Goal: Task Accomplishment & Management: Complete application form

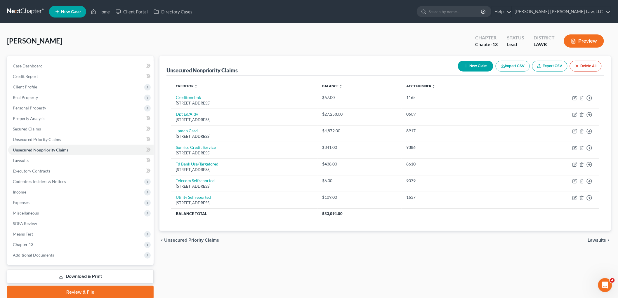
click at [28, 10] on link at bounding box center [25, 11] width 37 height 11
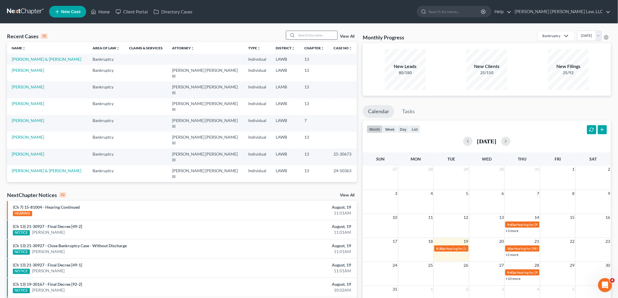
click at [310, 33] on input "search" at bounding box center [316, 35] width 41 height 8
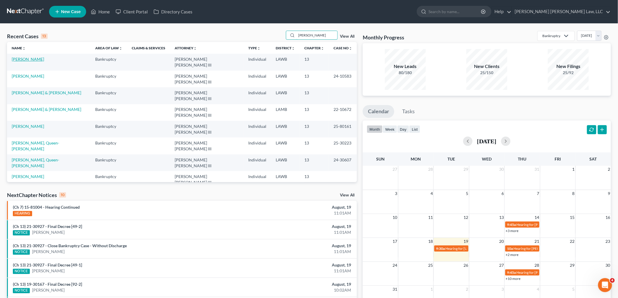
type input "mason"
click at [27, 60] on link "[PERSON_NAME]" at bounding box center [28, 59] width 32 height 5
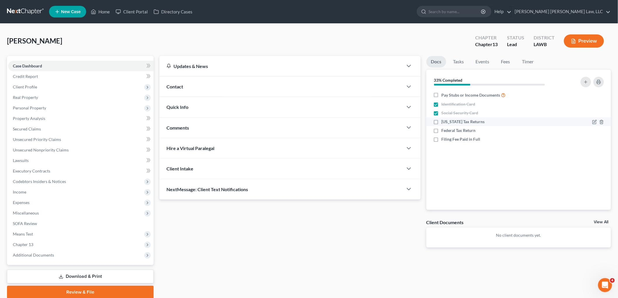
click at [442, 122] on label "[US_STATE] Tax Returns" at bounding box center [463, 122] width 43 height 6
click at [444, 122] on input "[US_STATE] Tax Returns" at bounding box center [446, 121] width 4 height 4
checkbox input "true"
click at [442, 130] on label "Federal Tax Return" at bounding box center [459, 131] width 34 height 6
click at [444, 130] on input "Federal Tax Return" at bounding box center [446, 130] width 4 height 4
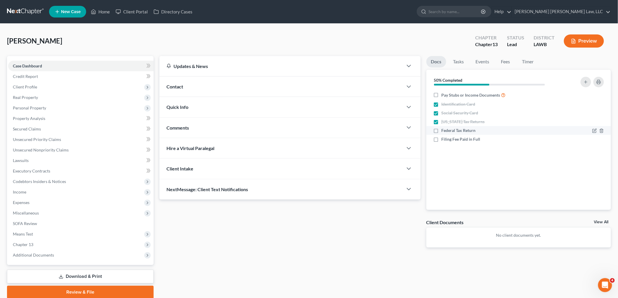
checkbox input "true"
click at [71, 195] on span "Income" at bounding box center [80, 192] width 145 height 11
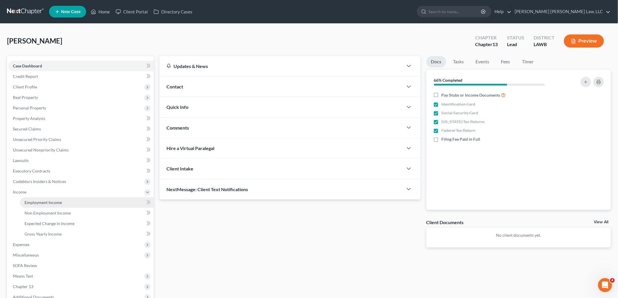
click at [70, 201] on link "Employment Income" at bounding box center [87, 202] width 134 height 11
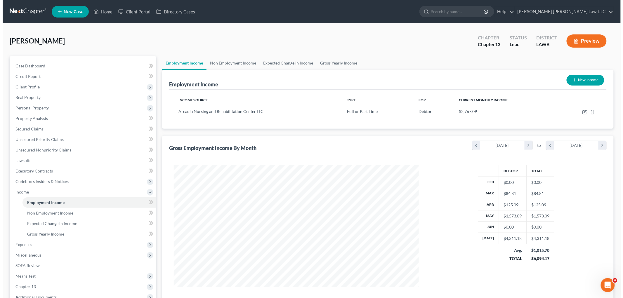
scroll to position [122, 256]
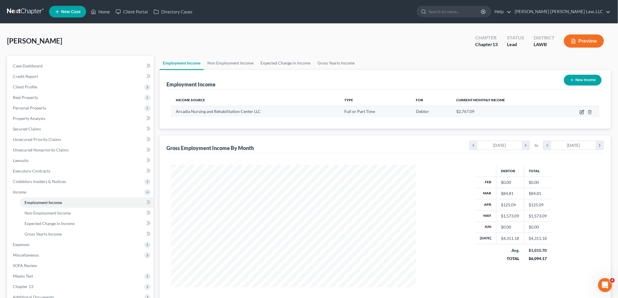
click at [582, 112] on icon "button" at bounding box center [582, 112] width 5 height 5
select select "0"
select select "19"
select select "2"
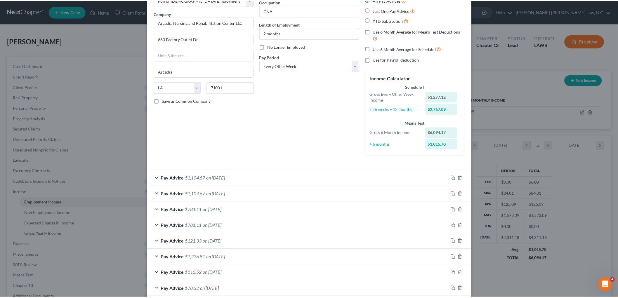
scroll to position [70, 0]
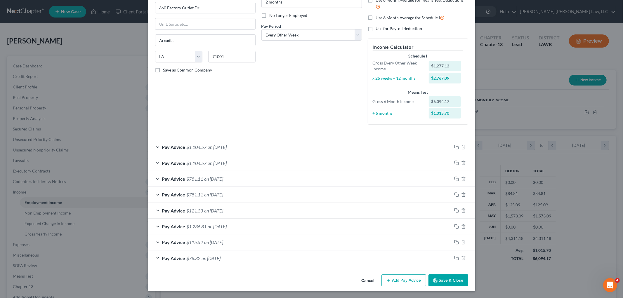
click at [443, 284] on button "Save & Close" at bounding box center [449, 281] width 40 height 12
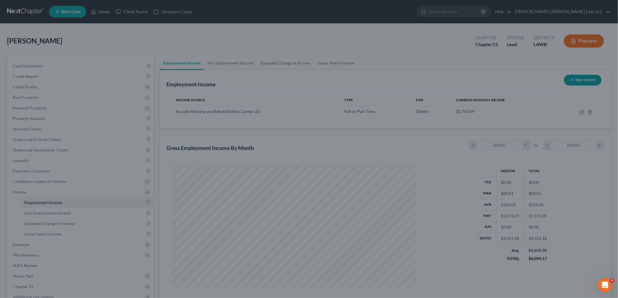
scroll to position [291995, 291860]
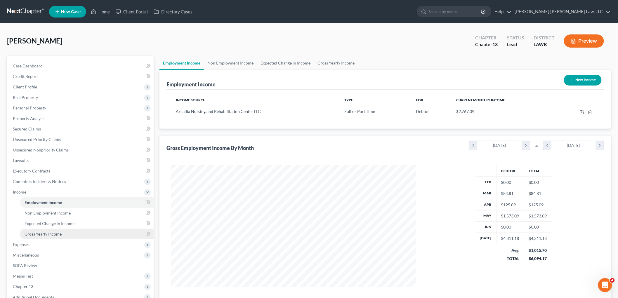
click at [40, 232] on span "Gross Yearly Income" at bounding box center [43, 234] width 37 height 5
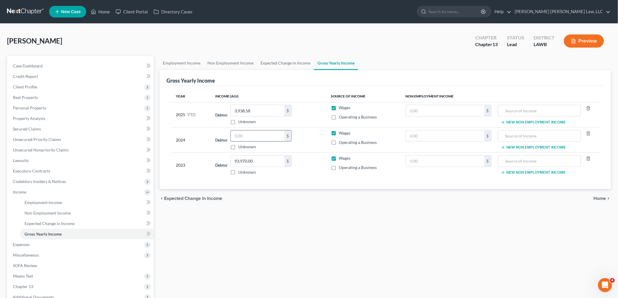
drag, startPoint x: 254, startPoint y: 138, endPoint x: 259, endPoint y: 137, distance: 5.0
click at [254, 138] on input "text" at bounding box center [258, 136] width 54 height 11
type input "71,570.00"
click at [60, 211] on span "Non Employment Income" at bounding box center [48, 213] width 46 height 5
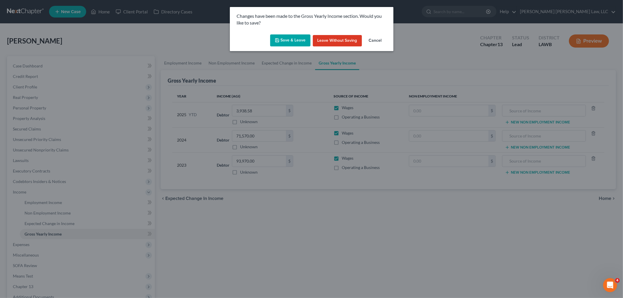
click at [303, 42] on button "Save & Leave" at bounding box center [290, 40] width 40 height 12
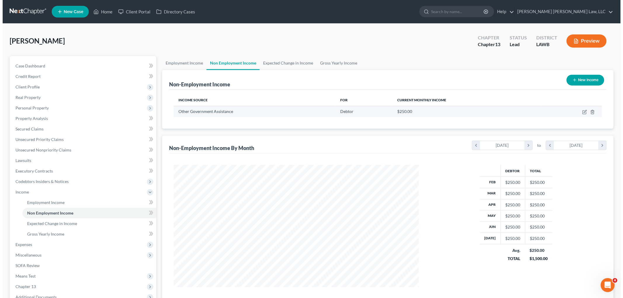
scroll to position [122, 256]
click at [582, 108] on td at bounding box center [568, 111] width 61 height 11
click at [581, 112] on icon "button" at bounding box center [582, 112] width 5 height 5
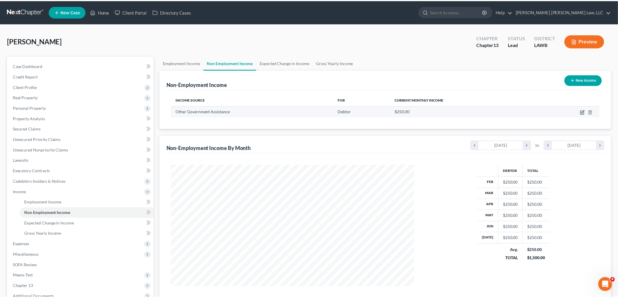
scroll to position [123, 259]
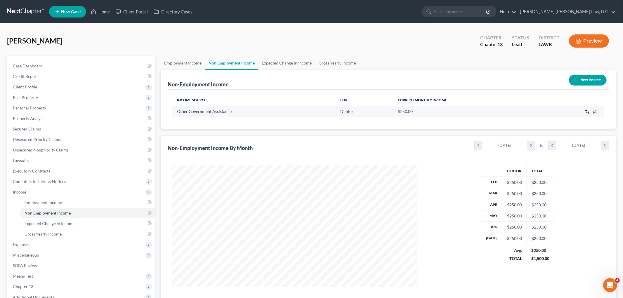
select select "5"
select select "0"
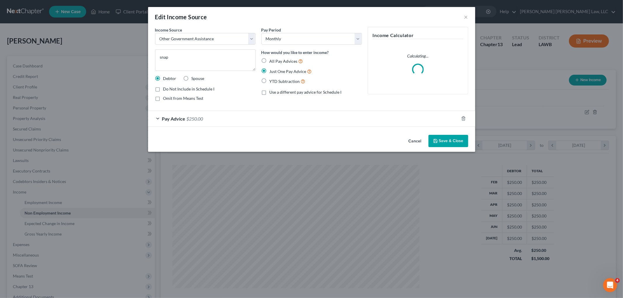
click at [192, 80] on label "Spouse" at bounding box center [198, 79] width 13 height 6
click at [194, 79] on input "Spouse" at bounding box center [196, 78] width 4 height 4
radio input "true"
click at [460, 141] on button "Save & Close" at bounding box center [449, 141] width 40 height 12
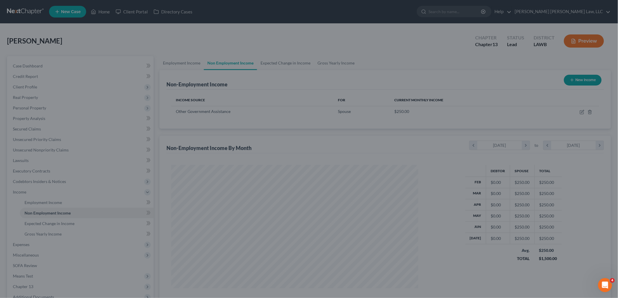
scroll to position [291995, 291860]
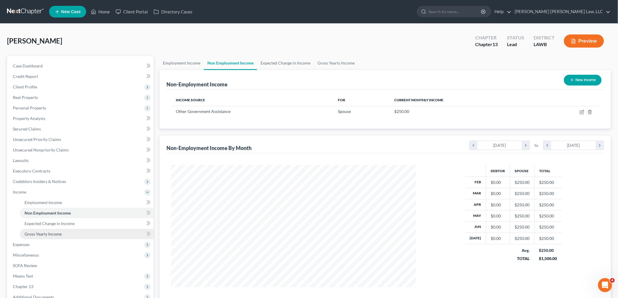
click at [62, 235] on link "Gross Yearly Income" at bounding box center [87, 234] width 134 height 11
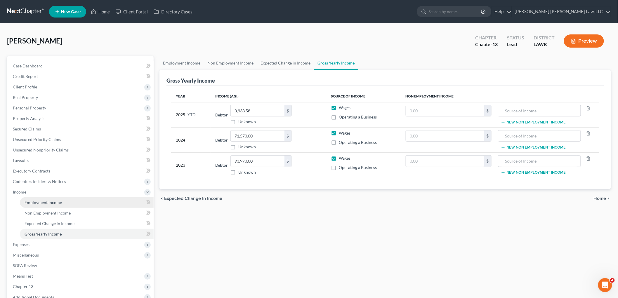
click at [49, 203] on span "Employment Income" at bounding box center [43, 202] width 37 height 5
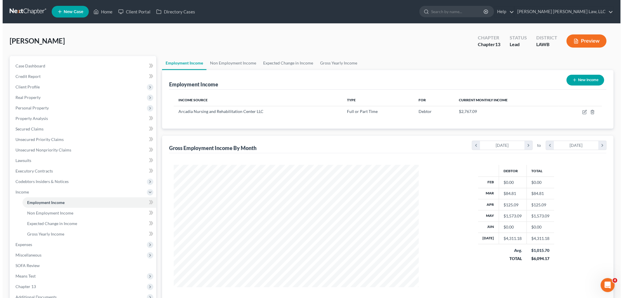
scroll to position [122, 256]
click at [582, 81] on button "New Income" at bounding box center [583, 80] width 38 height 11
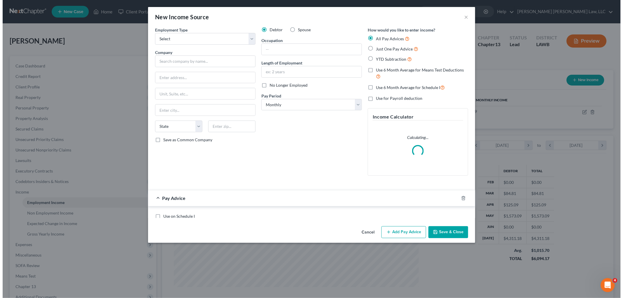
scroll to position [123, 259]
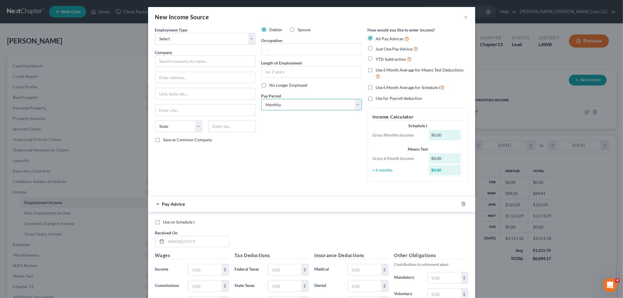
click at [284, 104] on select "Select Monthly Twice Monthly Every Other Week Weekly" at bounding box center [311, 105] width 100 height 12
select select "2"
click at [261, 99] on select "Select Monthly Twice Monthly Every Other Week Weekly" at bounding box center [311, 105] width 100 height 12
click at [284, 74] on input "text" at bounding box center [312, 71] width 100 height 11
type input "1 year"
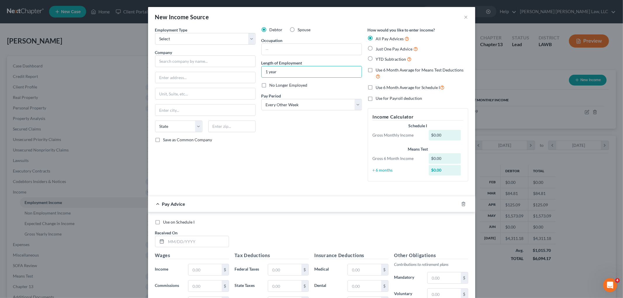
click at [270, 84] on label "No Longer Employed" at bounding box center [289, 85] width 38 height 6
click at [272, 84] on input "No Longer Employed" at bounding box center [274, 84] width 4 height 4
checkbox input "true"
click at [284, 51] on input "text" at bounding box center [312, 49] width 100 height 11
type input "CNA"
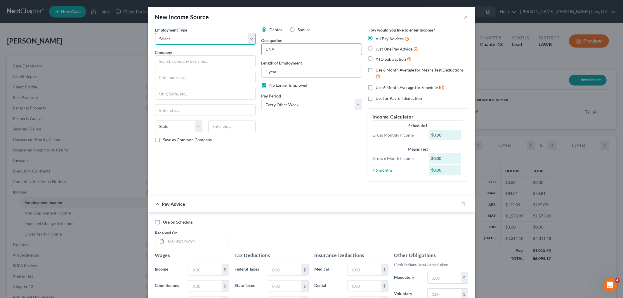
click at [216, 39] on select "Select Full or Part Time Employment Self Employment" at bounding box center [205, 39] width 100 height 12
select select "0"
click at [155, 33] on select "Select Full or Part Time Employment Self Employment" at bounding box center [205, 39] width 100 height 12
click at [206, 64] on input "text" at bounding box center [205, 62] width 100 height 12
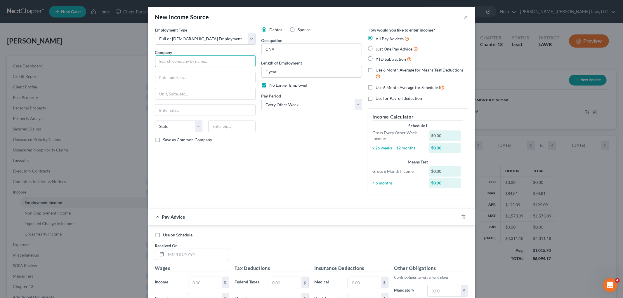
click at [188, 60] on input "text" at bounding box center [205, 62] width 100 height 12
type input "Ringgold Nursing and Rehabilitation Center, LLC"
type input "2501 Kenneth Street"
type input "71068"
type input "Ringgold"
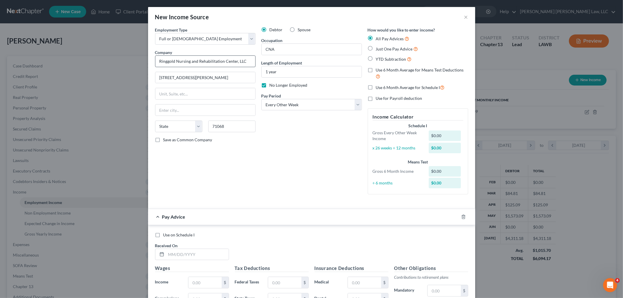
select select "19"
click at [163, 142] on label "Save as Common Company" at bounding box center [187, 140] width 49 height 6
click at [166, 141] on input "Save as Common Company" at bounding box center [168, 139] width 4 height 4
checkbox input "true"
click at [190, 256] on input "text" at bounding box center [197, 254] width 63 height 11
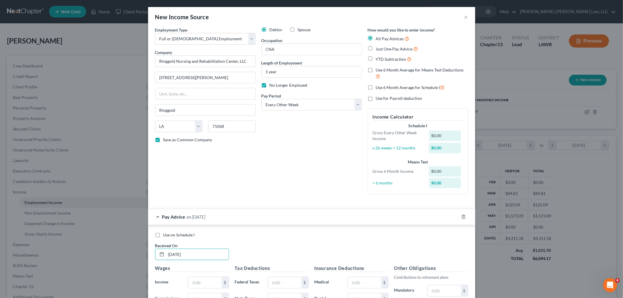
type input "02/07/2025"
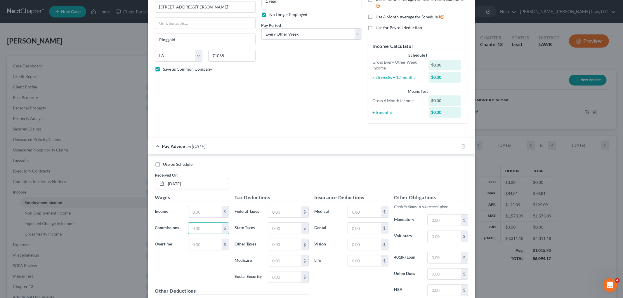
scroll to position [135, 0]
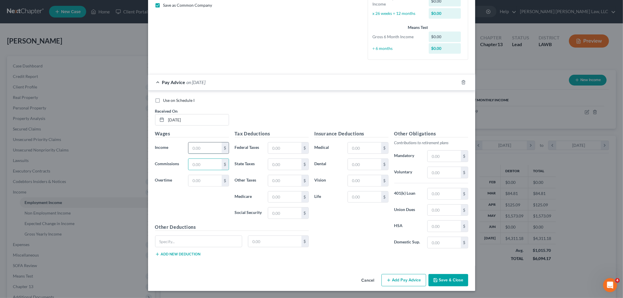
click at [210, 149] on input "text" at bounding box center [204, 148] width 33 height 11
type input "1,270.84"
type input "128.36"
type input "85.50"
type input "16.66"
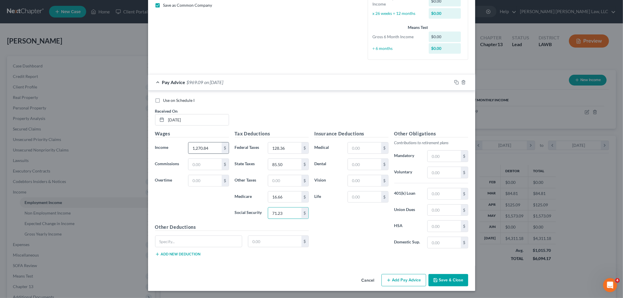
type input "71.23"
type input "109.95"
type input "8.61"
type input "3.34"
click at [276, 184] on input "text" at bounding box center [284, 180] width 33 height 11
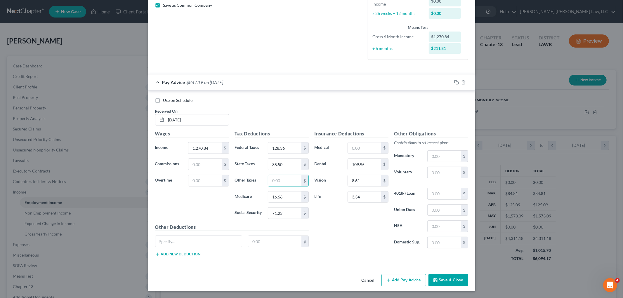
click at [405, 284] on button "Add Pay Advice" at bounding box center [404, 280] width 45 height 12
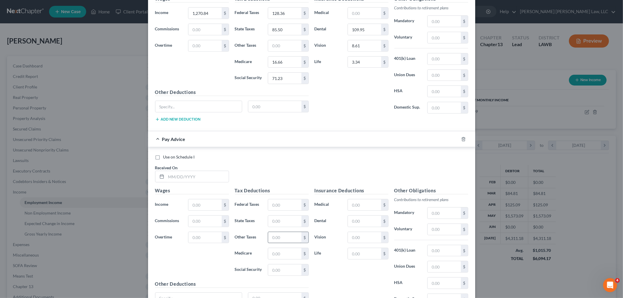
scroll to position [327, 0]
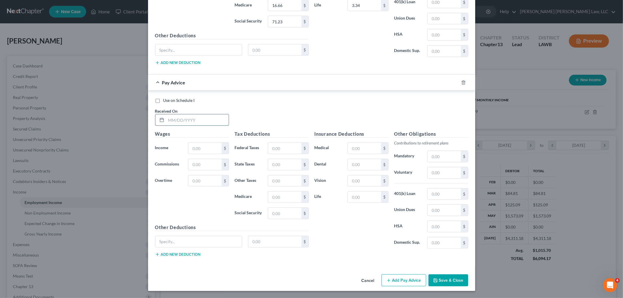
click at [186, 122] on input "text" at bounding box center [197, 120] width 63 height 11
type input "02/21/2025"
click at [203, 145] on input "text" at bounding box center [204, 148] width 33 height 11
type input "992.08"
type input "100.48"
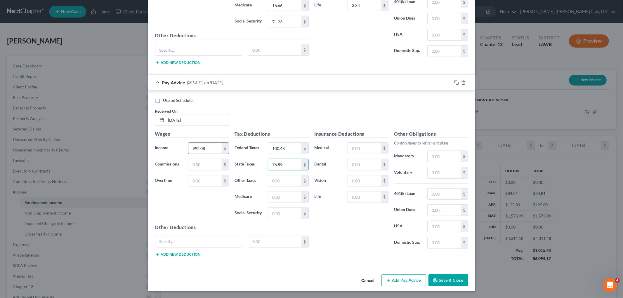
type input "76.89"
type input "12.62"
type input "53.95"
type input "109.95"
type input "8.61"
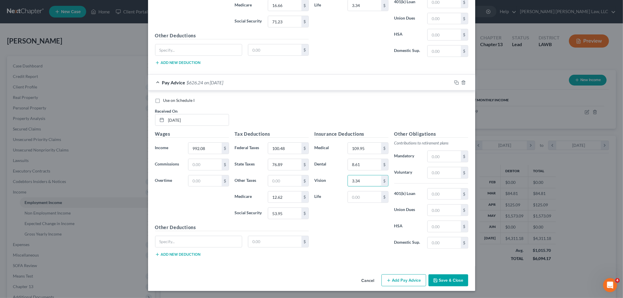
type input "3.34"
click at [412, 282] on button "Add Pay Advice" at bounding box center [404, 281] width 45 height 12
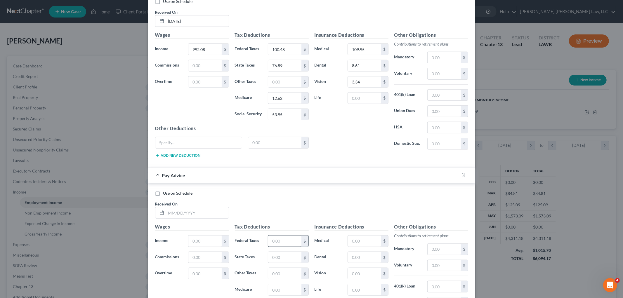
scroll to position [490, 0]
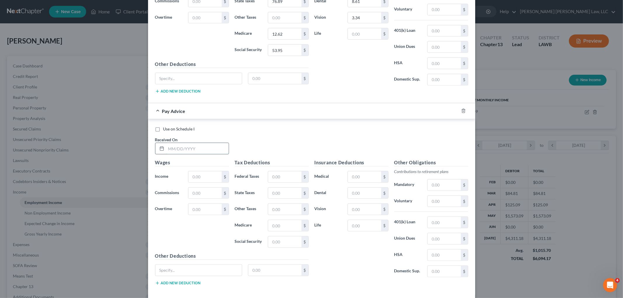
click at [199, 148] on input "text" at bounding box center [197, 148] width 63 height 11
click at [200, 153] on input "1119.35" at bounding box center [197, 148] width 63 height 11
type input "03/07/2025"
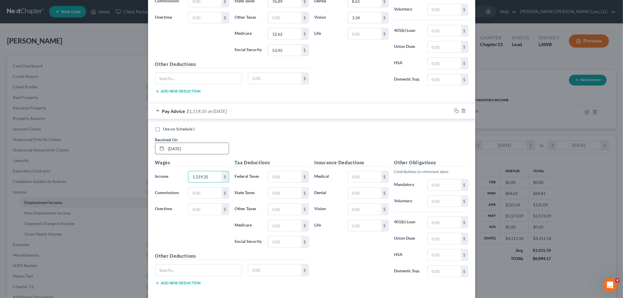
type input "1,119.35"
type input "63.21"
type input "80.82"
type input "14.46"
type input "61.84"
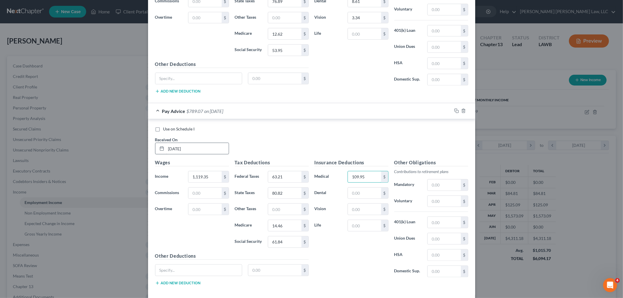
type input "109.95"
type input "8.61"
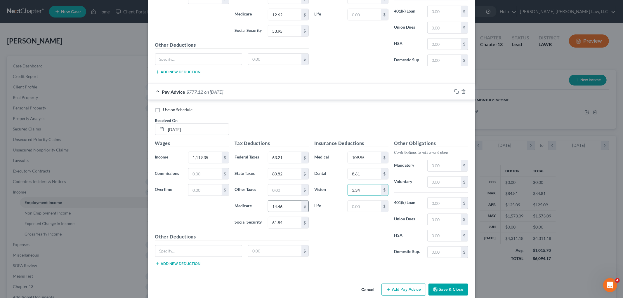
scroll to position [519, 0]
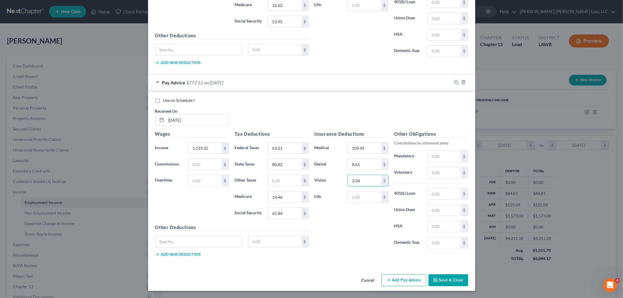
type input "3.34"
click at [393, 283] on button "Add Pay Advice" at bounding box center [404, 281] width 45 height 12
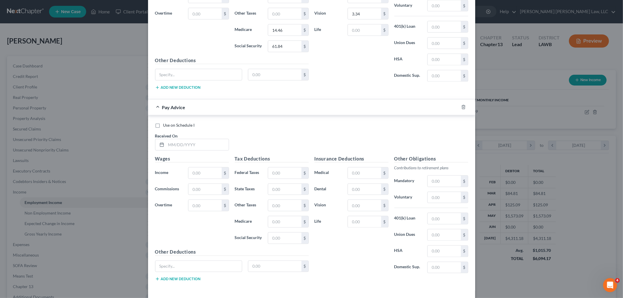
scroll to position [712, 0]
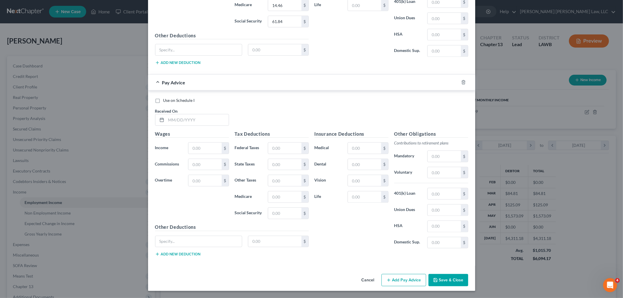
click at [202, 112] on div "Received On *" at bounding box center [192, 117] width 80 height 18
click at [203, 118] on input "text" at bounding box center [197, 120] width 63 height 11
type input "03/21/2025"
type input "3,396.55"
type input "326.04"
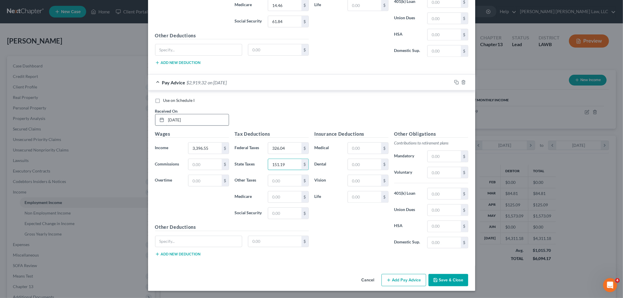
type input "151.19"
type input "47.48"
type input "203.03"
type input "109.95"
type input "9"
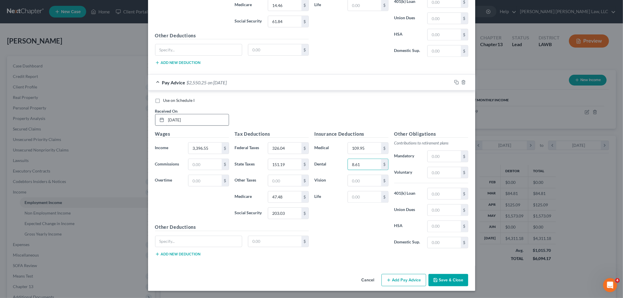
type input "8.61"
type input "3.34"
click at [391, 278] on button "Add Pay Advice" at bounding box center [404, 280] width 45 height 12
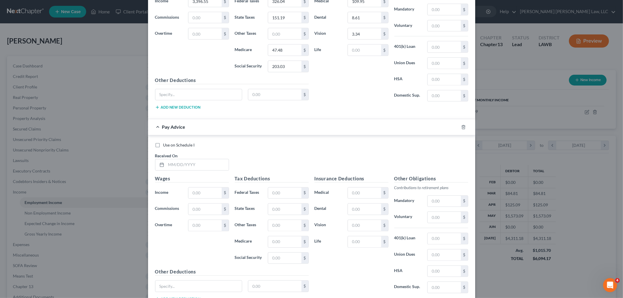
scroll to position [874, 0]
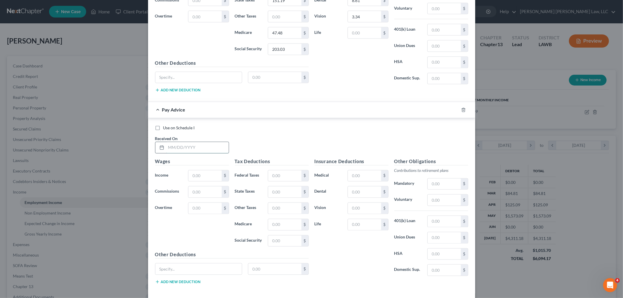
click at [221, 148] on input "text" at bounding box center [197, 147] width 63 height 11
type input "04/04/2025"
type input "470.74"
type input "50.00"
type input "60.78"
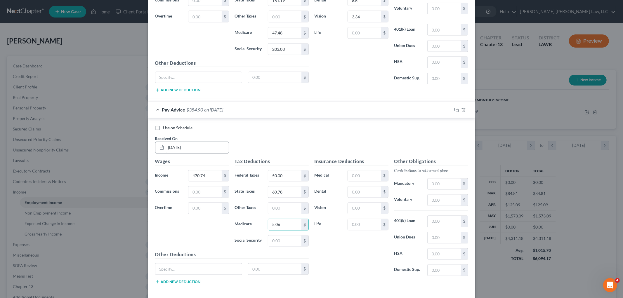
type input "5.06"
type input "21.63"
type input "8"
type input "109.95"
type input "8.61"
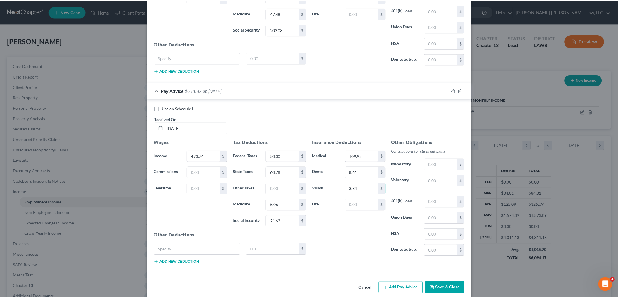
scroll to position [904, 0]
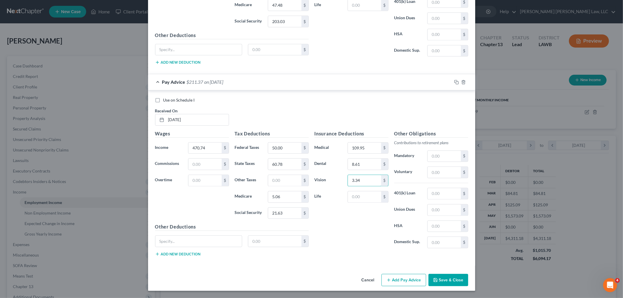
type input "3.34"
click at [442, 281] on button "Save & Close" at bounding box center [449, 280] width 40 height 12
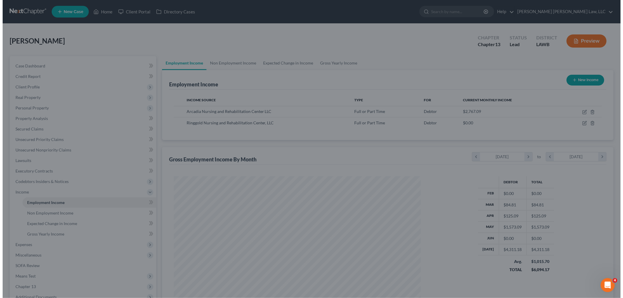
scroll to position [291995, 291860]
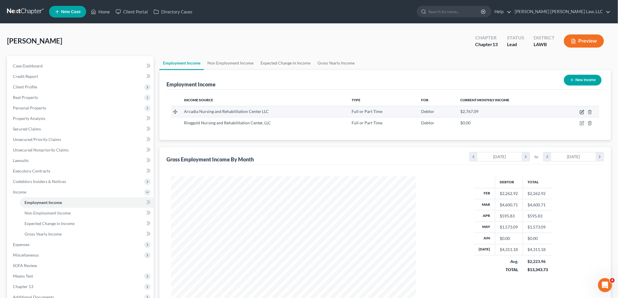
click at [582, 112] on icon "button" at bounding box center [582, 111] width 3 height 3
select select "0"
select select "19"
select select "2"
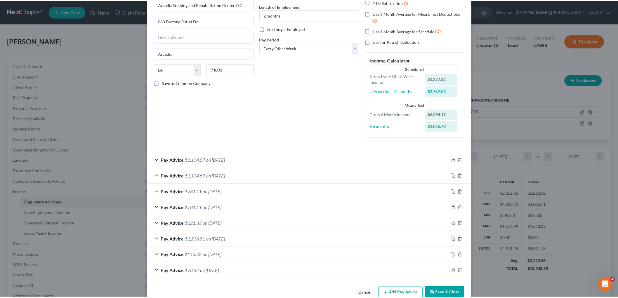
scroll to position [70, 0]
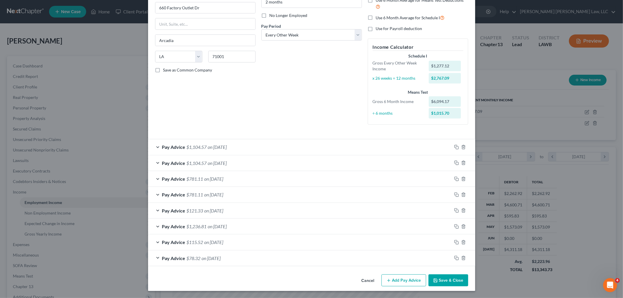
click at [440, 282] on button "Save & Close" at bounding box center [449, 281] width 40 height 12
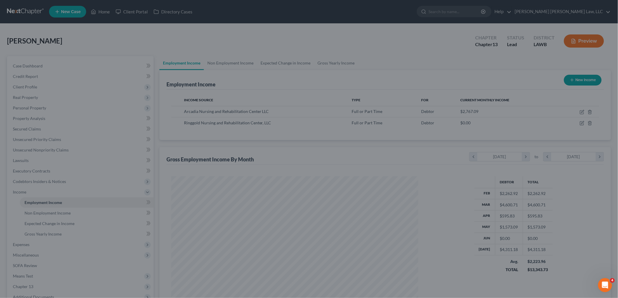
scroll to position [291995, 291860]
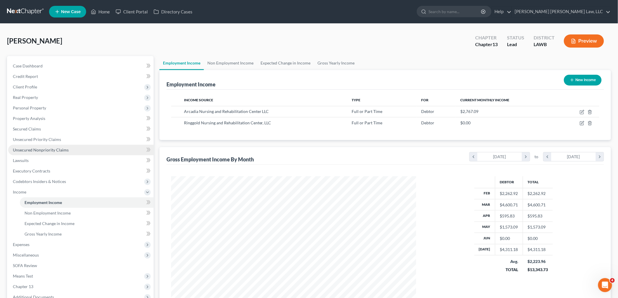
click at [68, 149] on link "Unsecured Nonpriority Claims" at bounding box center [80, 150] width 145 height 11
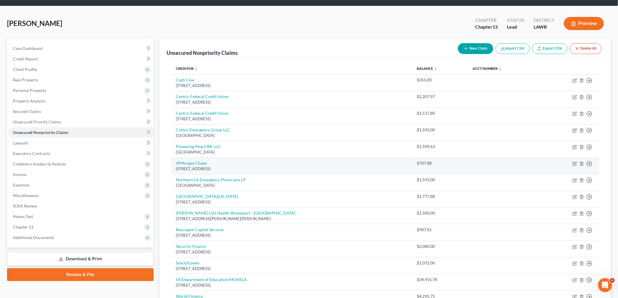
scroll to position [32, 0]
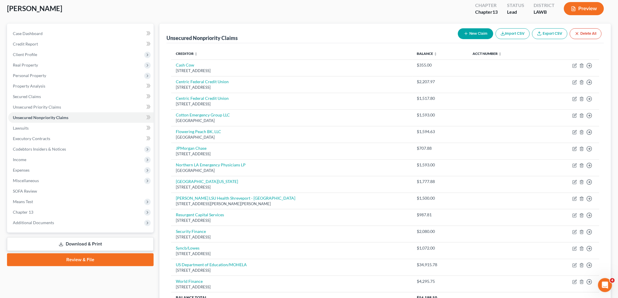
click at [466, 30] on button "New Claim" at bounding box center [475, 33] width 35 height 11
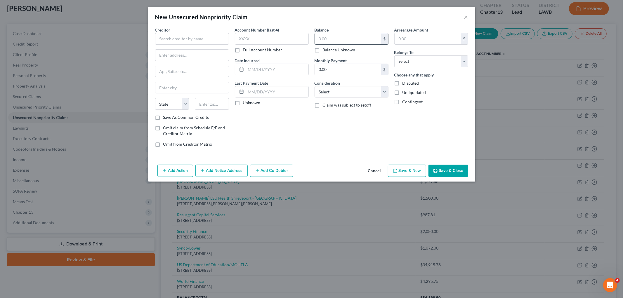
click at [349, 35] on input "text" at bounding box center [348, 38] width 66 height 11
type input "400.00"
click at [402, 57] on select "Select Debtor 1 Only Debtor 2 Only Debtor 1 And Debtor 2 Only At Least One Of T…" at bounding box center [431, 62] width 74 height 12
select select "0"
click at [394, 56] on select "Select Debtor 1 Only Debtor 2 Only Debtor 1 And Debtor 2 Only At Least One Of T…" at bounding box center [431, 62] width 74 height 12
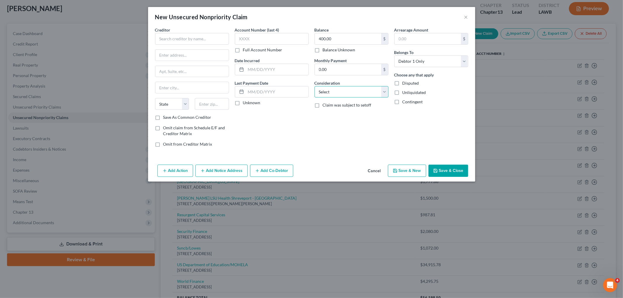
drag, startPoint x: 357, startPoint y: 90, endPoint x: 356, endPoint y: 93, distance: 3.0
click at [357, 90] on select "Select Cable / Satellite Services Collection Agency Credit Card Debt Debt Couns…" at bounding box center [352, 92] width 74 height 12
select select "10"
click at [315, 86] on select "Select Cable / Satellite Services Collection Agency Credit Card Debt Debt Couns…" at bounding box center [352, 92] width 74 height 12
click at [211, 37] on input "text" at bounding box center [192, 39] width 74 height 12
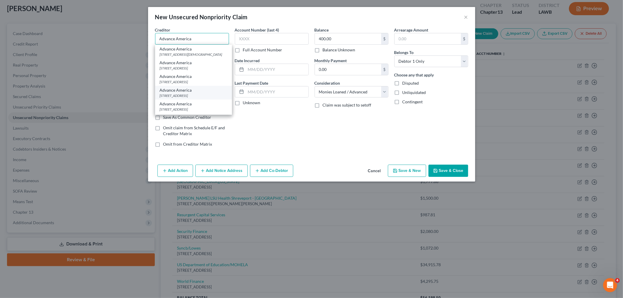
type input "Advance America"
click at [198, 93] on div "Advance America" at bounding box center [193, 90] width 67 height 6
type input "PO Box 3058"
type input "Spartanburg"
select select "42"
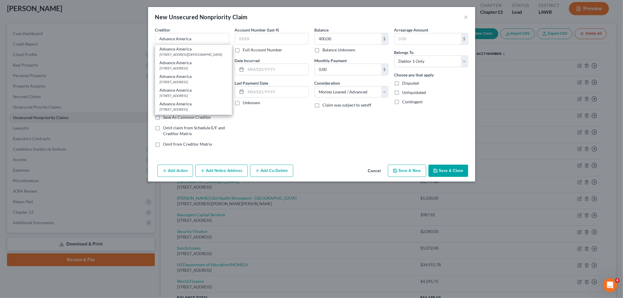
type input "29304"
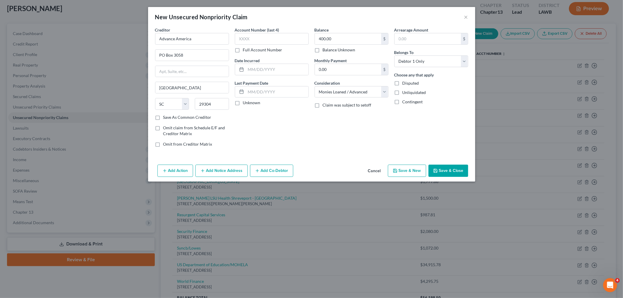
click at [435, 167] on button "Save & Close" at bounding box center [449, 171] width 40 height 12
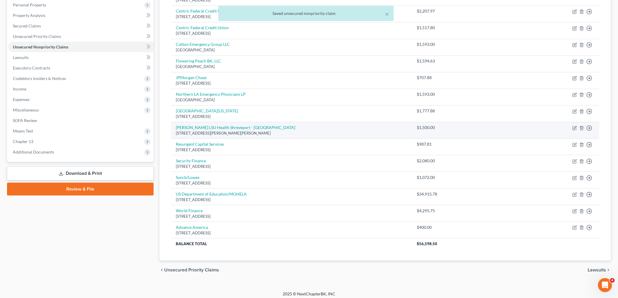
scroll to position [107, 0]
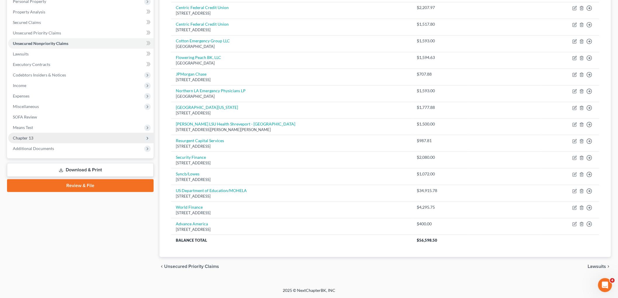
click at [57, 137] on span "Chapter 13" at bounding box center [80, 138] width 145 height 11
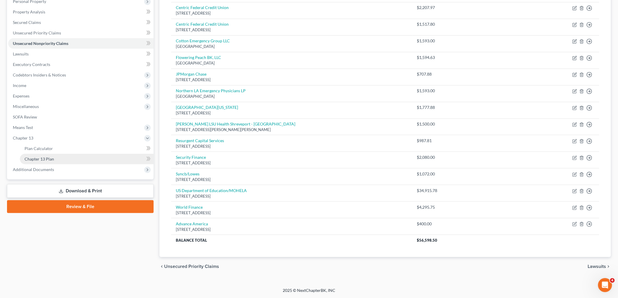
click at [54, 157] on link "Chapter 13 Plan" at bounding box center [87, 159] width 134 height 11
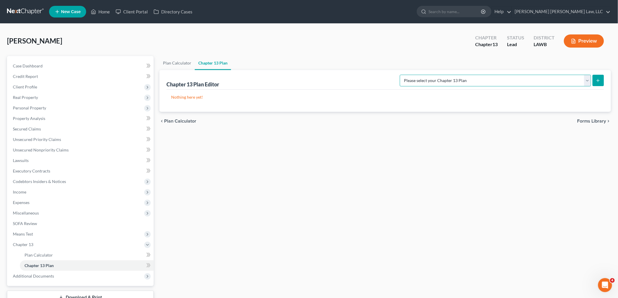
click at [561, 85] on select "Please select your Chapter 13 Plan E. Orum Custom Plan (Revised 12/1/2021) E. O…" at bounding box center [495, 81] width 191 height 12
select select "1"
click at [462, 75] on select "Please select your Chapter 13 Plan E. Orum Custom Plan (Revised 12/1/2021) E. O…" at bounding box center [495, 81] width 191 height 12
click at [598, 77] on button "submit" at bounding box center [598, 80] width 11 height 11
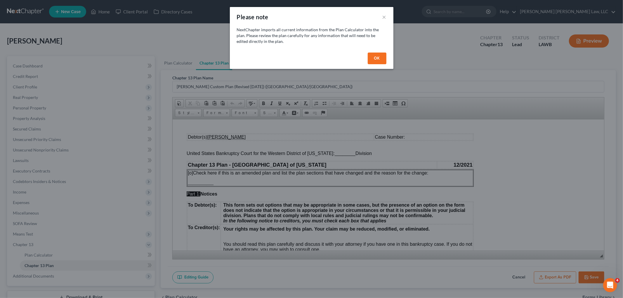
click at [382, 53] on button "OK" at bounding box center [377, 59] width 19 height 12
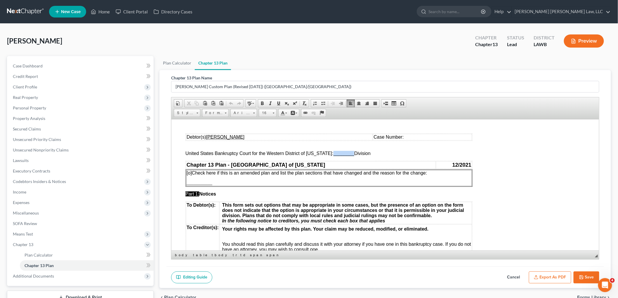
drag, startPoint x: 348, startPoint y: 155, endPoint x: 328, endPoint y: 153, distance: 20.2
click at [333, 153] on span "________" at bounding box center [343, 153] width 21 height 5
drag, startPoint x: 344, startPoint y: 154, endPoint x: 329, endPoint y: 152, distance: 15.3
click at [329, 152] on span "United States Bankruptcy Court for the Western District of Louisiana: Monroe Di…" at bounding box center [292, 153] width 214 height 5
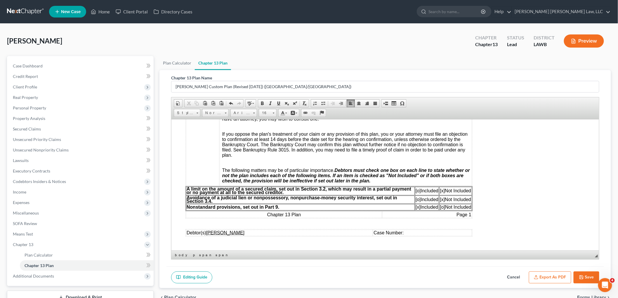
scroll to position [162, 0]
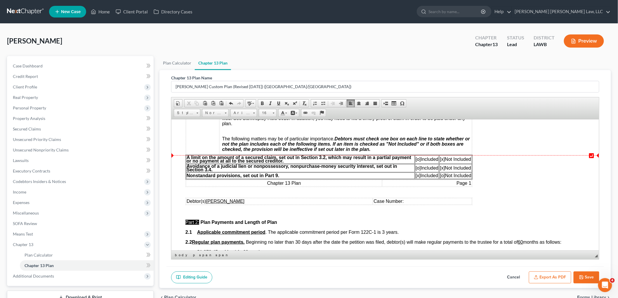
click at [416, 161] on span "[o]" at bounding box center [417, 159] width 5 height 5
click at [443, 159] on span "[x]" at bounding box center [442, 159] width 5 height 5
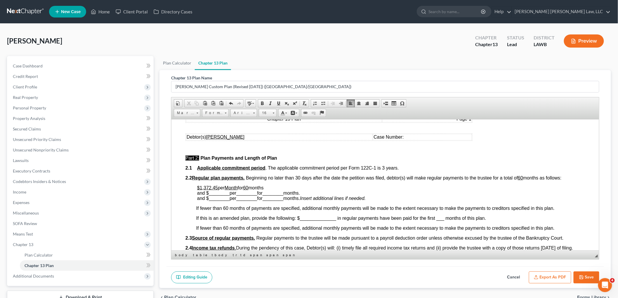
scroll to position [227, 0]
drag, startPoint x: 217, startPoint y: 186, endPoint x: 199, endPoint y: 188, distance: 18.2
click at [199, 188] on p "$1,372.45 per Month for 60 months and $ ________ per ________ for ________ mont…" at bounding box center [391, 193] width 388 height 16
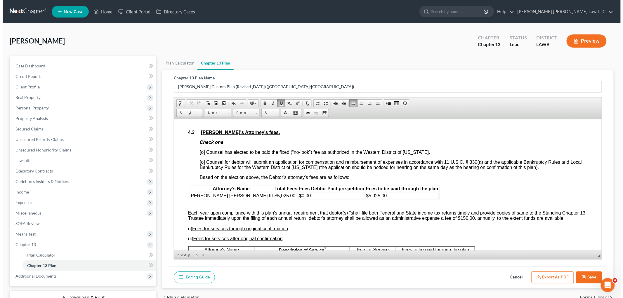
scroll to position [844, 0]
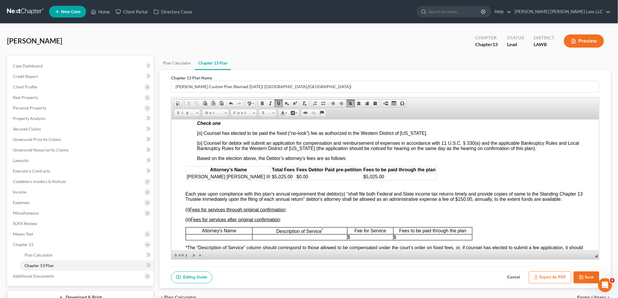
click at [511, 278] on button "Cancel" at bounding box center [514, 278] width 26 height 12
select select "1"
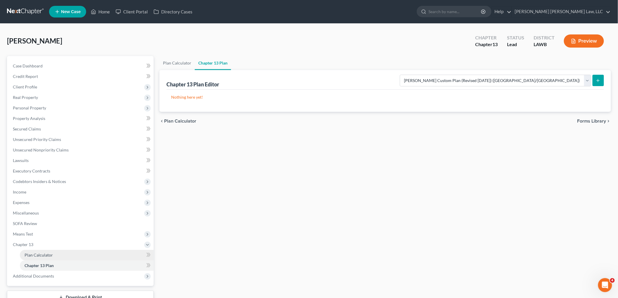
click at [42, 253] on span "Plan Calculator" at bounding box center [39, 255] width 28 height 5
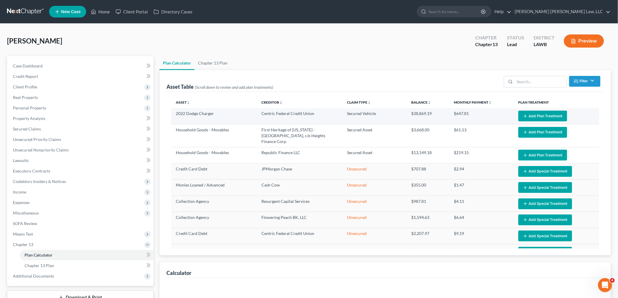
select select "59"
click at [538, 117] on button "Add Plan Treatment" at bounding box center [543, 116] width 49 height 11
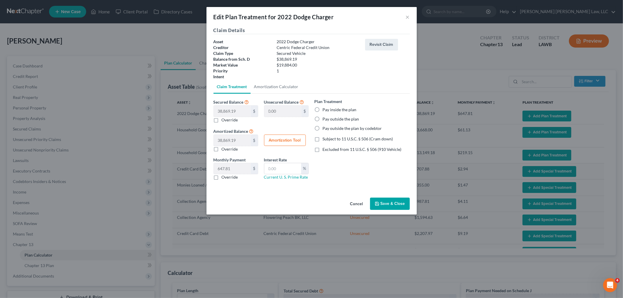
click at [323, 110] on label "Pay inside the plan" at bounding box center [340, 110] width 34 height 6
click at [325, 110] on input "Pay inside the plan" at bounding box center [327, 109] width 4 height 4
radio input "true"
click at [323, 141] on label "Subject to 11 U.S.C. § 506 (Cram down)" at bounding box center [358, 139] width 70 height 6
click at [325, 140] on input "Subject to 11 U.S.C. § 506 (Cram down)" at bounding box center [327, 138] width 4 height 4
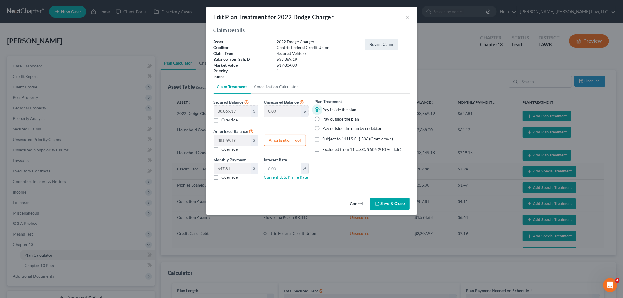
checkbox input "true"
click at [222, 176] on label "Override" at bounding box center [230, 177] width 16 height 6
click at [224, 176] on input "Override" at bounding box center [226, 176] width 4 height 4
checkbox input "true"
click at [229, 167] on input "text" at bounding box center [232, 168] width 37 height 11
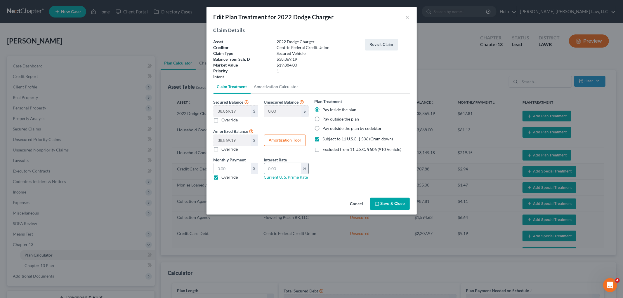
drag, startPoint x: 282, startPoint y: 167, endPoint x: 279, endPoint y: 165, distance: 3.3
click at [282, 167] on input "text" at bounding box center [282, 168] width 37 height 11
type input "417.60"
click at [238, 167] on input "text" at bounding box center [232, 168] width 37 height 11
type input "9.5"
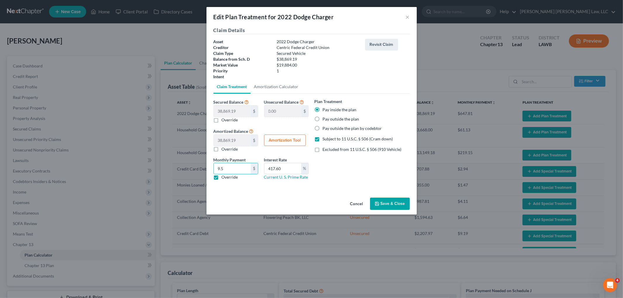
click at [379, 200] on button "Save & Close" at bounding box center [390, 204] width 40 height 12
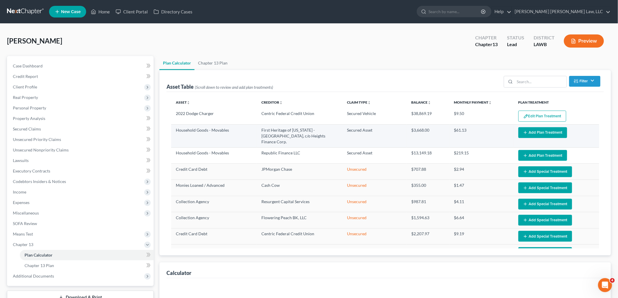
click at [539, 134] on button "Add Plan Treatment" at bounding box center [543, 132] width 49 height 11
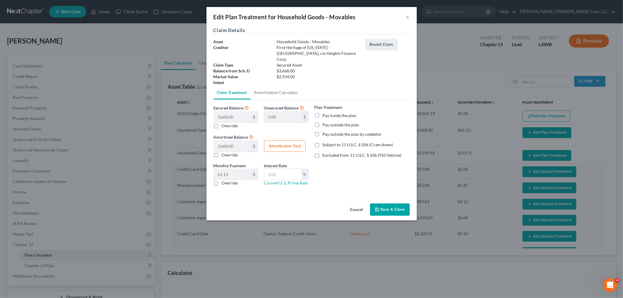
select select "59"
drag, startPoint x: 317, startPoint y: 110, endPoint x: 314, endPoint y: 131, distance: 22.1
click at [323, 113] on label "Pay inside the plan" at bounding box center [340, 116] width 34 height 6
click at [325, 113] on input "Pay inside the plan" at bounding box center [327, 115] width 4 height 4
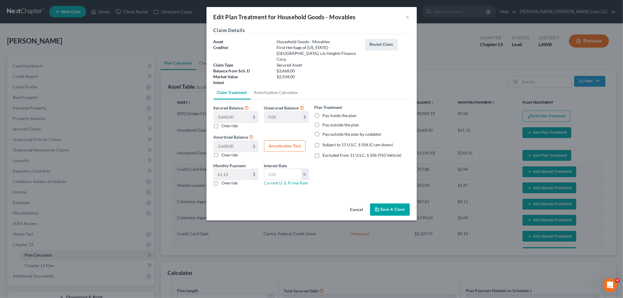
radio input "true"
drag, startPoint x: 317, startPoint y: 138, endPoint x: 293, endPoint y: 154, distance: 28.4
click at [323, 142] on label "Subject to 11 U.S.C. § 506 (Cram down)" at bounding box center [358, 145] width 70 height 6
click at [325, 142] on input "Subject to 11 U.S.C. § 506 (Cram down)" at bounding box center [327, 144] width 4 height 4
checkbox input "true"
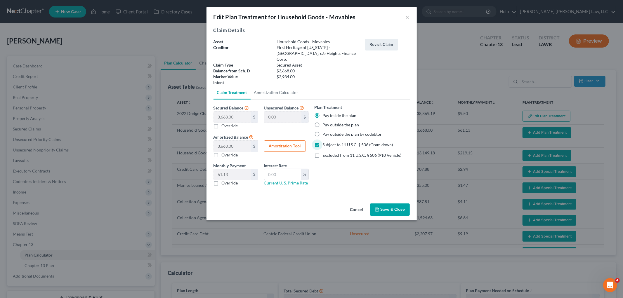
click at [222, 180] on label "Override" at bounding box center [230, 183] width 16 height 6
click at [224, 180] on input "Override" at bounding box center [226, 182] width 4 height 4
checkbox input "true"
click at [226, 170] on input "text" at bounding box center [232, 174] width 37 height 11
click at [231, 169] on input "58.79" at bounding box center [232, 174] width 37 height 11
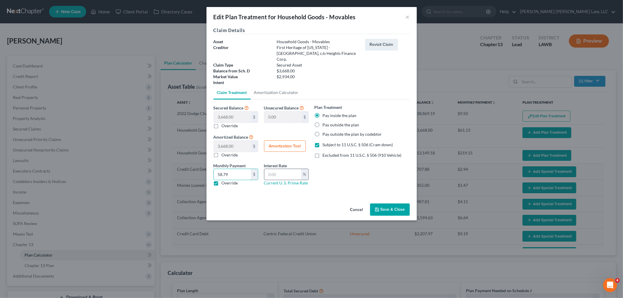
type input "58.79"
click at [276, 170] on input "text" at bounding box center [282, 174] width 37 height 11
type input "7.5"
click at [396, 204] on button "Save & Close" at bounding box center [390, 210] width 40 height 12
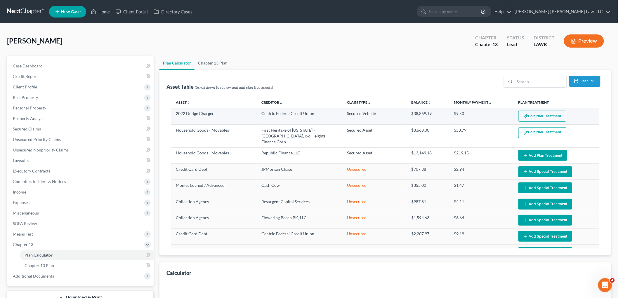
click at [527, 116] on button "Edit Plan Treatment" at bounding box center [543, 116] width 48 height 11
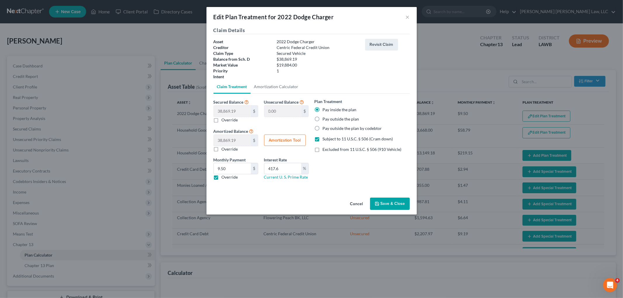
select select "59"
click at [246, 170] on input "9.50" at bounding box center [232, 168] width 37 height 11
type input "417.60"
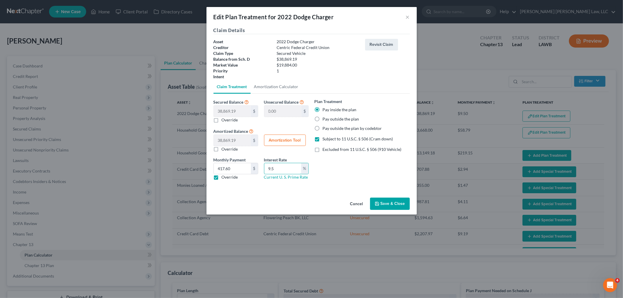
type input "9.5"
click at [379, 202] on icon "button" at bounding box center [377, 204] width 5 height 5
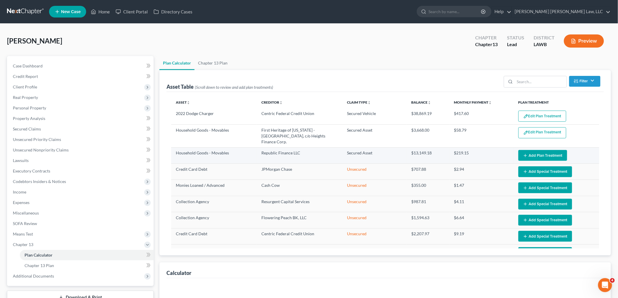
click at [530, 150] on button "Add Plan Treatment" at bounding box center [543, 155] width 49 height 11
select select "59"
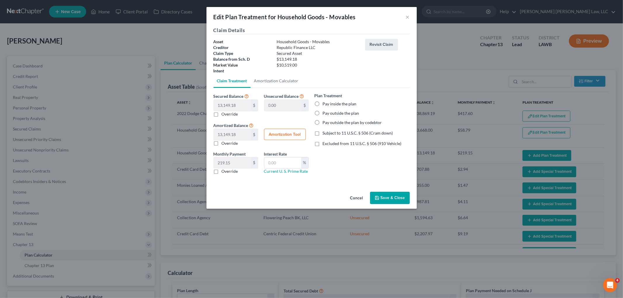
click at [323, 102] on label "Pay inside the plan" at bounding box center [340, 104] width 34 height 6
click at [325, 102] on input "Pay inside the plan" at bounding box center [327, 103] width 4 height 4
radio input "true"
click at [323, 132] on label "Subject to 11 U.S.C. § 506 (Cram down)" at bounding box center [358, 133] width 70 height 6
click at [325, 132] on input "Subject to 11 U.S.C. § 506 (Cram down)" at bounding box center [327, 132] width 4 height 4
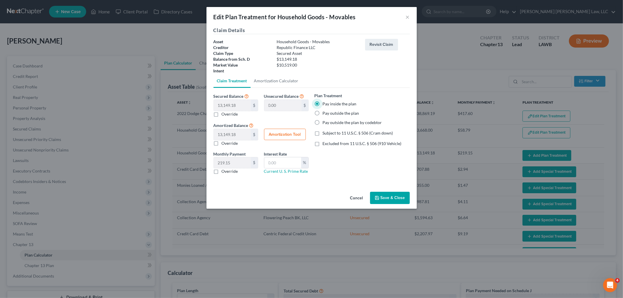
checkbox input "true"
click at [222, 172] on label "Override" at bounding box center [230, 172] width 16 height 6
click at [224, 172] on input "Override" at bounding box center [226, 171] width 4 height 4
checkbox input "true"
click at [230, 165] on input "text" at bounding box center [232, 162] width 37 height 11
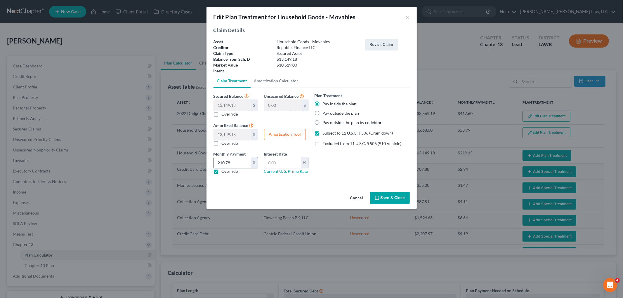
type input "210.78"
type input "7.5"
click at [397, 196] on button "Save & Close" at bounding box center [390, 198] width 40 height 12
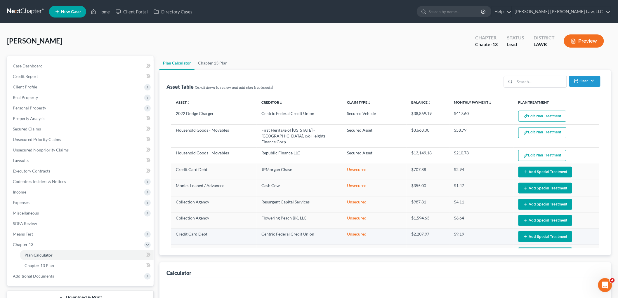
select select "59"
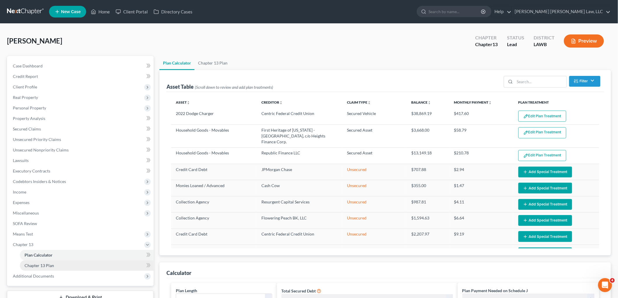
click at [77, 263] on link "Chapter 13 Plan" at bounding box center [87, 266] width 134 height 11
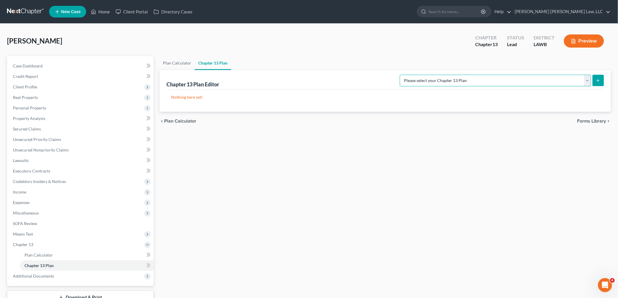
click at [575, 84] on select "Please select your Chapter 13 Plan E. Orum Custom Plan (Revised 12/1/2021) E. O…" at bounding box center [495, 81] width 191 height 12
select select "1"
click at [462, 75] on select "Please select your Chapter 13 Plan E. Orum Custom Plan (Revised 12/1/2021) E. O…" at bounding box center [495, 81] width 191 height 12
click at [596, 85] on button "submit" at bounding box center [598, 80] width 11 height 11
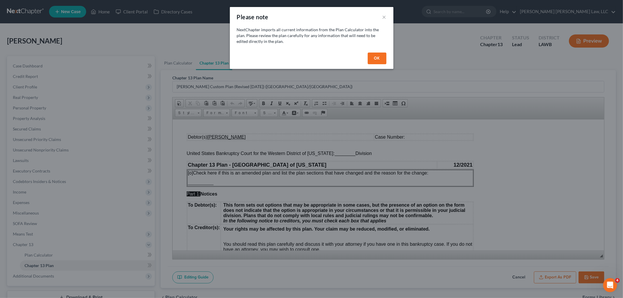
click at [381, 59] on button "OK" at bounding box center [377, 59] width 19 height 12
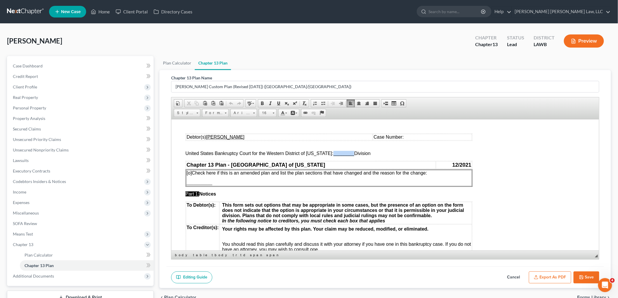
drag, startPoint x: 349, startPoint y: 155, endPoint x: 329, endPoint y: 154, distance: 20.5
click at [329, 154] on span "United States Bankruptcy Court for the Western District of Louisiana: ________ …" at bounding box center [277, 153] width 185 height 5
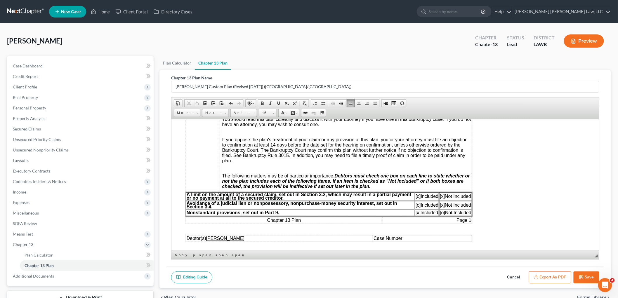
scroll to position [130, 0]
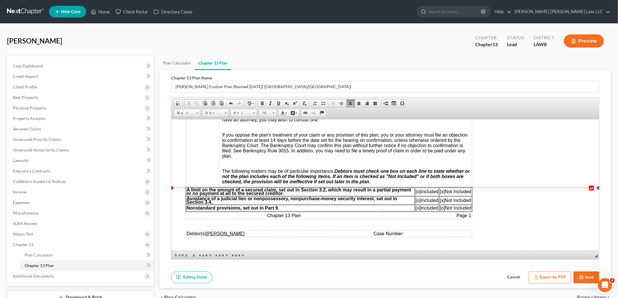
click at [416, 193] on span "[o]" at bounding box center [417, 191] width 5 height 5
click at [442, 192] on span "[x]" at bounding box center [442, 191] width 5 height 5
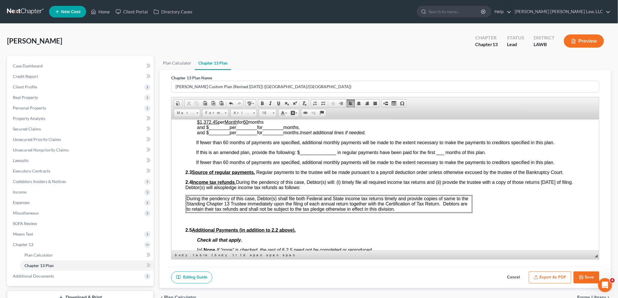
scroll to position [259, 0]
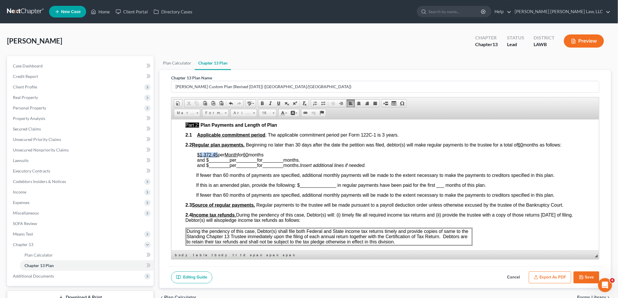
drag, startPoint x: 217, startPoint y: 154, endPoint x: 199, endPoint y: 152, distance: 18.1
click at [199, 152] on p "$1,372.45 per Month for 60 months and $ ________ per ________ for ________ mont…" at bounding box center [391, 160] width 388 height 16
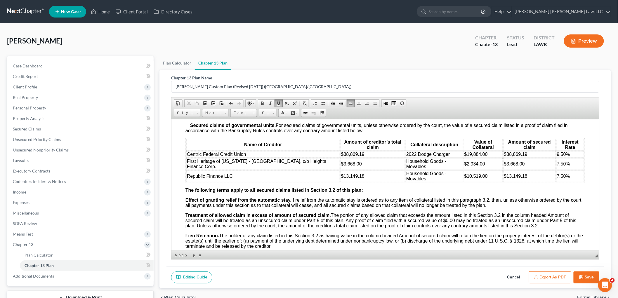
scroll to position [617, 0]
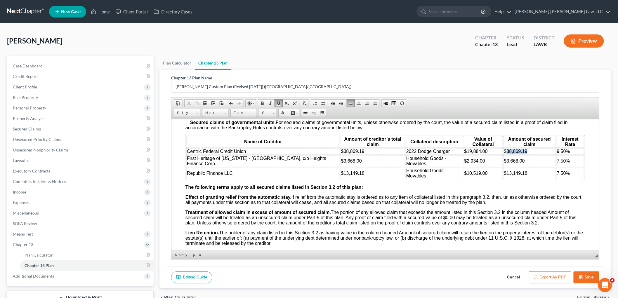
drag, startPoint x: 522, startPoint y: 155, endPoint x: 498, endPoint y: 153, distance: 23.7
click at [503, 153] on td "$38,869.19" at bounding box center [529, 151] width 52 height 6
drag, startPoint x: 518, startPoint y: 164, endPoint x: 498, endPoint y: 164, distance: 20.2
click at [503, 164] on td "$3,668.00" at bounding box center [529, 161] width 52 height 12
drag, startPoint x: 519, startPoint y: 175, endPoint x: 498, endPoint y: 176, distance: 21.1
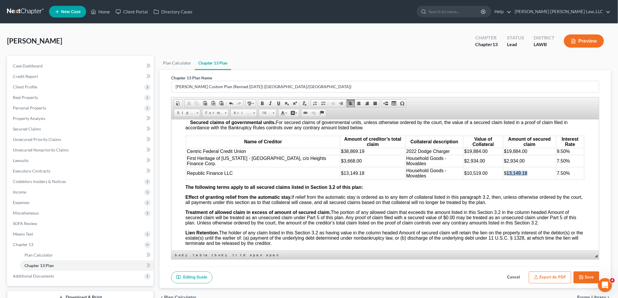
click at [503, 176] on td "$13,149.18" at bounding box center [529, 173] width 52 height 12
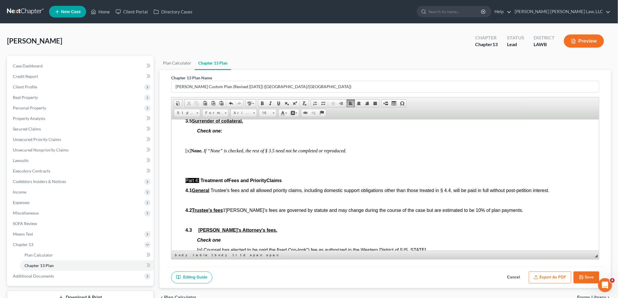
scroll to position [941, 0]
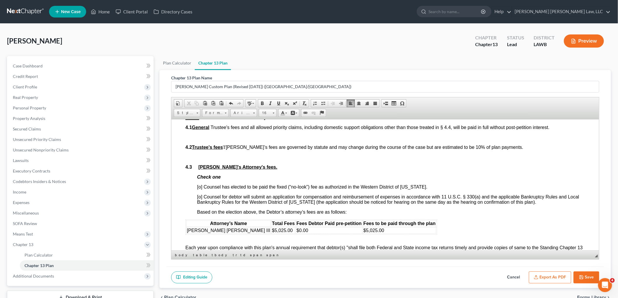
click at [200, 189] on span "[o] Counsel has elected to be paid the fixed (“no-look”) fee as authorized in t…" at bounding box center [312, 186] width 230 height 5
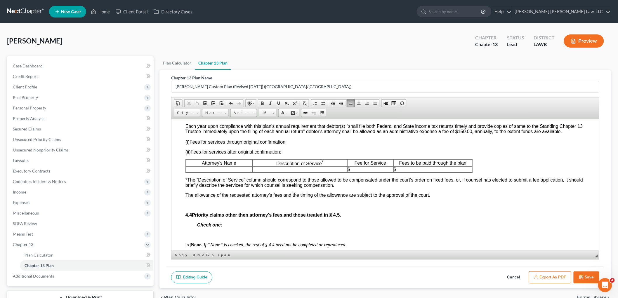
scroll to position [1071, 0]
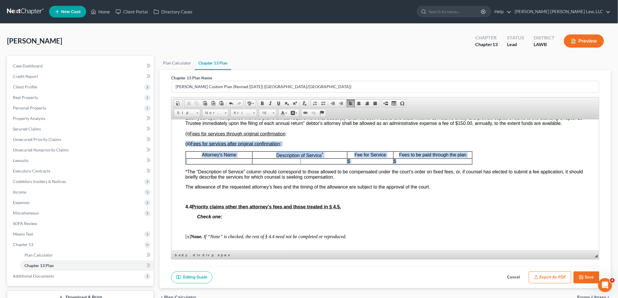
drag, startPoint x: 185, startPoint y: 156, endPoint x: 453, endPoint y: 164, distance: 268.0
click at [452, 164] on table "Attorney's Name Description of Service * Fee for Service Fees to be paid throug…" at bounding box center [328, 157] width 287 height 13
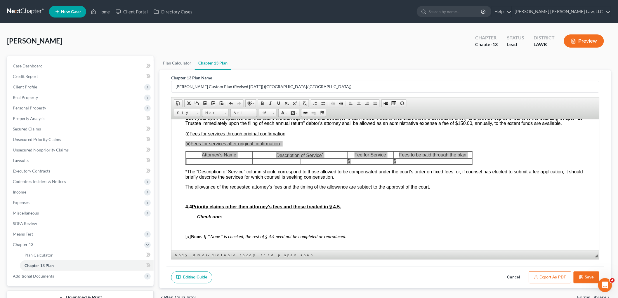
scroll to position [0, 0]
click at [474, 173] on span "Copy" at bounding box center [485, 174] width 31 height 7
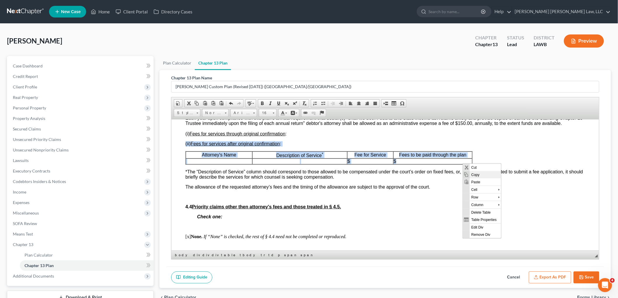
copy div "(ii) Fees for services after original confirmation : Attorney's Name Descriptio…"
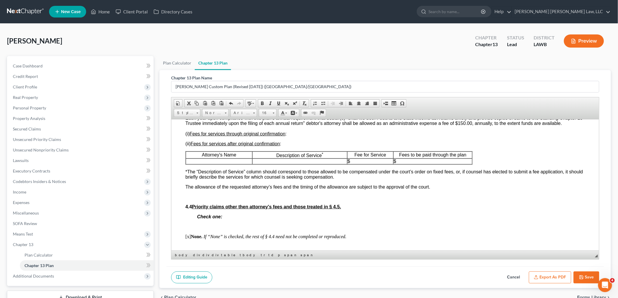
click at [296, 138] on div "Attorney’s Name Total Fees Fees Debtor Paid pre-petition Fees to be paid throug…" at bounding box center [385, 184] width 400 height 189
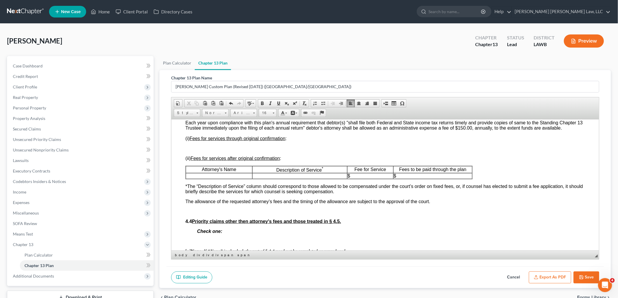
scroll to position [1086, 0]
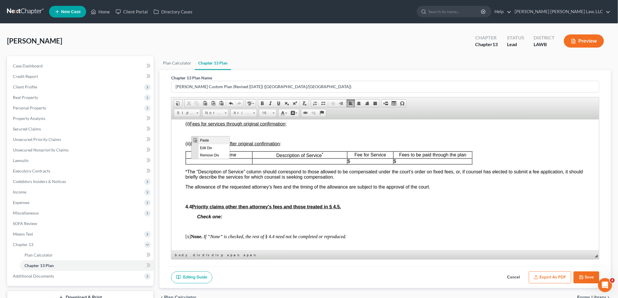
click at [203, 139] on span "Paste" at bounding box center [214, 139] width 31 height 7
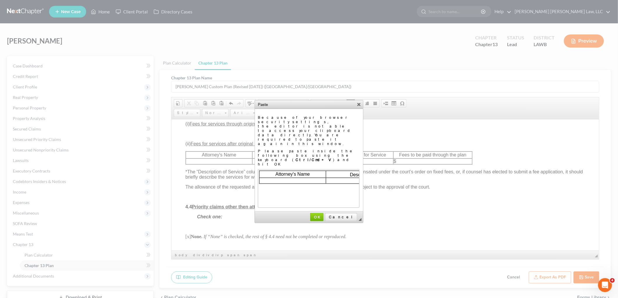
scroll to position [0, 111]
click at [323, 215] on span "OK" at bounding box center [317, 217] width 12 height 4
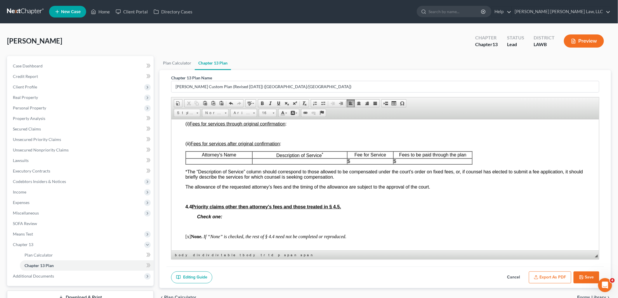
scroll to position [0, 0]
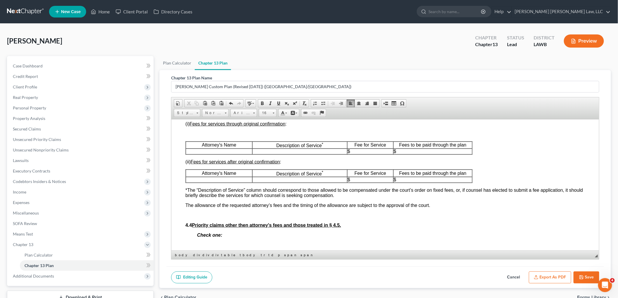
click at [210, 143] on div "Attorney’s Name Total Fees Fees Debtor Paid pre-petition Fees to be paid throug…" at bounding box center [385, 186] width 400 height 222
click at [209, 136] on p at bounding box center [385, 133] width 400 height 5
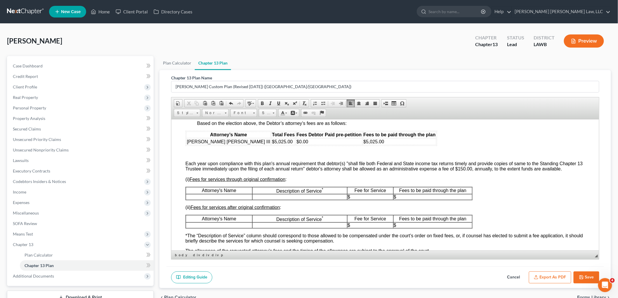
scroll to position [1021, 0]
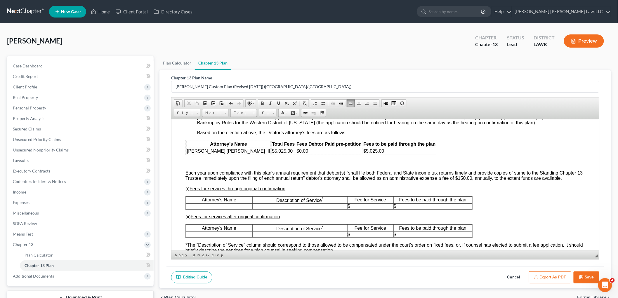
click at [259, 180] on span "Each year upon compliance with this plan's annual requirement that debtor(s) "s…" at bounding box center [384, 175] width 398 height 10
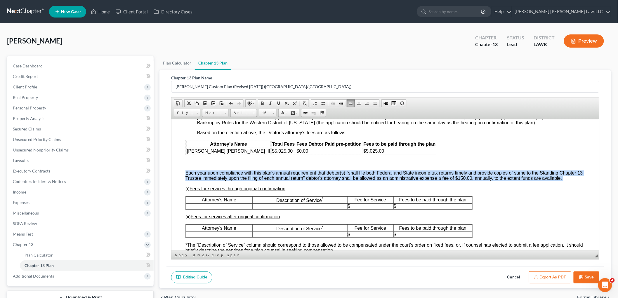
click at [259, 180] on span "Each year upon compliance with this plan's annual requirement that debtor(s) "s…" at bounding box center [384, 175] width 398 height 10
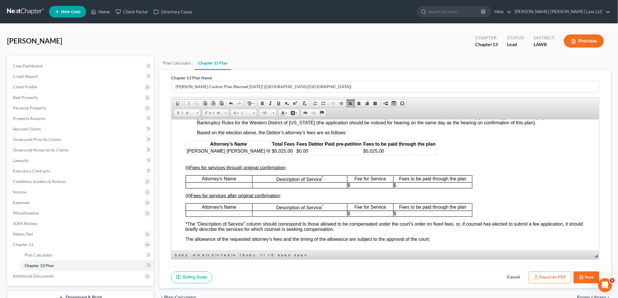
click at [202, 188] on p at bounding box center [219, 185] width 66 height 5
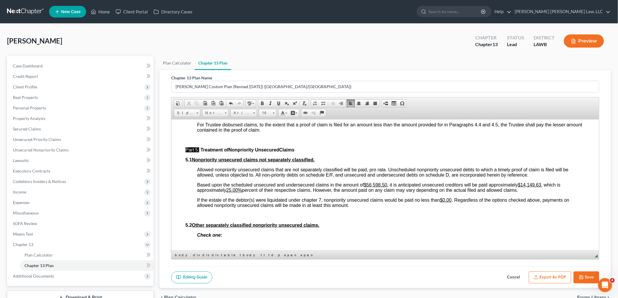
scroll to position [1345, 0]
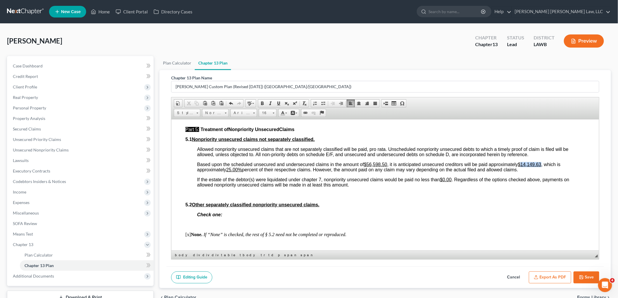
drag, startPoint x: 543, startPoint y: 164, endPoint x: 523, endPoint y: 162, distance: 20.0
click at [523, 162] on u "$14,149.63" at bounding box center [529, 164] width 23 height 5
drag, startPoint x: 239, startPoint y: 168, endPoint x: 228, endPoint y: 168, distance: 11.1
click at [228, 168] on span "Based upon the scheduled unsecured and undersecured claims in the amount of $56…" at bounding box center [375, 167] width 357 height 10
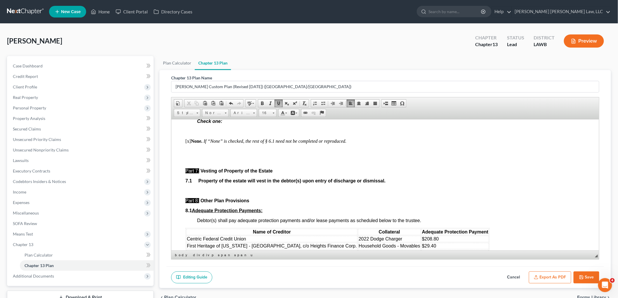
scroll to position [1572, 0]
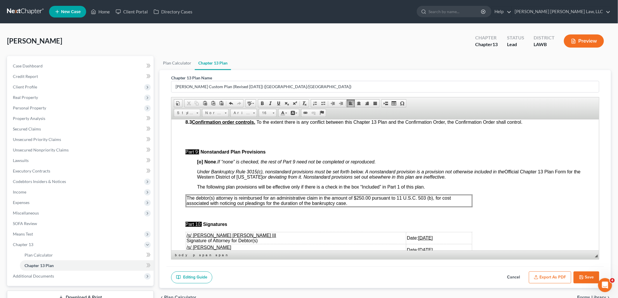
scroll to position [1670, 0]
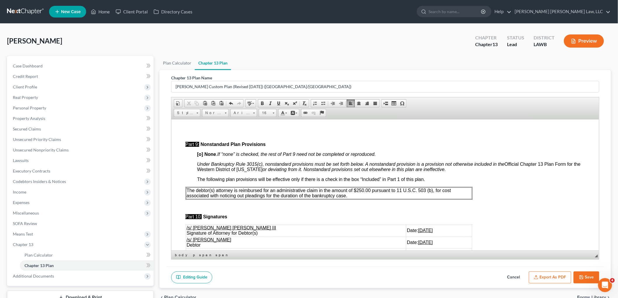
drag, startPoint x: 350, startPoint y: 197, endPoint x: 185, endPoint y: 192, distance: 164.2
click at [186, 192] on td "The debtor(s) attorney is reimbursed for an administrative claim in the amount …" at bounding box center [329, 193] width 286 height 12
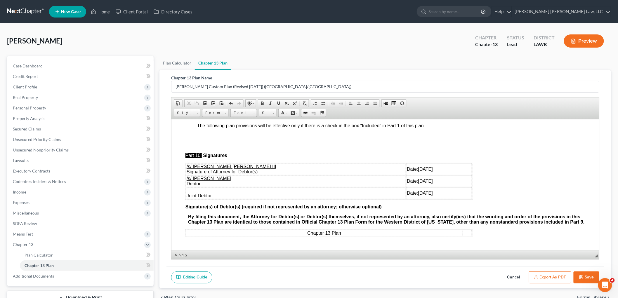
scroll to position [1728, 0]
drag, startPoint x: 415, startPoint y: 187, endPoint x: 185, endPoint y: 176, distance: 229.3
click at [186, 176] on tbody "/s/ E. Orum Young III Signature of Attorney for Debtor(s) Date: 08/19/2025 /s/ …" at bounding box center [329, 181] width 286 height 36
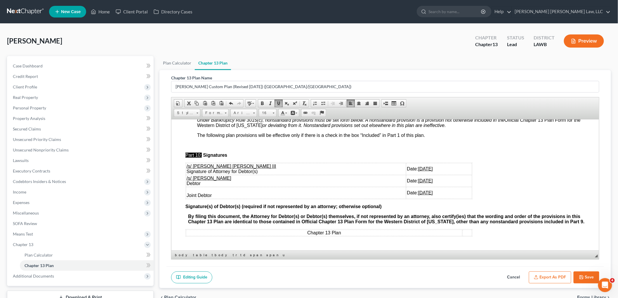
scroll to position [1702, 0]
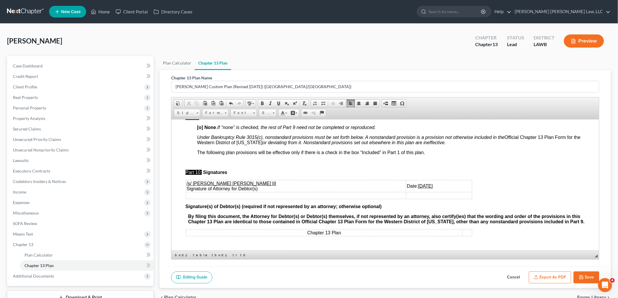
click at [588, 278] on button "Save" at bounding box center [587, 278] width 26 height 12
select select "1"
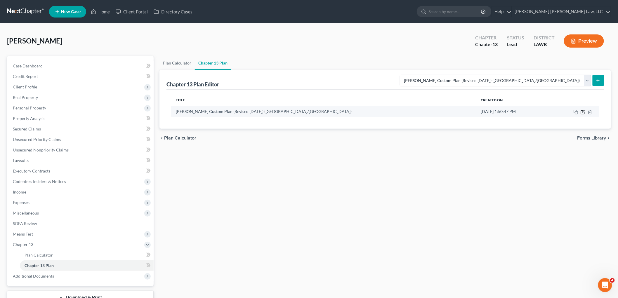
click at [583, 110] on icon "button" at bounding box center [583, 112] width 5 height 5
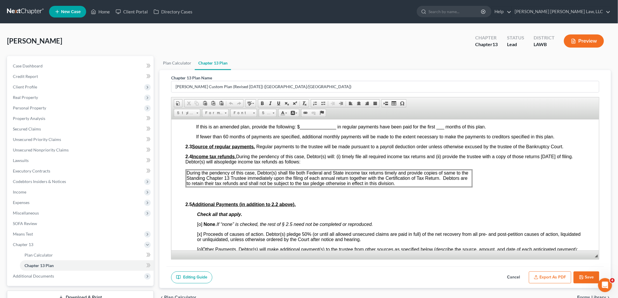
scroll to position [325, 0]
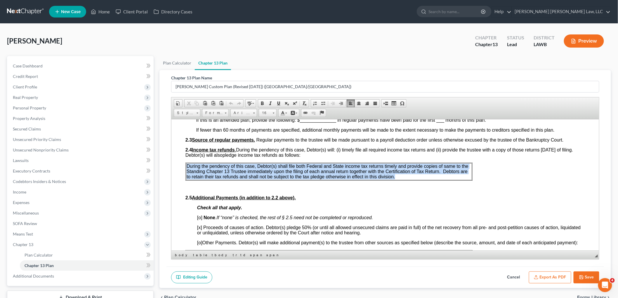
drag, startPoint x: 394, startPoint y: 175, endPoint x: 187, endPoint y: 164, distance: 207.7
click at [187, 164] on span "During the pendency of this case, Debtor(s) shall file both Federal and State i…" at bounding box center [327, 171] width 282 height 15
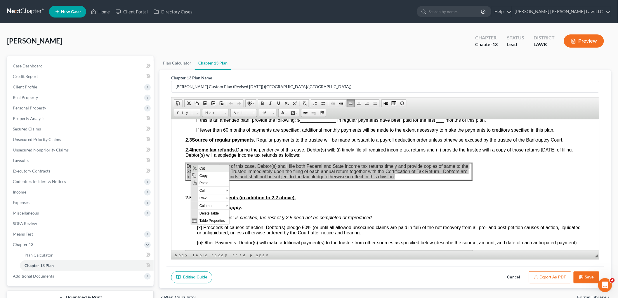
scroll to position [0, 0]
click at [202, 182] on span "Paste" at bounding box center [213, 182] width 31 height 7
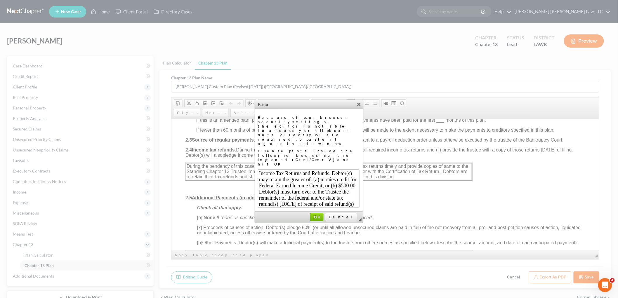
scroll to position [12, 0]
click at [323, 215] on span "OK" at bounding box center [317, 217] width 12 height 4
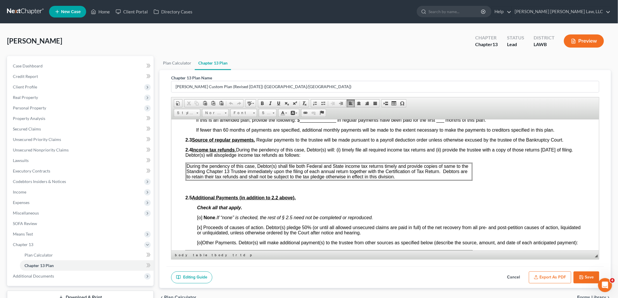
scroll to position [0, 0]
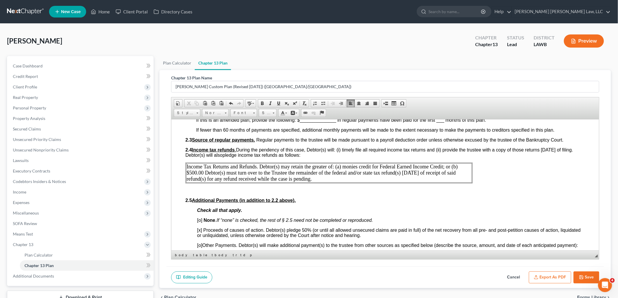
click at [582, 276] on polyline "button" at bounding box center [580, 276] width 1 height 1
select select "1"
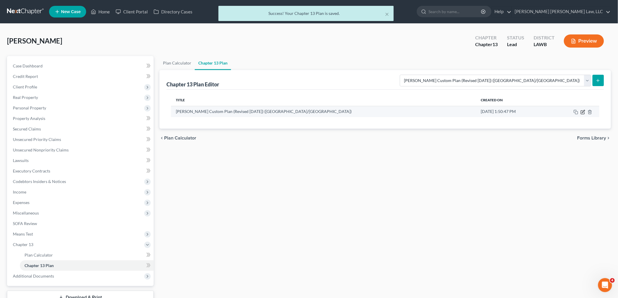
click at [583, 112] on icon "button" at bounding box center [583, 111] width 3 height 3
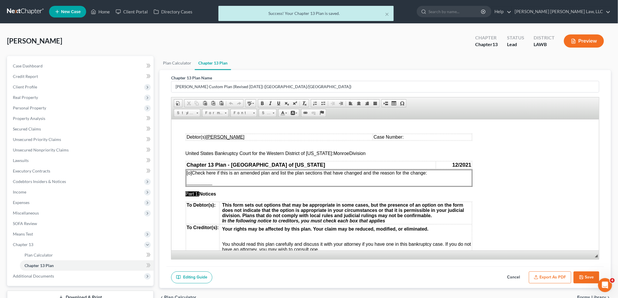
click at [554, 276] on button "Export as PDF" at bounding box center [550, 278] width 42 height 12
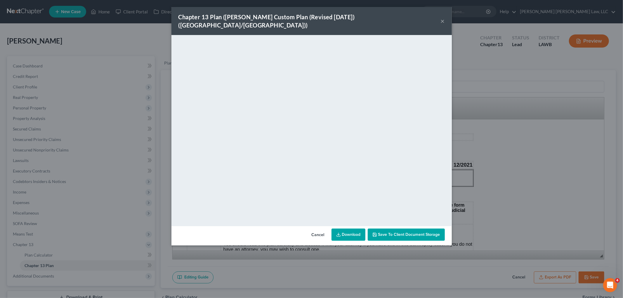
click at [442, 18] on button "×" at bounding box center [443, 21] width 4 height 7
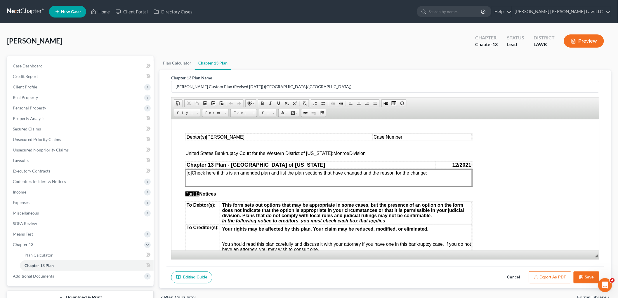
click at [581, 275] on icon "button" at bounding box center [581, 277] width 5 height 5
select select "1"
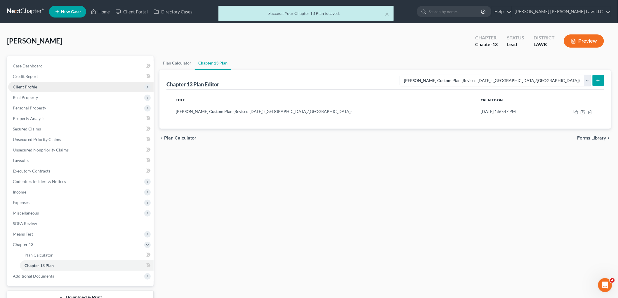
click at [32, 86] on span "Client Profile" at bounding box center [25, 86] width 24 height 5
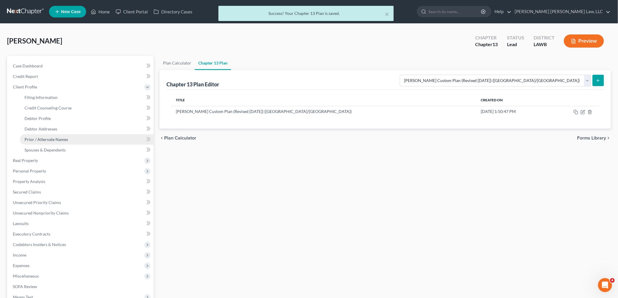
click at [39, 138] on span "Prior / Alternate Names" at bounding box center [47, 139] width 44 height 5
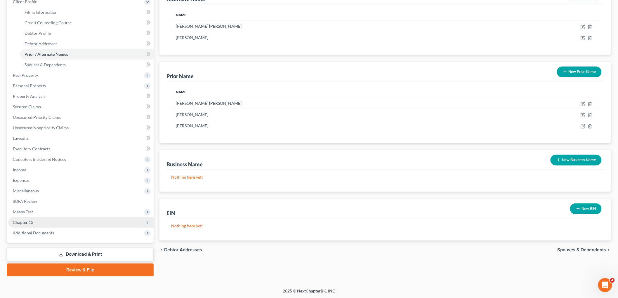
click at [36, 220] on span "Chapter 13" at bounding box center [80, 222] width 145 height 11
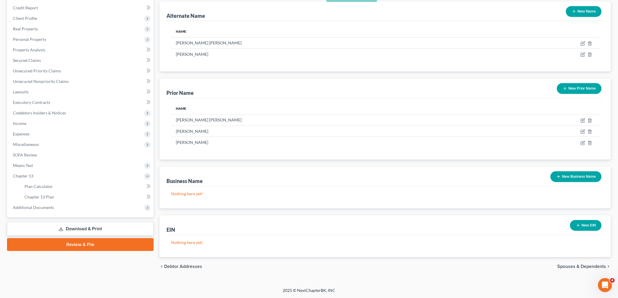
scroll to position [68, 0]
click at [48, 196] on span "Chapter 13 Plan" at bounding box center [40, 197] width 30 height 5
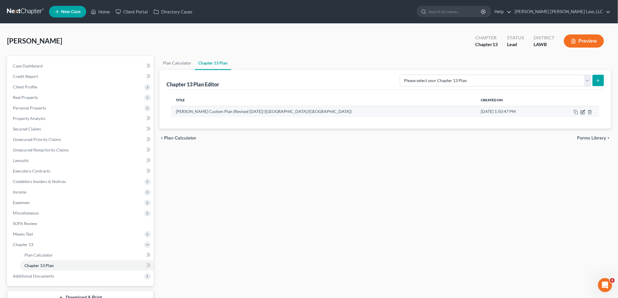
click at [582, 113] on icon "button" at bounding box center [583, 112] width 5 height 5
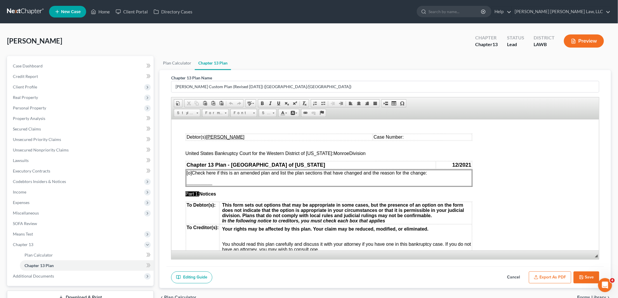
click at [549, 275] on button "Export as PDF" at bounding box center [550, 278] width 42 height 12
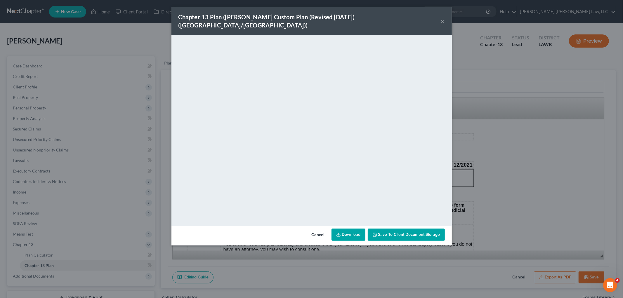
click at [443, 18] on button "×" at bounding box center [443, 21] width 4 height 7
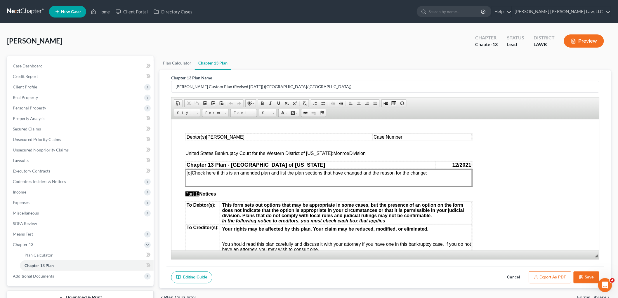
click at [589, 275] on button "Save" at bounding box center [587, 278] width 26 height 12
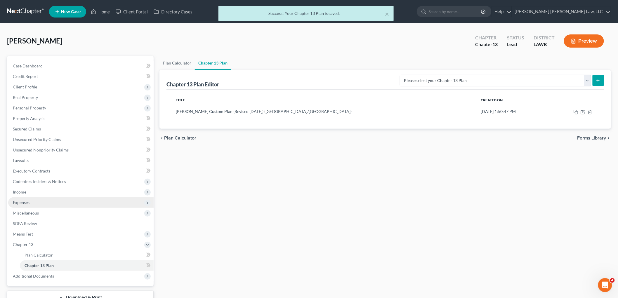
click at [36, 203] on span "Expenses" at bounding box center [80, 202] width 145 height 11
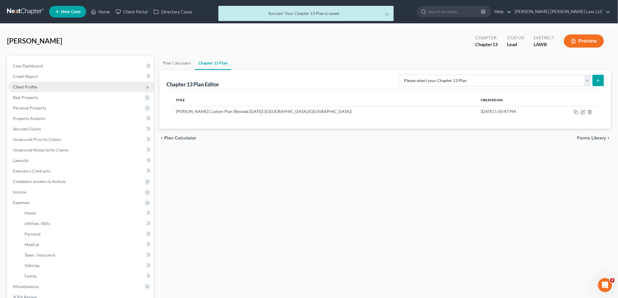
click at [39, 83] on span "Client Profile" at bounding box center [80, 87] width 145 height 11
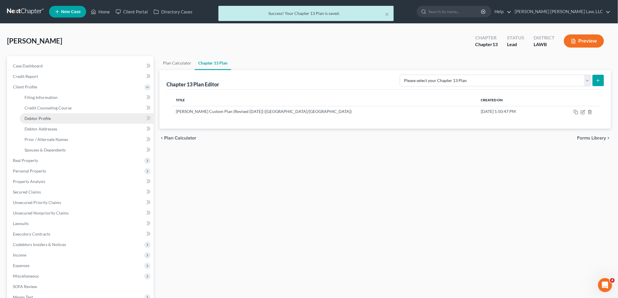
click at [43, 122] on link "Debtor Profile" at bounding box center [87, 118] width 134 height 11
select select "1"
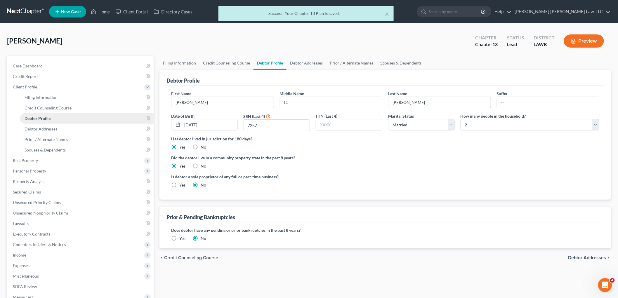
radio input "true"
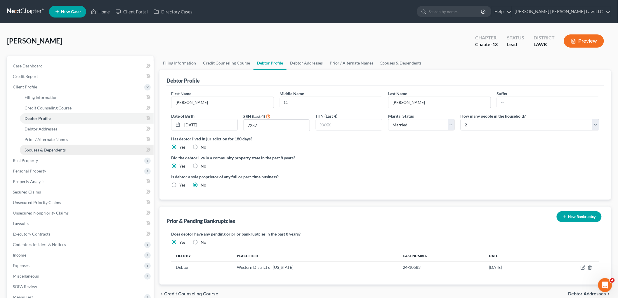
click at [52, 149] on span "Spouses & Dependents" at bounding box center [45, 150] width 41 height 5
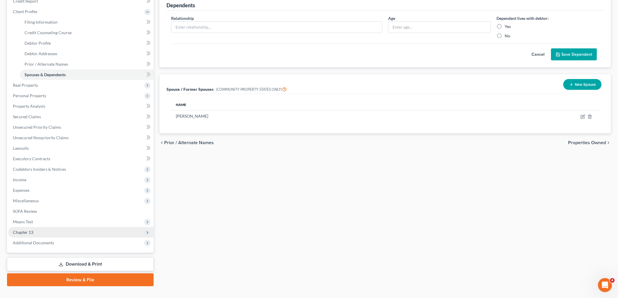
scroll to position [85, 0]
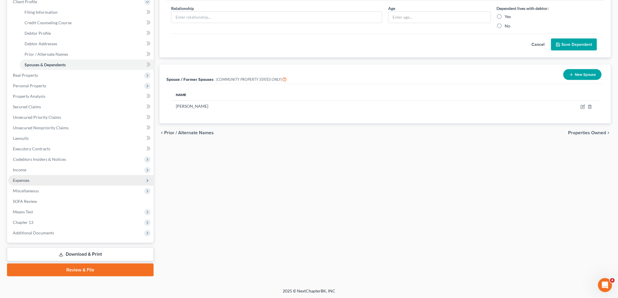
click at [41, 181] on span "Expenses" at bounding box center [80, 180] width 145 height 11
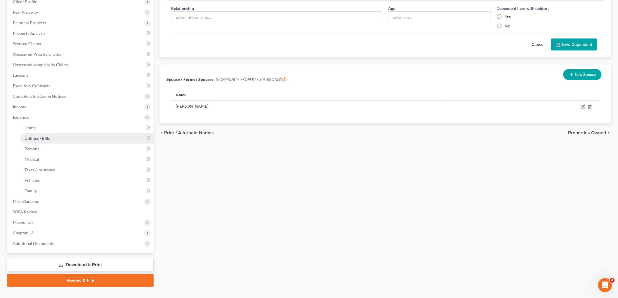
click at [52, 143] on link "Utilities / Bills" at bounding box center [87, 138] width 134 height 11
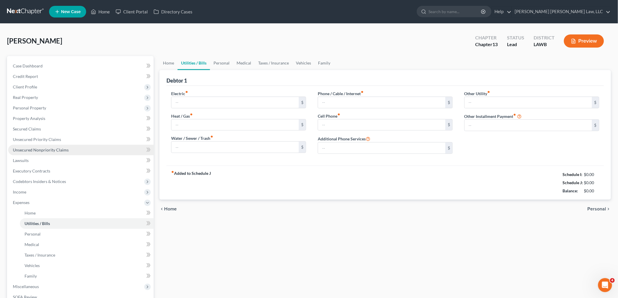
type input "150.00"
type input "195.00"
type input "35.00"
type input "96.00"
type input "220.58"
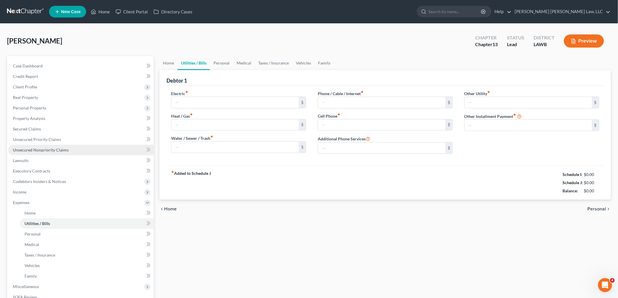
type input "0.00"
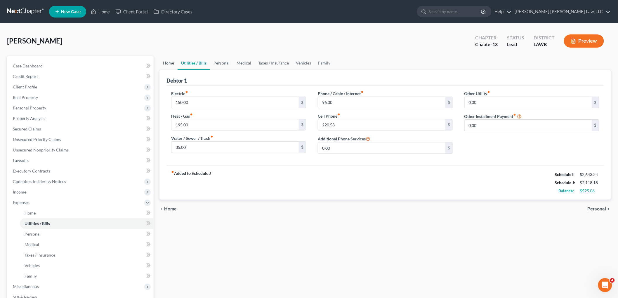
click at [169, 62] on link "Home" at bounding box center [168, 63] width 18 height 14
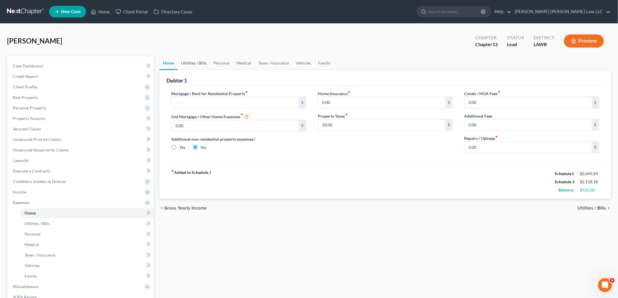
click at [188, 62] on link "Utilities / Bills" at bounding box center [194, 63] width 32 height 14
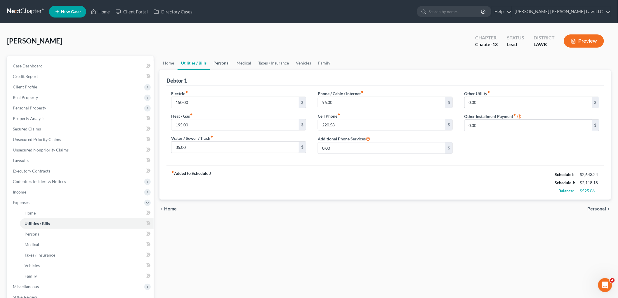
click at [221, 63] on link "Personal" at bounding box center [221, 63] width 23 height 14
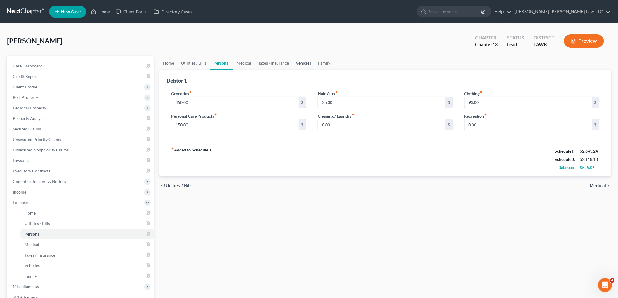
click at [298, 61] on link "Vehicles" at bounding box center [303, 63] width 22 height 14
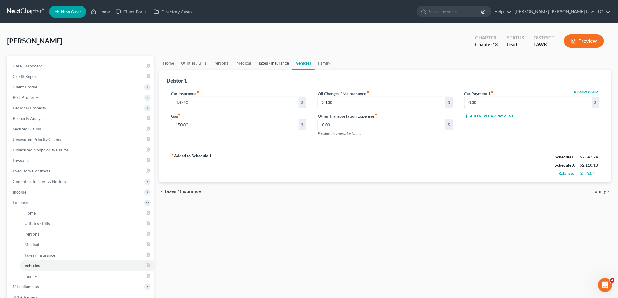
click at [280, 62] on link "Taxes / Insurance" at bounding box center [274, 63] width 38 height 14
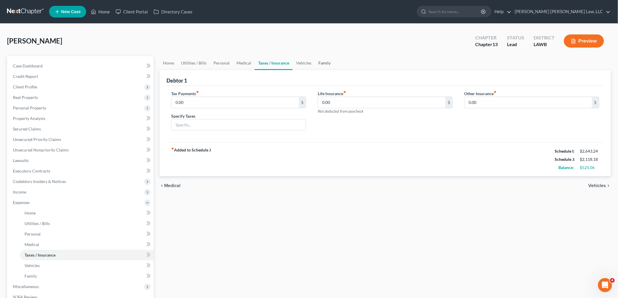
click at [321, 60] on link "Family" at bounding box center [324, 63] width 19 height 14
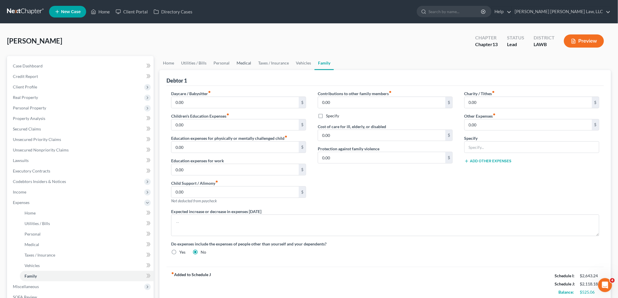
click at [233, 65] on link "Medical" at bounding box center [244, 63] width 22 height 14
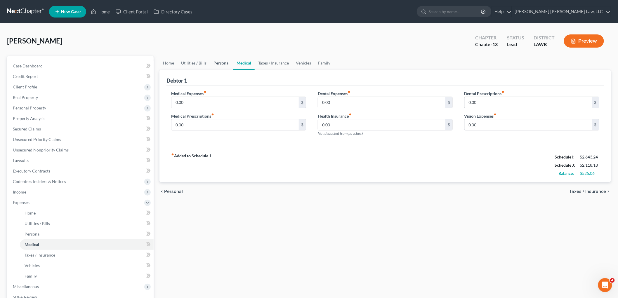
click at [218, 61] on link "Personal" at bounding box center [221, 63] width 23 height 14
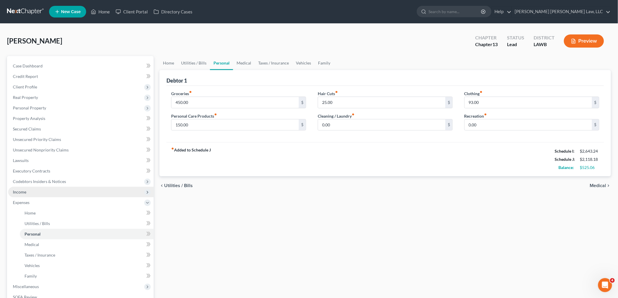
click at [30, 193] on span "Income" at bounding box center [80, 192] width 145 height 11
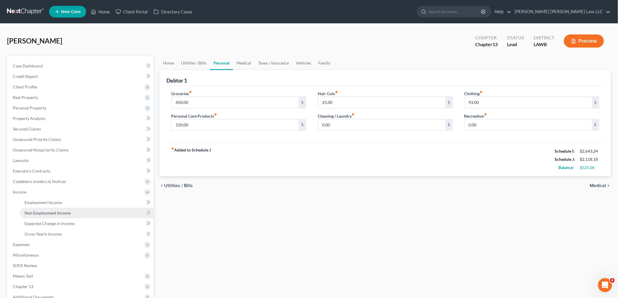
click at [35, 211] on span "Non Employment Income" at bounding box center [48, 213] width 46 height 5
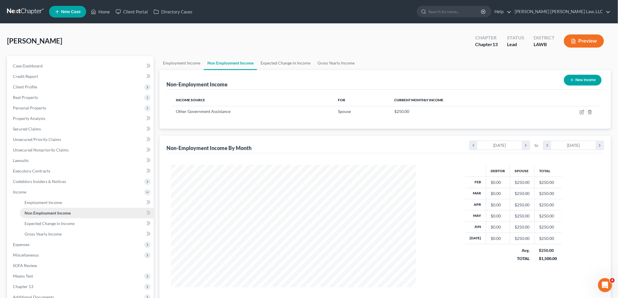
scroll to position [122, 256]
click at [47, 232] on span "Gross Yearly Income" at bounding box center [43, 234] width 37 height 5
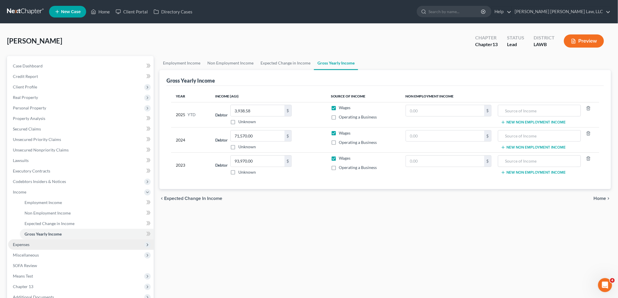
click at [39, 249] on span "Expenses" at bounding box center [80, 245] width 145 height 11
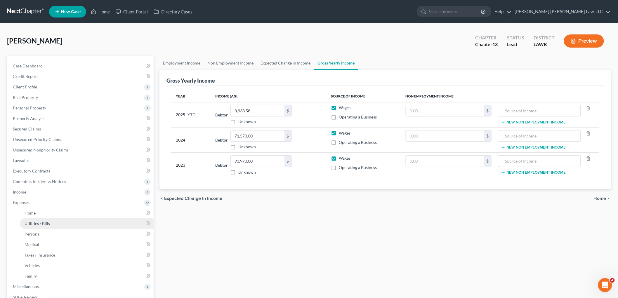
click at [49, 223] on span "Utilities / Bills" at bounding box center [37, 223] width 25 height 5
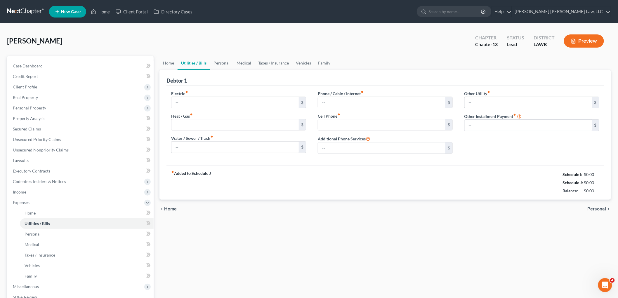
type input "150.00"
type input "195.00"
type input "35.00"
type input "96.00"
type input "220.58"
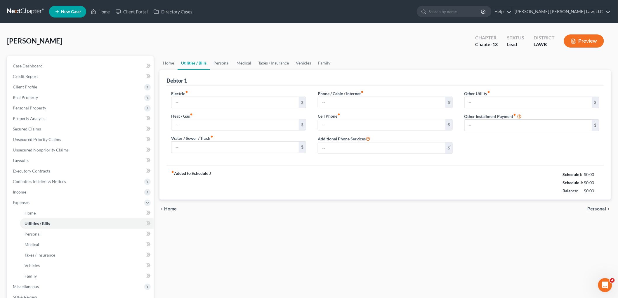
type input "0.00"
click at [224, 62] on link "Personal" at bounding box center [221, 63] width 23 height 14
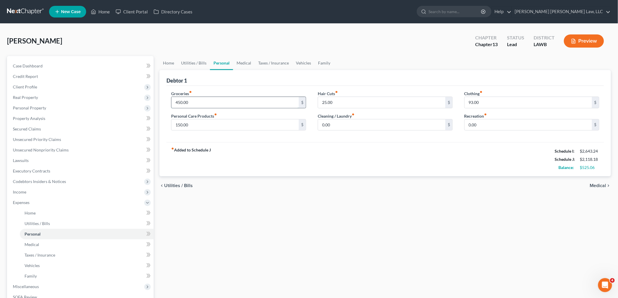
click at [199, 104] on input "450.00" at bounding box center [234, 102] width 127 height 11
type input "250.00"
click at [208, 126] on input "150.00" at bounding box center [234, 124] width 127 height 11
type input "75.00"
click at [236, 65] on link "Medical" at bounding box center [244, 63] width 22 height 14
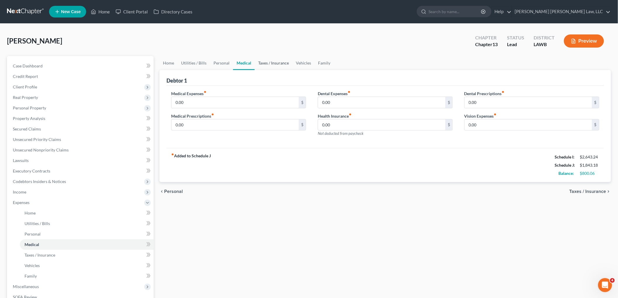
click at [259, 61] on link "Taxes / Insurance" at bounding box center [274, 63] width 38 height 14
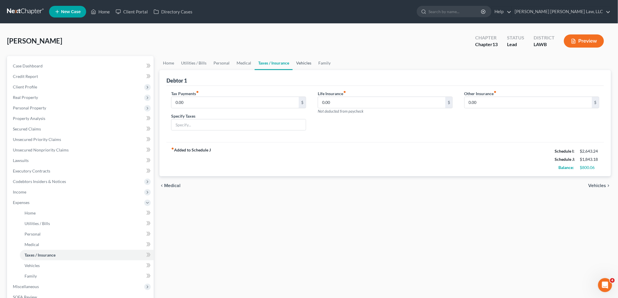
click at [296, 62] on link "Vehicles" at bounding box center [304, 63] width 22 height 14
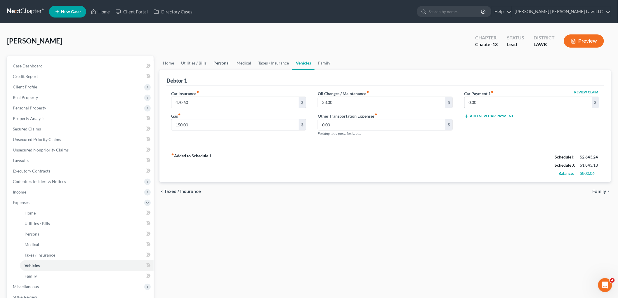
click at [214, 60] on link "Personal" at bounding box center [221, 63] width 23 height 14
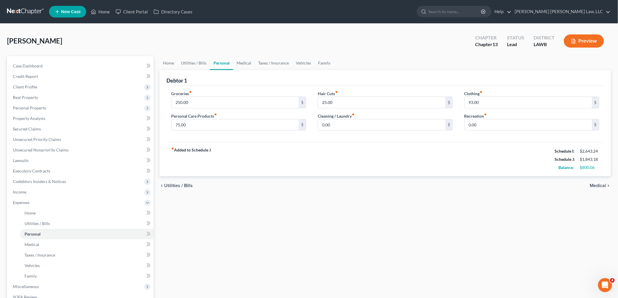
click at [374, 149] on div "fiber_manual_record Added to Schedule J Schedule I: $2,643.24 Schedule J: $1,84…" at bounding box center [386, 159] width 438 height 34
click at [483, 105] on input "93.00" at bounding box center [528, 102] width 127 height 11
type input "50.00"
click at [297, 63] on link "Vehicles" at bounding box center [303, 63] width 22 height 14
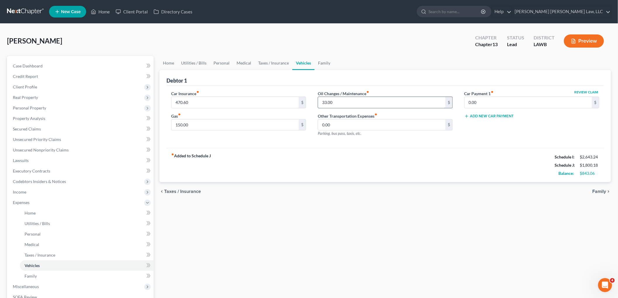
click at [327, 101] on input "33.00" at bounding box center [381, 102] width 127 height 11
type input "15.00"
click at [229, 125] on input "150.00" at bounding box center [234, 124] width 127 height 11
type input "130.00"
click at [379, 106] on input "15.00" at bounding box center [381, 102] width 127 height 11
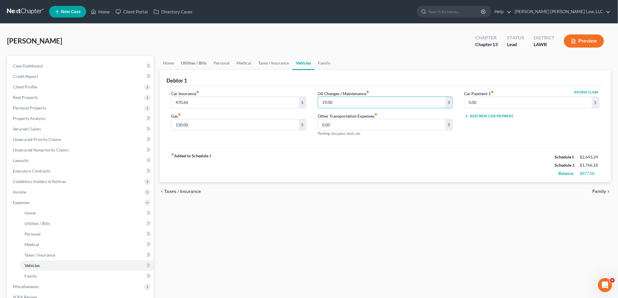
type input "19.00"
click at [195, 66] on link "Utilities / Bills" at bounding box center [194, 63] width 32 height 14
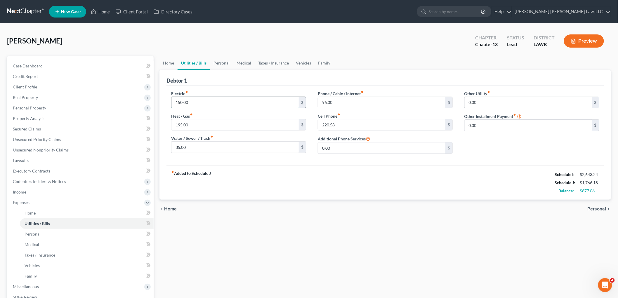
click at [210, 101] on input "150.00" at bounding box center [234, 102] width 127 height 11
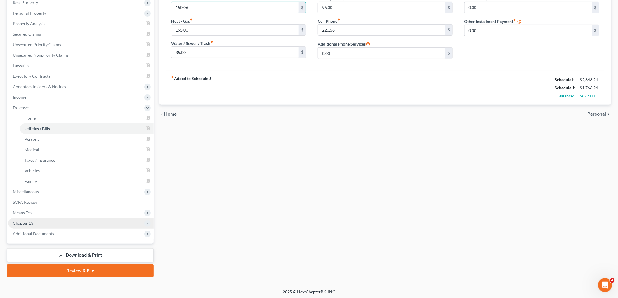
scroll to position [96, 0]
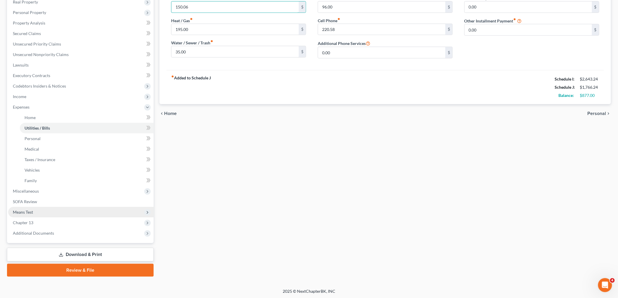
type input "150.06"
click at [36, 212] on span "Means Test" at bounding box center [80, 212] width 145 height 11
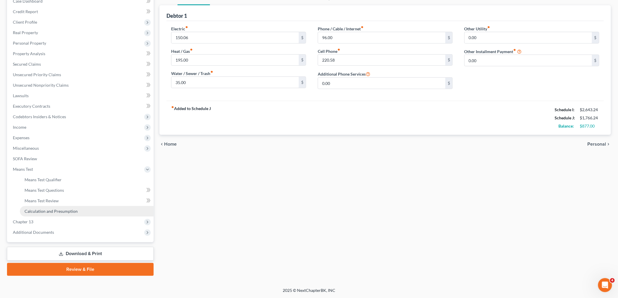
scroll to position [64, 0]
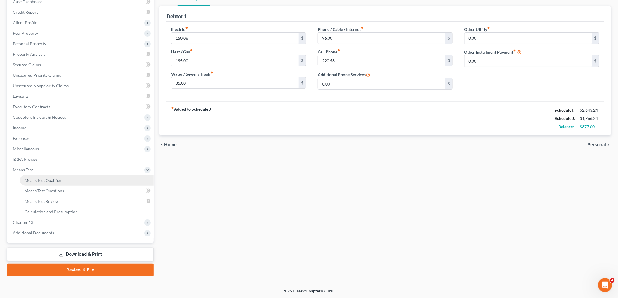
click at [46, 180] on span "Means Test Qualifier" at bounding box center [43, 180] width 37 height 5
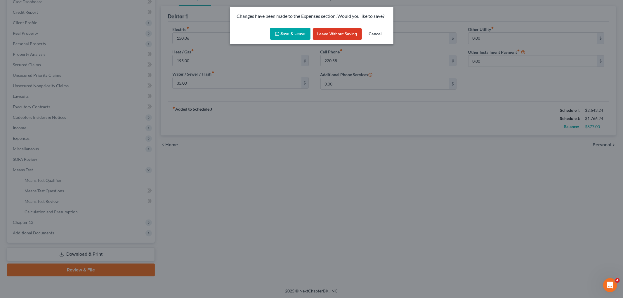
click at [283, 37] on button "Save & Leave" at bounding box center [290, 34] width 40 height 12
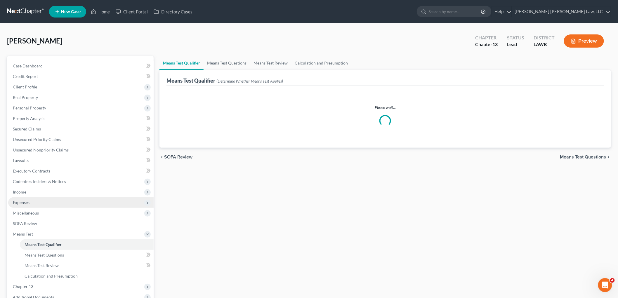
click at [31, 202] on span "Expenses" at bounding box center [80, 202] width 145 height 11
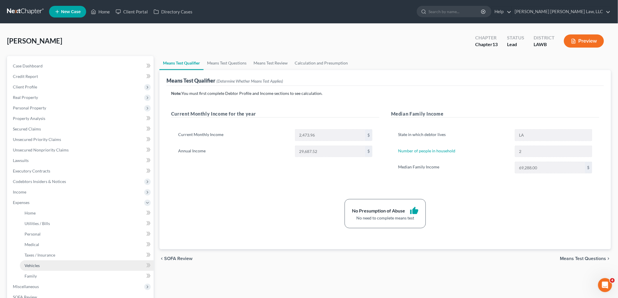
click at [31, 267] on span "Vehicles" at bounding box center [32, 265] width 15 height 5
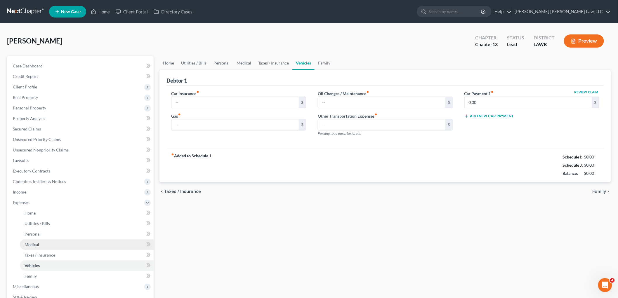
type input "470.60"
type input "130.00"
type input "19.00"
type input "0.00"
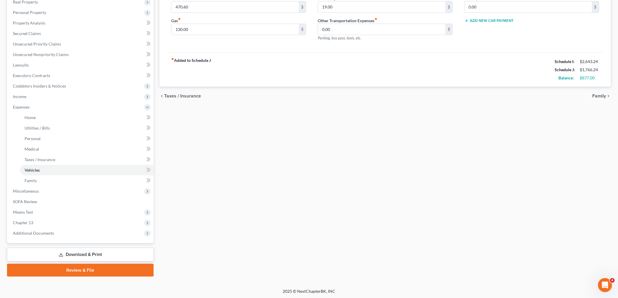
click at [94, 254] on link "Download & Print" at bounding box center [80, 255] width 147 height 14
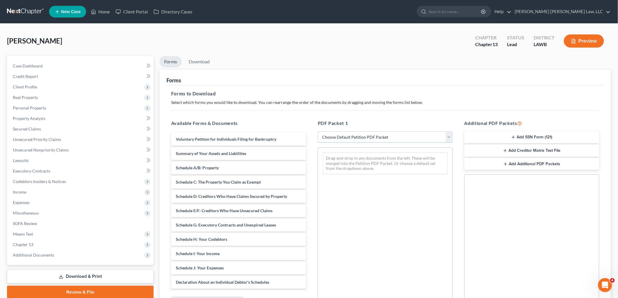
click at [332, 138] on select "Choose Default Petition PDF Packet Complete Bankruptcy Petition (all forms and …" at bounding box center [385, 137] width 135 height 12
drag, startPoint x: 47, startPoint y: 86, endPoint x: 49, endPoint y: 89, distance: 3.3
click at [47, 86] on span "Client Profile" at bounding box center [80, 87] width 145 height 11
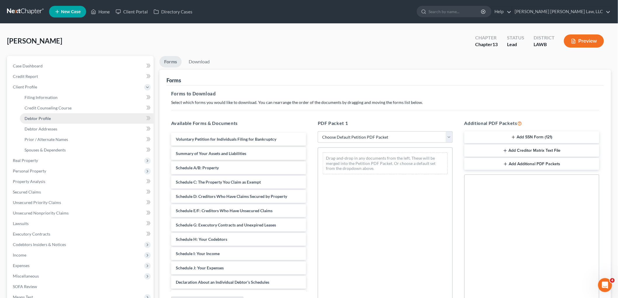
click at [41, 120] on span "Debtor Profile" at bounding box center [38, 118] width 26 height 5
select select "1"
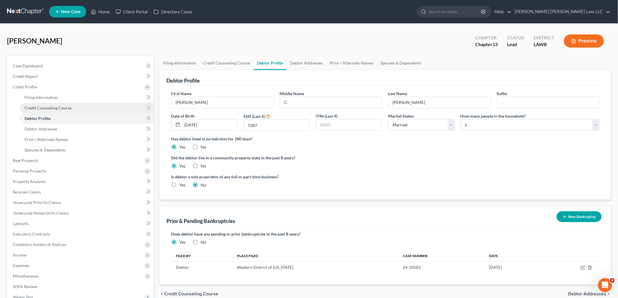
click at [54, 107] on span "Credit Counseling Course" at bounding box center [48, 107] width 47 height 5
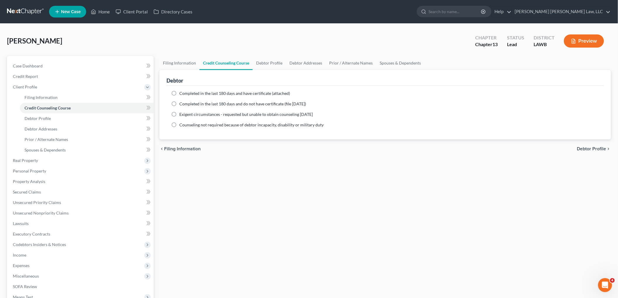
click at [179, 104] on label "Completed in the last 180 days and do not have certificate (file within 14 days)" at bounding box center [242, 104] width 127 height 6
click at [182, 104] on input "Completed in the last 180 days and do not have certificate (file within 14 days)" at bounding box center [184, 103] width 4 height 4
radio input "true"
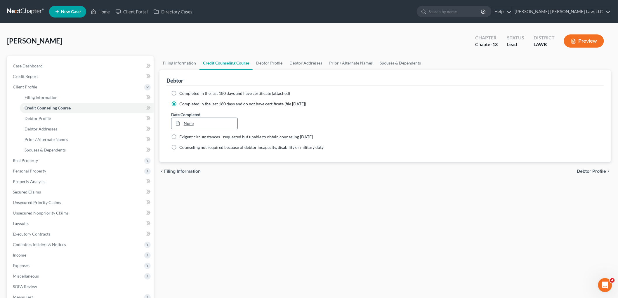
click at [182, 120] on link "None" at bounding box center [204, 123] width 66 height 11
type input "8/19/2025"
click at [226, 198] on div "Filing Information Credit Counseling Course Debtor Profile Debtor Addresses Pri…" at bounding box center [385, 209] width 457 height 306
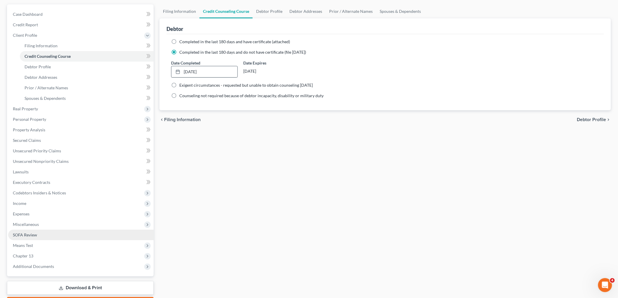
scroll to position [65, 0]
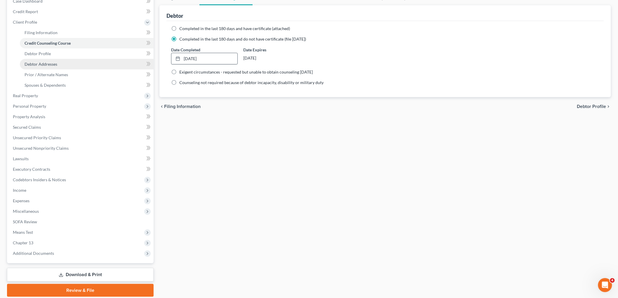
click at [55, 65] on span "Debtor Addresses" at bounding box center [41, 64] width 33 height 5
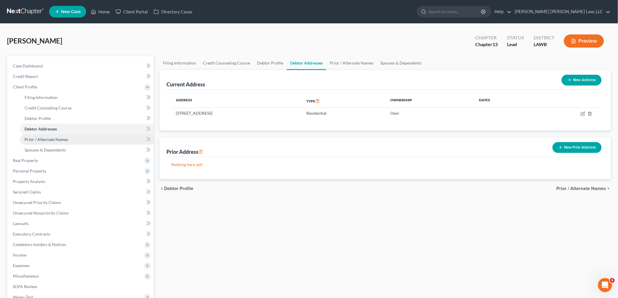
click at [57, 141] on span "Prior / Alternate Names" at bounding box center [47, 139] width 44 height 5
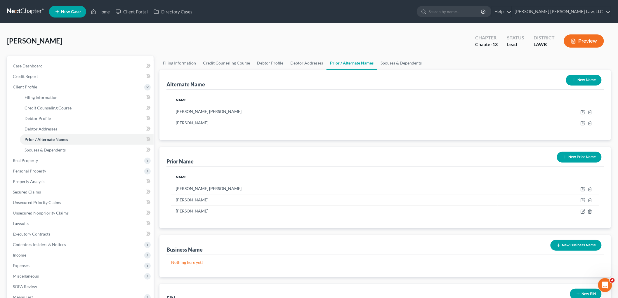
drag, startPoint x: 573, startPoint y: 156, endPoint x: 547, endPoint y: 161, distance: 26.7
click at [573, 156] on button "New Prior Name" at bounding box center [579, 157] width 45 height 11
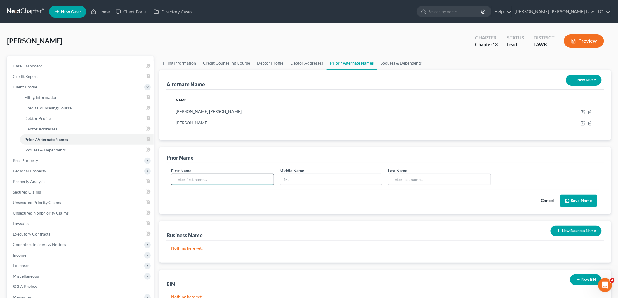
click at [202, 177] on input "text" at bounding box center [222, 179] width 102 height 11
type input "Kim"
type input "Carmel"
type input "Calton"
click at [572, 200] on button "Save Name" at bounding box center [579, 201] width 37 height 12
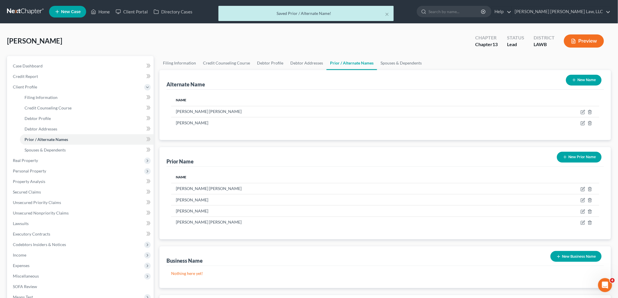
click at [574, 158] on button "New Prior Name" at bounding box center [579, 157] width 45 height 11
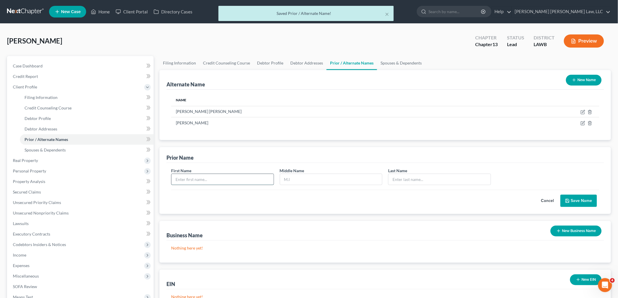
click at [203, 177] on input "text" at bounding box center [222, 179] width 102 height 11
type input "Kim"
type input "C."
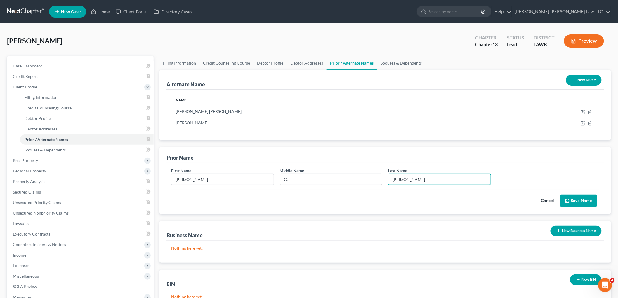
type input "Calton"
click at [579, 202] on button "Save Name" at bounding box center [579, 201] width 37 height 12
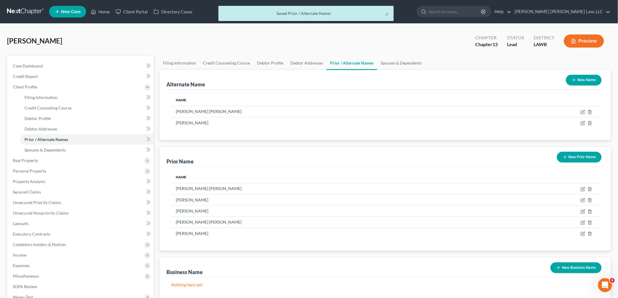
drag, startPoint x: 585, startPoint y: 159, endPoint x: 405, endPoint y: 161, distance: 179.4
click at [585, 159] on button "New Prior Name" at bounding box center [579, 157] width 45 height 11
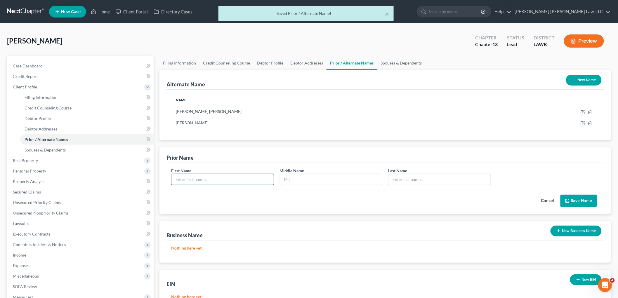
click at [234, 178] on input "text" at bounding box center [222, 179] width 102 height 11
type input "Kim"
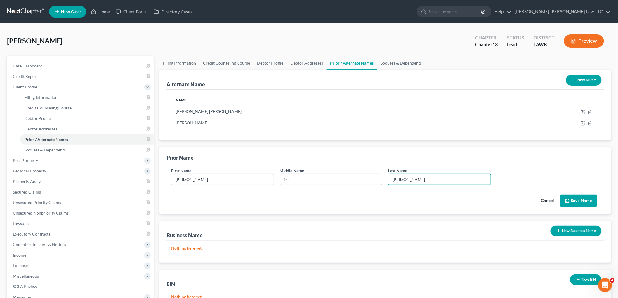
type input "Calton"
click at [579, 205] on button "Save Name" at bounding box center [579, 201] width 37 height 12
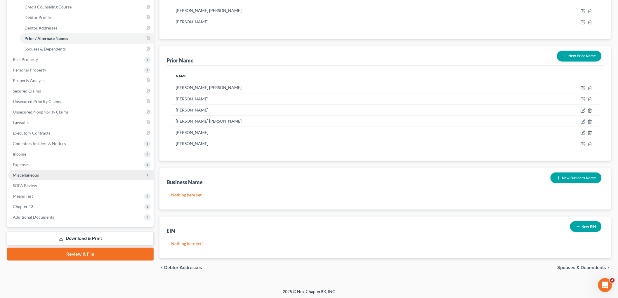
scroll to position [102, 0]
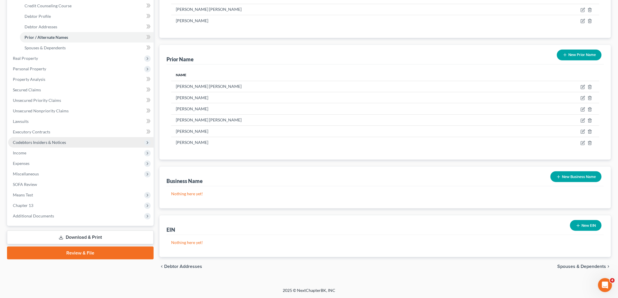
click at [45, 144] on span "Codebtors Insiders & Notices" at bounding box center [39, 142] width 53 height 5
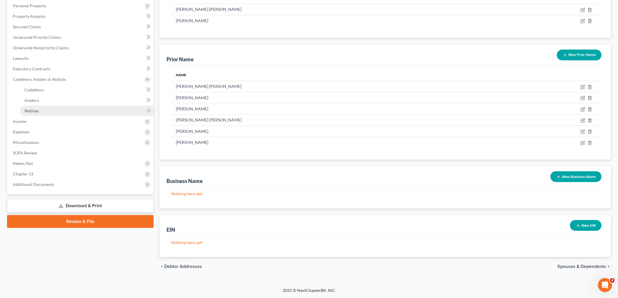
click at [41, 107] on link "Notices" at bounding box center [87, 111] width 134 height 11
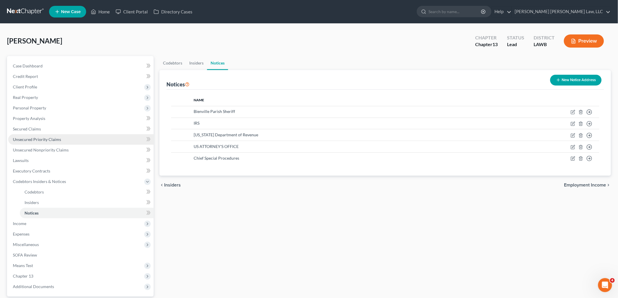
click at [50, 142] on link "Unsecured Priority Claims" at bounding box center [80, 139] width 145 height 11
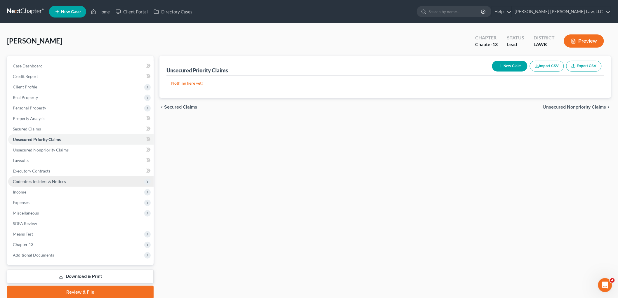
click at [46, 180] on span "Codebtors Insiders & Notices" at bounding box center [39, 181] width 53 height 5
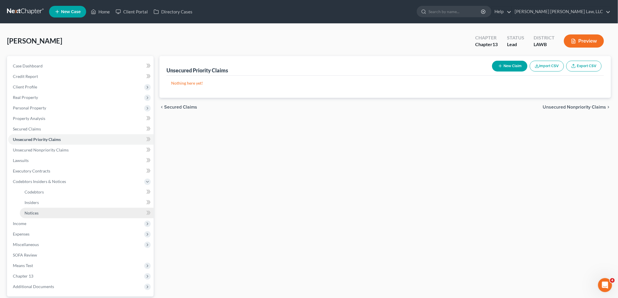
click at [31, 214] on span "Notices" at bounding box center [32, 213] width 14 height 5
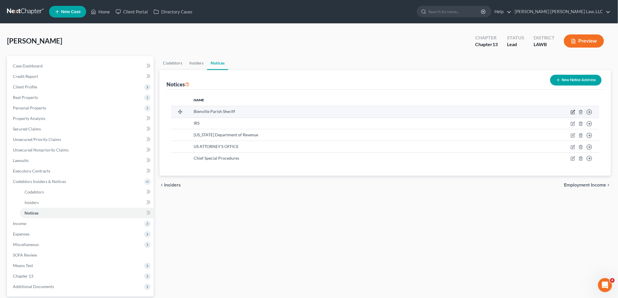
click at [572, 112] on icon "button" at bounding box center [573, 112] width 5 height 5
select select "19"
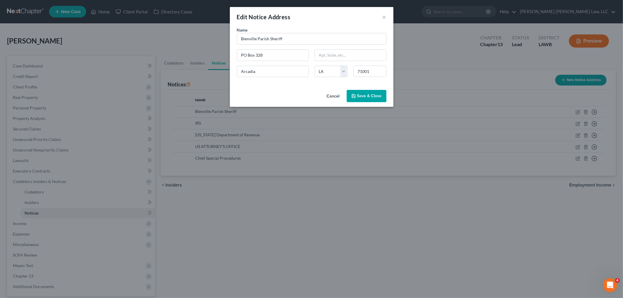
click at [368, 100] on button "Save & Close" at bounding box center [367, 96] width 40 height 12
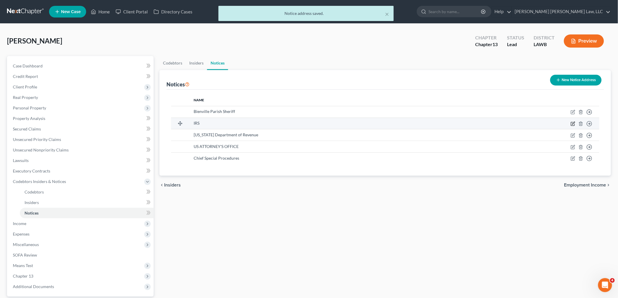
click at [572, 123] on icon "button" at bounding box center [573, 124] width 5 height 5
select select "39"
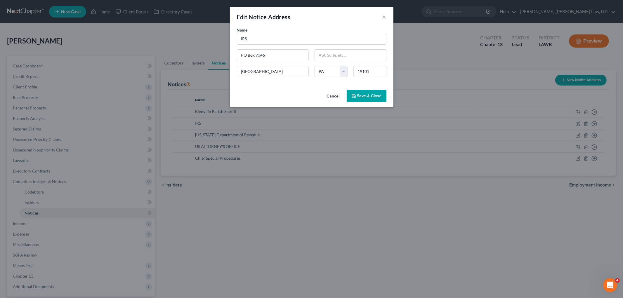
click at [316, 92] on div "Cancel Save & Close" at bounding box center [312, 97] width 164 height 19
click at [362, 93] on button "Save & Close" at bounding box center [367, 96] width 40 height 12
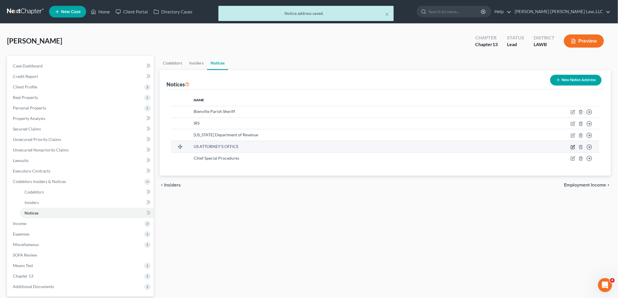
click at [572, 147] on icon "button" at bounding box center [573, 147] width 5 height 5
select select "19"
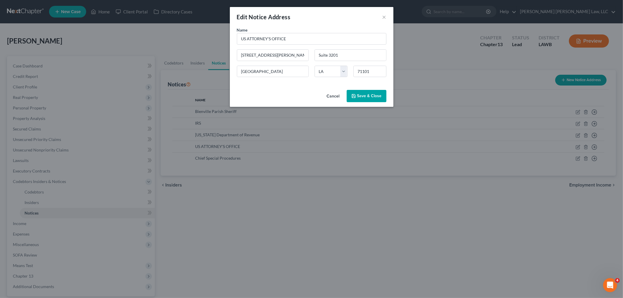
click at [334, 97] on button "Cancel" at bounding box center [333, 97] width 22 height 12
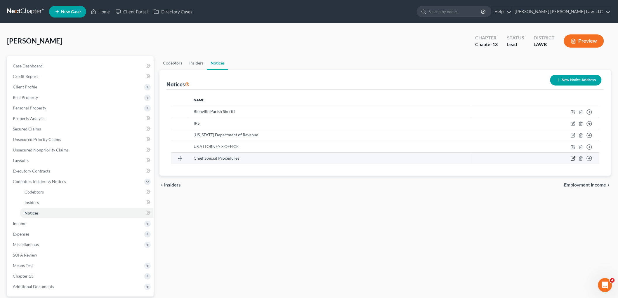
click at [572, 157] on icon "button" at bounding box center [573, 158] width 5 height 5
select select "19"
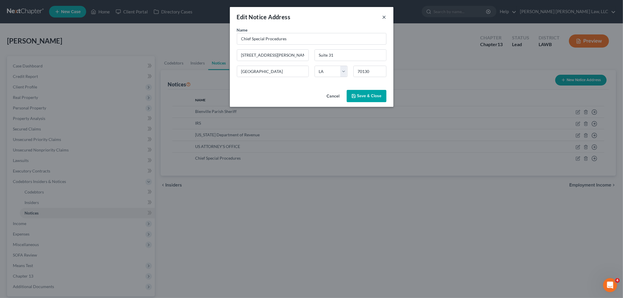
click at [384, 16] on button "×" at bounding box center [384, 16] width 4 height 7
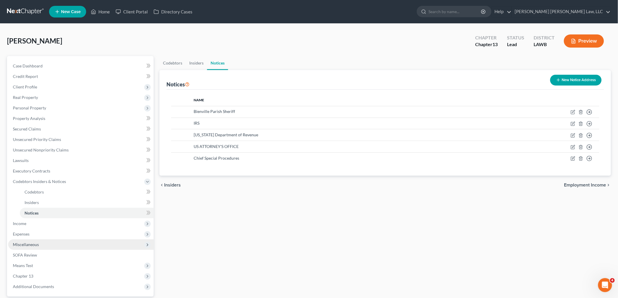
click at [27, 246] on span "Miscellaneous" at bounding box center [26, 244] width 26 height 5
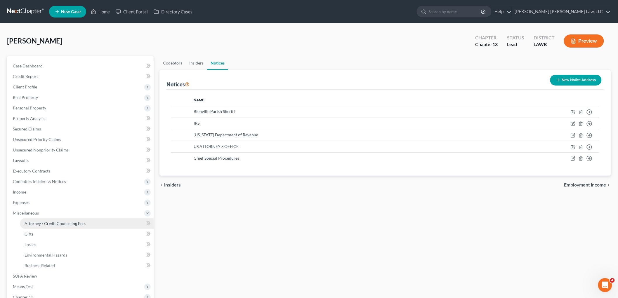
click at [81, 223] on span "Attorney / Credit Counseling Fees" at bounding box center [56, 223] width 62 height 5
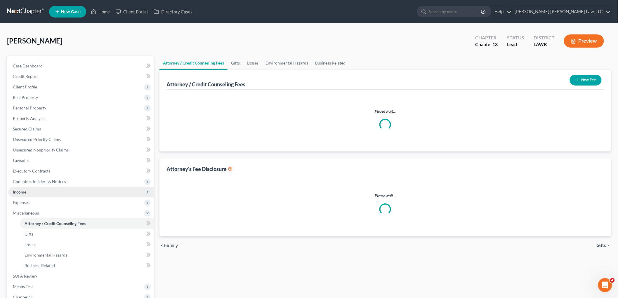
select select "1"
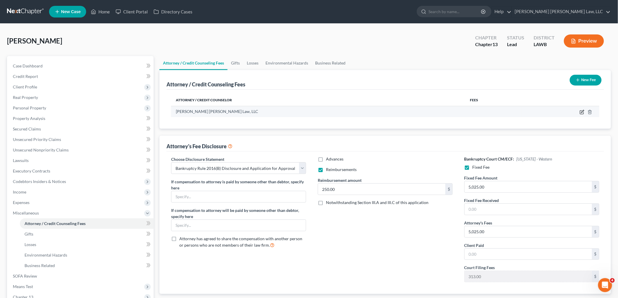
click at [580, 110] on icon "button" at bounding box center [582, 112] width 5 height 5
select select "19"
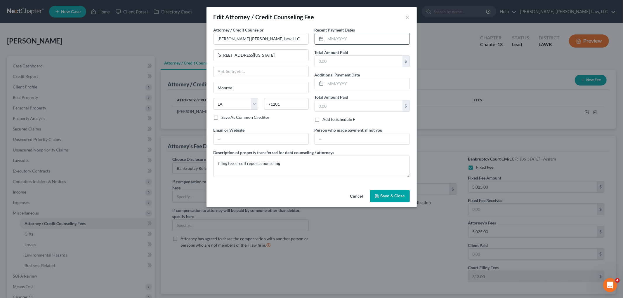
click at [342, 37] on input "text" at bounding box center [368, 38] width 84 height 11
type input "08/08/2025"
type input "365.00"
click at [333, 186] on div "Attorney / Credit Counselor * E. Orum Young Law, LLC 200 Washington St Monroe S…" at bounding box center [312, 107] width 210 height 161
click at [388, 196] on span "Save & Close" at bounding box center [393, 196] width 25 height 5
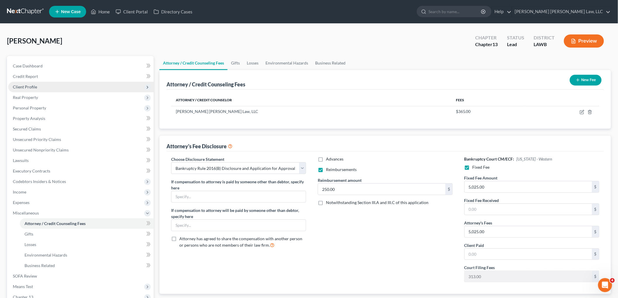
click at [31, 85] on span "Client Profile" at bounding box center [25, 86] width 24 height 5
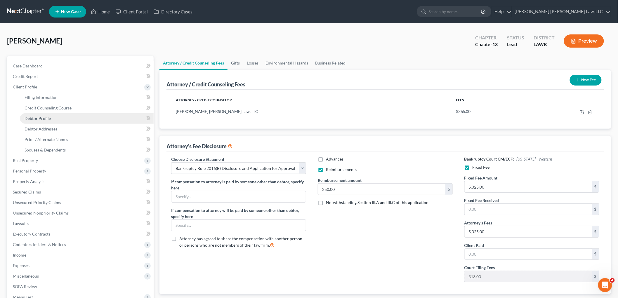
click at [41, 120] on span "Debtor Profile" at bounding box center [38, 118] width 26 height 5
select select "1"
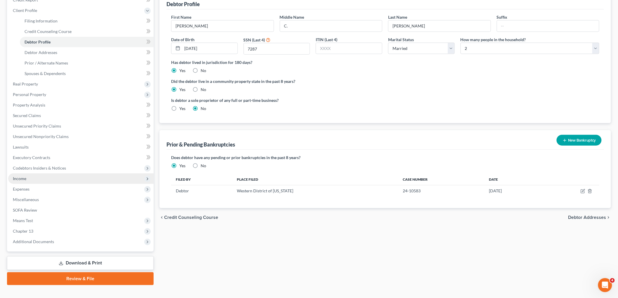
scroll to position [85, 0]
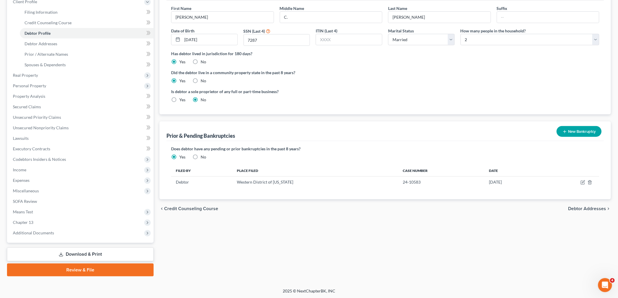
click at [78, 254] on link "Download & Print" at bounding box center [80, 255] width 147 height 14
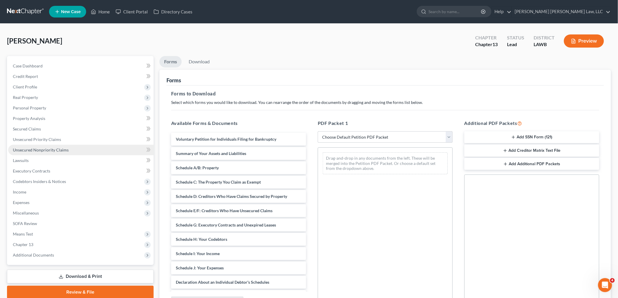
click at [68, 153] on link "Unsecured Nonpriority Claims" at bounding box center [80, 150] width 145 height 11
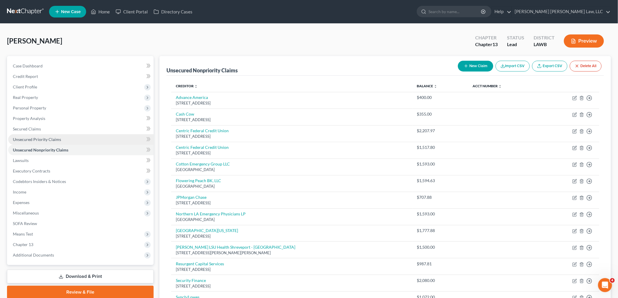
click at [42, 139] on span "Unsecured Priority Claims" at bounding box center [37, 139] width 48 height 5
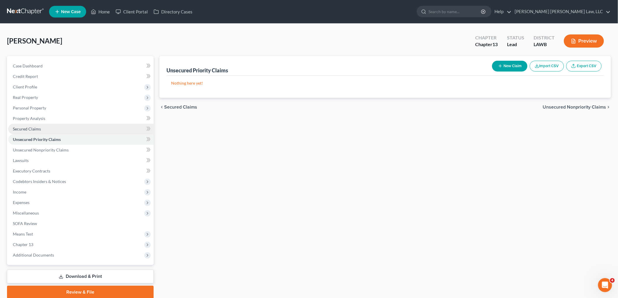
click at [30, 133] on link "Secured Claims" at bounding box center [80, 129] width 145 height 11
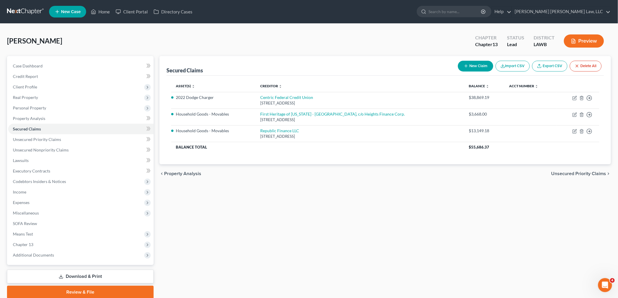
click at [103, 277] on link "Download & Print" at bounding box center [80, 277] width 147 height 14
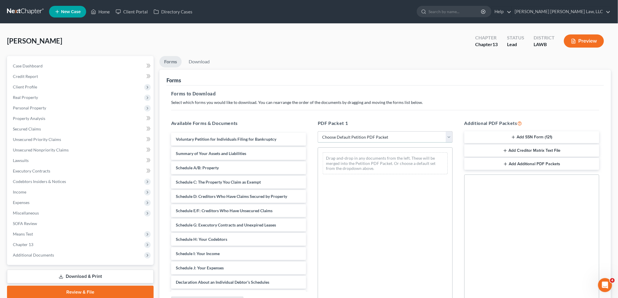
click at [355, 133] on select "Choose Default Petition PDF Packet Complete Bankruptcy Petition (all forms and …" at bounding box center [385, 137] width 135 height 12
select select "0"
click at [318, 131] on select "Choose Default Petition PDF Packet Complete Bankruptcy Petition (all forms and …" at bounding box center [385, 137] width 135 height 12
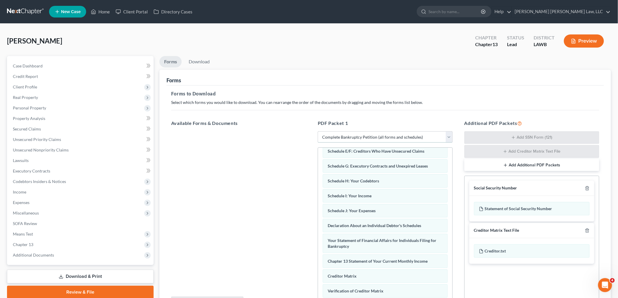
scroll to position [143, 0]
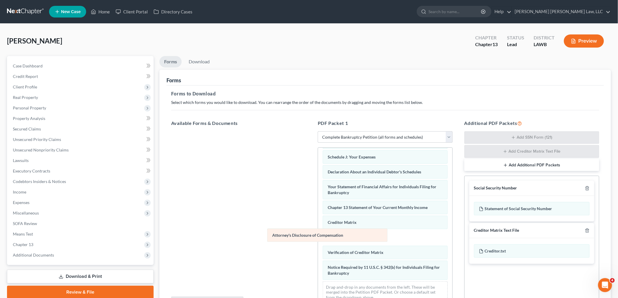
drag, startPoint x: 352, startPoint y: 272, endPoint x: 213, endPoint y: 206, distance: 154.3
click at [318, 210] on div "Attorney's Disclosure of Compensation Voluntary Petition for Individuals Filing…" at bounding box center [385, 160] width 134 height 296
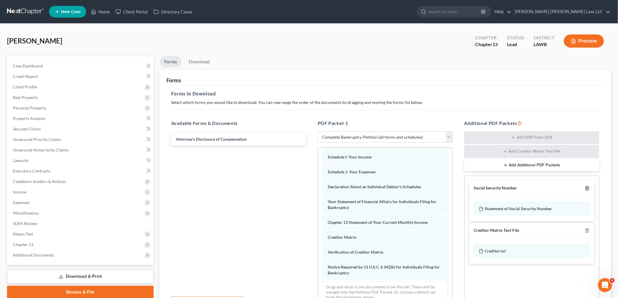
click at [587, 189] on line "button" at bounding box center [587, 188] width 0 height 1
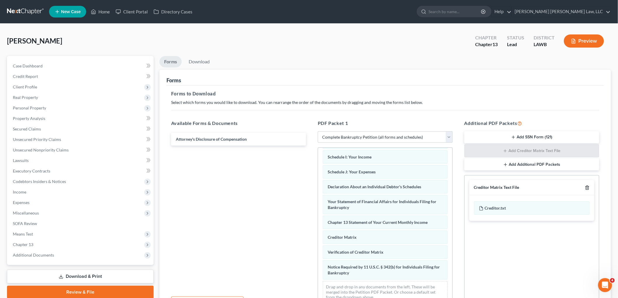
click at [587, 189] on icon "button" at bounding box center [587, 187] width 5 height 5
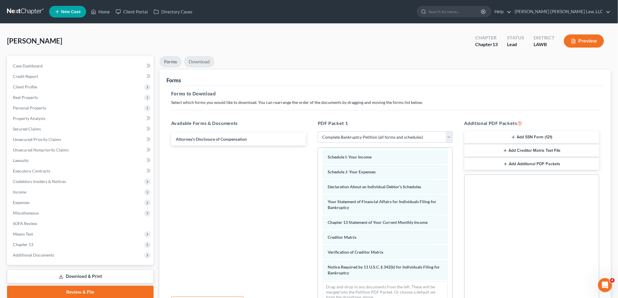
click at [199, 59] on link "Download" at bounding box center [199, 61] width 30 height 11
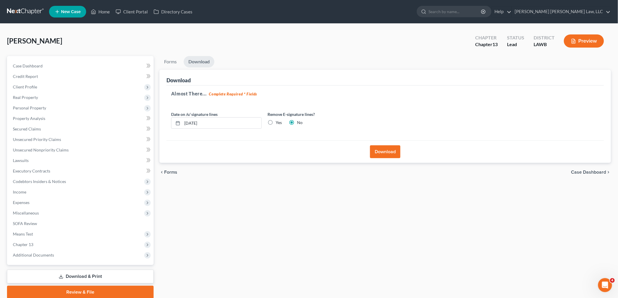
click at [383, 151] on button "Download" at bounding box center [385, 151] width 30 height 13
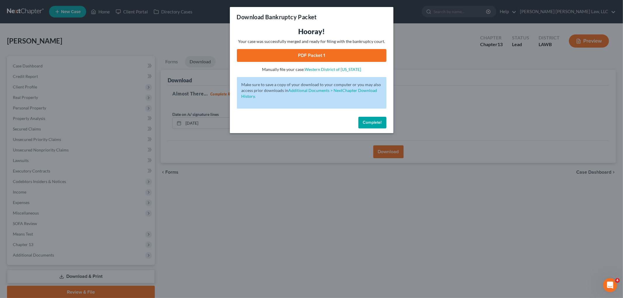
click at [310, 54] on link "PDF Packet 1" at bounding box center [312, 55] width 150 height 13
click at [373, 124] on span "Complete!" at bounding box center [372, 122] width 19 height 5
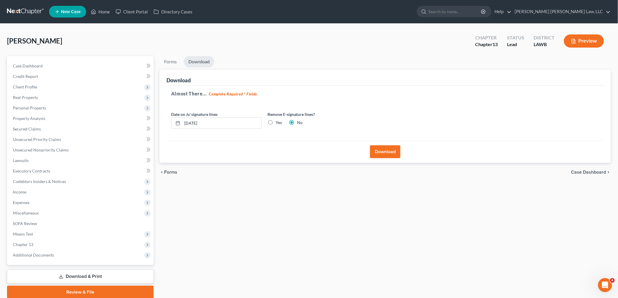
click at [25, 11] on link at bounding box center [25, 11] width 37 height 11
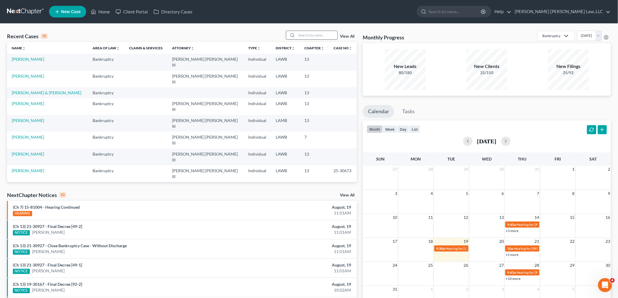
click at [308, 37] on input "search" at bounding box center [316, 35] width 41 height 8
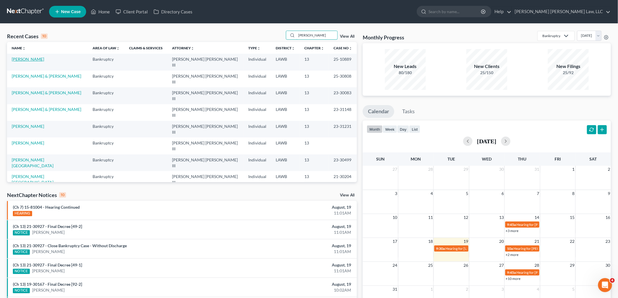
type input "malone"
click at [27, 59] on link "[PERSON_NAME]" at bounding box center [28, 59] width 32 height 5
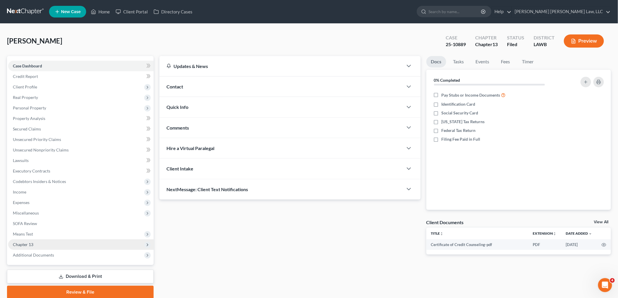
click at [39, 246] on span "Chapter 13" at bounding box center [80, 245] width 145 height 11
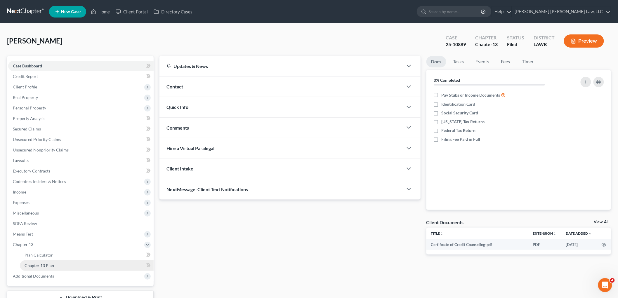
click at [45, 263] on span "Chapter 13 Plan" at bounding box center [40, 265] width 30 height 5
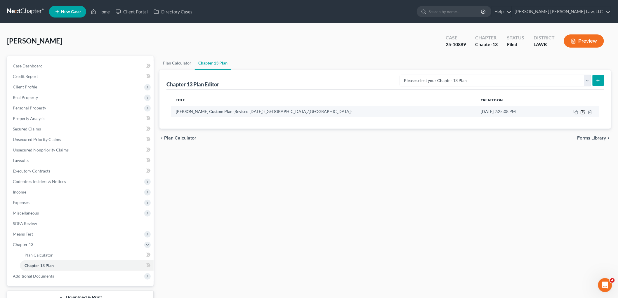
click at [582, 112] on icon "button" at bounding box center [583, 111] width 3 height 3
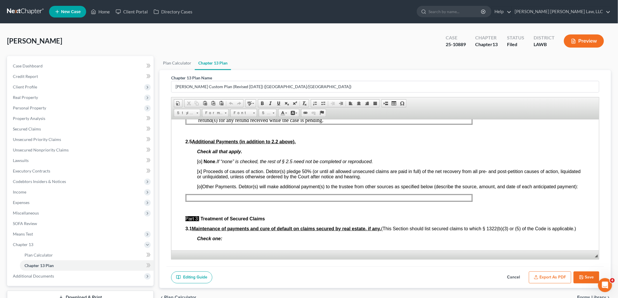
scroll to position [325, 0]
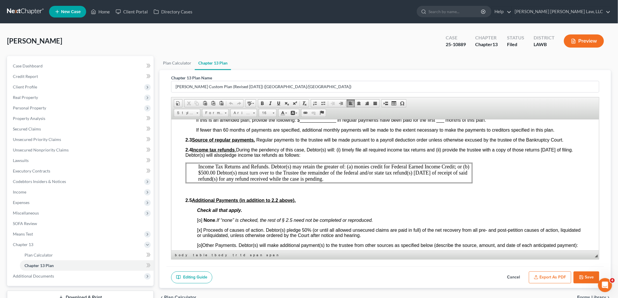
drag, startPoint x: 334, startPoint y: 178, endPoint x: 204, endPoint y: 168, distance: 130.4
click at [197, 164] on td "Income Tax Returns and Refunds. Debtor(s) may retain the greater of: (a) monies…" at bounding box center [329, 173] width 286 height 20
drag, startPoint x: 216, startPoint y: 179, endPoint x: 339, endPoint y: 239, distance: 137.2
click at [216, 179] on span "Copy" at bounding box center [227, 179] width 31 height 7
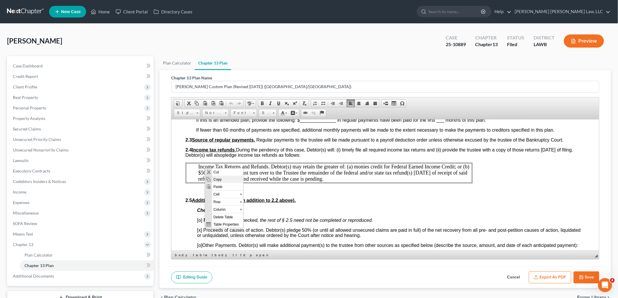
copy span "Income Tax Returns and Refunds. Debtor(s) may retain the greater of: (a) monies…"
click at [341, 191] on p at bounding box center [385, 190] width 400 height 5
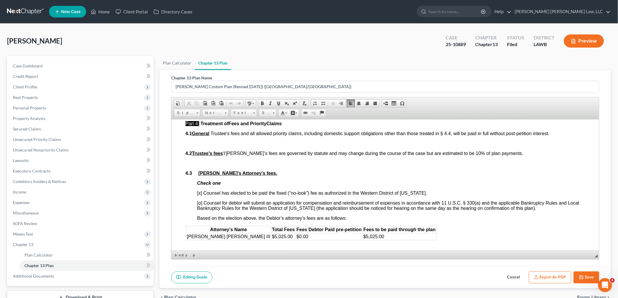
scroll to position [941, 0]
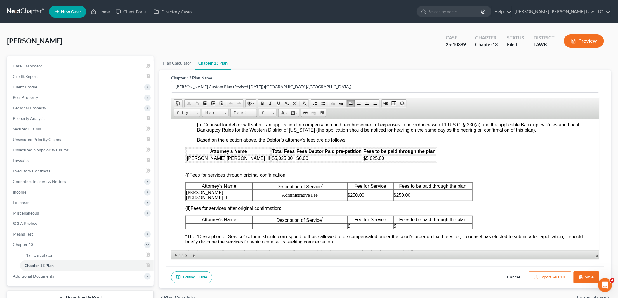
click at [515, 278] on button "Cancel" at bounding box center [514, 278] width 26 height 12
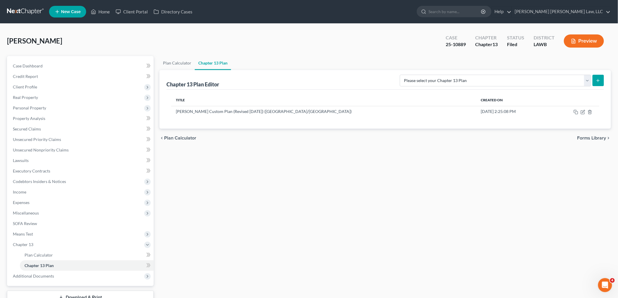
click at [31, 11] on link at bounding box center [25, 11] width 37 height 11
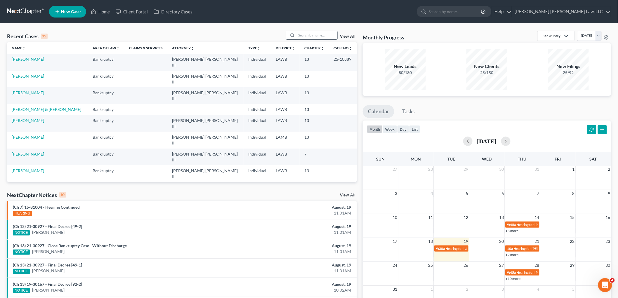
click at [324, 34] on input "search" at bounding box center [316, 35] width 41 height 8
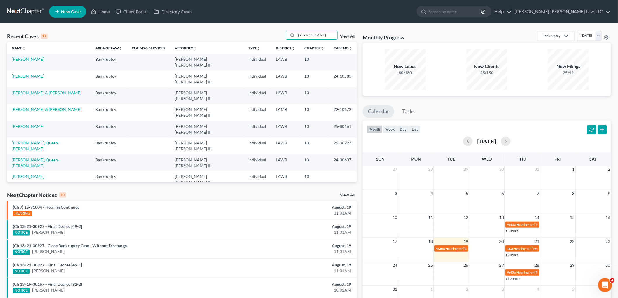
type input "MASON"
click at [28, 74] on link "[PERSON_NAME]" at bounding box center [28, 76] width 32 height 5
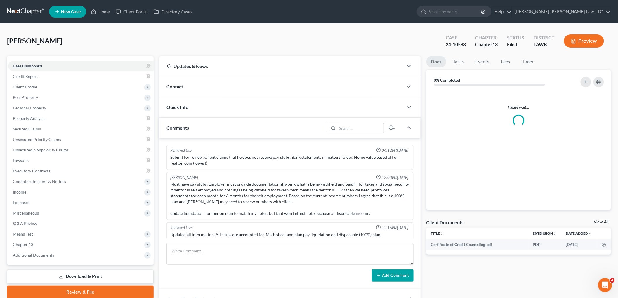
scroll to position [3, 0]
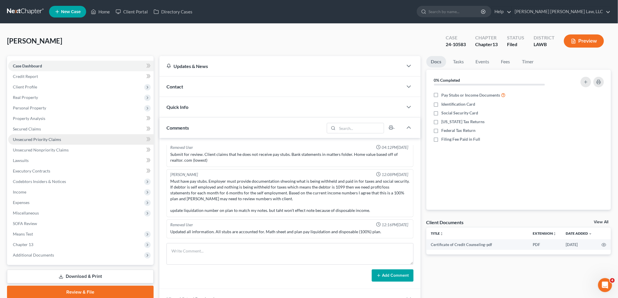
click at [58, 139] on span "Unsecured Priority Claims" at bounding box center [37, 139] width 48 height 5
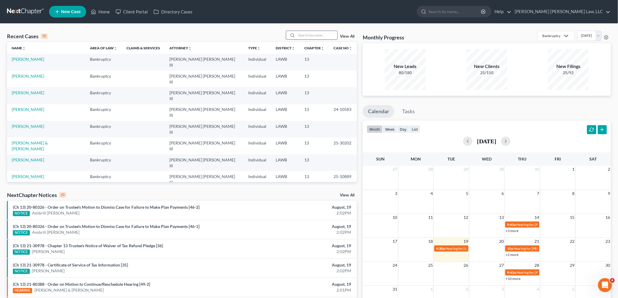
drag, startPoint x: 307, startPoint y: 36, endPoint x: 297, endPoint y: 22, distance: 17.4
click at [306, 34] on input "search" at bounding box center [316, 35] width 41 height 8
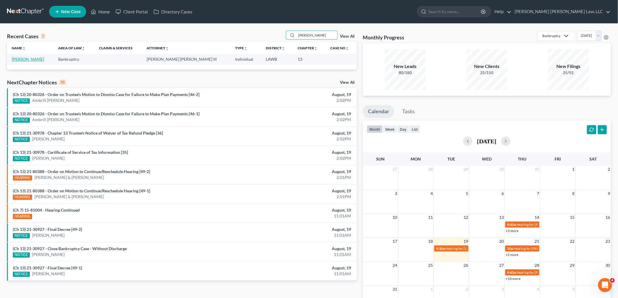
type input "[PERSON_NAME]"
click at [24, 60] on link "[PERSON_NAME]" at bounding box center [28, 59] width 32 height 5
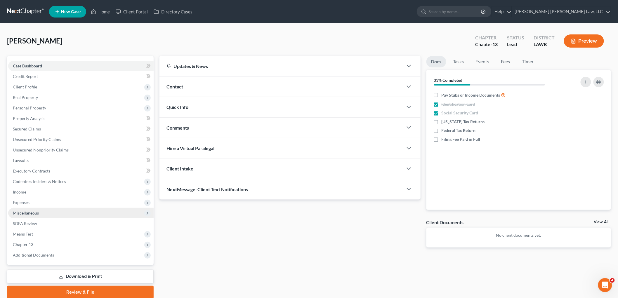
click at [32, 211] on span "Miscellaneous" at bounding box center [26, 213] width 26 height 5
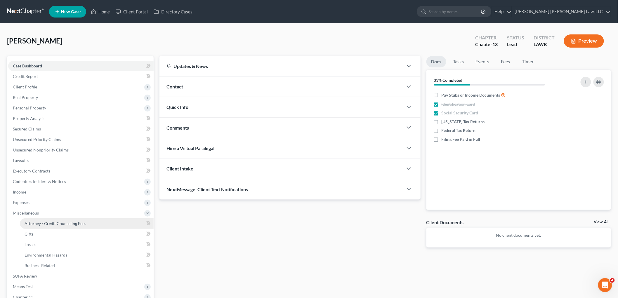
click at [38, 219] on link "Attorney / Credit Counseling Fees" at bounding box center [87, 224] width 134 height 11
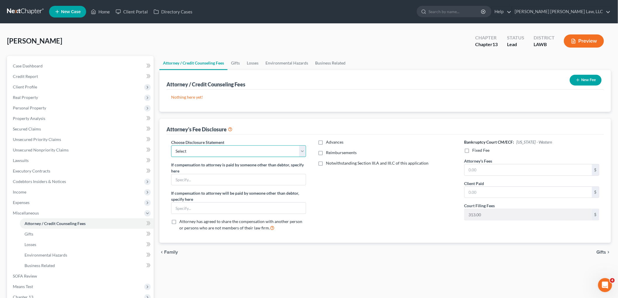
click at [230, 152] on select "Select LAEB 2016 Bankruptcy Rule 2016(B) Disclosure and Application for Approva…" at bounding box center [238, 151] width 135 height 12
select select "1"
click at [171, 145] on select "Select LAEB 2016 Bankruptcy Rule 2016(B) Disclosure and Application for Approva…" at bounding box center [238, 151] width 135 height 12
click at [326, 153] on label "Reimbursements" at bounding box center [341, 153] width 31 height 6
click at [328, 153] on input "Reimbursements" at bounding box center [330, 152] width 4 height 4
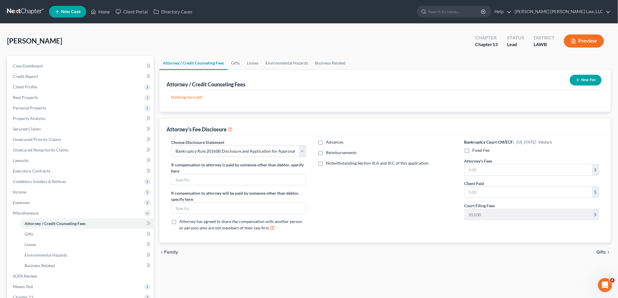
checkbox input "true"
click at [331, 170] on input "text" at bounding box center [381, 172] width 127 height 11
type input "250.00"
drag, startPoint x: 467, startPoint y: 150, endPoint x: 471, endPoint y: 156, distance: 7.1
click at [473, 150] on label "Fixed Fee" at bounding box center [481, 151] width 17 height 6
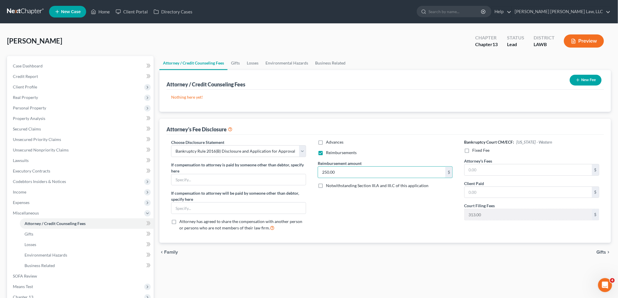
click at [475, 150] on input "Fixed Fee" at bounding box center [477, 150] width 4 height 4
checkbox input "true"
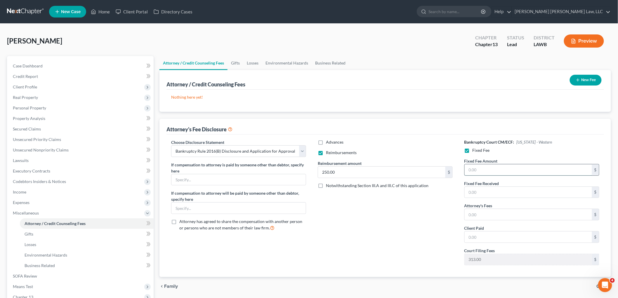
click at [477, 167] on input "text" at bounding box center [528, 169] width 127 height 11
type input "5,025.00"
click at [21, 11] on link at bounding box center [25, 11] width 37 height 11
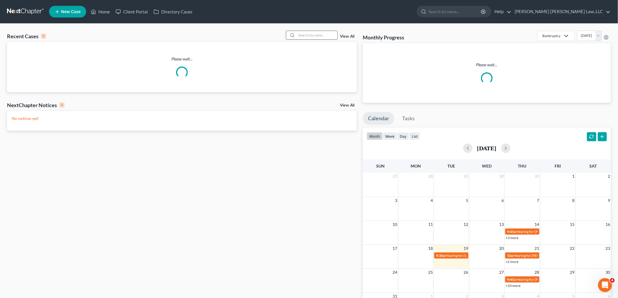
click at [303, 34] on input "search" at bounding box center [316, 35] width 41 height 8
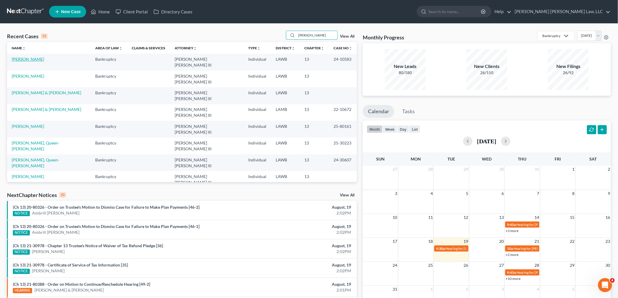
type input "[PERSON_NAME]"
click at [21, 60] on link "[PERSON_NAME]" at bounding box center [28, 59] width 32 height 5
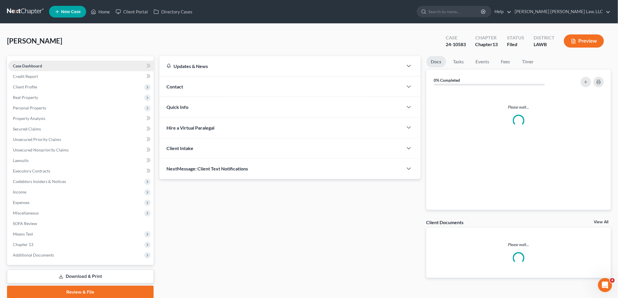
click at [23, 70] on link "Case Dashboard" at bounding box center [80, 66] width 145 height 11
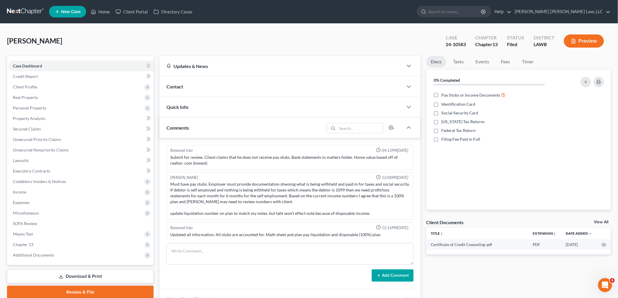
scroll to position [3, 0]
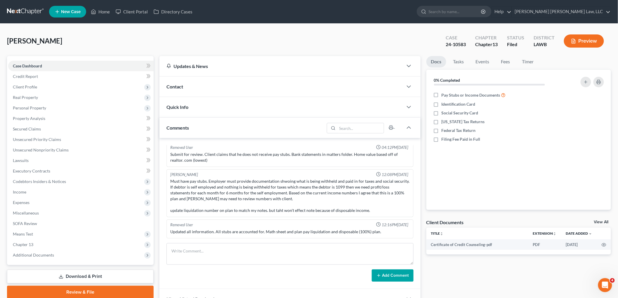
click at [26, 11] on link at bounding box center [25, 11] width 37 height 11
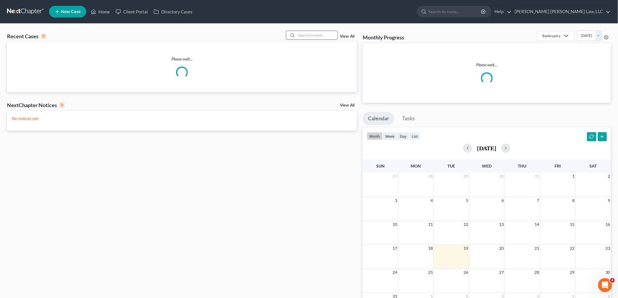
click at [317, 34] on input "search" at bounding box center [316, 35] width 41 height 8
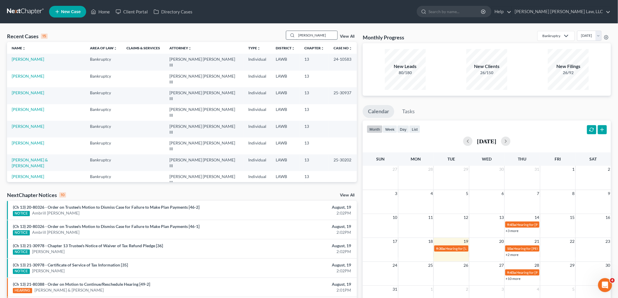
click at [320, 35] on input "[PERSON_NAME]" at bounding box center [316, 35] width 41 height 8
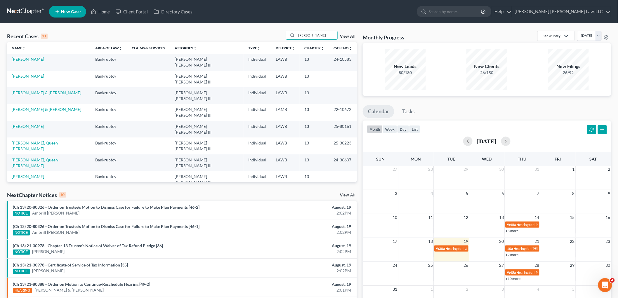
type input "[PERSON_NAME]"
click at [29, 74] on link "[PERSON_NAME]" at bounding box center [28, 76] width 32 height 5
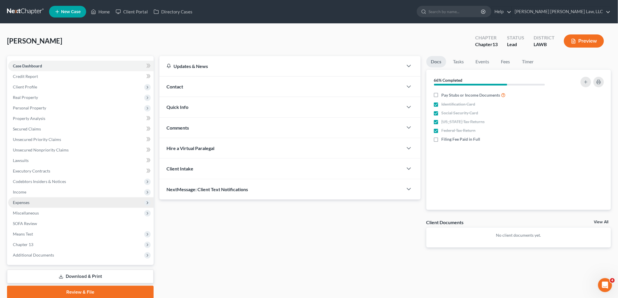
click at [39, 205] on span "Expenses" at bounding box center [80, 202] width 145 height 11
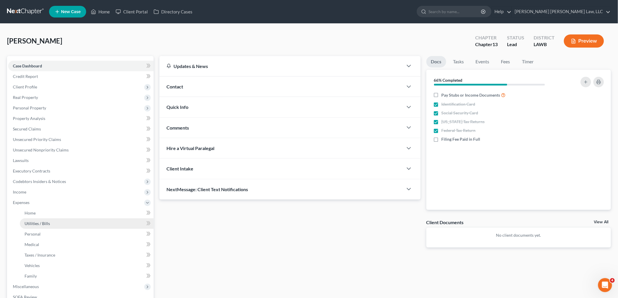
click at [42, 223] on span "Utilities / Bills" at bounding box center [37, 223] width 25 height 5
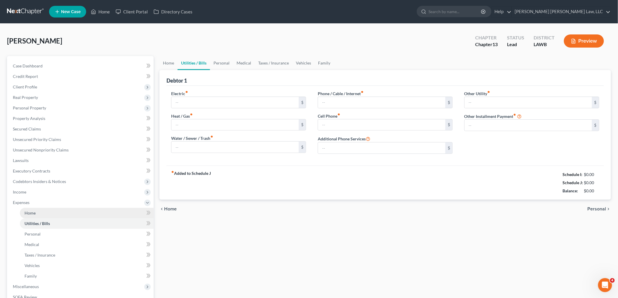
type input "150.06"
type input "195.00"
type input "35.00"
type input "96.00"
type input "220.58"
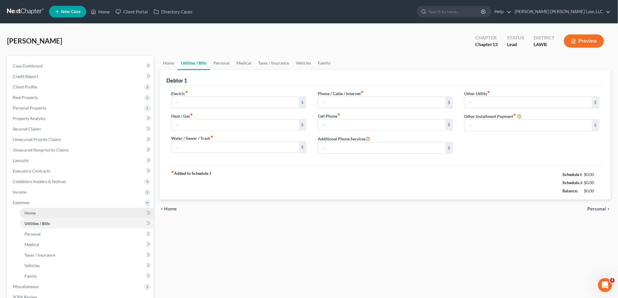
type input "0.00"
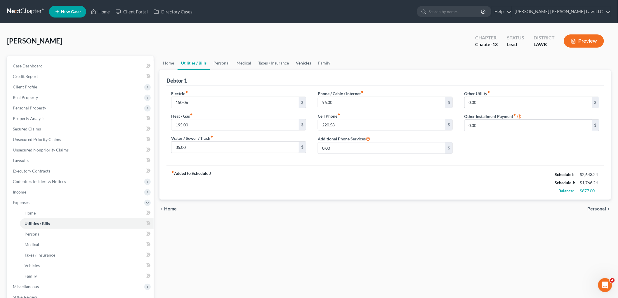
click at [296, 62] on link "Vehicles" at bounding box center [303, 63] width 22 height 14
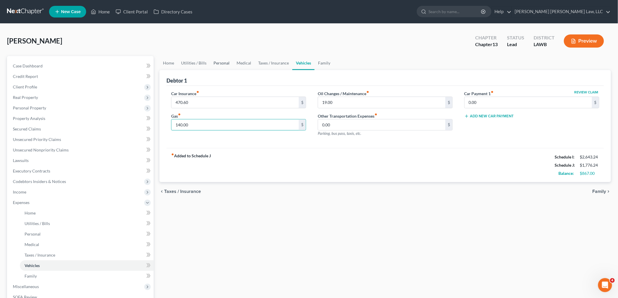
type input "140.00"
click at [223, 63] on link "Personal" at bounding box center [221, 63] width 23 height 14
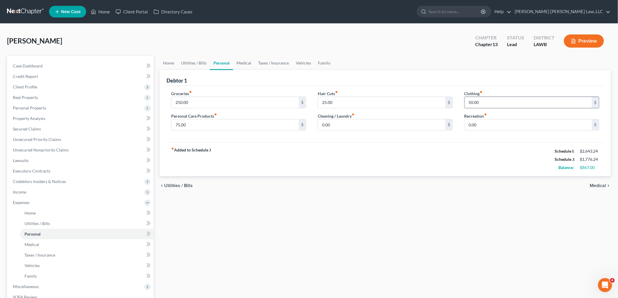
click at [505, 98] on input "50.00" at bounding box center [528, 102] width 127 height 11
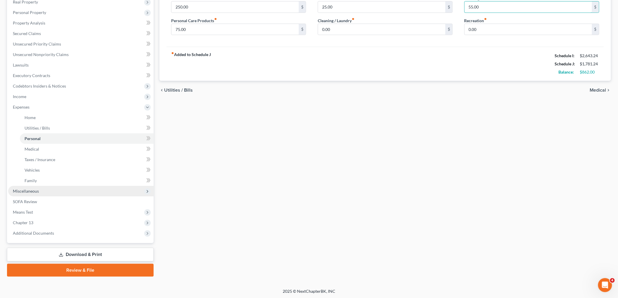
type input "55.00"
click at [42, 194] on span "Miscellaneous" at bounding box center [80, 191] width 145 height 11
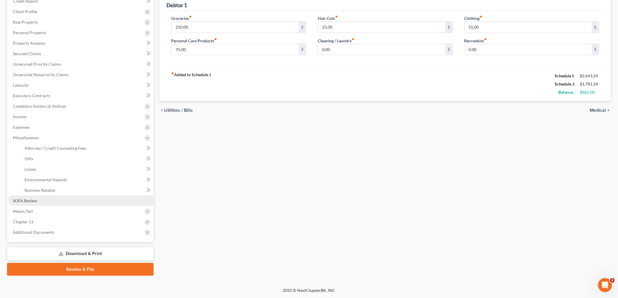
scroll to position [74, 0]
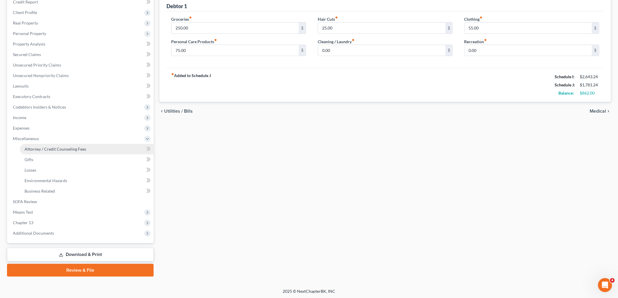
click at [55, 150] on span "Attorney / Credit Counseling Fees" at bounding box center [56, 149] width 62 height 5
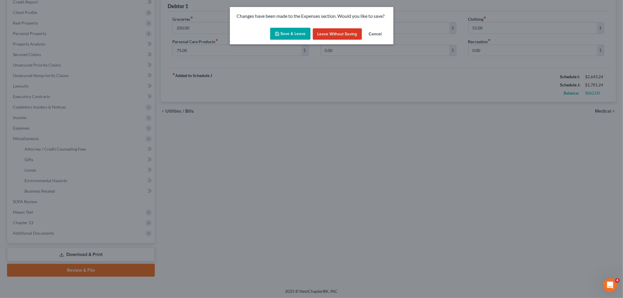
click at [288, 34] on button "Save & Leave" at bounding box center [290, 34] width 40 height 12
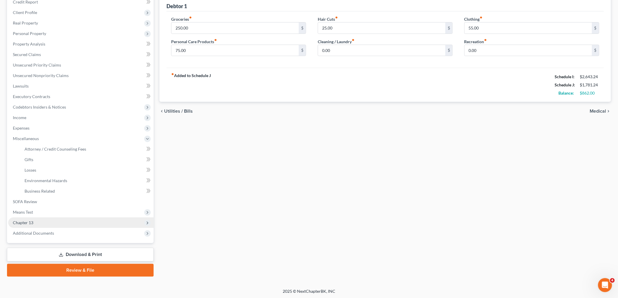
select select "1"
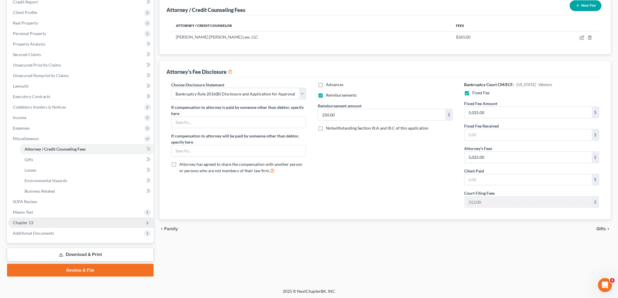
click at [43, 221] on span "Chapter 13" at bounding box center [80, 223] width 145 height 11
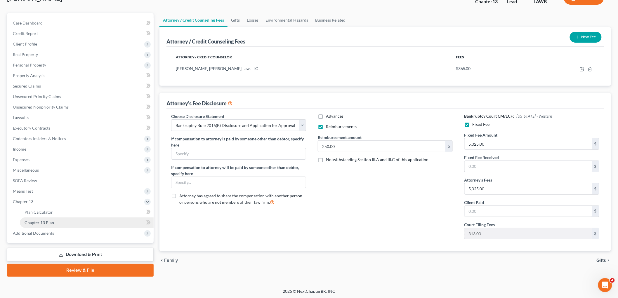
click at [48, 218] on link "Chapter 13 Plan" at bounding box center [87, 223] width 134 height 11
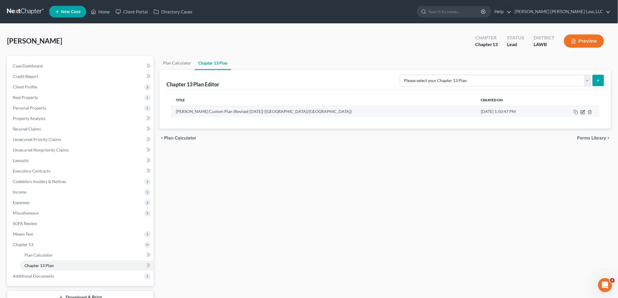
click at [582, 112] on icon "button" at bounding box center [583, 112] width 5 height 5
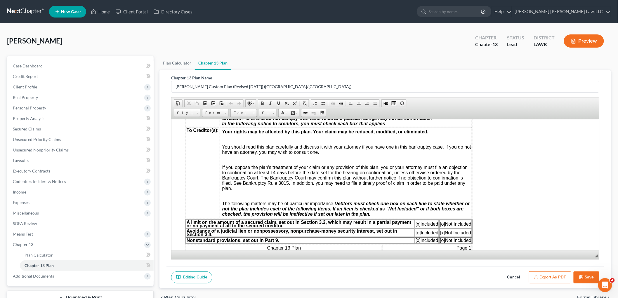
scroll to position [195, 0]
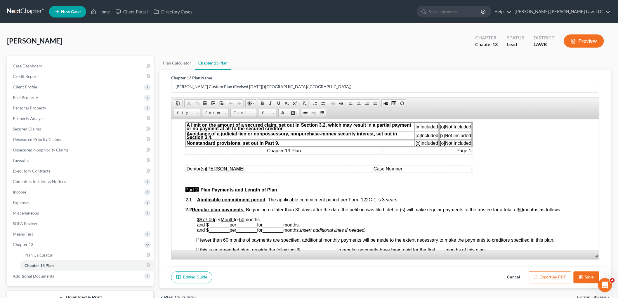
click at [207, 218] on u "$877.00" at bounding box center [205, 219] width 17 height 5
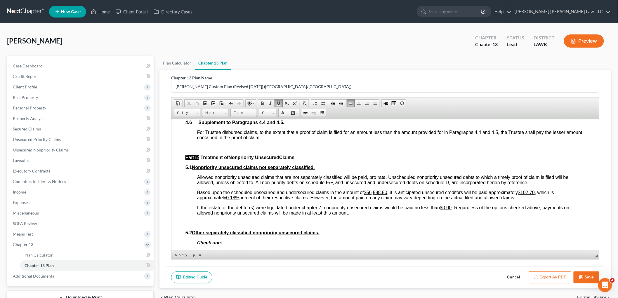
scroll to position [1331, 0]
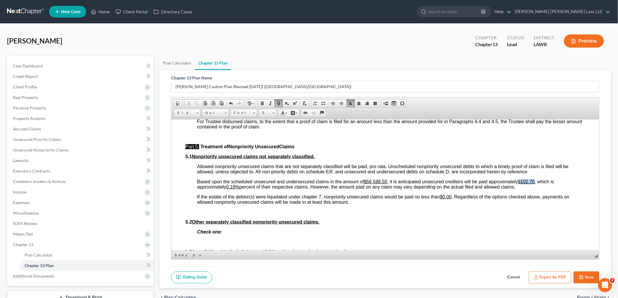
drag, startPoint x: 537, startPoint y: 182, endPoint x: 523, endPoint y: 180, distance: 14.1
click at [523, 180] on span "Based upon the scheduled unsecured and undersecured claims in the amount of $56…" at bounding box center [375, 184] width 357 height 10
click at [237, 187] on u "0.18%" at bounding box center [232, 186] width 13 height 5
click at [578, 276] on button "Save" at bounding box center [587, 278] width 26 height 12
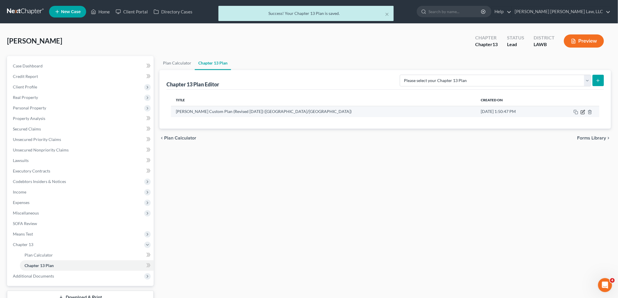
click at [585, 110] on icon "button" at bounding box center [583, 111] width 3 height 3
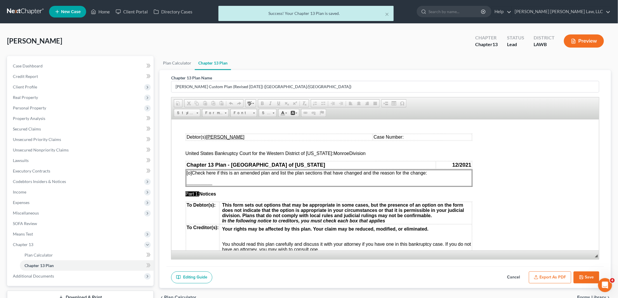
scroll to position [0, 0]
click at [542, 279] on button "Export as PDF" at bounding box center [550, 278] width 42 height 12
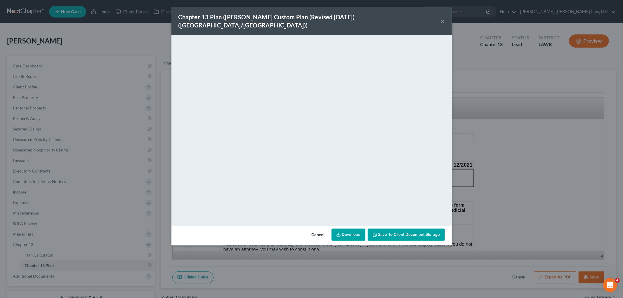
click at [442, 18] on button "×" at bounding box center [443, 21] width 4 height 7
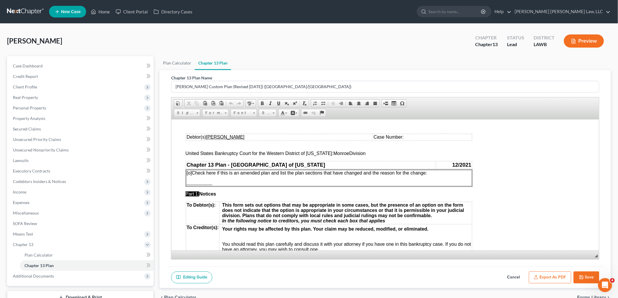
click at [587, 278] on button "Save" at bounding box center [587, 278] width 26 height 12
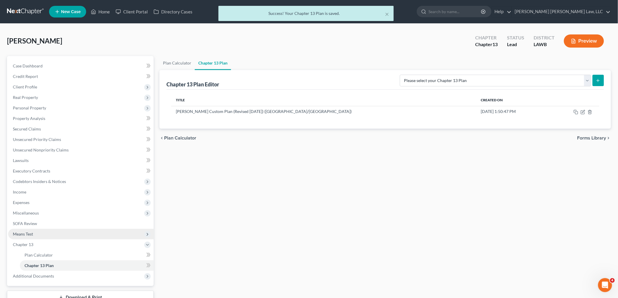
scroll to position [43, 0]
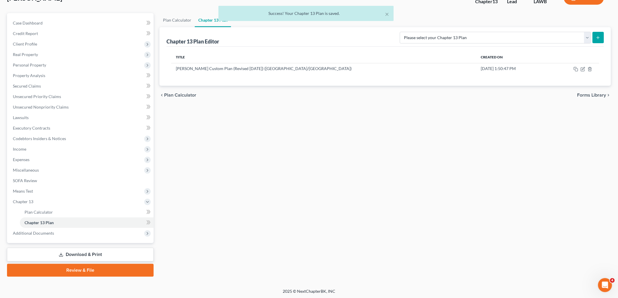
click at [86, 253] on link "Download & Print" at bounding box center [80, 255] width 147 height 14
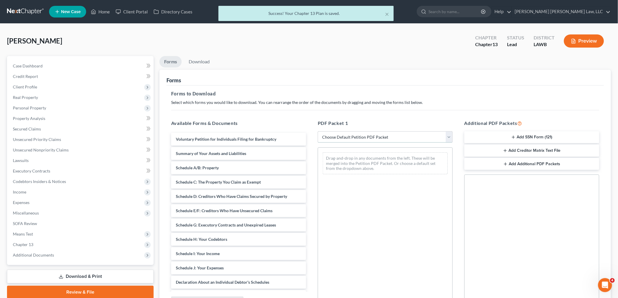
click at [399, 133] on select "Choose Default Petition PDF Packet Complete Bankruptcy Petition (all forms and …" at bounding box center [385, 137] width 135 height 12
select select "0"
click at [318, 131] on select "Choose Default Petition PDF Packet Complete Bankruptcy Petition (all forms and …" at bounding box center [385, 137] width 135 height 12
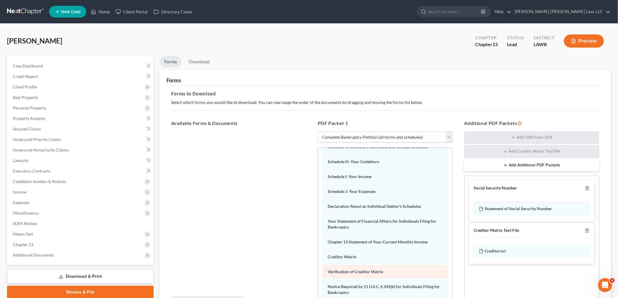
scroll to position [143, 0]
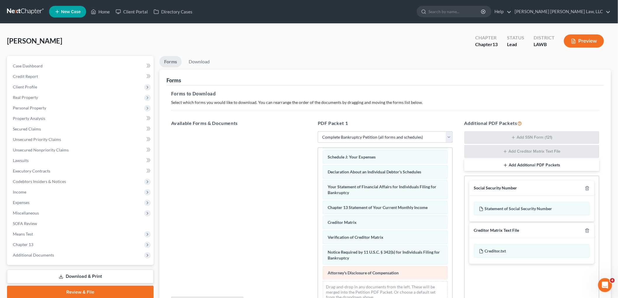
click at [318, 243] on div "Voluntary Petition for Individuals Filing for Bankruptcy Summary of Your Assets…" at bounding box center [385, 160] width 134 height 296
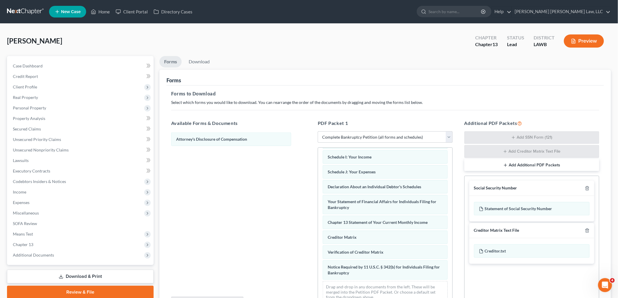
scroll to position [128, 0]
click at [587, 187] on icon "button" at bounding box center [587, 189] width 3 height 4
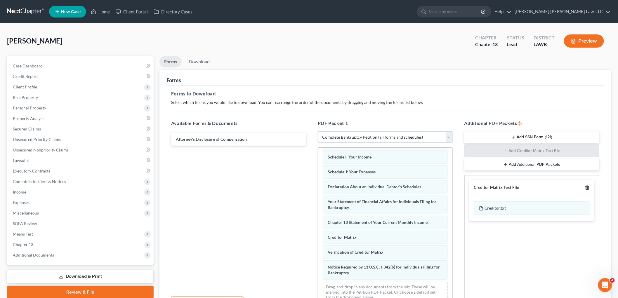
click at [587, 187] on polyline "button" at bounding box center [588, 187] width 4 height 0
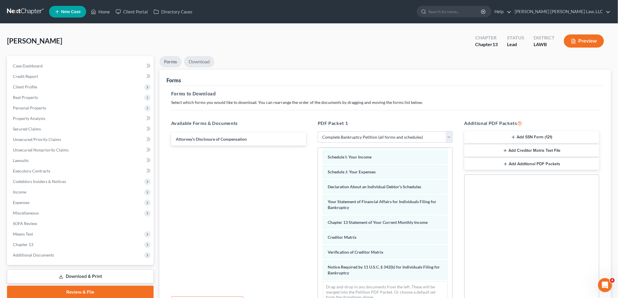
click at [204, 62] on link "Download" at bounding box center [199, 61] width 30 height 11
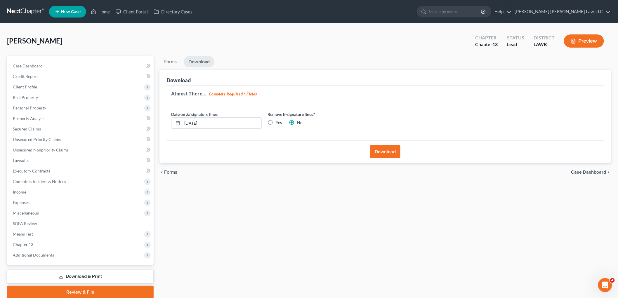
click at [374, 146] on button "Download" at bounding box center [385, 151] width 30 height 13
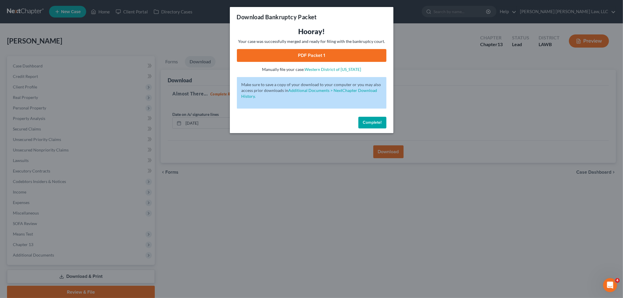
click at [285, 57] on link "PDF Packet 1" at bounding box center [312, 55] width 150 height 13
click at [373, 120] on span "Complete!" at bounding box center [372, 122] width 19 height 5
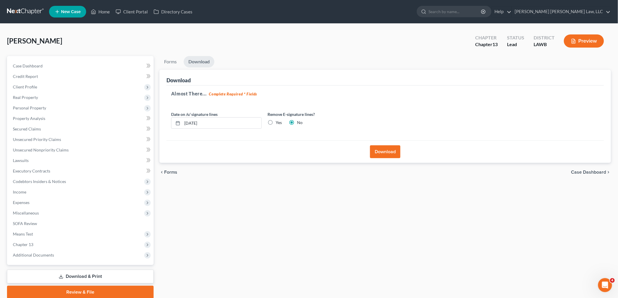
click at [19, 9] on link at bounding box center [25, 11] width 37 height 11
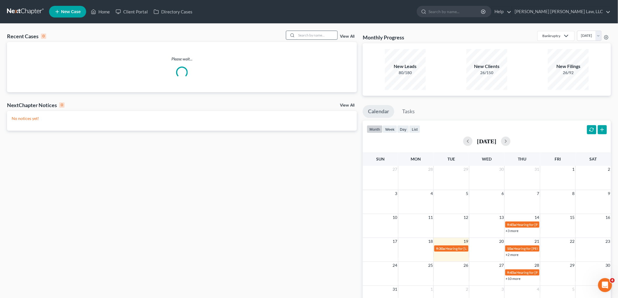
click at [320, 37] on input "search" at bounding box center [316, 35] width 41 height 8
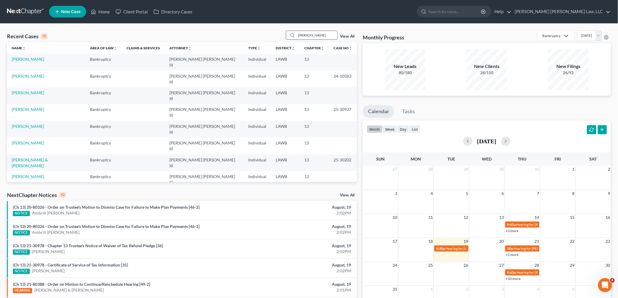
click at [326, 36] on input "[PERSON_NAME]" at bounding box center [316, 35] width 41 height 8
type input "[PERSON_NAME]"
click at [27, 59] on link "[PERSON_NAME]" at bounding box center [28, 59] width 32 height 5
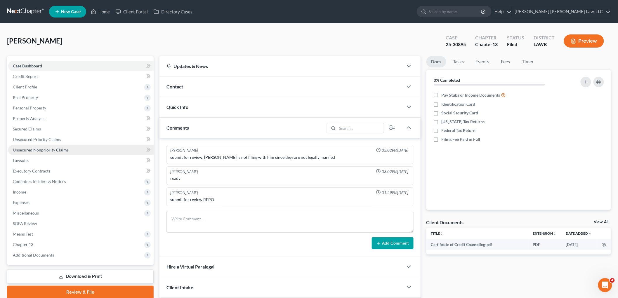
click at [32, 151] on span "Unsecured Nonpriority Claims" at bounding box center [41, 150] width 56 height 5
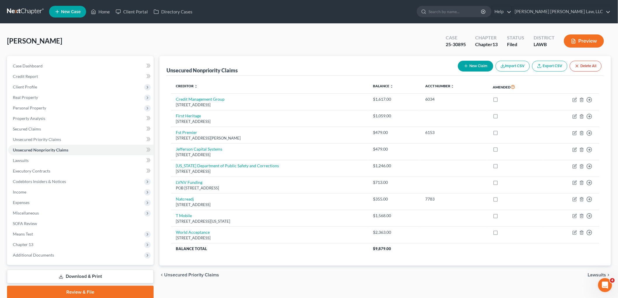
click at [31, 12] on link at bounding box center [25, 11] width 37 height 11
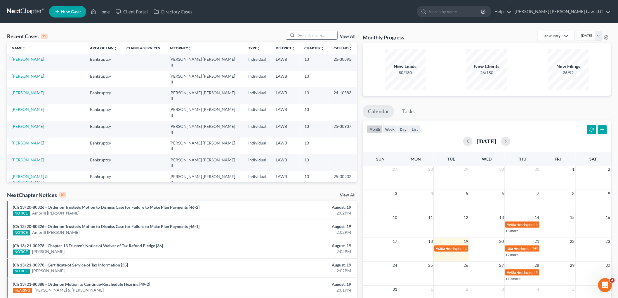
click at [305, 33] on input "search" at bounding box center [316, 35] width 41 height 8
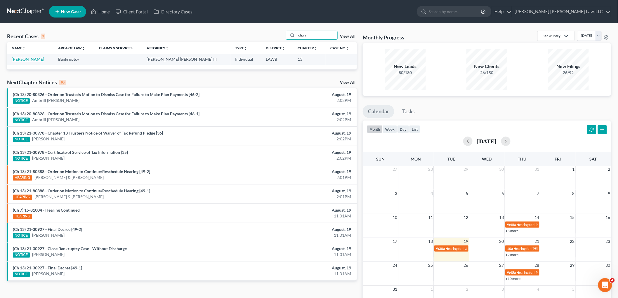
type input "charr"
click at [18, 62] on link "[PERSON_NAME]" at bounding box center [28, 59] width 32 height 5
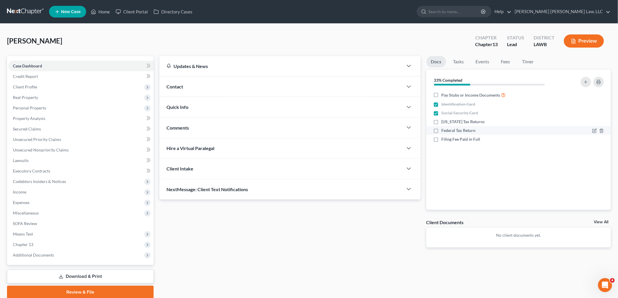
click at [442, 131] on label "Federal Tax Return" at bounding box center [459, 131] width 34 height 6
click at [444, 131] on input "Federal Tax Return" at bounding box center [446, 130] width 4 height 4
checkbox input "true"
click at [442, 121] on label "[US_STATE] Tax Returns" at bounding box center [463, 122] width 43 height 6
click at [444, 121] on input "[US_STATE] Tax Returns" at bounding box center [446, 121] width 4 height 4
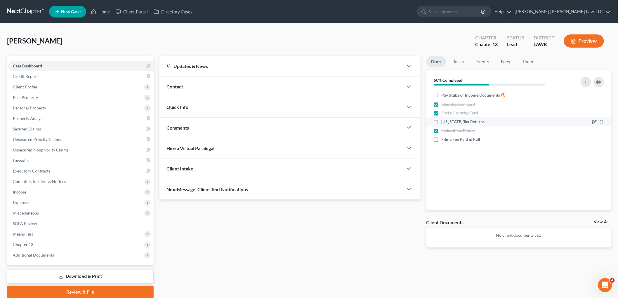
checkbox input "true"
drag, startPoint x: 437, startPoint y: 139, endPoint x: 411, endPoint y: 148, distance: 27.0
click at [442, 139] on label "Filing Fee Paid in Full" at bounding box center [461, 139] width 39 height 6
click at [444, 139] on input "Filing Fee Paid in Full" at bounding box center [446, 138] width 4 height 4
checkbox input "true"
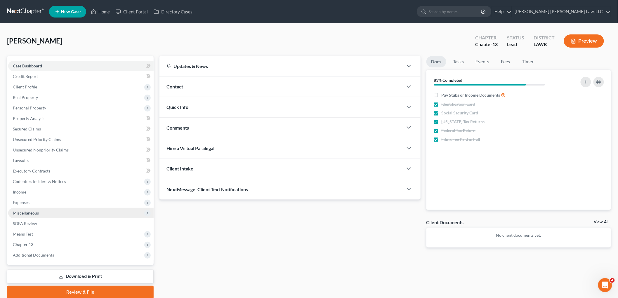
click at [44, 212] on span "Miscellaneous" at bounding box center [80, 213] width 145 height 11
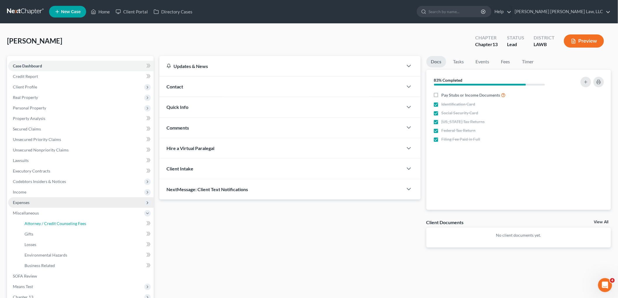
drag, startPoint x: 49, startPoint y: 220, endPoint x: 91, endPoint y: 204, distance: 45.5
click at [49, 221] on link "Attorney / Credit Counseling Fees" at bounding box center [87, 224] width 134 height 11
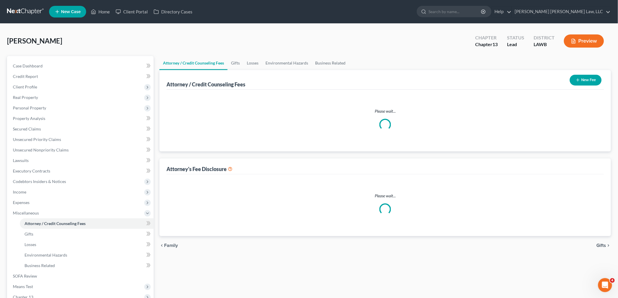
select select "1"
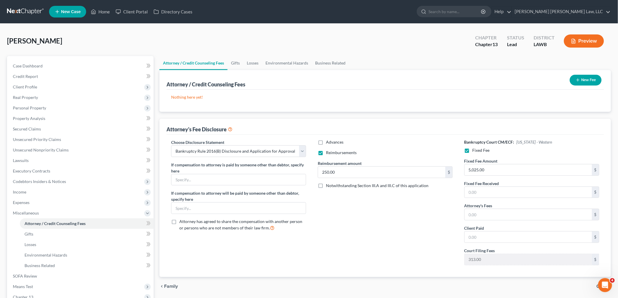
click at [585, 82] on button "New Fee" at bounding box center [586, 80] width 32 height 11
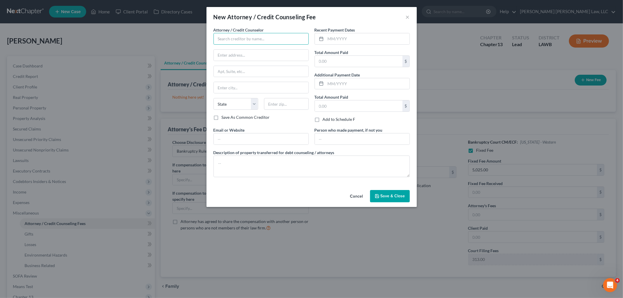
click at [257, 44] on input "text" at bounding box center [261, 39] width 95 height 12
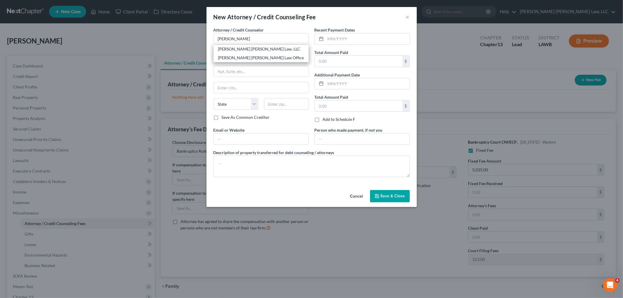
drag, startPoint x: 241, startPoint y: 48, endPoint x: 290, endPoint y: 53, distance: 49.4
click at [241, 48] on div "[PERSON_NAME] [PERSON_NAME] Law, LLC" at bounding box center [261, 49] width 86 height 6
type input "[PERSON_NAME] [PERSON_NAME] Law, LLC"
type input "200 Washington St"
type input "Monroe"
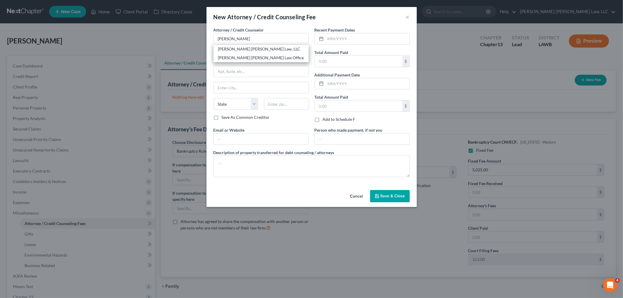
select select "19"
type input "71201"
click at [375, 39] on input "text" at bounding box center [368, 38] width 84 height 11
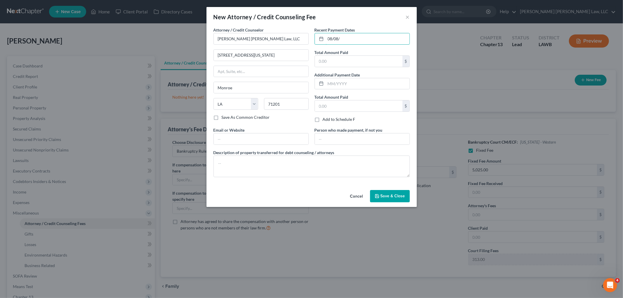
type input "08/08/"
click at [353, 38] on input "08/08/" at bounding box center [368, 38] width 84 height 11
click at [398, 200] on button "Save & Close" at bounding box center [390, 196] width 40 height 12
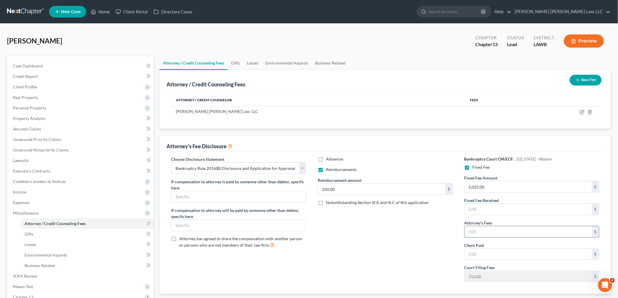
drag, startPoint x: 478, startPoint y: 234, endPoint x: 472, endPoint y: 234, distance: 6.1
click at [478, 234] on input "text" at bounding box center [528, 231] width 127 height 11
type input "5,025.00"
click at [38, 90] on span "Client Profile" at bounding box center [80, 87] width 145 height 11
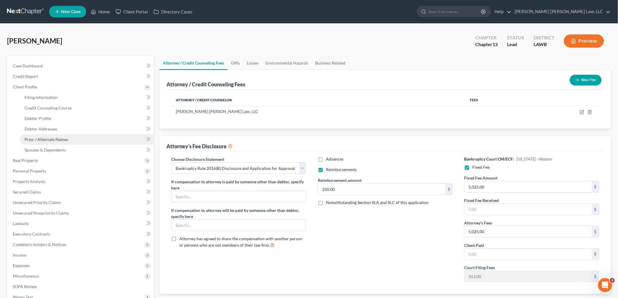
click at [50, 139] on span "Prior / Alternate Names" at bounding box center [47, 139] width 44 height 5
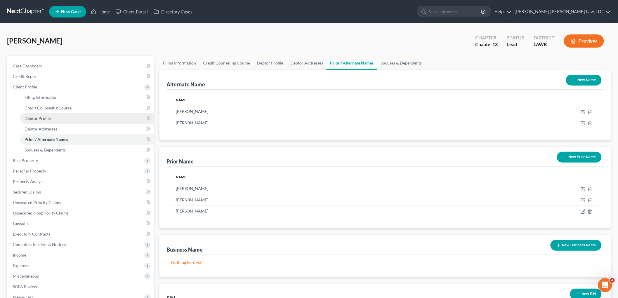
click at [44, 117] on span "Debtor Profile" at bounding box center [38, 118] width 26 height 5
select select "3"
select select "1"
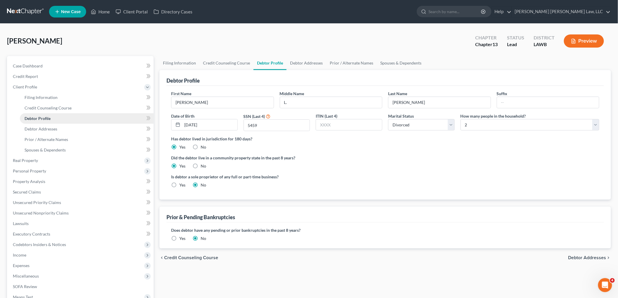
radio input "true"
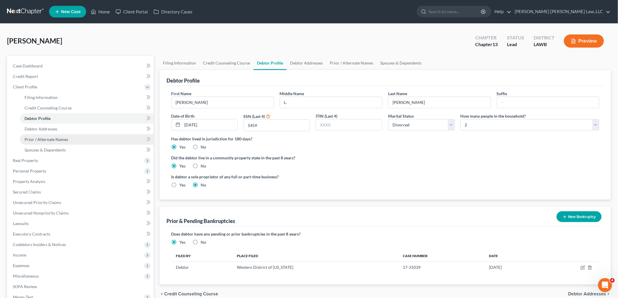
click at [63, 137] on span "Prior / Alternate Names" at bounding box center [47, 139] width 44 height 5
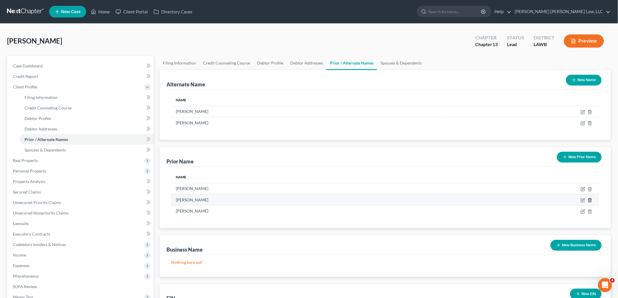
click at [590, 201] on line "button" at bounding box center [590, 200] width 0 height 1
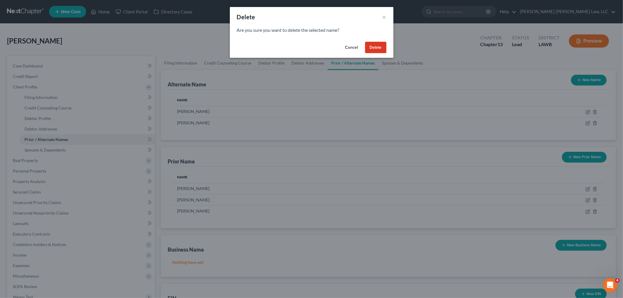
click at [379, 46] on button "Delete" at bounding box center [375, 48] width 21 height 12
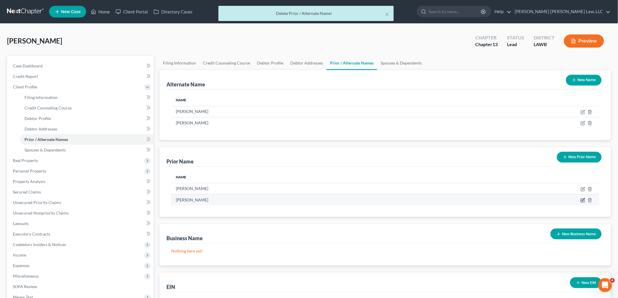
click at [582, 200] on icon "button" at bounding box center [583, 200] width 5 height 5
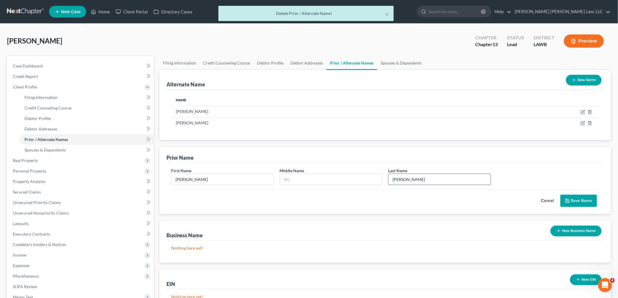
click at [408, 180] on input "Charrier" at bounding box center [440, 179] width 102 height 11
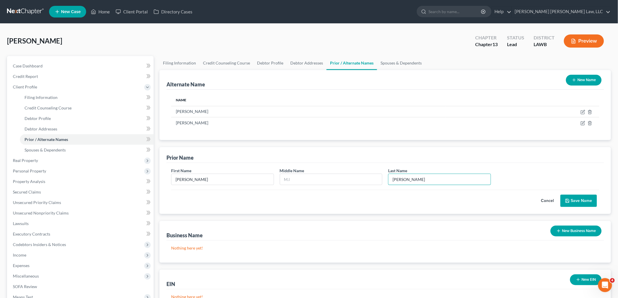
type input "Ferrell"
click at [580, 204] on button "Save Name" at bounding box center [579, 201] width 37 height 12
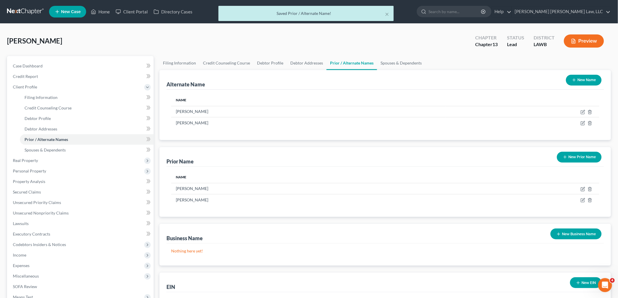
click at [589, 158] on button "New Prior Name" at bounding box center [579, 157] width 45 height 11
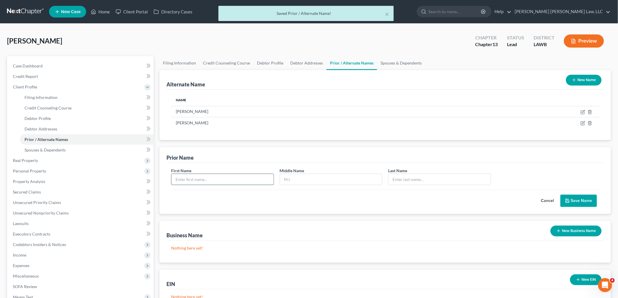
click at [241, 181] on input "text" at bounding box center [222, 179] width 102 height 11
type input "Cheryl"
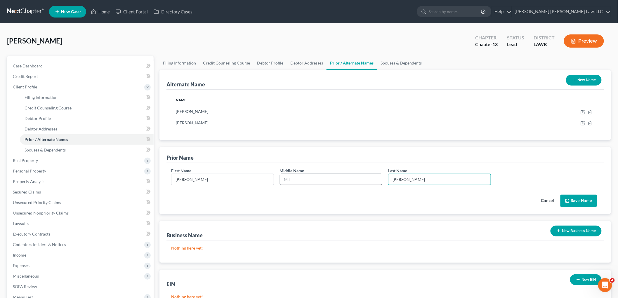
type input "Ferrell"
click at [300, 176] on input "text" at bounding box center [331, 179] width 102 height 11
type input "L."
click at [592, 202] on button "Save Name" at bounding box center [579, 201] width 37 height 12
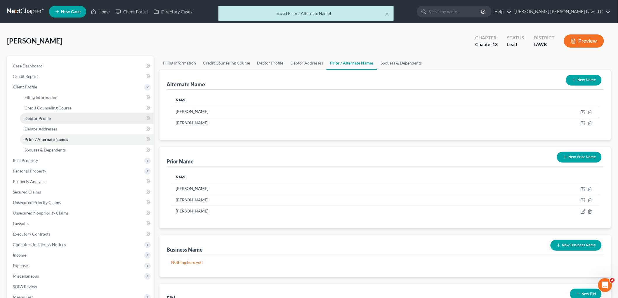
click at [65, 119] on link "Debtor Profile" at bounding box center [87, 118] width 134 height 11
select select "3"
select select "1"
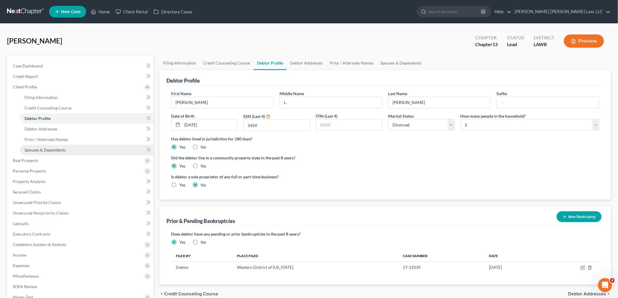
click at [58, 150] on span "Spouses & Dependents" at bounding box center [45, 150] width 41 height 5
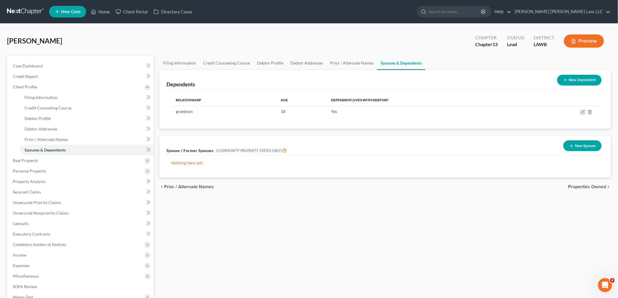
click at [25, 12] on link at bounding box center [25, 11] width 37 height 11
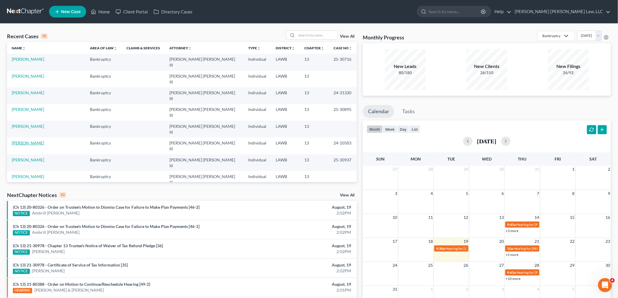
click at [28, 141] on link "[PERSON_NAME]" at bounding box center [28, 143] width 32 height 5
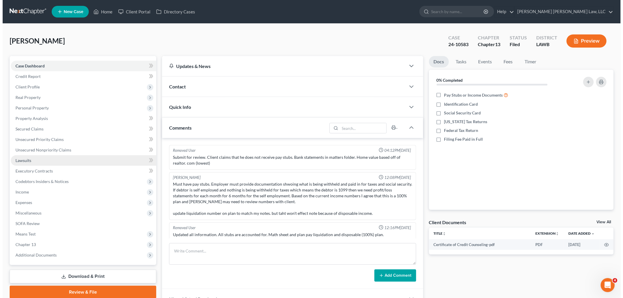
scroll to position [3, 0]
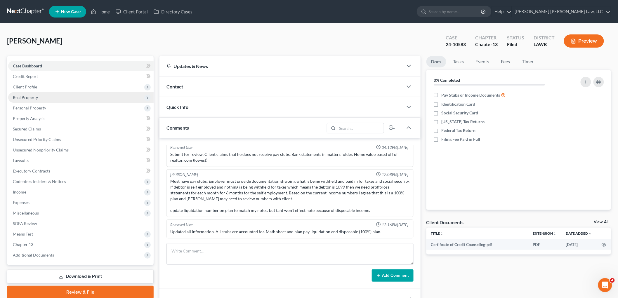
click at [36, 97] on span "Real Property" at bounding box center [25, 97] width 25 height 5
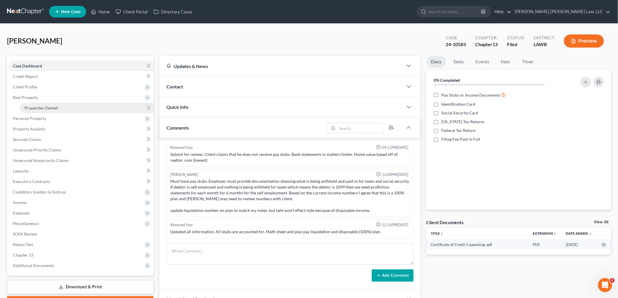
click at [35, 107] on span "Properties Owned" at bounding box center [41, 107] width 33 height 5
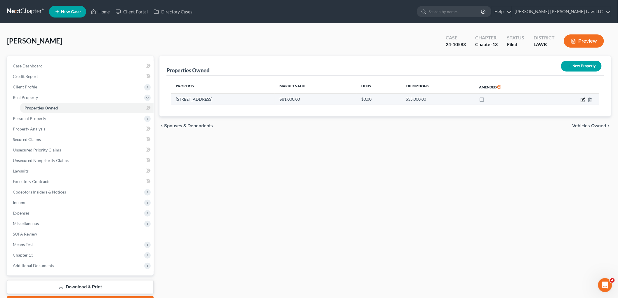
click at [583, 101] on icon "button" at bounding box center [583, 100] width 5 height 5
select select "19"
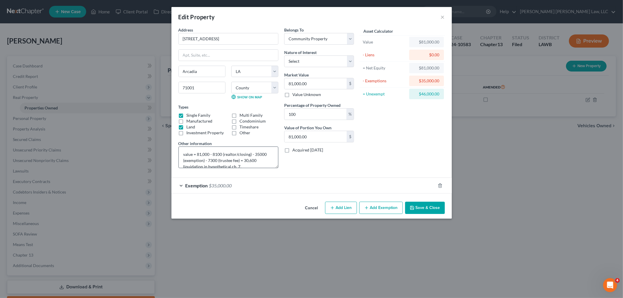
scroll to position [6, 0]
click at [326, 39] on select "Select Debtor 1 Only Debtor 2 Only Debtor 1 And Debtor 2 Only At Least One Of T…" at bounding box center [319, 39] width 70 height 12
select select "3"
click at [284, 33] on select "Select Debtor 1 Only Debtor 2 Only Debtor 1 And Debtor 2 Only At Least One Of T…" at bounding box center [319, 39] width 70 height 12
click at [243, 159] on textarea "value = 81,000 - 8100 (realtor/closing) - 35000 (exemption) - 7300 (trustee fee…" at bounding box center [228, 158] width 100 height 22
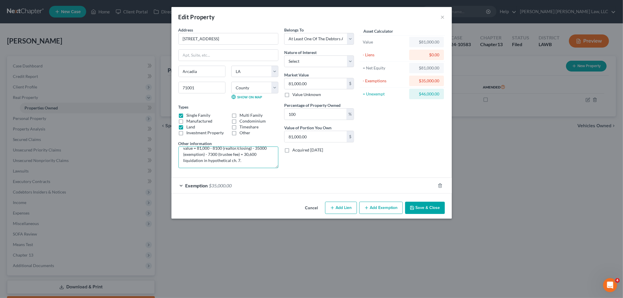
click at [243, 159] on textarea "value = 81,000 - 8100 (realtor/closing) - 35000 (exemption) - 7300 (trustee fee…" at bounding box center [228, 158] width 100 height 22
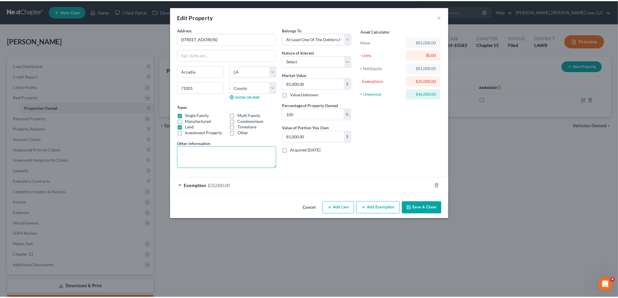
scroll to position [0, 0]
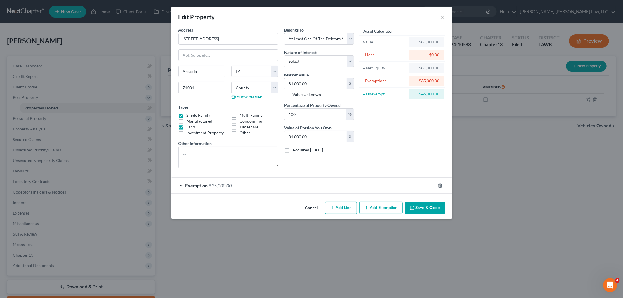
click at [422, 207] on button "Save & Close" at bounding box center [425, 208] width 40 height 12
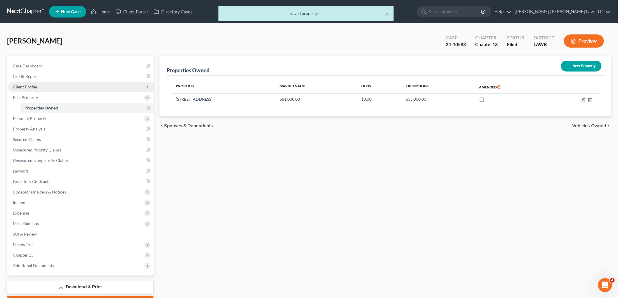
click at [47, 85] on span "Client Profile" at bounding box center [80, 87] width 145 height 11
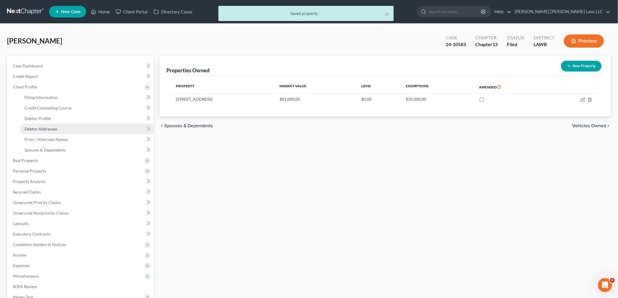
click at [50, 129] on span "Debtor Addresses" at bounding box center [41, 128] width 33 height 5
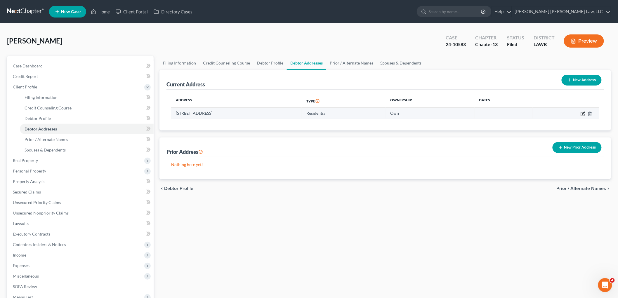
click at [582, 113] on icon "button" at bounding box center [583, 114] width 5 height 5
select select "19"
select select "6"
select select "0"
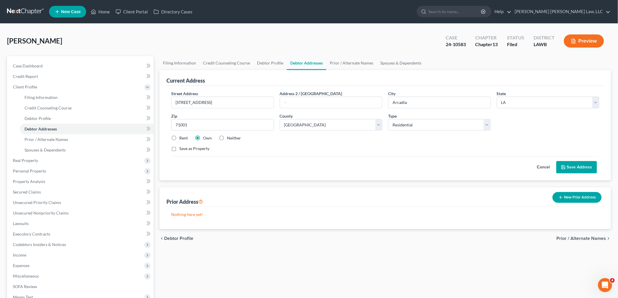
click at [227, 138] on label "Neither" at bounding box center [234, 138] width 14 height 6
click at [229, 138] on input "Neither" at bounding box center [231, 137] width 4 height 4
radio input "true"
click at [582, 169] on button "Save Address" at bounding box center [576, 167] width 41 height 12
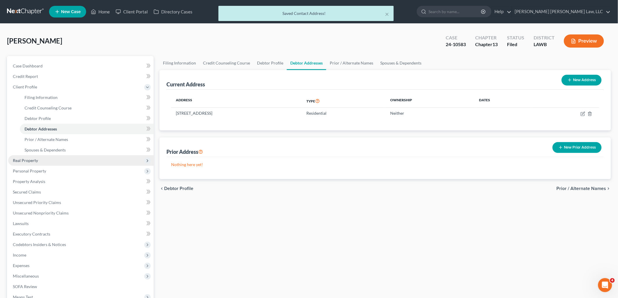
click at [38, 159] on span "Real Property" at bounding box center [80, 160] width 145 height 11
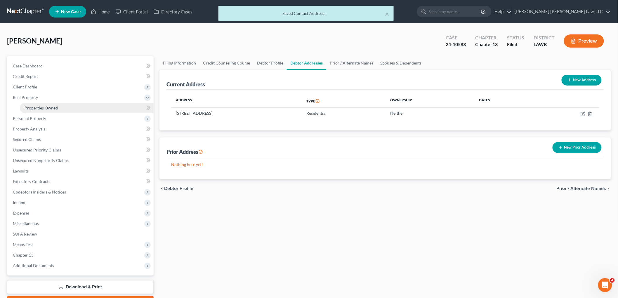
click at [60, 109] on link "Properties Owned" at bounding box center [87, 108] width 134 height 11
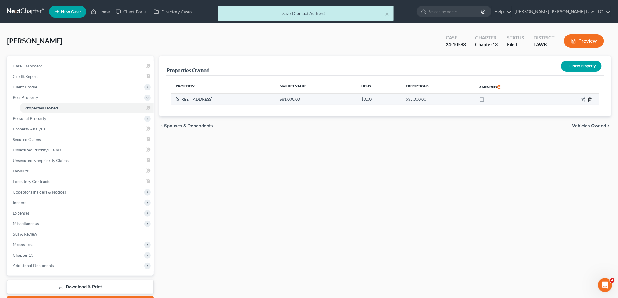
click at [593, 98] on td at bounding box center [573, 99] width 53 height 11
click at [590, 102] on td at bounding box center [573, 99] width 53 height 11
click at [590, 101] on icon "button" at bounding box center [590, 100] width 3 height 4
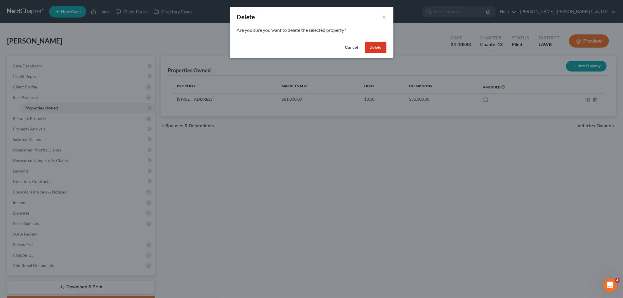
click at [377, 48] on button "Delete" at bounding box center [375, 48] width 21 height 12
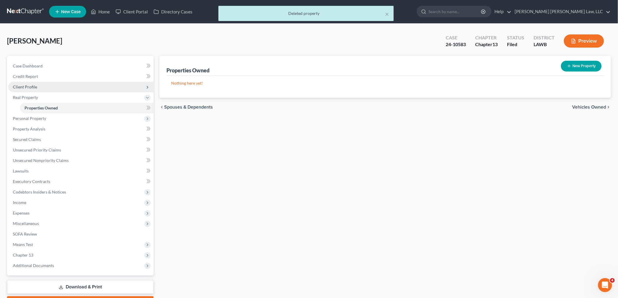
click at [33, 88] on span "Client Profile" at bounding box center [25, 86] width 24 height 5
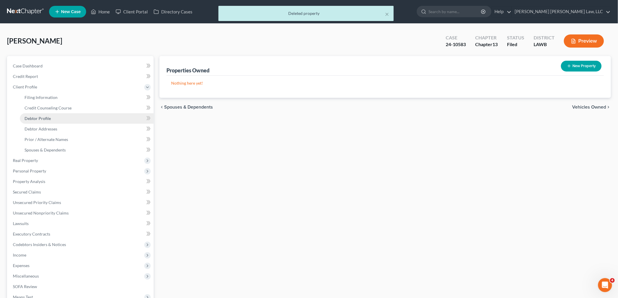
click at [40, 119] on span "Debtor Profile" at bounding box center [38, 118] width 26 height 5
select select "1"
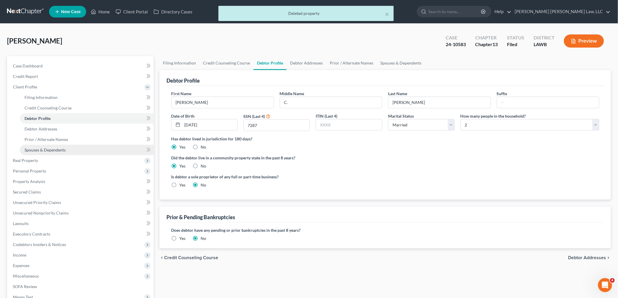
click at [60, 148] on span "Spouses & Dependents" at bounding box center [45, 150] width 41 height 5
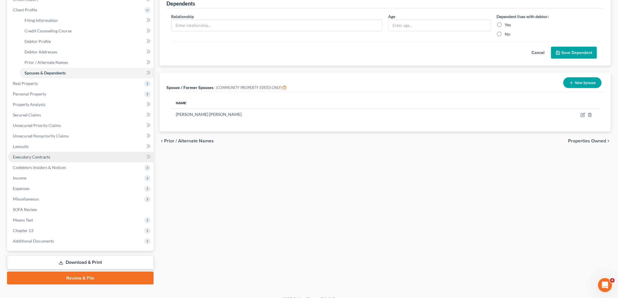
scroll to position [85, 0]
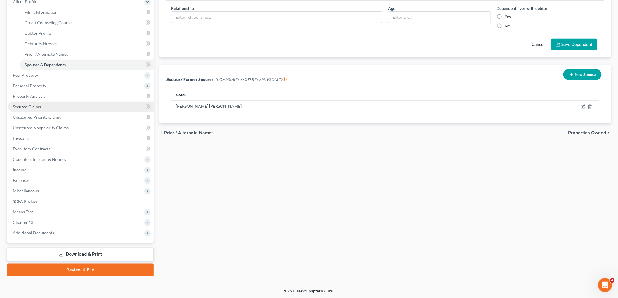
click at [40, 105] on span "Secured Claims" at bounding box center [27, 106] width 28 height 5
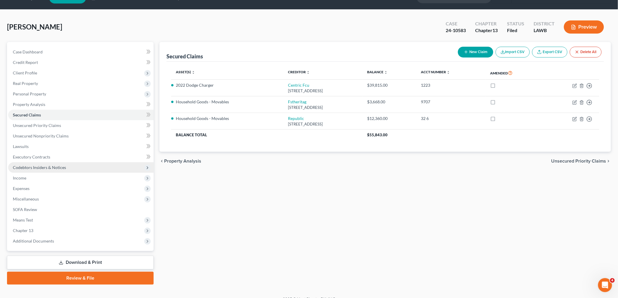
scroll to position [22, 0]
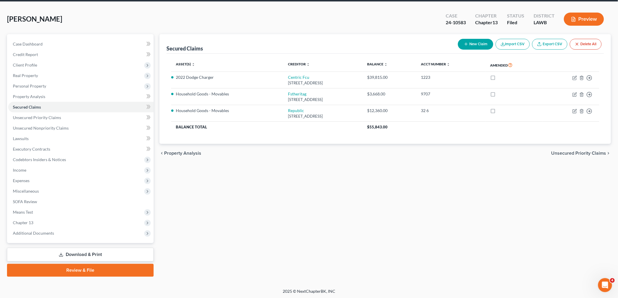
click at [58, 252] on link "Download & Print" at bounding box center [80, 255] width 147 height 14
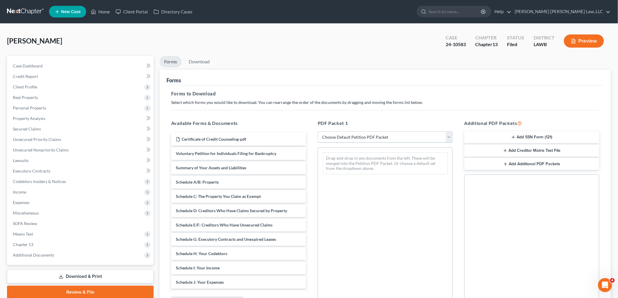
click at [374, 132] on select "Choose Default Petition PDF Packet Complete Bankruptcy Petition (all forms and …" at bounding box center [385, 137] width 135 height 12
select select "0"
click at [318, 131] on select "Choose Default Petition PDF Packet Complete Bankruptcy Petition (all forms and …" at bounding box center [385, 137] width 135 height 12
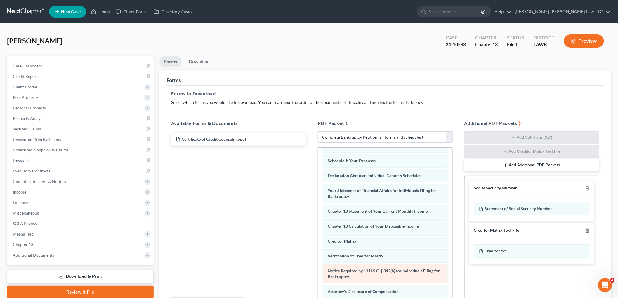
scroll to position [158, 0]
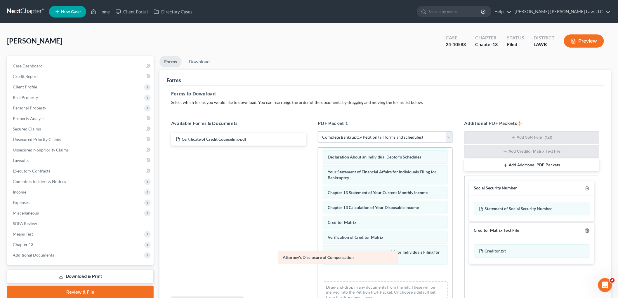
drag, startPoint x: 365, startPoint y: 275, endPoint x: 228, endPoint y: 240, distance: 140.9
click at [318, 240] on div "Attorney's Disclosure of Compensation Voluntary Petition for Individuals Filing…" at bounding box center [385, 152] width 134 height 311
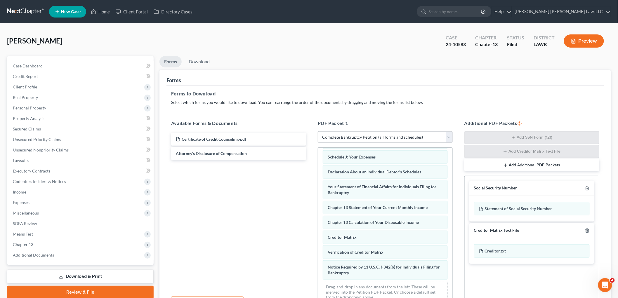
click at [28, 9] on link at bounding box center [25, 11] width 37 height 11
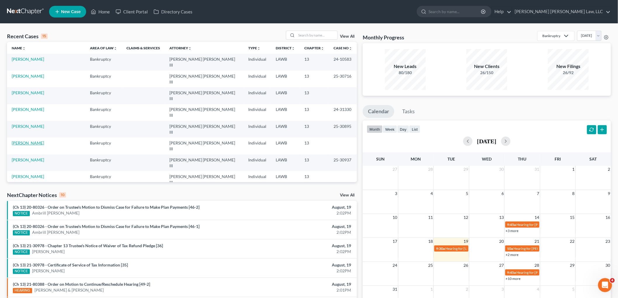
click at [22, 141] on link "[PERSON_NAME]" at bounding box center [28, 143] width 32 height 5
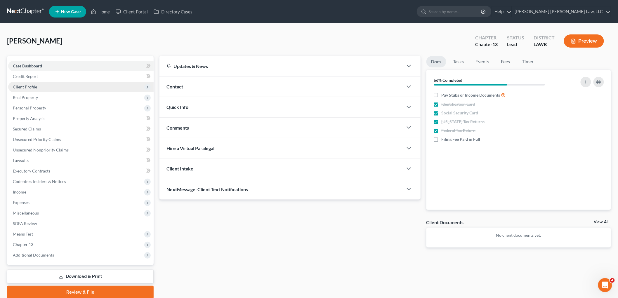
click at [34, 86] on span "Client Profile" at bounding box center [25, 86] width 24 height 5
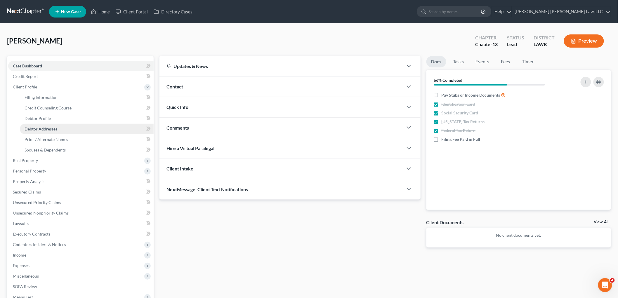
click at [43, 129] on span "Debtor Addresses" at bounding box center [41, 128] width 33 height 5
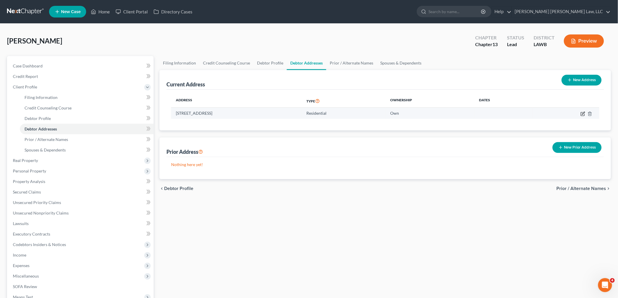
click at [582, 115] on icon "button" at bounding box center [583, 114] width 5 height 5
select select "19"
select select "0"
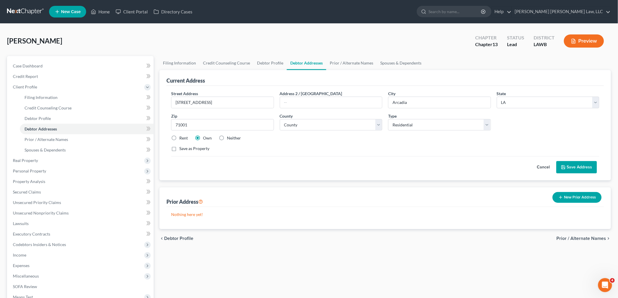
click at [227, 137] on label "Neither" at bounding box center [234, 138] width 14 height 6
click at [229, 137] on input "Neither" at bounding box center [231, 137] width 4 height 4
radio input "true"
click at [571, 167] on button "Save Address" at bounding box center [576, 167] width 41 height 12
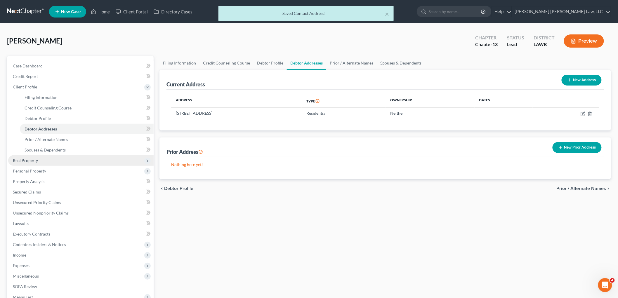
click at [27, 159] on span "Real Property" at bounding box center [25, 160] width 25 height 5
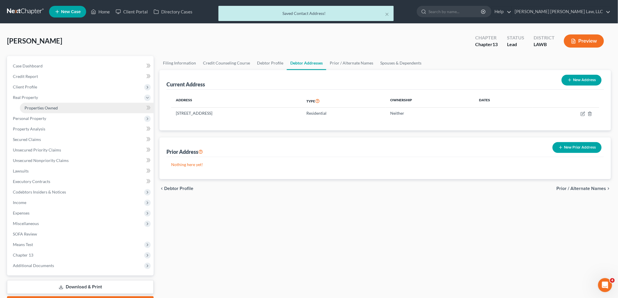
click at [56, 110] on span "Properties Owned" at bounding box center [41, 107] width 33 height 5
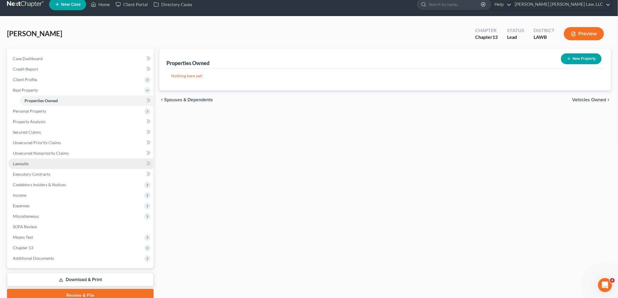
scroll to position [33, 0]
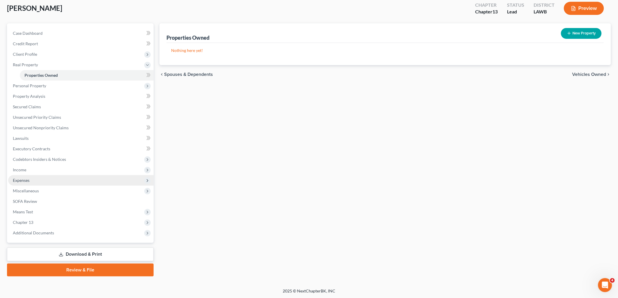
click at [39, 179] on span "Expenses" at bounding box center [80, 180] width 145 height 11
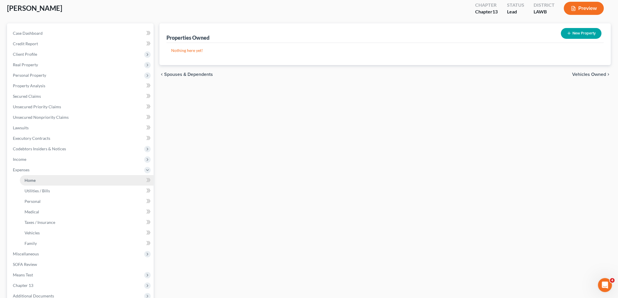
click at [42, 180] on link "Home" at bounding box center [87, 180] width 134 height 11
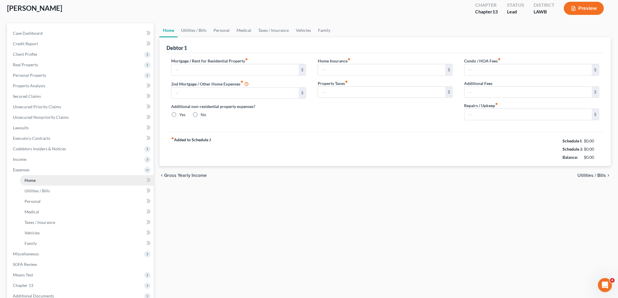
scroll to position [3, 0]
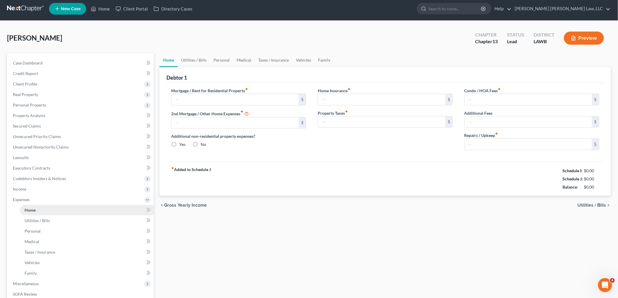
type input "0.00"
radio input "true"
type input "0.00"
type input "50.00"
type input "0.00"
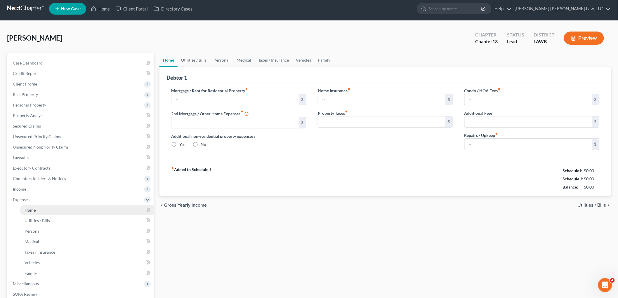
type input "0.00"
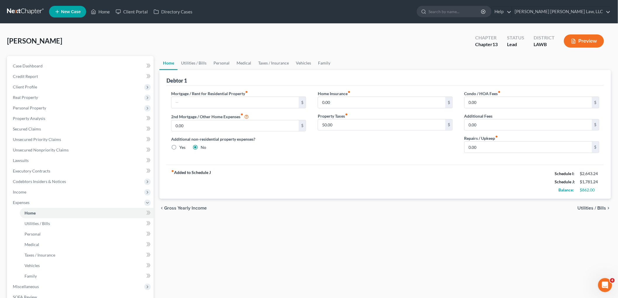
click at [23, 11] on link at bounding box center [25, 11] width 37 height 11
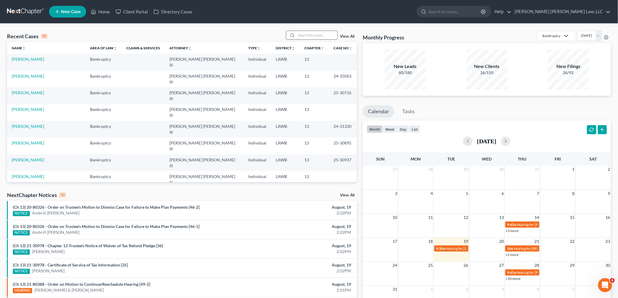
click at [306, 36] on input "search" at bounding box center [316, 35] width 41 height 8
type input "c"
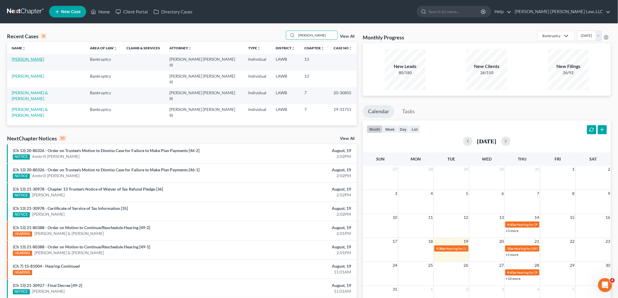
type input "garrison"
click at [40, 58] on link "Garrison, Sharlietta" at bounding box center [28, 59] width 32 height 5
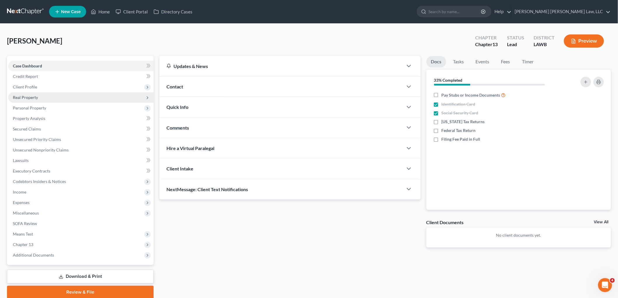
click at [39, 97] on span "Real Property" at bounding box center [80, 97] width 145 height 11
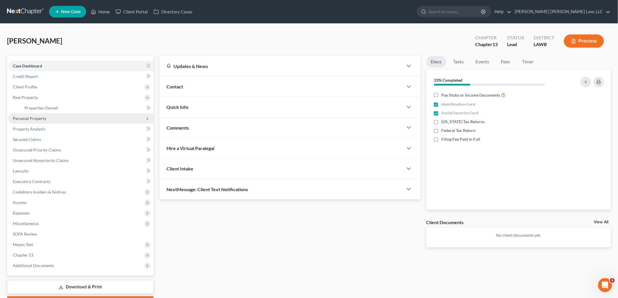
drag, startPoint x: 32, startPoint y: 116, endPoint x: 30, endPoint y: 118, distance: 3.1
click at [31, 116] on span "Personal Property" at bounding box center [29, 118] width 33 height 5
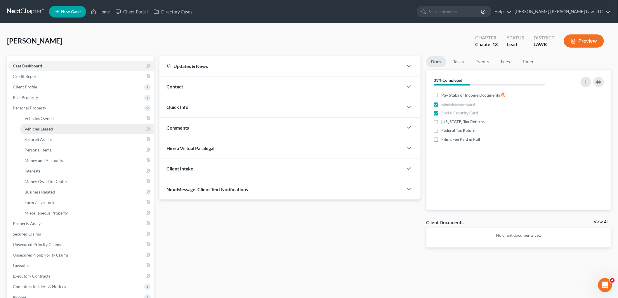
click at [36, 126] on span "Vehicles Leased" at bounding box center [39, 128] width 28 height 5
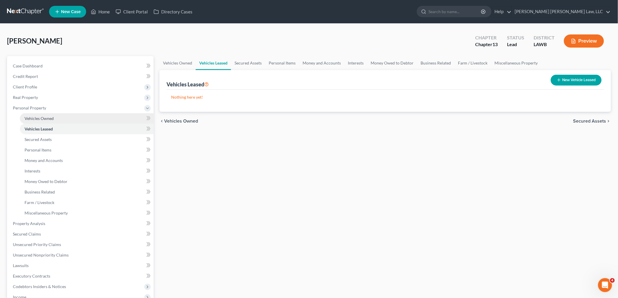
click at [45, 118] on span "Vehicles Owned" at bounding box center [39, 118] width 29 height 5
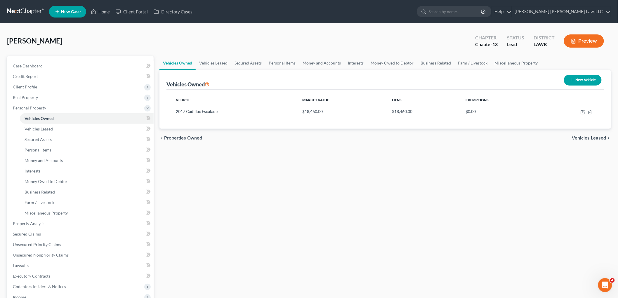
click at [585, 82] on button "New Vehicle" at bounding box center [583, 80] width 38 height 11
select select "0"
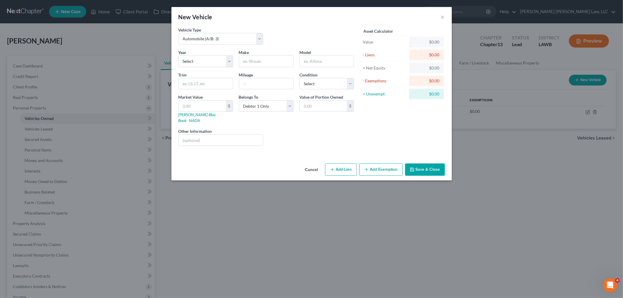
click at [311, 165] on button "Cancel" at bounding box center [312, 170] width 22 height 12
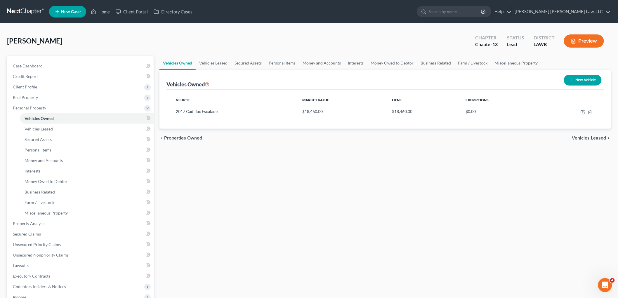
click at [586, 83] on button "New Vehicle" at bounding box center [583, 80] width 38 height 11
select select "0"
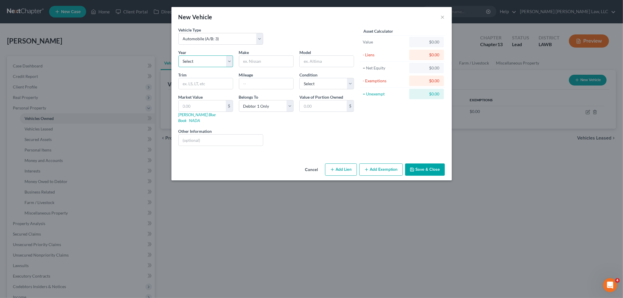
click at [206, 62] on select "Select 2026 2025 2024 2023 2022 2021 2020 2019 2018 2017 2016 2015 2014 2013 20…" at bounding box center [205, 62] width 55 height 12
select select "9"
click at [178, 56] on select "Select 2026 2025 2024 2023 2022 2021 2020 2019 2018 2017 2016 2015 2014 2013 20…" at bounding box center [205, 62] width 55 height 12
click at [261, 59] on input "text" at bounding box center [266, 61] width 54 height 11
type input "Lincoln"
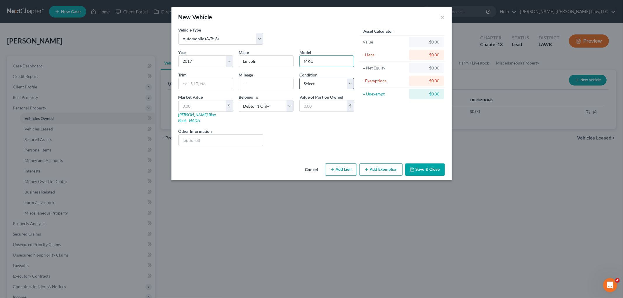
type input "MKC"
click at [322, 85] on select "Select Excellent Very Good Good Fair Poor" at bounding box center [326, 84] width 55 height 12
select select "3"
click at [299, 78] on select "Select Excellent Very Good Good Fair Poor" at bounding box center [326, 84] width 55 height 12
click at [375, 164] on button "Add Exemption" at bounding box center [381, 170] width 44 height 12
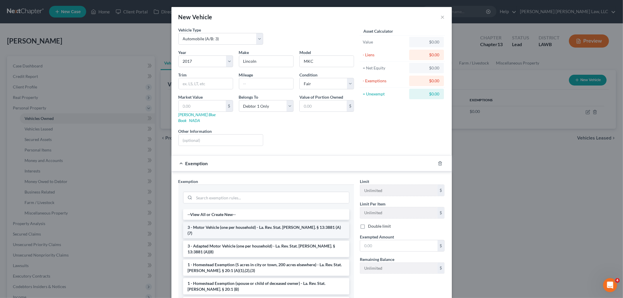
click at [251, 223] on li "3 - Motor Vehicle (one per household) - La. Rev. Stat. Ann. § 13:3881 (A)(7)" at bounding box center [266, 230] width 166 height 16
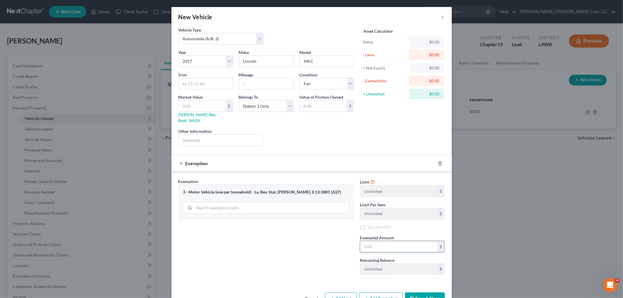
click at [395, 241] on input "text" at bounding box center [398, 246] width 77 height 11
type input "7,500.00"
click at [418, 293] on button "Save & Close" at bounding box center [425, 299] width 40 height 12
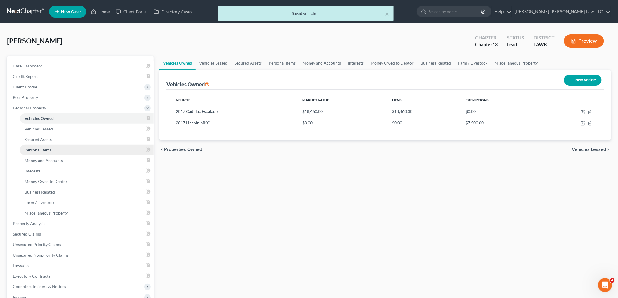
click at [49, 150] on span "Personal Items" at bounding box center [38, 150] width 27 height 5
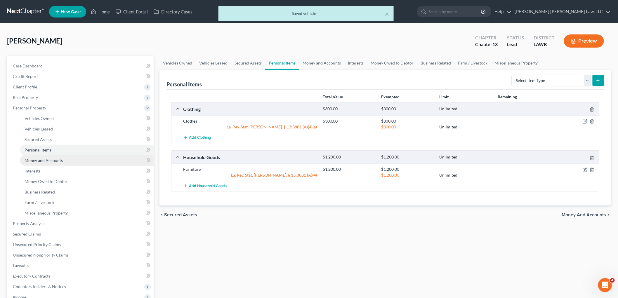
click at [70, 158] on link "Money and Accounts" at bounding box center [87, 160] width 134 height 11
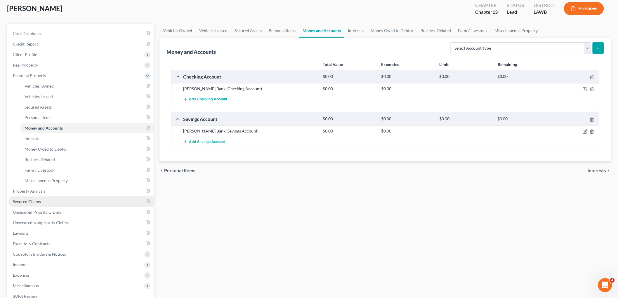
click at [66, 199] on link "Secured Claims" at bounding box center [80, 202] width 145 height 11
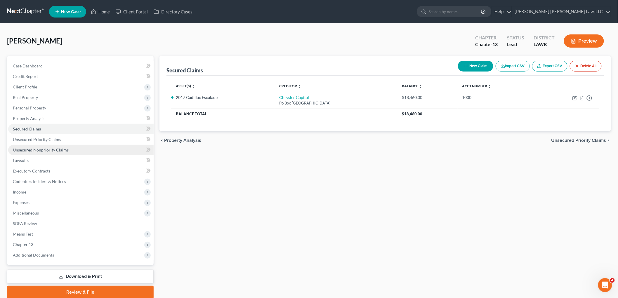
click at [66, 149] on span "Unsecured Nonpriority Claims" at bounding box center [41, 150] width 56 height 5
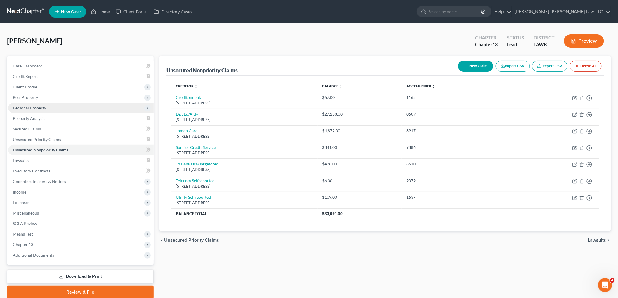
click at [41, 109] on span "Personal Property" at bounding box center [29, 107] width 33 height 5
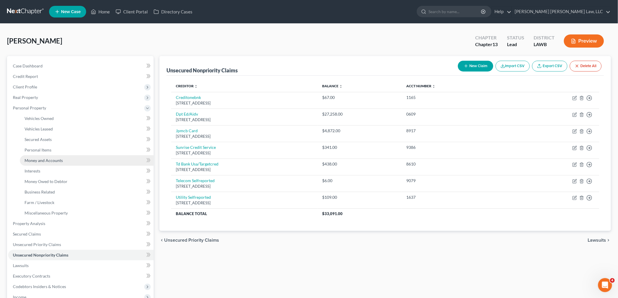
click at [43, 161] on span "Money and Accounts" at bounding box center [44, 160] width 38 height 5
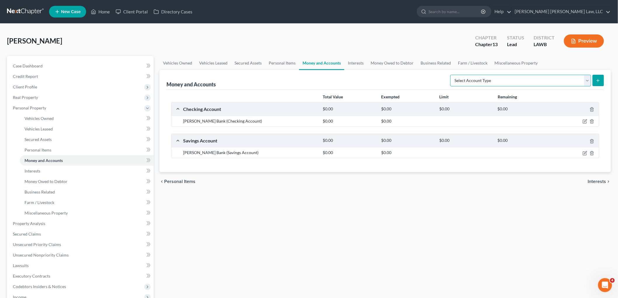
click at [552, 79] on select "Select Account Type Brokerage (A/B: 18, SOFA: 20) Cash on Hand (A/B: 16) Certif…" at bounding box center [520, 81] width 141 height 12
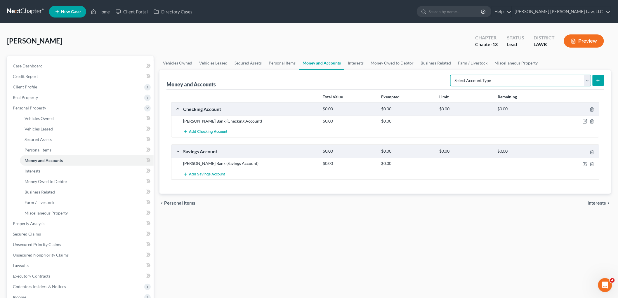
select select "checking"
click at [452, 75] on select "Select Account Type Brokerage (A/B: 18, SOFA: 20) Cash on Hand (A/B: 16) Certif…" at bounding box center [520, 81] width 141 height 12
click at [600, 85] on button "submit" at bounding box center [598, 80] width 11 height 11
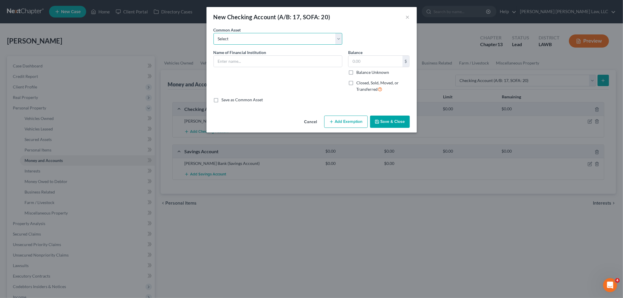
click at [256, 41] on select "Select Current Bank Sevenfold Credit Union Apple Cash First Horizon Bank Centri…" at bounding box center [278, 39] width 129 height 12
select select "10"
click at [214, 33] on select "Select Current Bank Sevenfold Credit Union Apple Cash First Horizon Bank Centri…" at bounding box center [278, 39] width 129 height 12
type input "Chase Bank"
click at [356, 84] on label "Closed, Sold, Moved, or Transferred" at bounding box center [382, 86] width 53 height 13
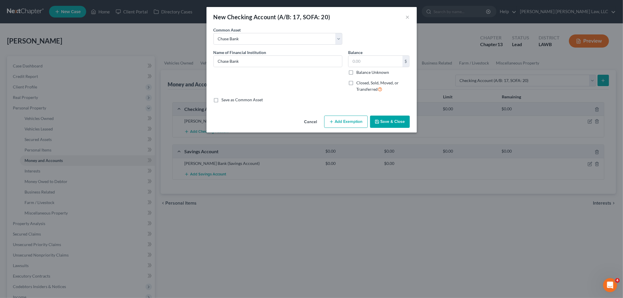
click at [359, 84] on input "Closed, Sold, Moved, or Transferred" at bounding box center [361, 82] width 4 height 4
checkbox input "true"
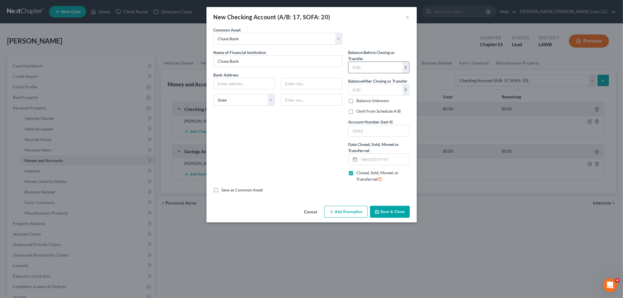
click at [372, 69] on input "text" at bounding box center [375, 67] width 54 height 11
type input "0.00"
click at [371, 160] on input "text" at bounding box center [384, 159] width 50 height 11
type input "056/01/2024"
click at [299, 98] on input "text" at bounding box center [312, 100] width 62 height 12
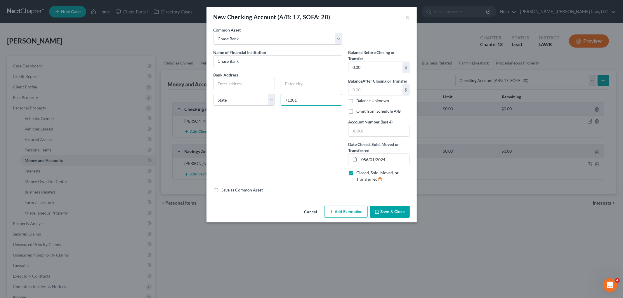
type input "71201"
click at [245, 135] on div "Name of Financial Institution * Chase Bank Bank Address State AL AK AR AZ CA CO…" at bounding box center [278, 118] width 135 height 138
type input "Monroe"
select select "19"
click at [243, 84] on input "text" at bounding box center [244, 83] width 61 height 11
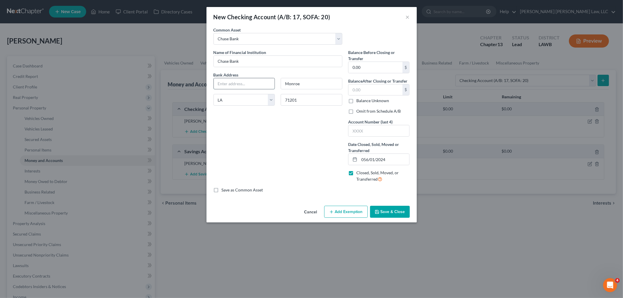
paste input "1101 N 18th St"
type input "1101 N 18th St"
click at [385, 211] on button "Save & Close" at bounding box center [390, 212] width 40 height 12
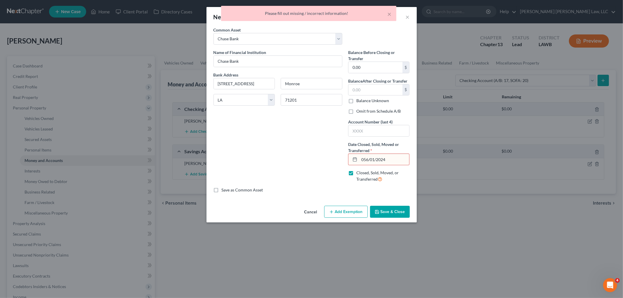
click at [383, 159] on input "056/01/2024" at bounding box center [384, 159] width 50 height 11
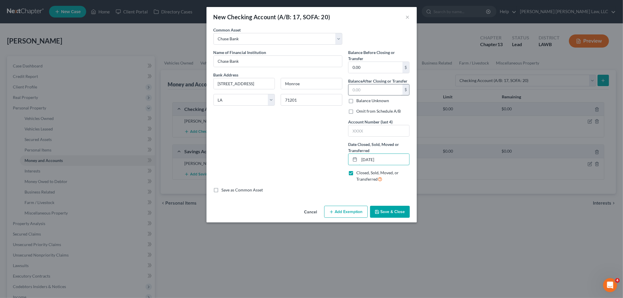
type input "05/01/2024"
click at [357, 89] on input "text" at bounding box center [375, 89] width 54 height 11
type input "0.00"
click at [382, 210] on button "Save & Close" at bounding box center [390, 212] width 40 height 12
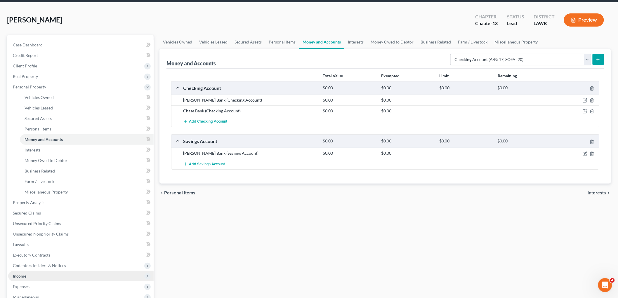
scroll to position [32, 0]
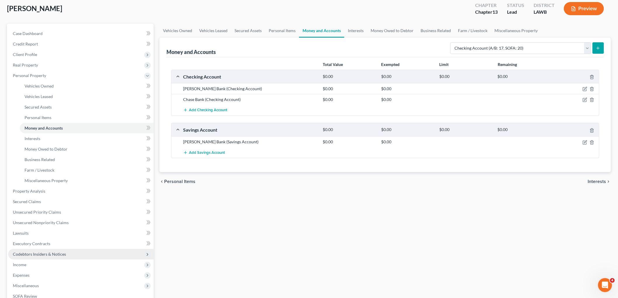
click at [43, 256] on span "Codebtors Insiders & Notices" at bounding box center [39, 254] width 53 height 5
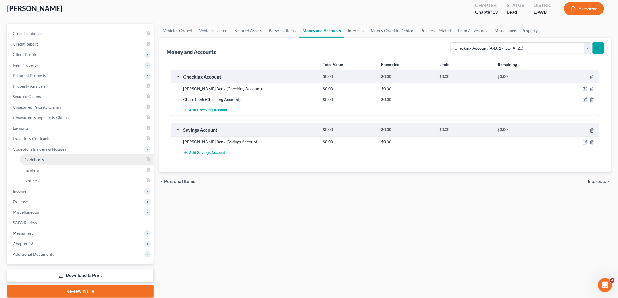
click at [42, 157] on span "Codebtors" at bounding box center [34, 159] width 19 height 5
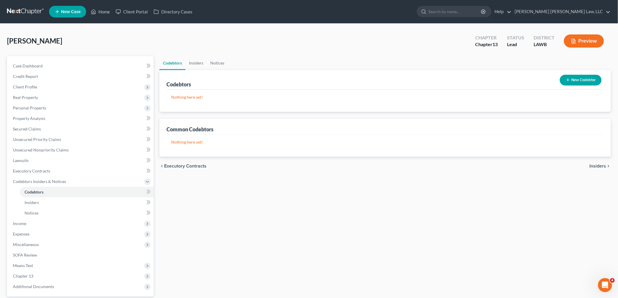
click at [572, 84] on button "New Codebtor" at bounding box center [581, 80] width 42 height 11
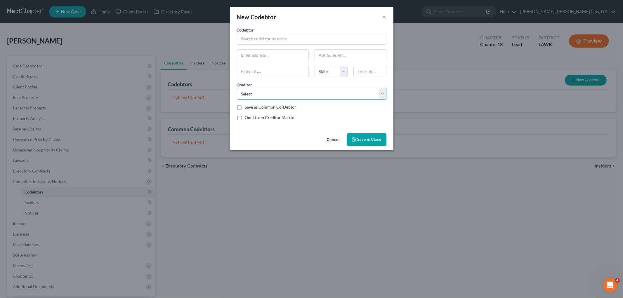
click at [317, 90] on select "Select Jpmcb Card Dpt Ed/Aidv Td Bank Usa/Targetcred Sunrise Credit Service Uti…" at bounding box center [312, 94] width 150 height 12
select select "8"
click at [237, 88] on select "Select Jpmcb Card Dpt Ed/Aidv Td Bank Usa/Targetcred Sunrise Credit Service Uti…" at bounding box center [312, 94] width 150 height 12
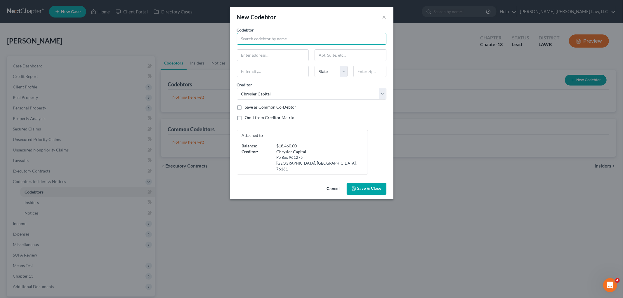
click at [278, 39] on input "text" at bounding box center [312, 39] width 150 height 12
type input "Rihanna Thomas"
click at [360, 186] on span "Save & Close" at bounding box center [369, 188] width 25 height 5
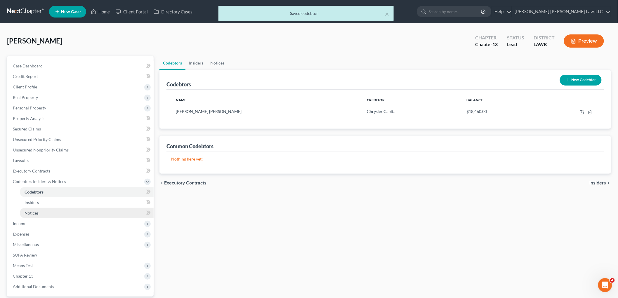
click at [58, 213] on link "Notices" at bounding box center [87, 213] width 134 height 11
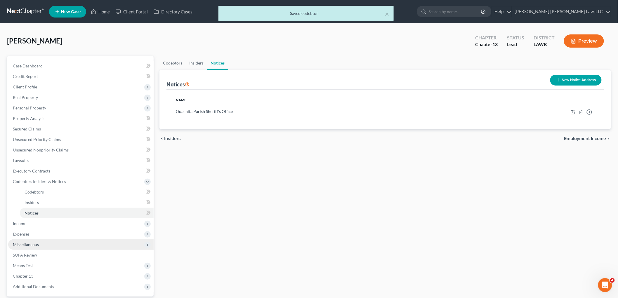
click at [52, 243] on span "Miscellaneous" at bounding box center [80, 245] width 145 height 11
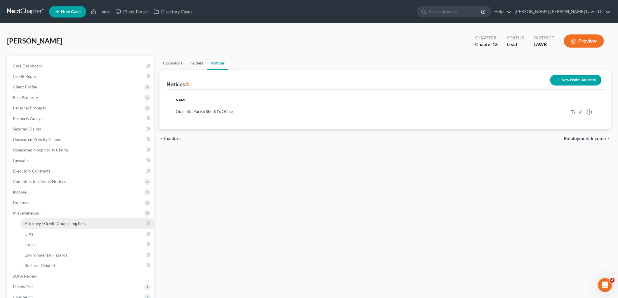
click at [67, 219] on link "Attorney / Credit Counseling Fees" at bounding box center [87, 224] width 134 height 11
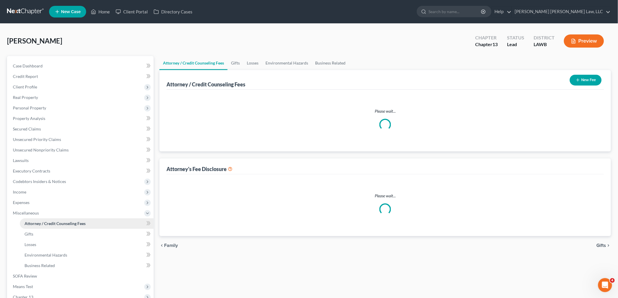
select select "1"
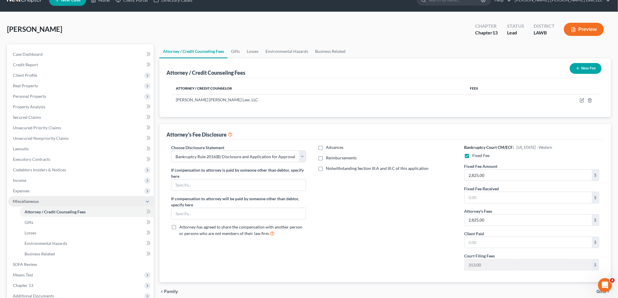
scroll to position [32, 0]
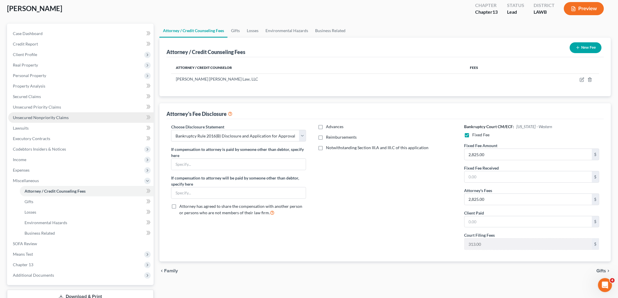
click at [60, 116] on span "Unsecured Nonpriority Claims" at bounding box center [41, 117] width 56 height 5
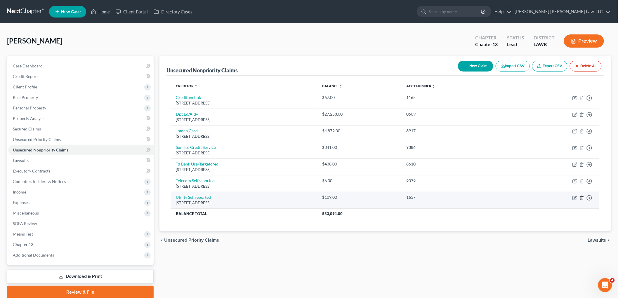
click at [583, 197] on icon "button" at bounding box center [581, 198] width 3 height 4
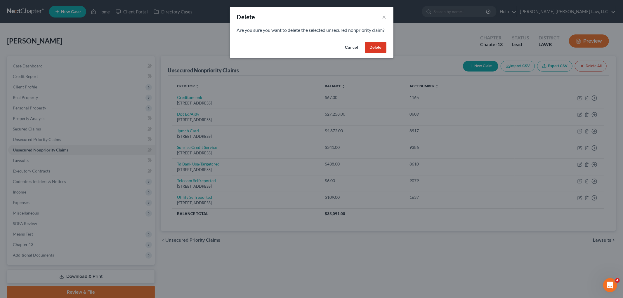
click at [380, 53] on button "Delete" at bounding box center [375, 48] width 21 height 12
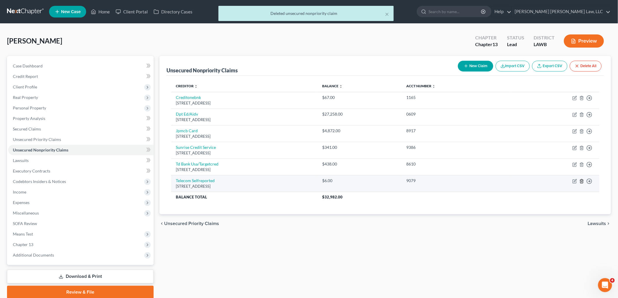
click at [581, 182] on icon "button" at bounding box center [582, 181] width 5 height 5
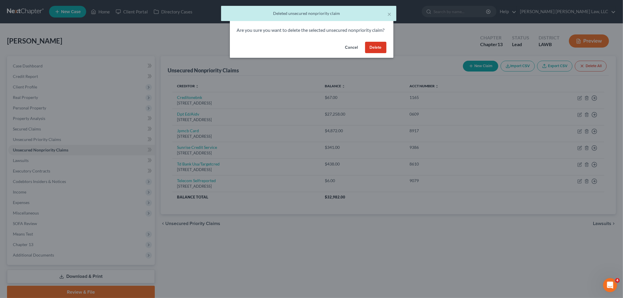
click at [375, 53] on button "Delete" at bounding box center [375, 48] width 21 height 12
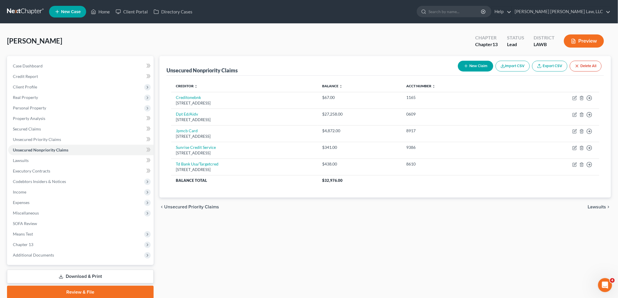
click at [472, 63] on button "New Claim" at bounding box center [475, 66] width 35 height 11
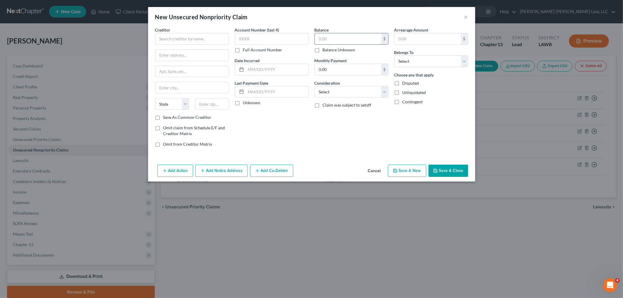
click at [370, 40] on input "text" at bounding box center [348, 38] width 66 height 11
type input "800.00"
drag, startPoint x: 419, startPoint y: 64, endPoint x: 416, endPoint y: 67, distance: 4.5
click at [419, 64] on select "Select Debtor 1 Only Debtor 2 Only Debtor 1 And Debtor 2 Only At Least One Of T…" at bounding box center [431, 62] width 74 height 12
select select "0"
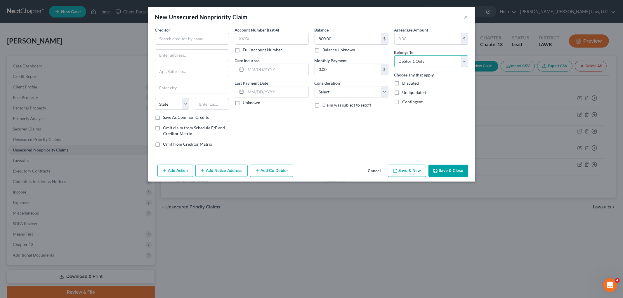
click at [394, 56] on select "Select Debtor 1 Only Debtor 2 Only Debtor 1 And Debtor 2 Only At Least One Of T…" at bounding box center [431, 62] width 74 height 12
click at [352, 93] on select "Select Cable / Satellite Services Collection Agency Credit Card Debt Debt Couns…" at bounding box center [352, 92] width 74 height 12
select select "4"
click at [315, 86] on select "Select Cable / Satellite Services Collection Agency Credit Card Debt Debt Couns…" at bounding box center [352, 92] width 74 height 12
click at [192, 36] on input "text" at bounding box center [192, 39] width 74 height 12
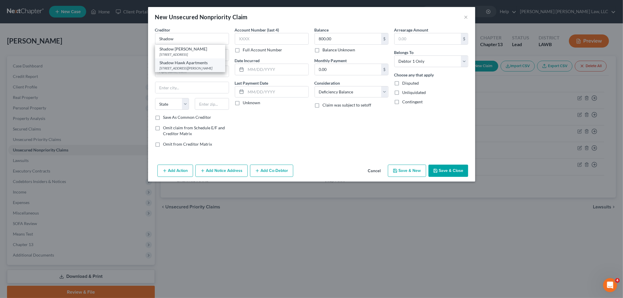
click at [181, 66] on div "Shadow Hawk Apartments" at bounding box center [190, 63] width 61 height 6
type input "Shadow Hawk Apartments"
type input "3000 Evangeline St"
type input "Monroe"
select select "19"
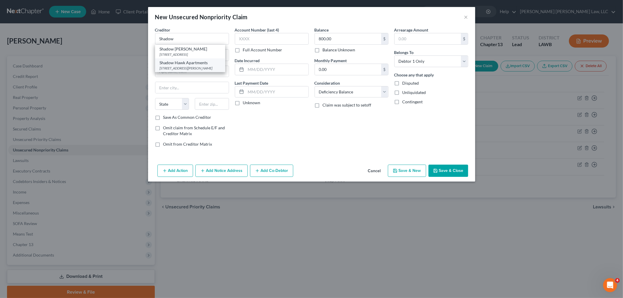
type input "71201"
click at [450, 171] on button "Save & Close" at bounding box center [449, 171] width 40 height 12
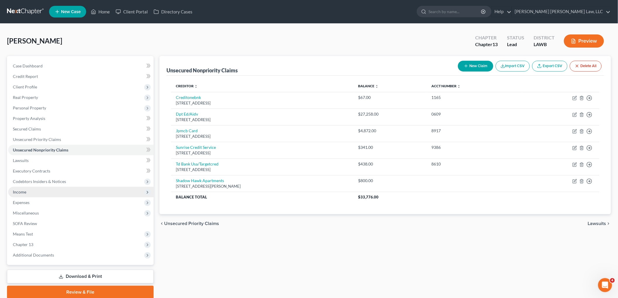
click at [31, 194] on span "Income" at bounding box center [80, 192] width 145 height 11
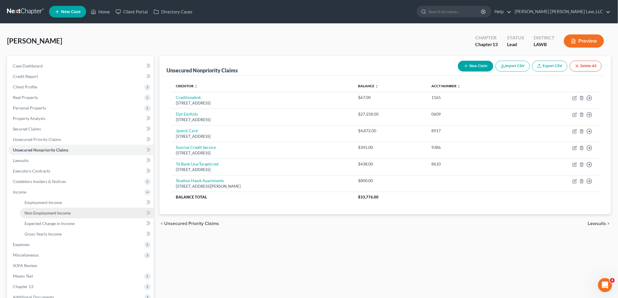
click at [34, 212] on span "Non Employment Income" at bounding box center [48, 213] width 46 height 5
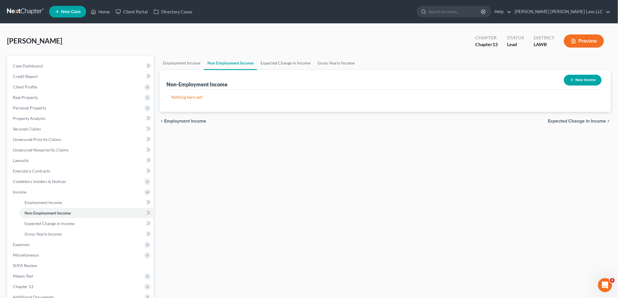
click at [577, 83] on button "New Income" at bounding box center [583, 80] width 38 height 11
select select "0"
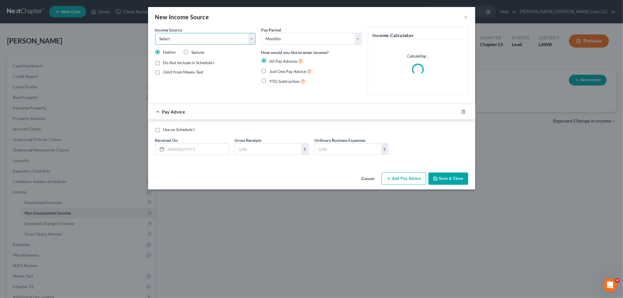
click at [195, 41] on select "Select Unemployment Disability (from employer) Pension Retirement Social Securi…" at bounding box center [205, 39] width 100 height 12
select select "5"
click at [155, 33] on select "Select Unemployment Disability (from employer) Pension Retirement Social Securi…" at bounding box center [205, 39] width 100 height 12
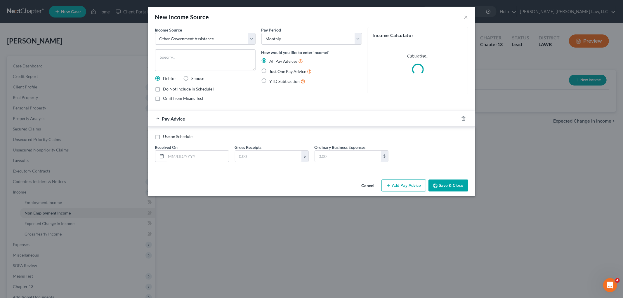
click at [270, 70] on label "Just One Pay Advice" at bounding box center [291, 71] width 42 height 7
click at [272, 70] on input "Just One Pay Advice" at bounding box center [274, 70] width 4 height 4
radio input "true"
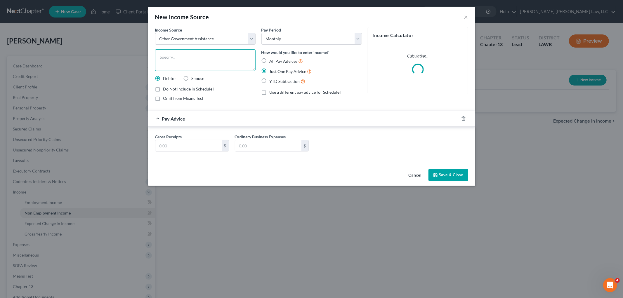
click at [237, 63] on textarea at bounding box center [205, 60] width 100 height 22
type textarea "snap"
drag, startPoint x: 196, startPoint y: 145, endPoint x: 190, endPoint y: 144, distance: 6.5
click at [196, 145] on input "text" at bounding box center [188, 145] width 66 height 11
type input "975.00"
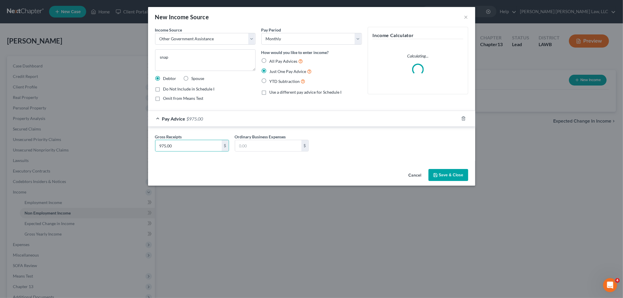
click at [443, 176] on button "Save & Close" at bounding box center [449, 175] width 40 height 12
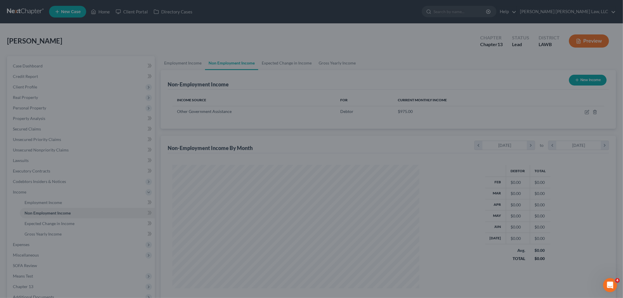
scroll to position [122, 256]
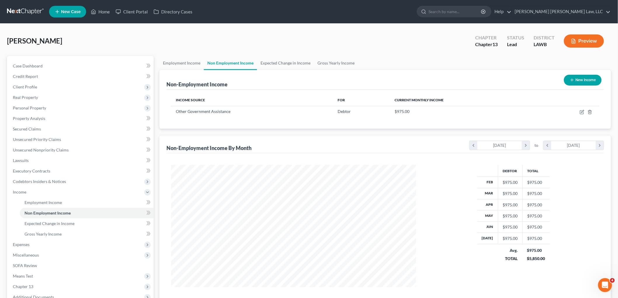
click at [579, 78] on button "New Income" at bounding box center [583, 80] width 38 height 11
select select "0"
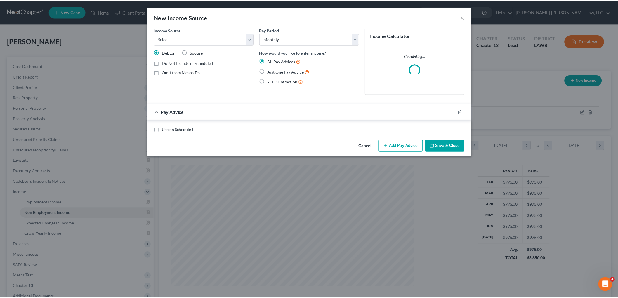
scroll to position [123, 259]
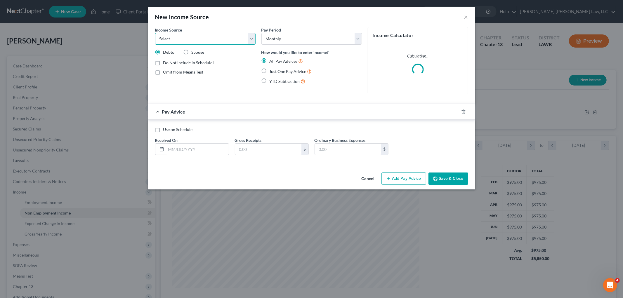
click at [232, 41] on select "Select Unemployment Disability (from employer) Pension Retirement Social Securi…" at bounding box center [205, 39] width 100 height 12
select select "7"
click at [155, 33] on select "Select Unemployment Disability (from employer) Pension Retirement Social Securi…" at bounding box center [205, 39] width 100 height 12
click at [270, 70] on label "Just One Pay Advice" at bounding box center [291, 71] width 42 height 7
click at [272, 70] on input "Just One Pay Advice" at bounding box center [274, 70] width 4 height 4
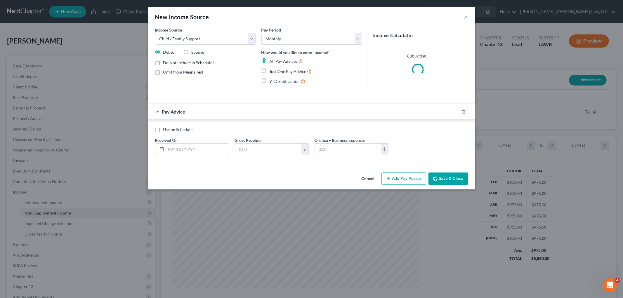
radio input "true"
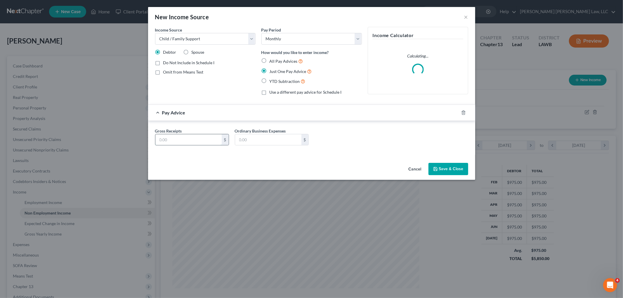
click at [209, 141] on input "text" at bounding box center [188, 139] width 66 height 11
type input "600.00"
click at [449, 171] on button "Save & Close" at bounding box center [449, 169] width 40 height 12
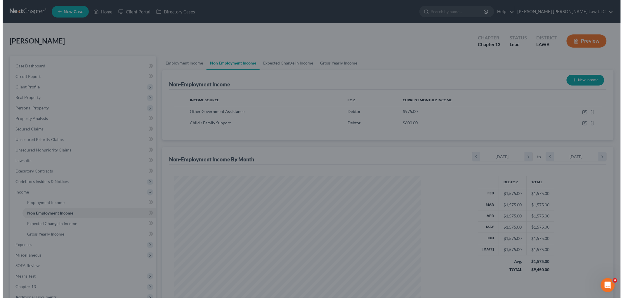
scroll to position [291995, 291860]
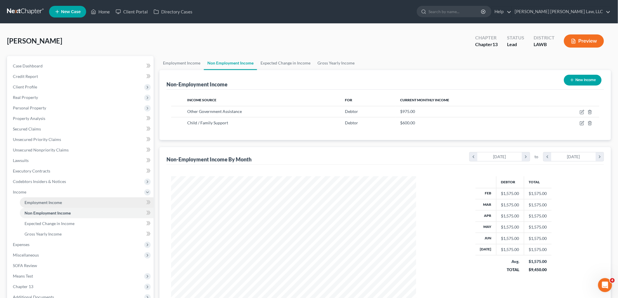
click at [55, 204] on span "Employment Income" at bounding box center [43, 202] width 37 height 5
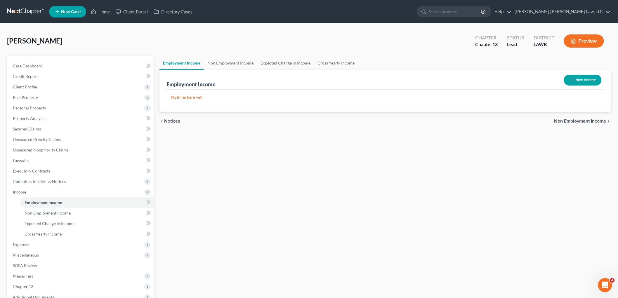
click at [582, 79] on button "New Income" at bounding box center [583, 80] width 38 height 11
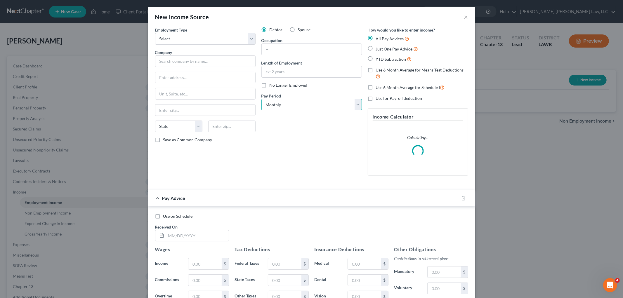
click at [294, 104] on select "Select Monthly Twice Monthly Every Other Week Weekly" at bounding box center [311, 105] width 100 height 12
select select "2"
click at [261, 99] on select "Select Monthly Twice Monthly Every Other Week Weekly" at bounding box center [311, 105] width 100 height 12
click at [376, 46] on label "Just One Pay Advice" at bounding box center [397, 49] width 42 height 7
click at [378, 46] on input "Just One Pay Advice" at bounding box center [380, 48] width 4 height 4
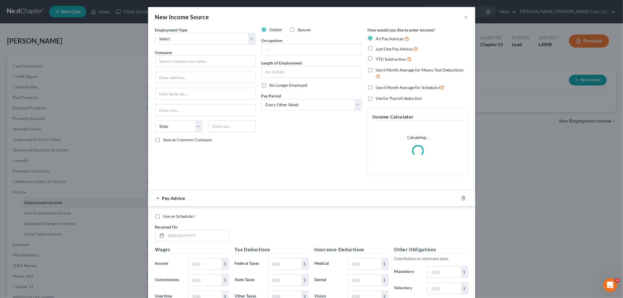
radio input "true"
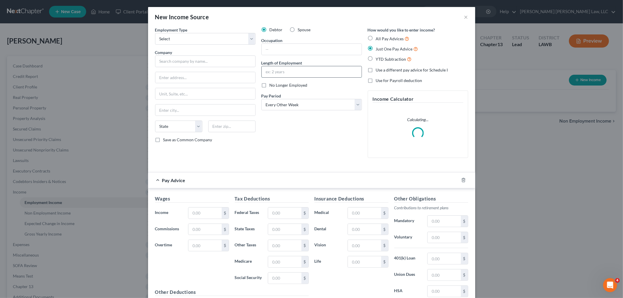
click at [330, 71] on input "text" at bounding box center [312, 71] width 100 height 11
type input "6 months"
click at [308, 49] on input "text" at bounding box center [312, 49] width 100 height 11
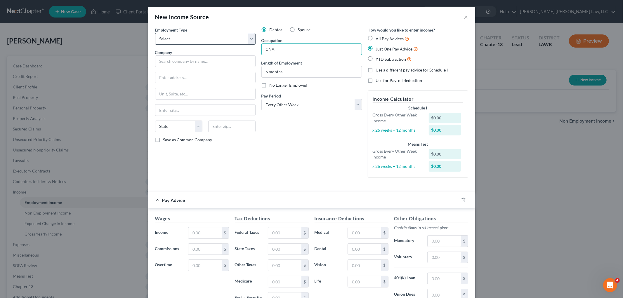
type input "CNA"
click at [216, 42] on select "Select Full or Part Time Employment Self Employment" at bounding box center [205, 39] width 100 height 12
select select "0"
click at [155, 33] on select "Select Full or Part Time Employment Self Employment" at bounding box center [205, 39] width 100 height 12
click at [187, 63] on input "text" at bounding box center [205, 62] width 100 height 12
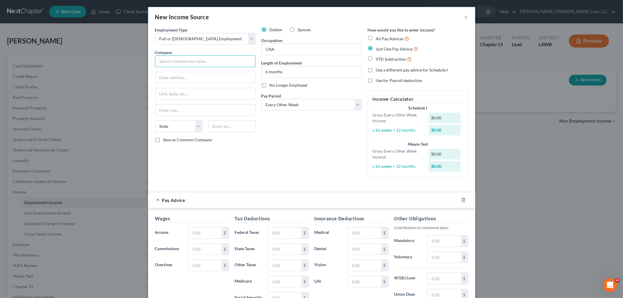
click at [173, 56] on input "text" at bounding box center [205, 62] width 100 height 12
click at [192, 72] on div "Landmark Nursing Home" at bounding box center [190, 72] width 61 height 6
type input "Landmark Nursing Home"
type input "1611 Wellerman Rd"
type input "West Monroe"
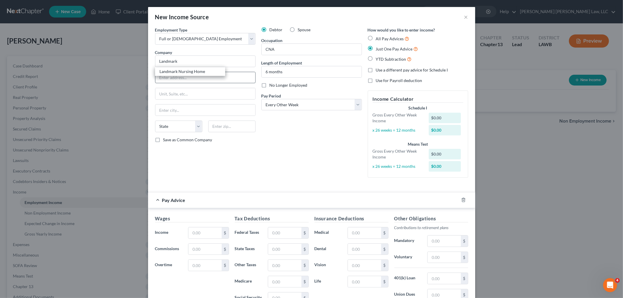
select select "19"
type input "71291"
drag, startPoint x: 194, startPoint y: 231, endPoint x: 184, endPoint y: 228, distance: 10.2
click at [194, 231] on input "text" at bounding box center [204, 233] width 33 height 11
type input "1,123.66"
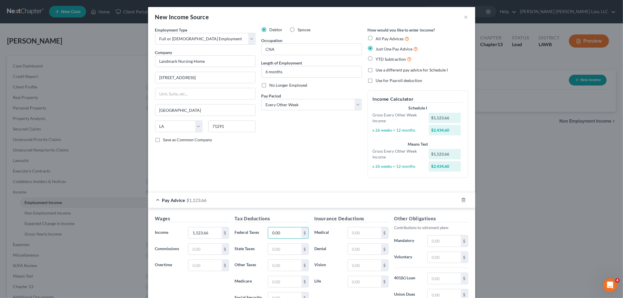
type input "0.00"
type input "19.87"
type input "16.29"
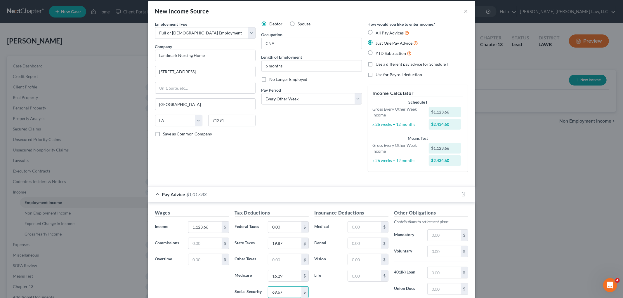
type input "69.67"
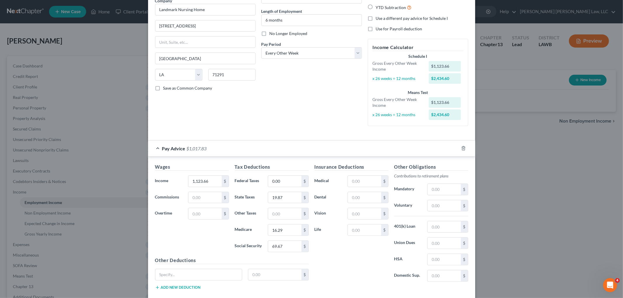
scroll to position [85, 0]
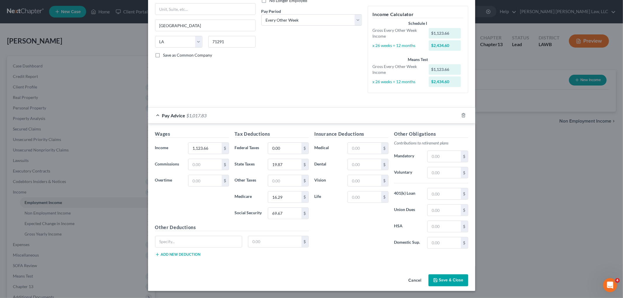
click at [438, 278] on button "Save & Close" at bounding box center [449, 281] width 40 height 12
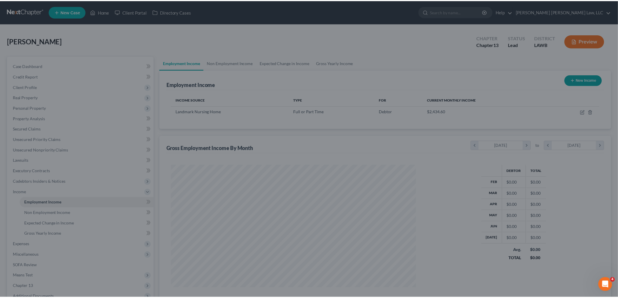
scroll to position [122, 256]
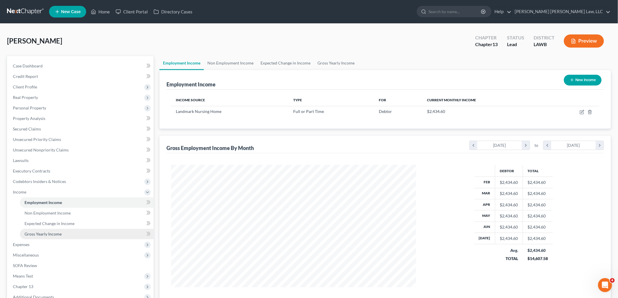
click at [62, 233] on link "Gross Yearly Income" at bounding box center [87, 234] width 134 height 11
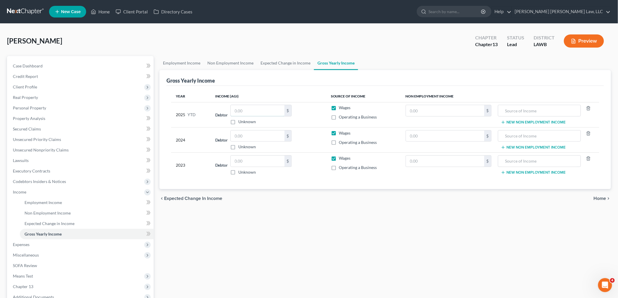
drag, startPoint x: 276, startPoint y: 114, endPoint x: 272, endPoint y: 117, distance: 4.9
click at [275, 114] on input "text" at bounding box center [258, 110] width 54 height 11
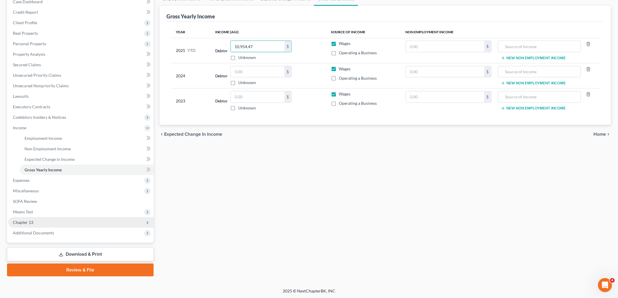
type input "10,954.47"
click at [36, 220] on span "Chapter 13" at bounding box center [80, 222] width 145 height 11
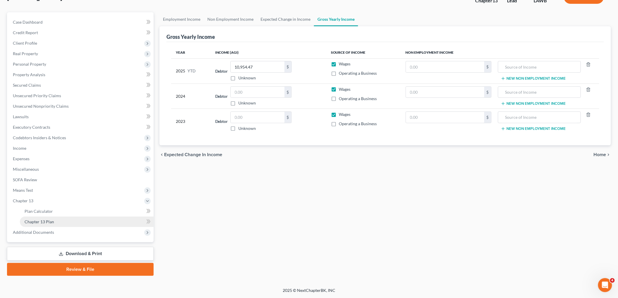
scroll to position [43, 0]
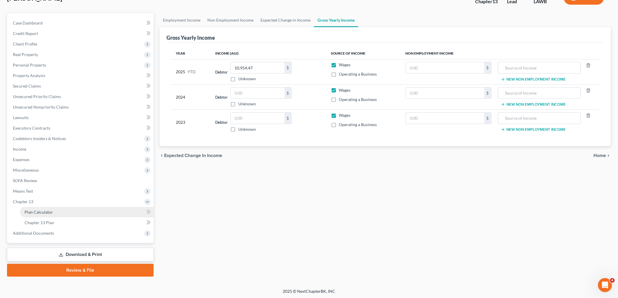
click at [48, 211] on span "Plan Calculator" at bounding box center [39, 212] width 28 height 5
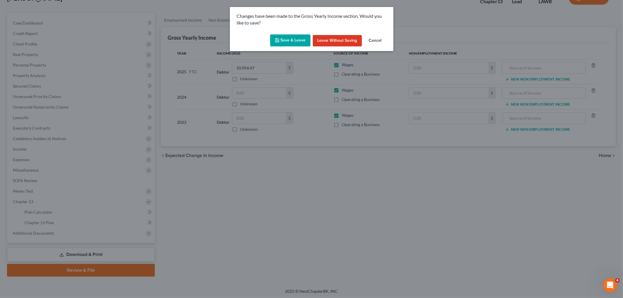
click at [296, 41] on button "Save & Leave" at bounding box center [290, 40] width 40 height 12
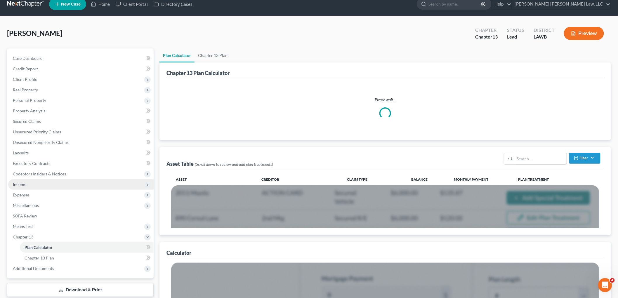
click at [38, 190] on span "Income" at bounding box center [80, 184] width 145 height 11
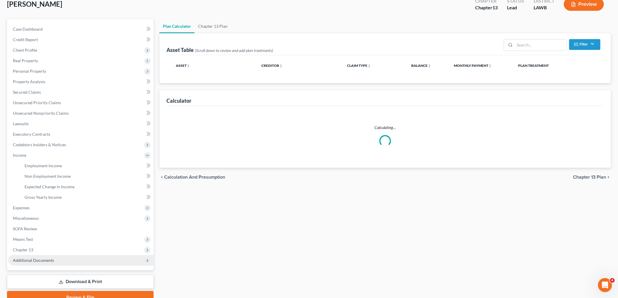
scroll to position [64, 0]
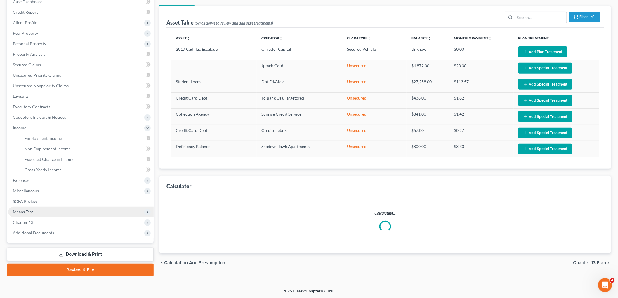
click at [37, 209] on span "Means Test" at bounding box center [80, 212] width 145 height 11
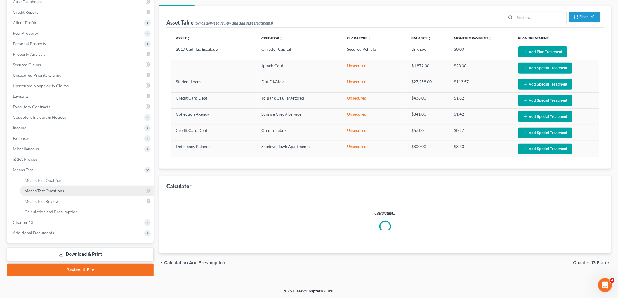
select select "59"
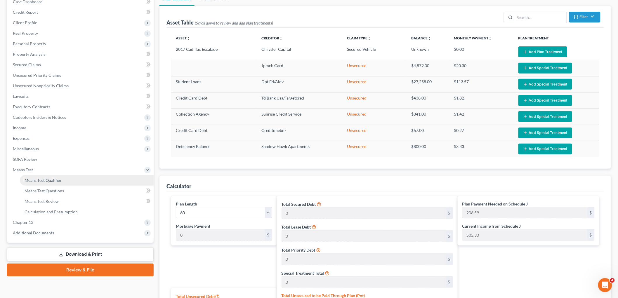
click at [54, 178] on span "Means Test Qualifier" at bounding box center [43, 180] width 37 height 5
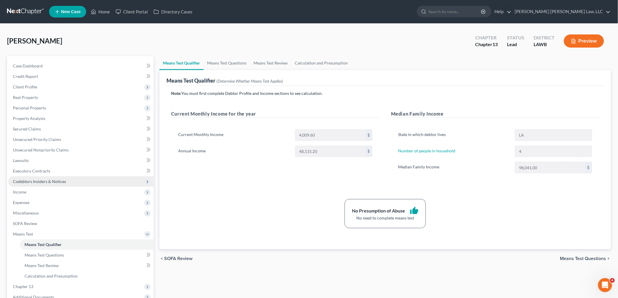
click at [42, 185] on span "Codebtors Insiders & Notices" at bounding box center [80, 181] width 145 height 11
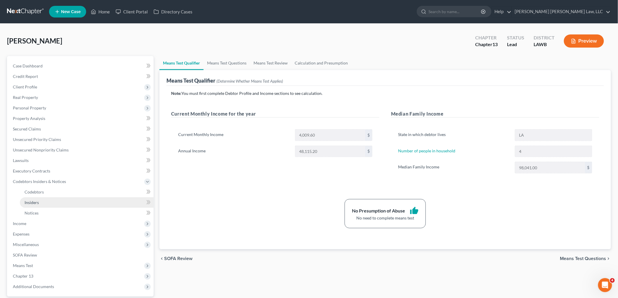
click at [39, 207] on link "Insiders" at bounding box center [87, 202] width 134 height 11
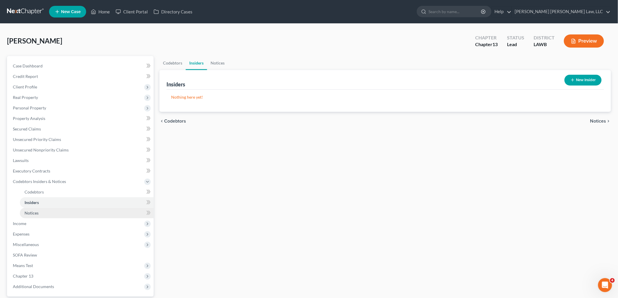
click at [48, 211] on link "Notices" at bounding box center [87, 213] width 134 height 11
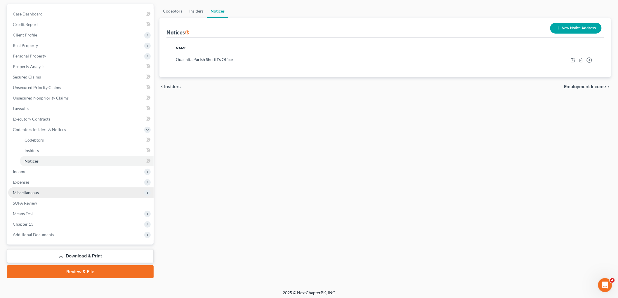
scroll to position [53, 0]
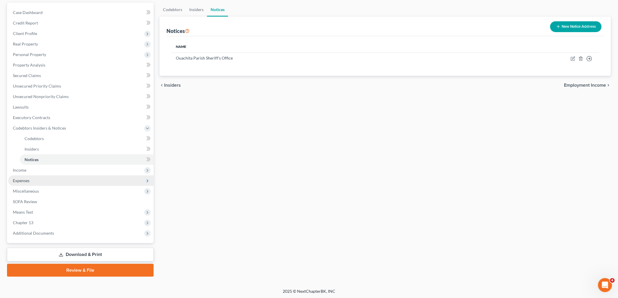
click at [35, 177] on span "Expenses" at bounding box center [80, 181] width 145 height 11
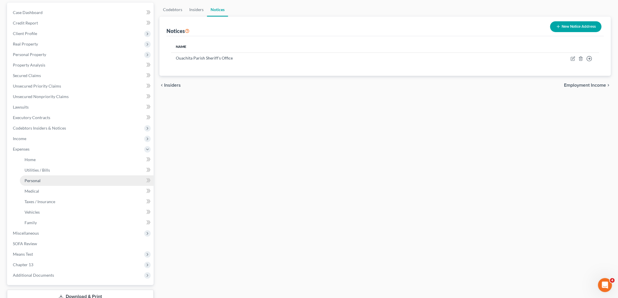
click at [43, 181] on link "Personal" at bounding box center [87, 181] width 134 height 11
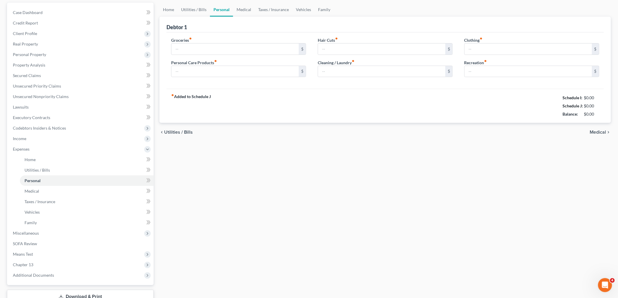
scroll to position [5, 0]
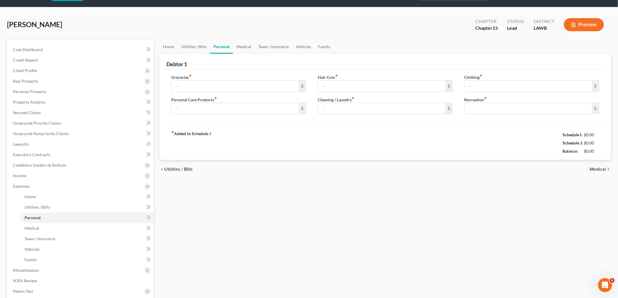
type input "975.00"
type input "100.00"
type input "220.00"
type input "0.00"
type input "100.00"
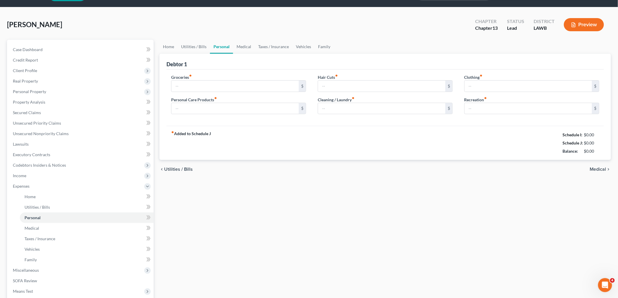
type input "0.00"
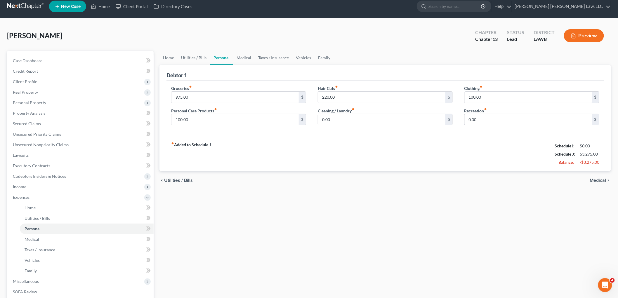
scroll to position [0, 0]
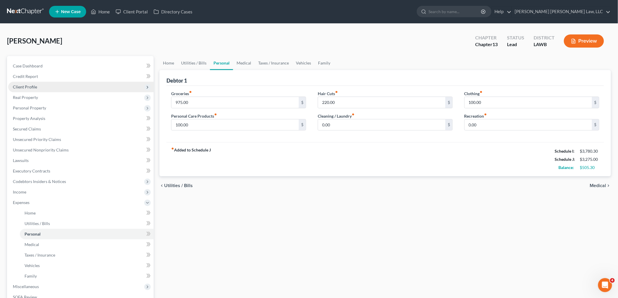
click at [37, 87] on span "Client Profile" at bounding box center [80, 87] width 145 height 11
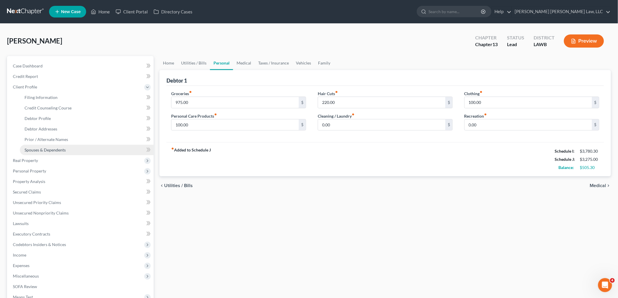
click at [37, 151] on span "Spouses & Dependents" at bounding box center [45, 150] width 41 height 5
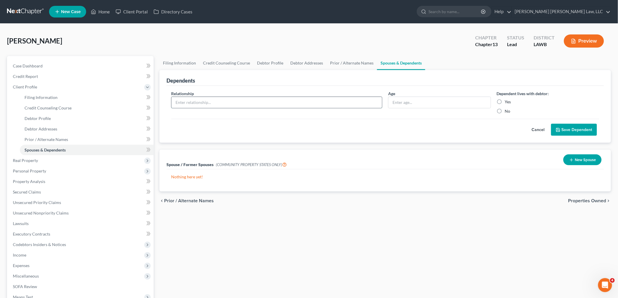
click at [202, 100] on input "text" at bounding box center [276, 102] width 211 height 11
type input "daughter"
click at [399, 105] on input "text" at bounding box center [440, 102] width 102 height 11
type input "13"
click at [505, 101] on label "Yes" at bounding box center [508, 102] width 6 height 6
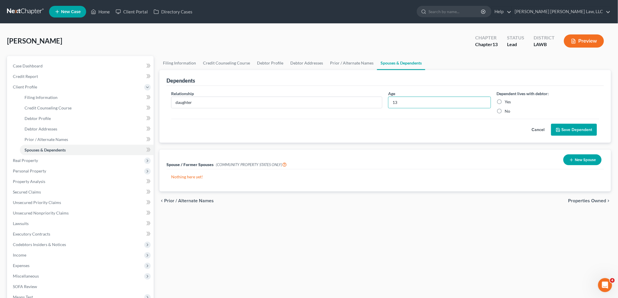
click at [507, 101] on input "Yes" at bounding box center [509, 101] width 4 height 4
radio input "true"
click at [562, 129] on button "Save Dependent" at bounding box center [574, 130] width 46 height 12
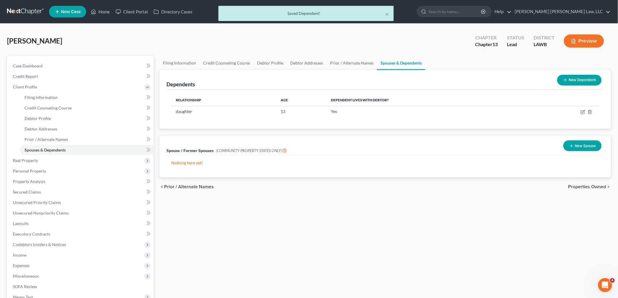
click at [576, 81] on button "New Dependent" at bounding box center [579, 80] width 44 height 11
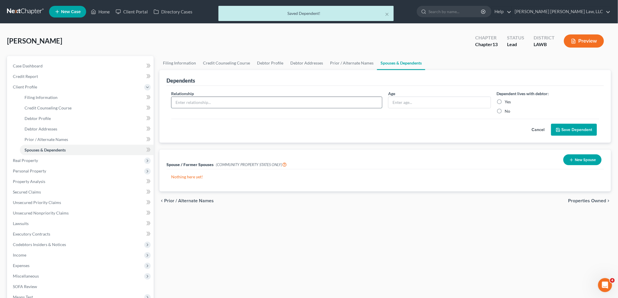
click at [184, 102] on input "text" at bounding box center [276, 102] width 211 height 11
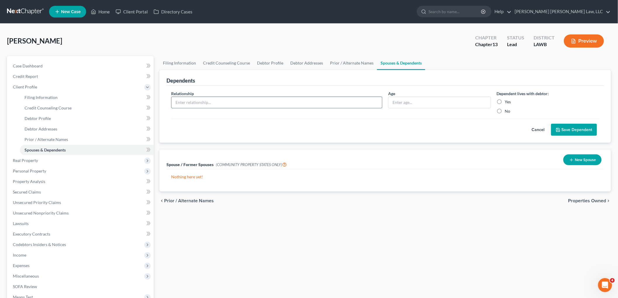
type input "8"
click at [233, 106] on input "8" at bounding box center [276, 102] width 211 height 11
click at [233, 106] on input "text" at bounding box center [276, 102] width 211 height 11
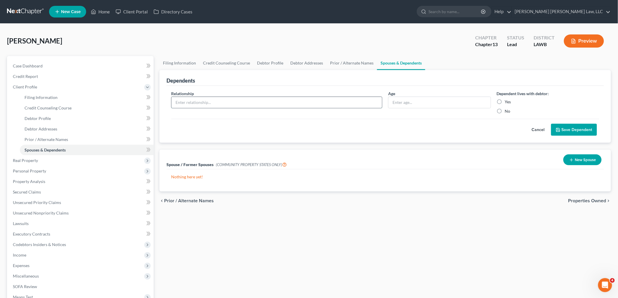
type input "son"
click at [436, 102] on input "text" at bounding box center [440, 102] width 102 height 11
type input "8"
click at [505, 103] on label "Yes" at bounding box center [508, 102] width 6 height 6
click at [507, 103] on input "Yes" at bounding box center [509, 101] width 4 height 4
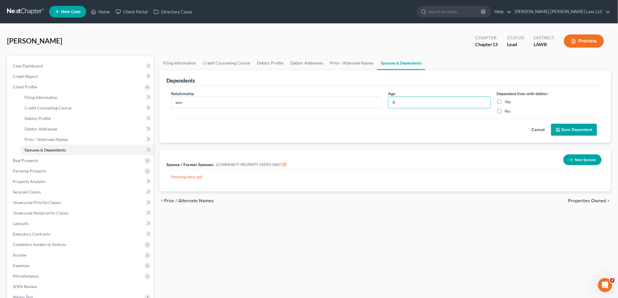
radio input "true"
click at [562, 133] on button "Save Dependent" at bounding box center [574, 130] width 46 height 12
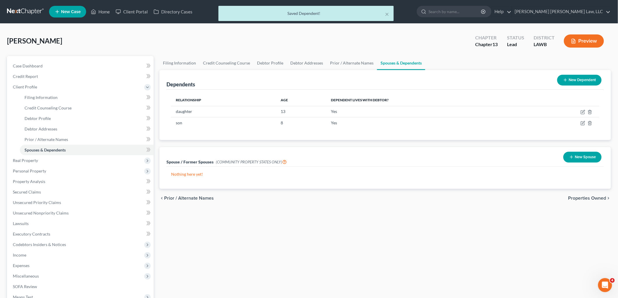
click at [577, 80] on button "New Dependent" at bounding box center [579, 80] width 44 height 11
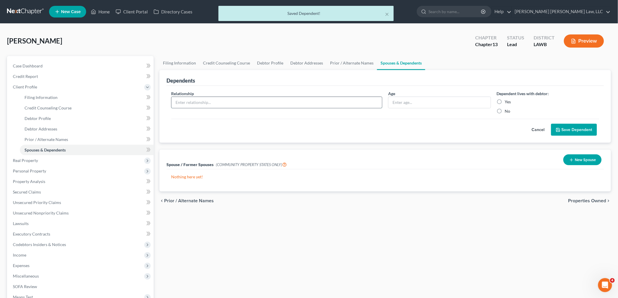
click at [269, 102] on input "text" at bounding box center [276, 102] width 211 height 11
type input "daughter"
click at [438, 102] on input "text" at bounding box center [440, 102] width 102 height 11
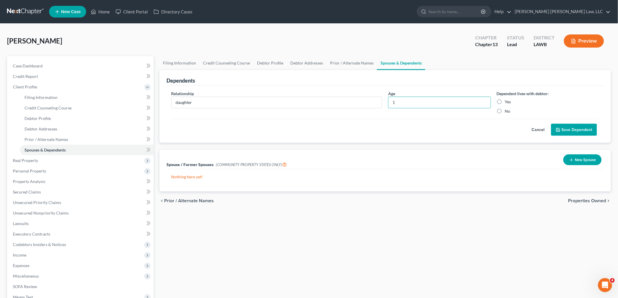
type input "1"
click at [505, 103] on label "Yes" at bounding box center [508, 102] width 6 height 6
click at [507, 103] on input "Yes" at bounding box center [509, 101] width 4 height 4
radio input "true"
drag, startPoint x: 564, startPoint y: 132, endPoint x: 548, endPoint y: 138, distance: 16.8
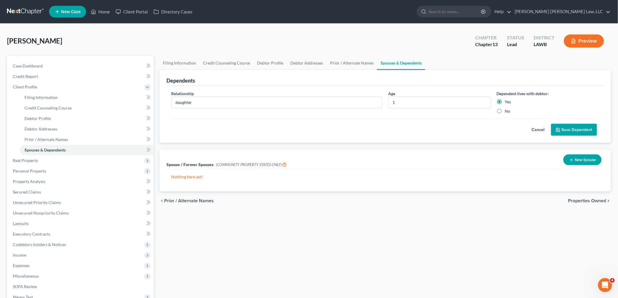
click at [564, 132] on button "Save Dependent" at bounding box center [574, 130] width 46 height 12
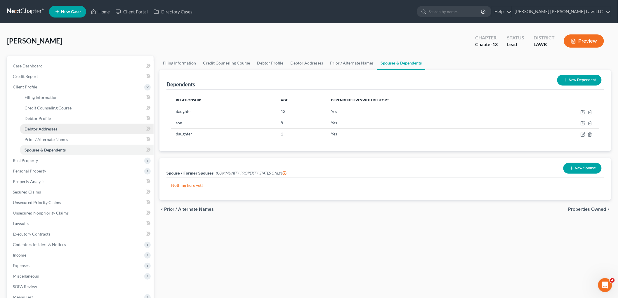
click at [53, 128] on span "Debtor Addresses" at bounding box center [41, 128] width 33 height 5
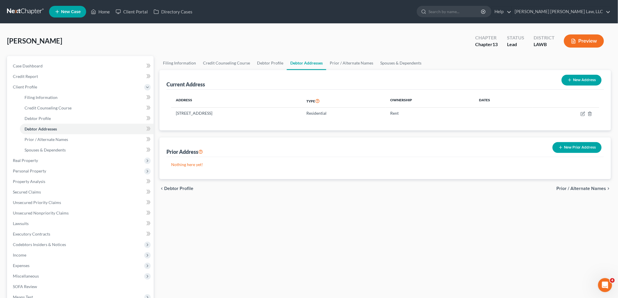
click at [570, 147] on button "New Prior Address" at bounding box center [577, 147] width 49 height 11
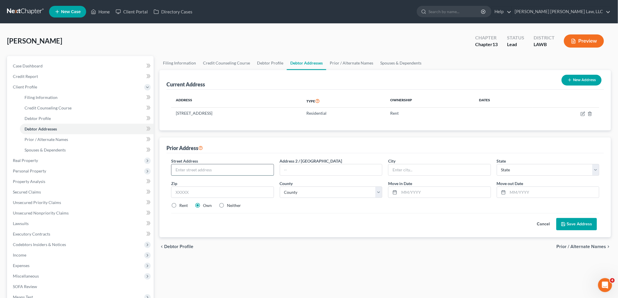
click at [217, 170] on input "text" at bounding box center [222, 169] width 102 height 11
click at [200, 167] on input "text" at bounding box center [222, 169] width 102 height 11
type input "410 Austin Street"
type input "71202"
type input "Monroe"
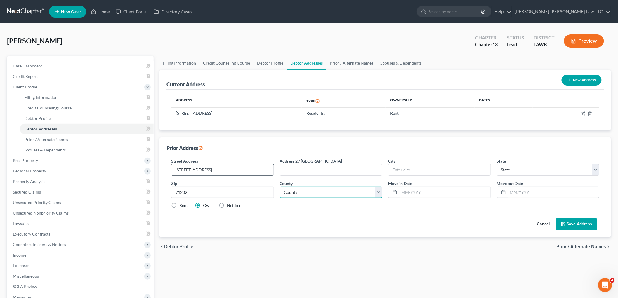
select select "19"
click at [299, 190] on select "County Acadia Allen Ascension Assumption Avoyelles Beauregard Bienville Bossier…" at bounding box center [331, 193] width 103 height 12
select select "33"
click at [280, 187] on select "County Acadia Allen Ascension Assumption Avoyelles Beauregard Bienville Bossier…" at bounding box center [331, 193] width 103 height 12
click at [411, 190] on input "text" at bounding box center [444, 192] width 91 height 11
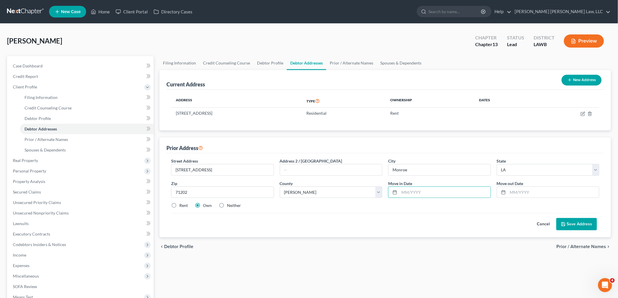
click at [227, 205] on label "Neither" at bounding box center [234, 206] width 14 height 6
click at [229, 205] on input "Neither" at bounding box center [231, 205] width 4 height 4
radio input "true"
click at [410, 192] on input "text" at bounding box center [444, 192] width 91 height 11
click at [516, 192] on input "text" at bounding box center [553, 192] width 91 height 11
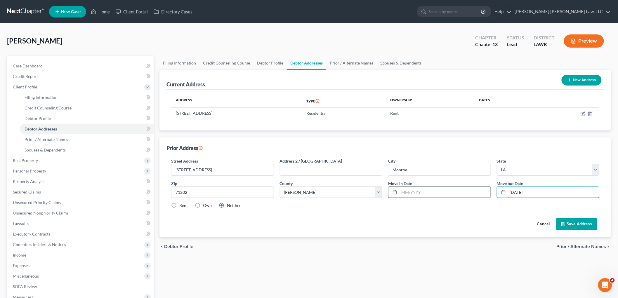
type input "05/01/2024"
click at [455, 194] on input "text" at bounding box center [444, 192] width 91 height 11
click at [443, 192] on input "08/26/1991" at bounding box center [444, 192] width 91 height 11
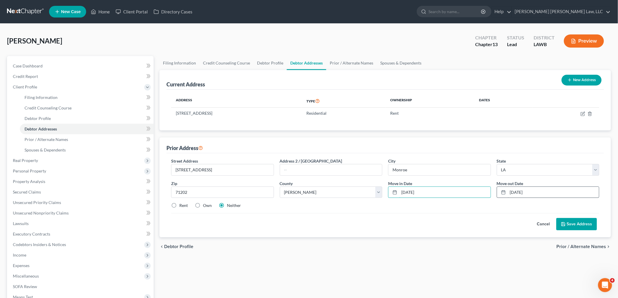
type input "05/01/2024"
click at [537, 191] on input "05/01/2024" at bounding box center [553, 192] width 91 height 11
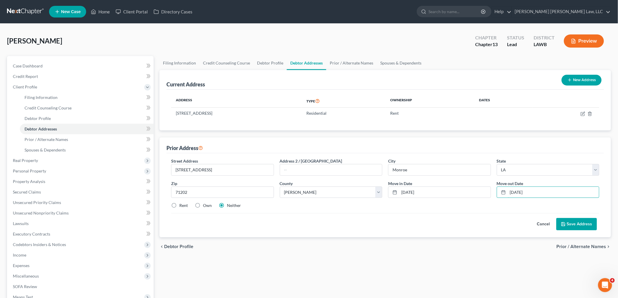
type input "01/01/2025"
click at [571, 224] on button "Save Address" at bounding box center [576, 224] width 41 height 12
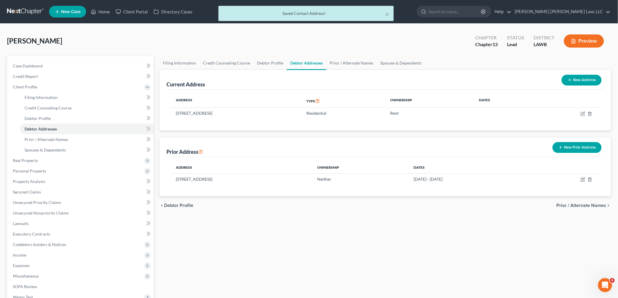
click at [578, 148] on button "New Prior Address" at bounding box center [577, 147] width 49 height 11
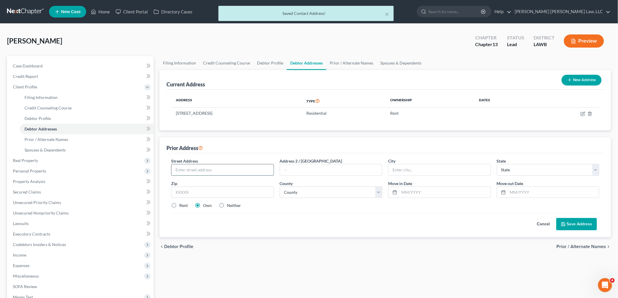
click at [230, 170] on input "text" at bounding box center [222, 169] width 102 height 11
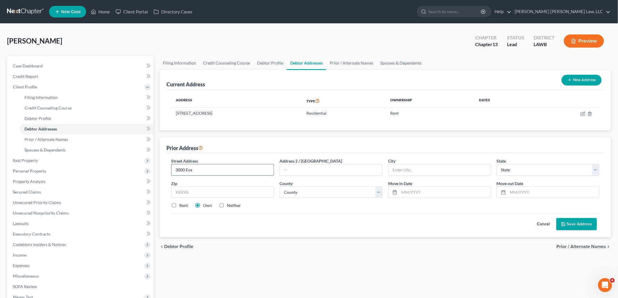
type input "3000 Evangeline Street"
type input "Apt 151"
type input "71201"
type input "Monroe"
select select "19"
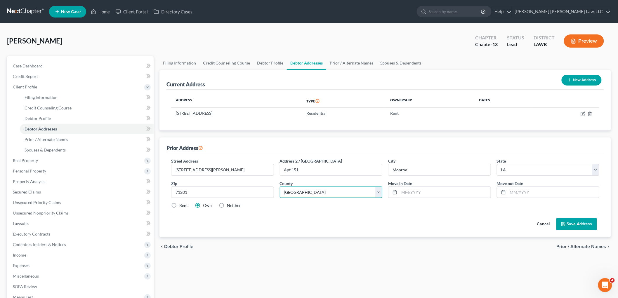
select select "36"
click at [293, 209] on div "Street Address * 3000 Evangeline Street Address 2 / PO Box Apt 151 City * Monro…" at bounding box center [385, 186] width 434 height 56
click at [227, 206] on label "Neither" at bounding box center [234, 206] width 14 height 6
click at [229, 206] on input "Neither" at bounding box center [231, 205] width 4 height 4
radio input "true"
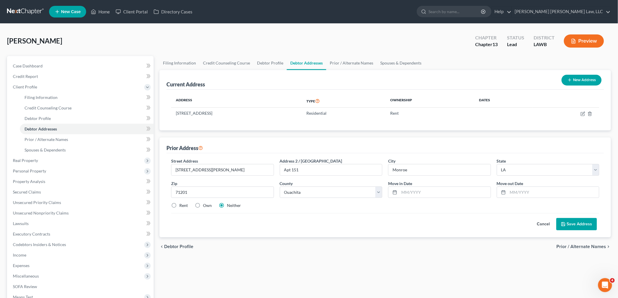
click at [179, 205] on label "Rent" at bounding box center [183, 206] width 8 height 6
click at [182, 205] on input "Rent" at bounding box center [184, 205] width 4 height 4
radio input "true"
click at [408, 188] on input "text" at bounding box center [444, 192] width 91 height 11
type input "05/01/2021"
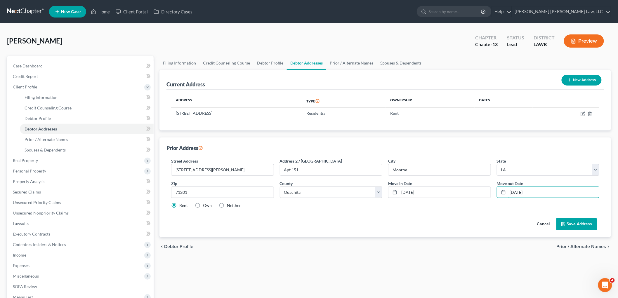
type input "05/01/2024"
click at [580, 225] on button "Save Address" at bounding box center [576, 224] width 41 height 12
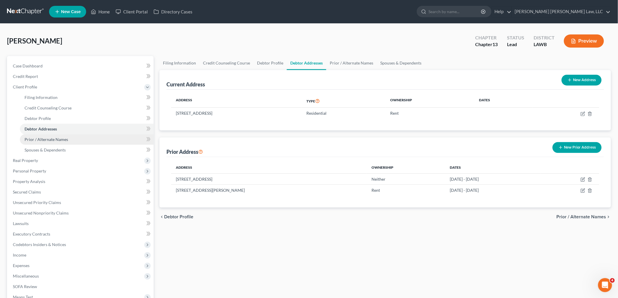
click at [63, 140] on span "Prior / Alternate Names" at bounding box center [47, 139] width 44 height 5
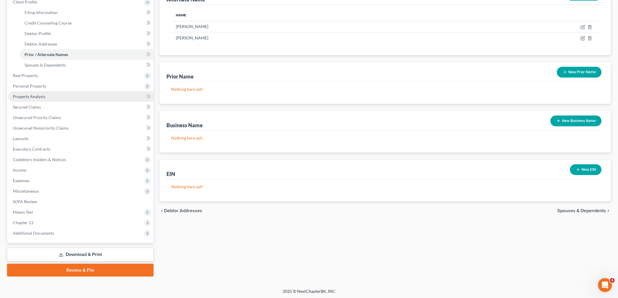
scroll to position [85, 0]
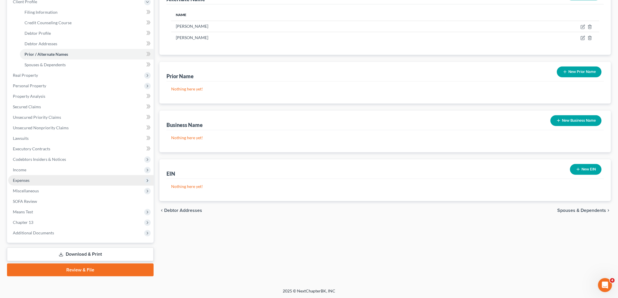
click at [31, 177] on span "Expenses" at bounding box center [80, 180] width 145 height 11
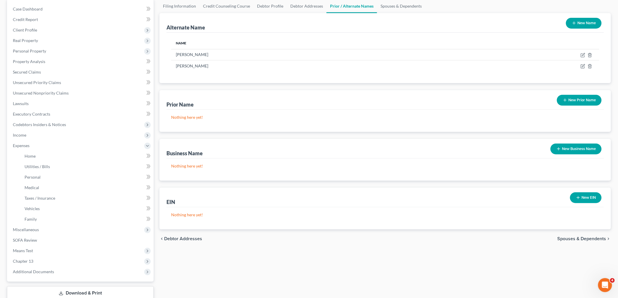
scroll to position [0, 0]
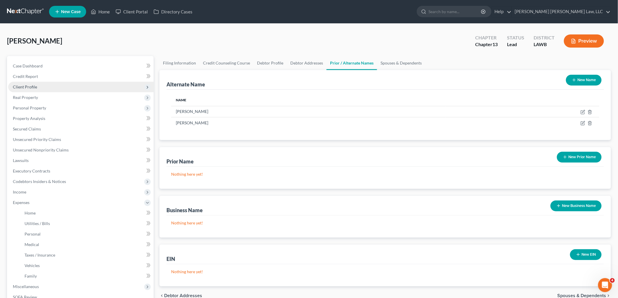
click at [29, 87] on span "Client Profile" at bounding box center [25, 86] width 24 height 5
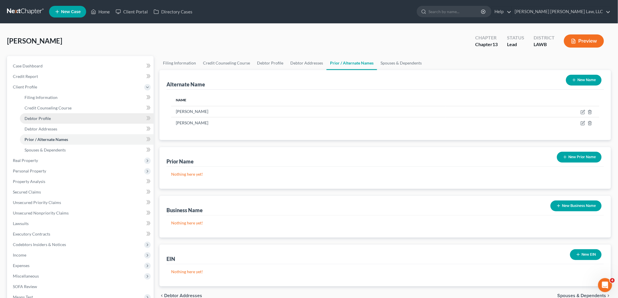
click at [36, 115] on link "Debtor Profile" at bounding box center [87, 118] width 134 height 11
select select "0"
select select "3"
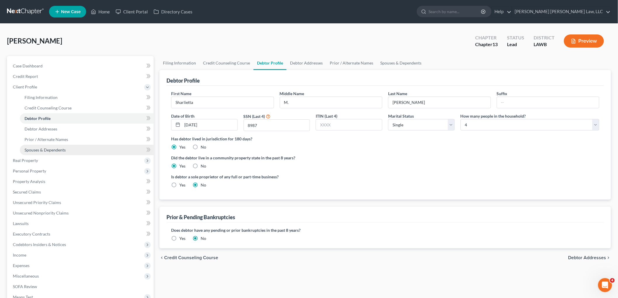
click at [56, 153] on link "Spouses & Dependents" at bounding box center [87, 150] width 134 height 11
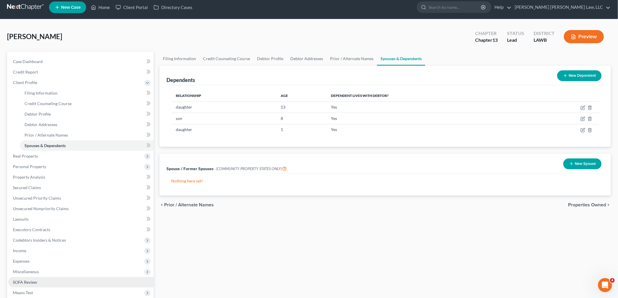
scroll to position [85, 0]
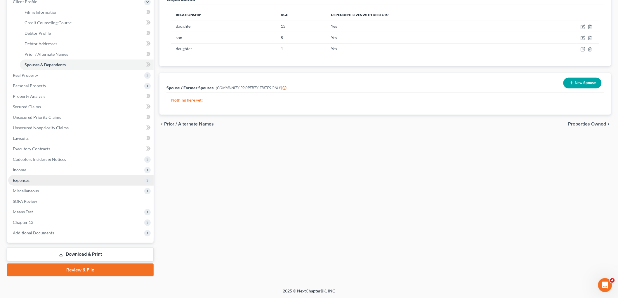
click at [37, 179] on span "Expenses" at bounding box center [80, 180] width 145 height 11
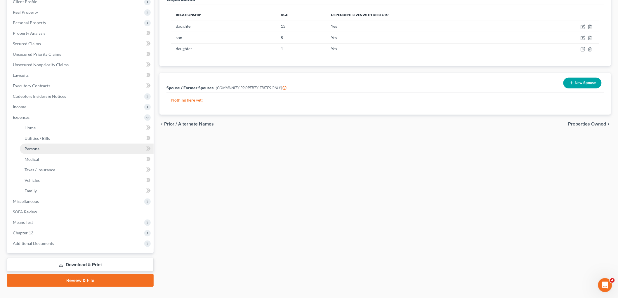
click at [46, 148] on link "Personal" at bounding box center [87, 149] width 134 height 11
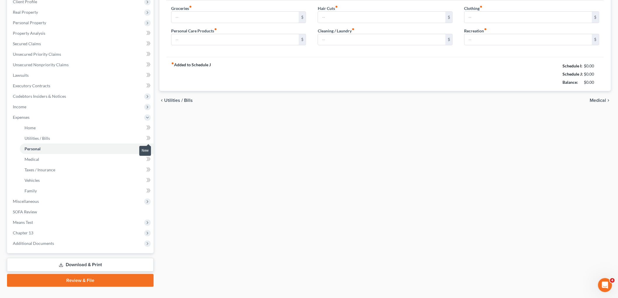
scroll to position [43, 0]
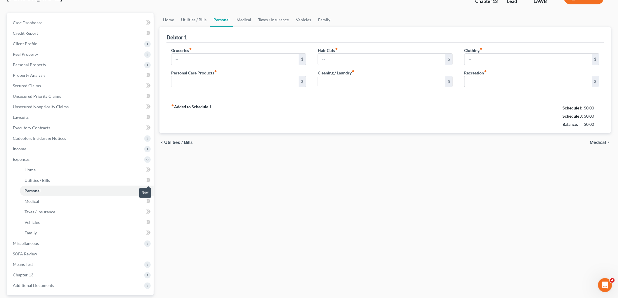
type input "975.00"
type input "100.00"
type input "220.00"
type input "0.00"
type input "100.00"
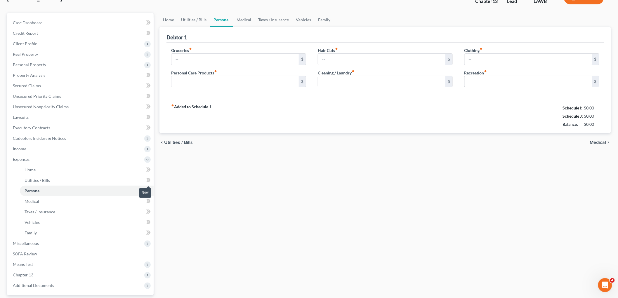
type input "0.00"
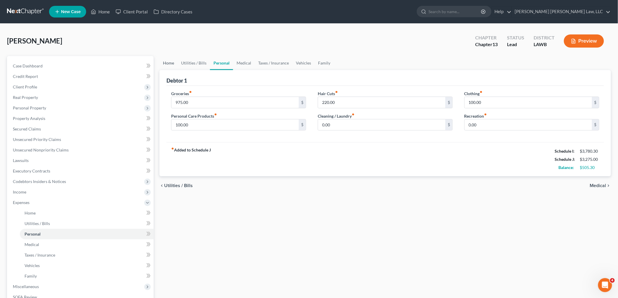
click at [169, 63] on link "Home" at bounding box center [168, 63] width 18 height 14
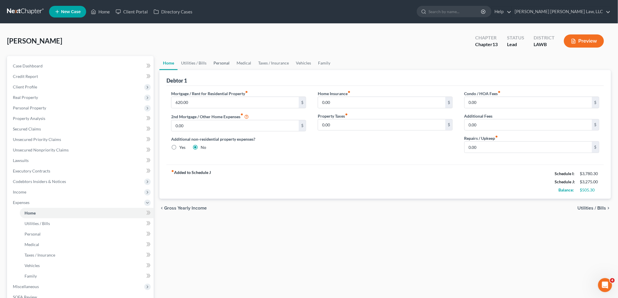
click at [224, 60] on link "Personal" at bounding box center [221, 63] width 23 height 14
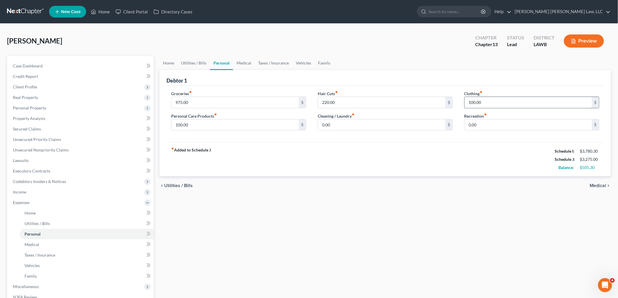
click at [497, 103] on input "100.00" at bounding box center [528, 102] width 127 height 11
type input "276.00"
click at [226, 122] on input "100.00" at bounding box center [234, 124] width 127 height 11
type input "117.00"
click at [301, 59] on link "Vehicles" at bounding box center [303, 63] width 22 height 14
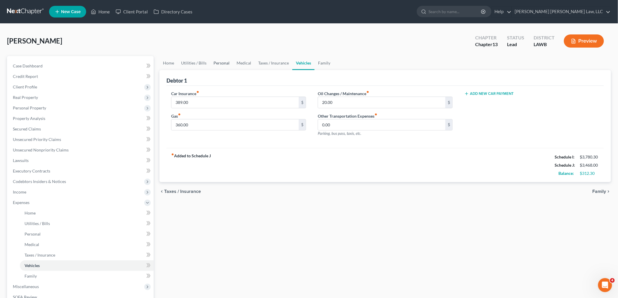
click at [225, 62] on link "Personal" at bounding box center [221, 63] width 23 height 14
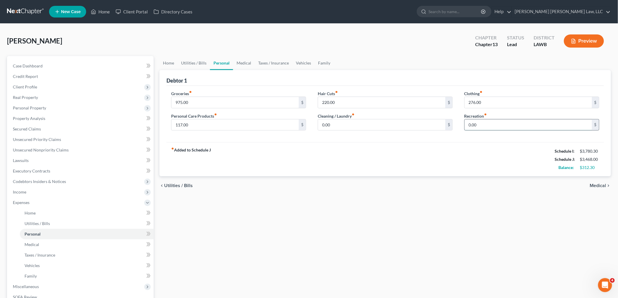
click at [493, 126] on input "0.00" at bounding box center [528, 124] width 127 height 11
type input "100.00"
click at [343, 101] on input "220.00" at bounding box center [381, 102] width 127 height 11
type input "91.00"
click at [200, 100] on input "975.00" at bounding box center [234, 102] width 127 height 11
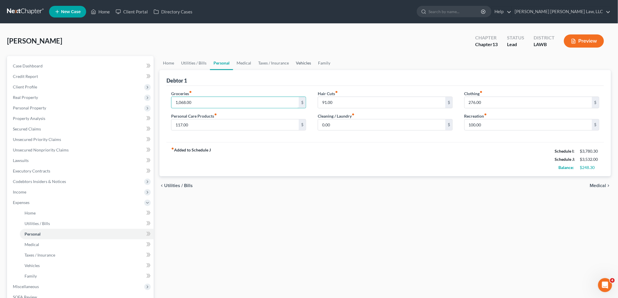
type input "1,068.00"
click at [306, 60] on link "Vehicles" at bounding box center [303, 63] width 22 height 14
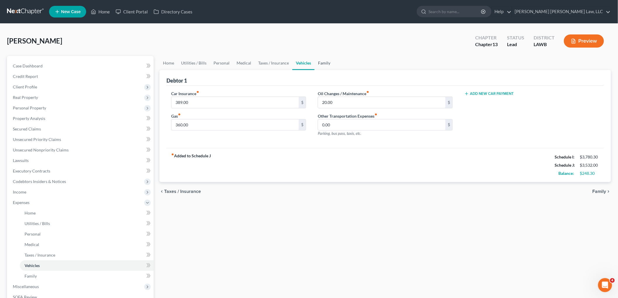
click at [326, 63] on link "Family" at bounding box center [324, 63] width 19 height 14
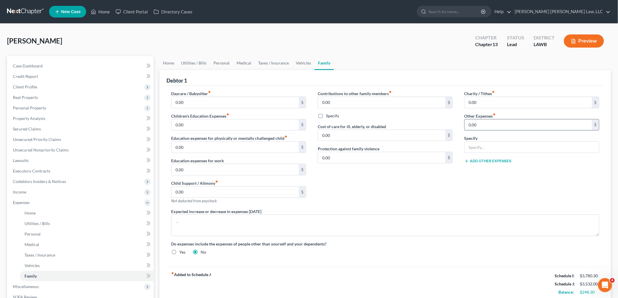
click at [478, 121] on input "0.00" at bounding box center [528, 124] width 127 height 11
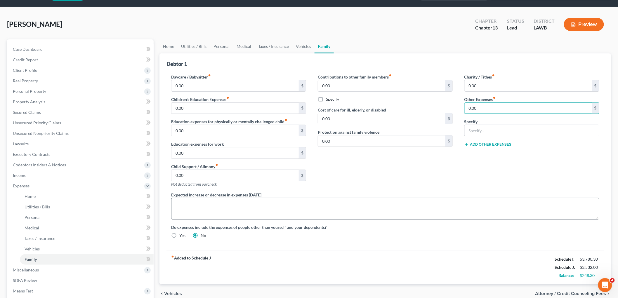
scroll to position [32, 0]
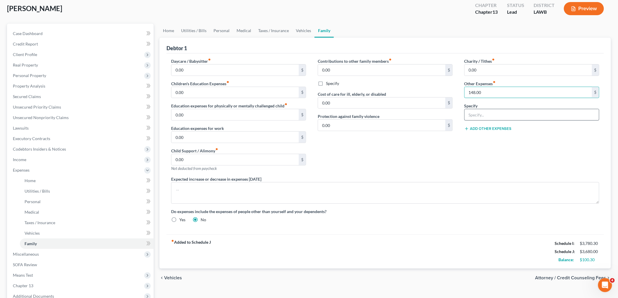
type input "148.00"
click at [475, 113] on input "text" at bounding box center [532, 114] width 134 height 11
type input "misc.; emergency fund, plan funding"
click at [481, 148] on div "Charity / Tithes fiber_manual_record 0.00 $ Other Expenses fiber_manual_record …" at bounding box center [532, 117] width 147 height 118
click at [220, 28] on link "Personal" at bounding box center [221, 31] width 23 height 14
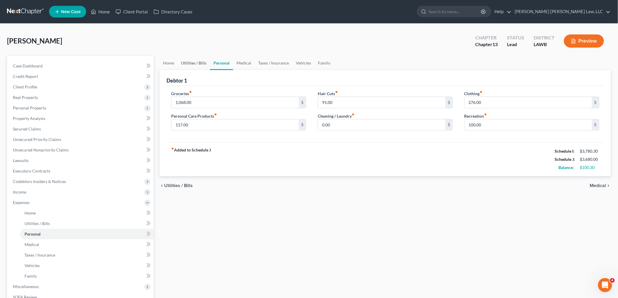
click at [188, 64] on link "Utilities / Bills" at bounding box center [194, 63] width 32 height 14
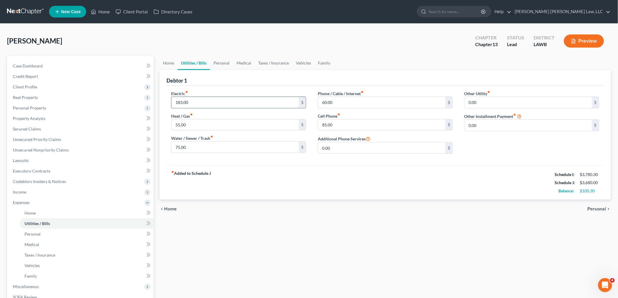
click at [200, 101] on input "183.00" at bounding box center [234, 102] width 127 height 11
type input "183.30"
click at [307, 63] on link "Vehicles" at bounding box center [303, 63] width 22 height 14
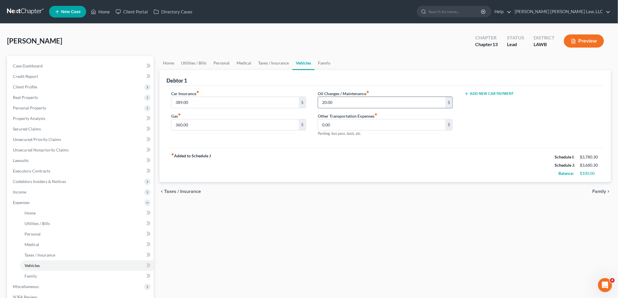
click at [339, 102] on input "20.00" at bounding box center [381, 102] width 127 height 11
type input "18.00"
click at [292, 151] on div "fiber_manual_record Added to Schedule J Schedule I: $3,780.30 Schedule J: $3,67…" at bounding box center [386, 165] width 438 height 34
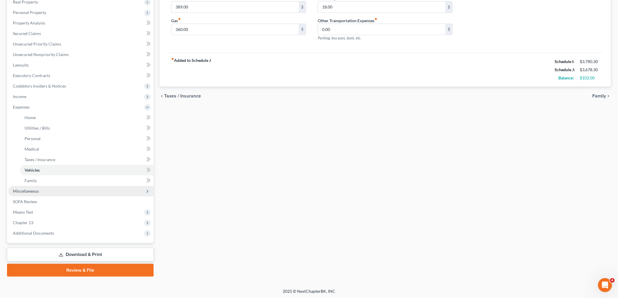
click at [37, 191] on span "Miscellaneous" at bounding box center [26, 191] width 26 height 5
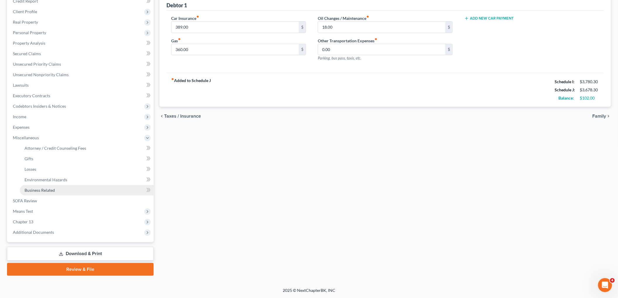
scroll to position [74, 0]
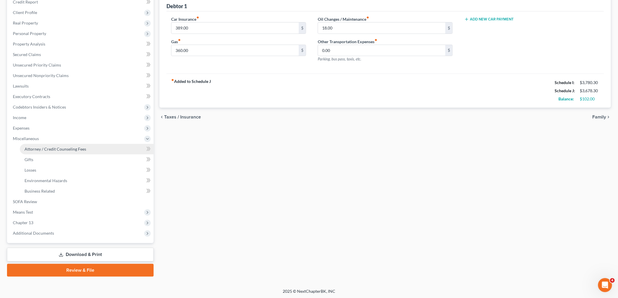
click at [63, 144] on link "Attorney / Credit Counseling Fees" at bounding box center [87, 149] width 134 height 11
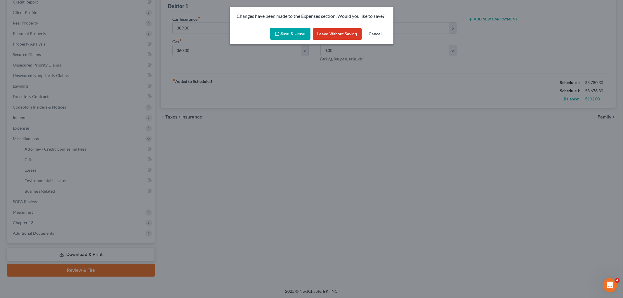
click at [276, 33] on icon "button" at bounding box center [277, 34] width 4 height 4
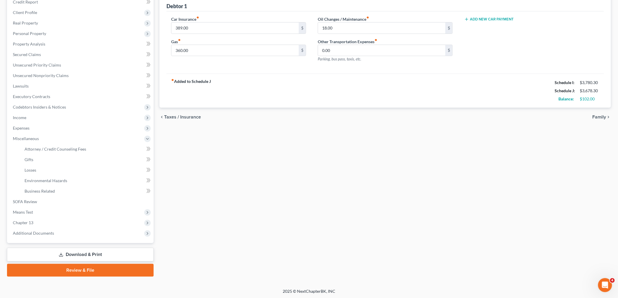
select select "1"
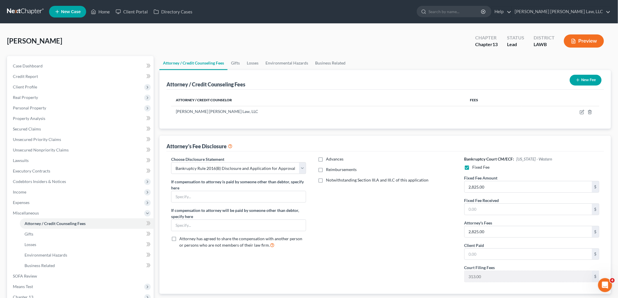
click at [301, 262] on div "Choose Disclosure Statement Select LAEB 2016 Bankruptcy Rule 2016(B) Disclosure…" at bounding box center [238, 221] width 147 height 131
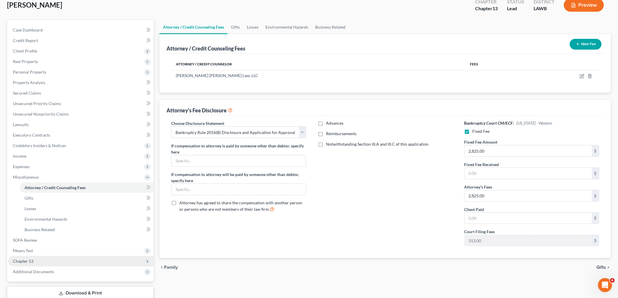
scroll to position [74, 0]
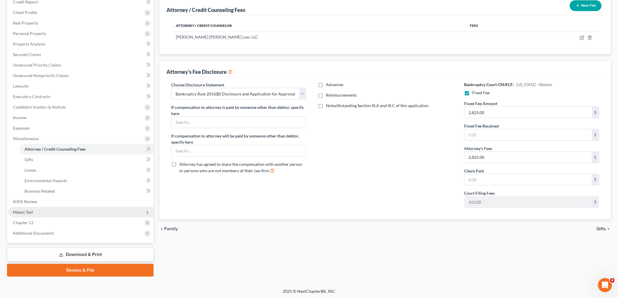
click at [39, 211] on span "Means Test" at bounding box center [80, 212] width 145 height 11
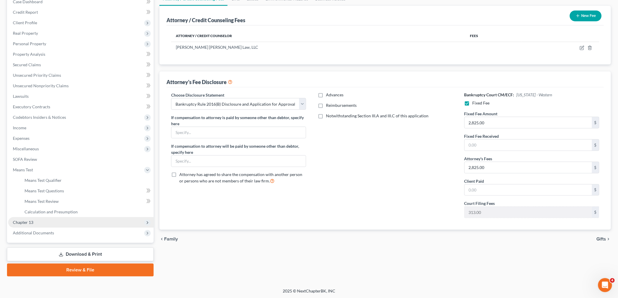
click at [33, 222] on span "Chapter 13" at bounding box center [80, 222] width 145 height 11
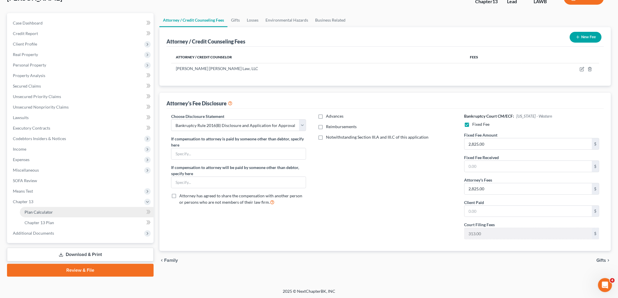
click at [46, 211] on span "Plan Calculator" at bounding box center [39, 212] width 28 height 5
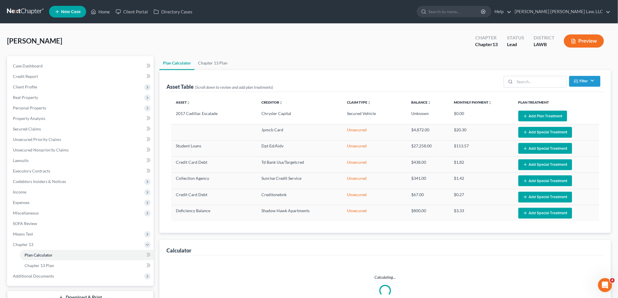
select select "59"
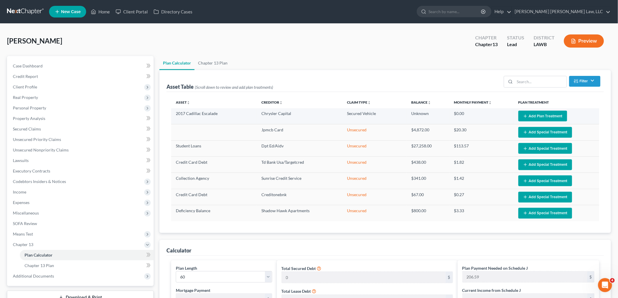
click at [537, 116] on button "Add Plan Treatment" at bounding box center [543, 116] width 49 height 11
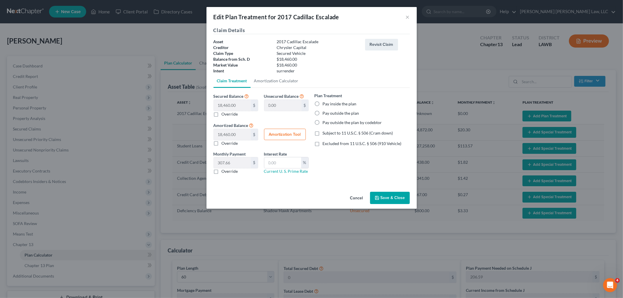
click at [323, 102] on label "Pay inside the plan" at bounding box center [340, 104] width 34 height 6
click at [325, 102] on input "Pay inside the plan" at bounding box center [327, 103] width 4 height 4
radio input "true"
click at [387, 200] on button "Save & Close" at bounding box center [390, 198] width 40 height 12
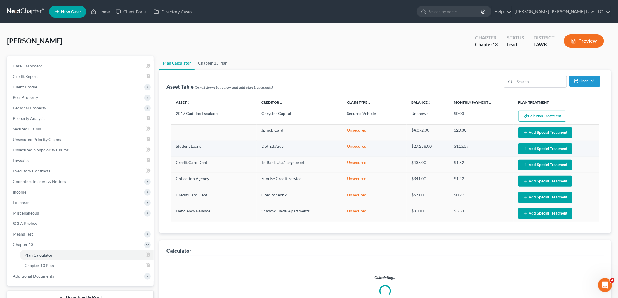
select select "59"
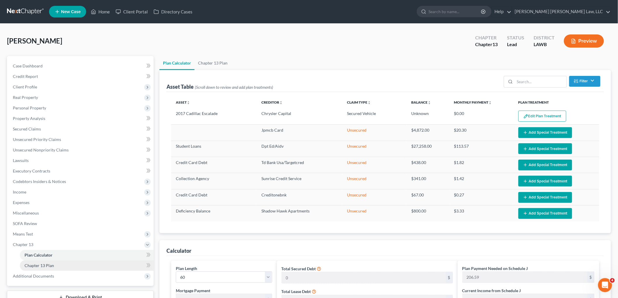
click at [86, 265] on link "Chapter 13 Plan" at bounding box center [87, 266] width 134 height 11
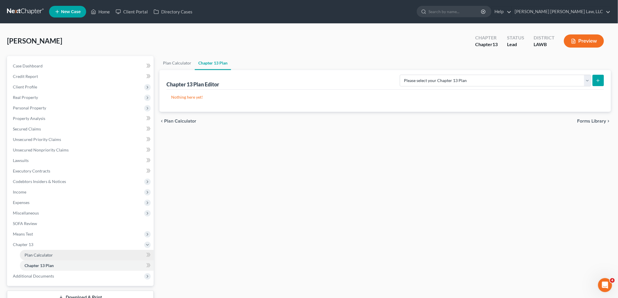
click at [60, 253] on link "Plan Calculator" at bounding box center [87, 255] width 134 height 11
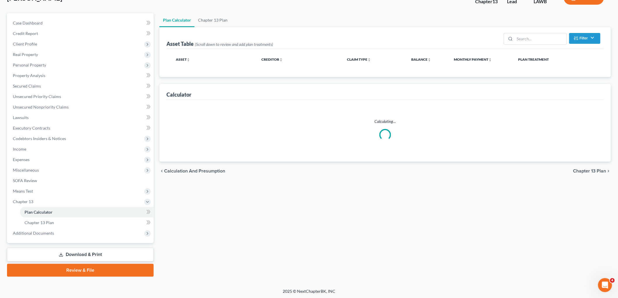
select select "59"
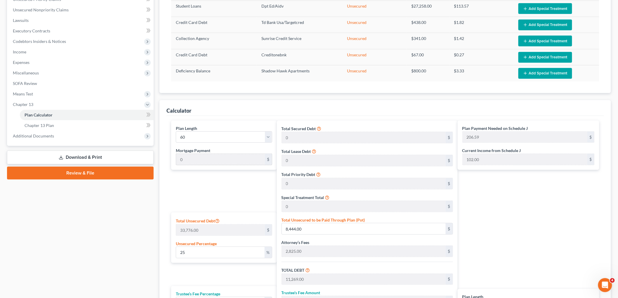
scroll to position [141, 0]
click at [263, 140] on select "1 2 3 4 5 6 7 8 9 10 11 12 13 14 15 16 17 18 19 20 21 22 23 24 25 26 27 28 29 3…" at bounding box center [224, 137] width 96 height 12
select select "35"
click at [176, 131] on select "1 2 3 4 5 6 7 8 9 10 11 12 13 14 15 16 17 18 19 20 21 22 23 24 25 26 27 28 29 3…" at bounding box center [224, 137] width 96 height 12
type input "344.33"
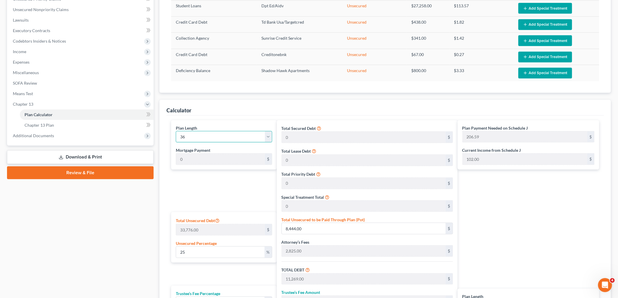
select select "35"
type input "344.33"
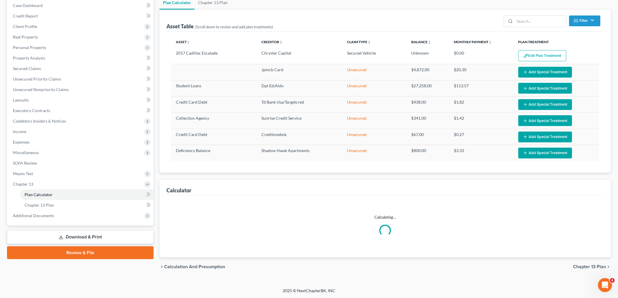
select select "35"
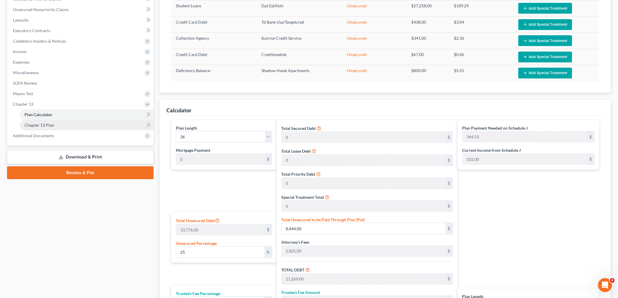
click at [56, 126] on link "Chapter 13 Plan" at bounding box center [87, 125] width 134 height 11
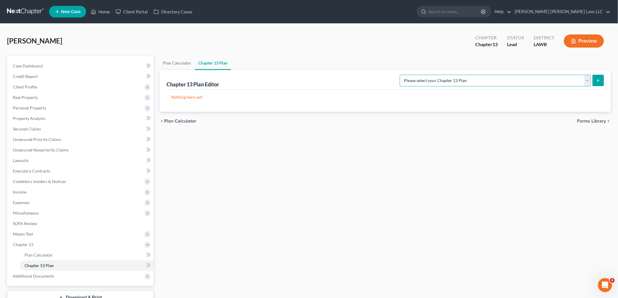
drag, startPoint x: 578, startPoint y: 82, endPoint x: 578, endPoint y: 86, distance: 4.1
click at [578, 82] on select "Please select your Chapter 13 Plan E. Orum Custom Plan (Revised 12/1/2021) E. O…" at bounding box center [495, 81] width 191 height 12
select select "1"
click at [462, 75] on select "Please select your Chapter 13 Plan E. Orum Custom Plan (Revised 12/1/2021) E. O…" at bounding box center [495, 81] width 191 height 12
click at [596, 81] on icon "submit" at bounding box center [598, 80] width 5 height 5
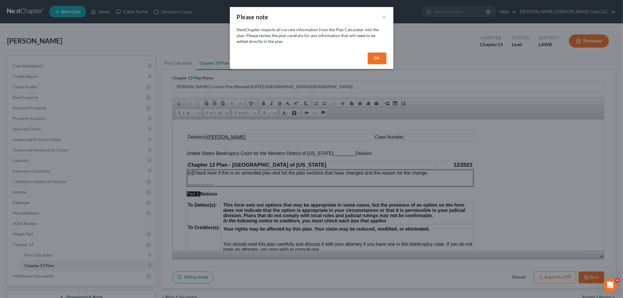
click at [377, 54] on button "OK" at bounding box center [377, 59] width 19 height 12
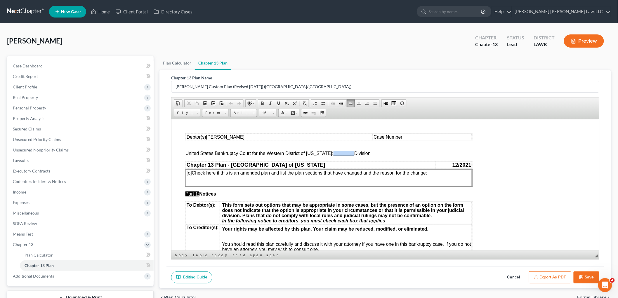
drag, startPoint x: 349, startPoint y: 152, endPoint x: 329, endPoint y: 151, distance: 20.2
click at [329, 151] on span "United States Bankruptcy Court for the Western District of Louisiana: ________ …" at bounding box center [277, 153] width 185 height 5
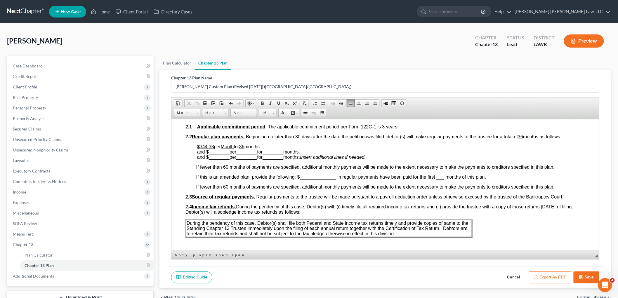
scroll to position [227, 0]
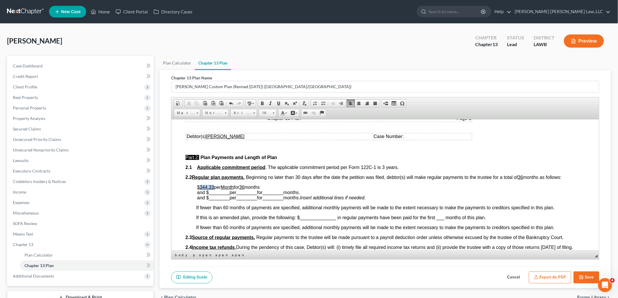
drag, startPoint x: 211, startPoint y: 185, endPoint x: 200, endPoint y: 186, distance: 10.9
click at [200, 186] on u "$344.33" at bounding box center [205, 187] width 17 height 5
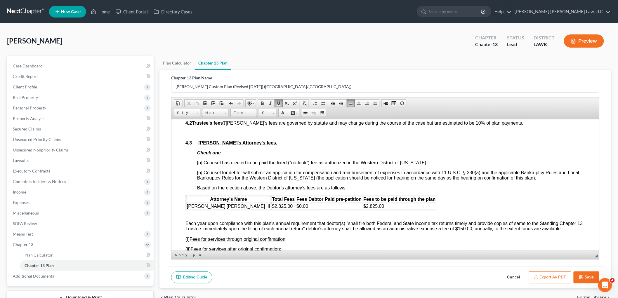
scroll to position [844, 0]
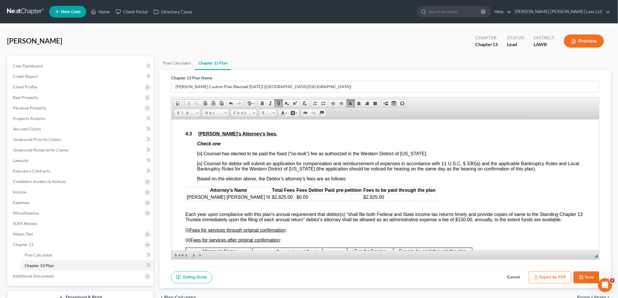
click at [200, 156] on span "[o] Counsel has elected to be paid the fixed (“no-look”) fee as authorized in t…" at bounding box center [312, 153] width 230 height 5
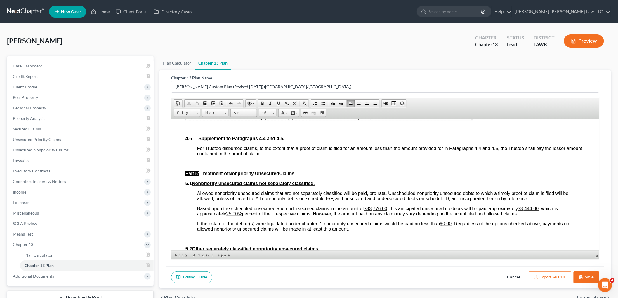
scroll to position [1168, 0]
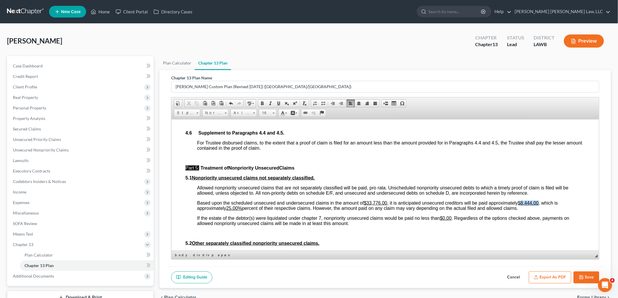
drag, startPoint x: 540, startPoint y: 209, endPoint x: 523, endPoint y: 209, distance: 17.2
click at [523, 205] on u "$8,444.00" at bounding box center [528, 202] width 21 height 5
drag, startPoint x: 241, startPoint y: 214, endPoint x: 229, endPoint y: 212, distance: 12.2
click at [229, 211] on u "25.00%" at bounding box center [234, 208] width 16 height 5
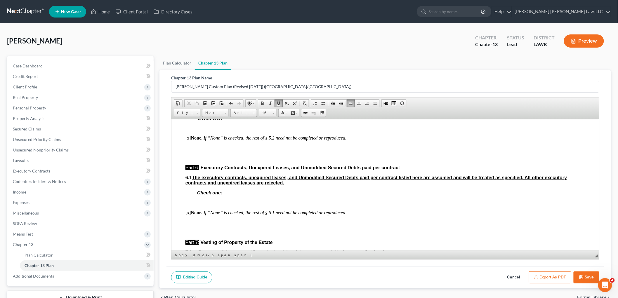
scroll to position [1395, 0]
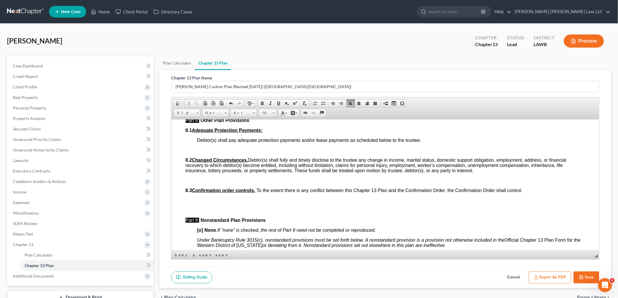
scroll to position [1493, 0]
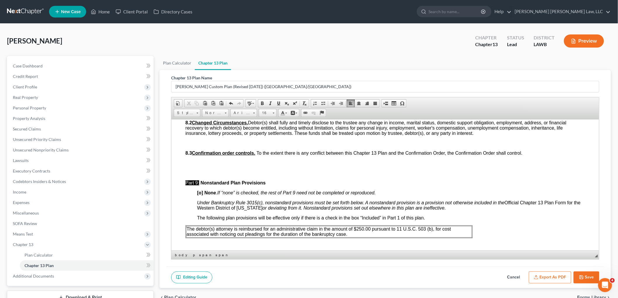
drag, startPoint x: 353, startPoint y: 241, endPoint x: 186, endPoint y: 237, distance: 167.1
click at [186, 237] on p "The debtor(s) attorney is reimbursed for an administrative claim in the amount …" at bounding box center [328, 231] width 285 height 11
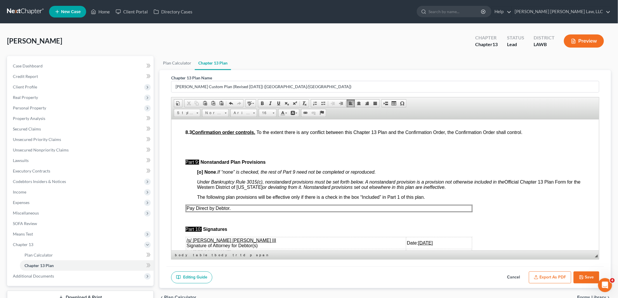
scroll to position [1558, 0]
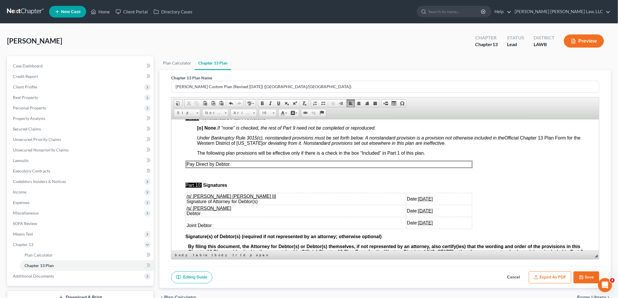
drag, startPoint x: 410, startPoint y: 228, endPoint x: 185, endPoint y: 216, distance: 226.1
click at [289, 224] on td "Joint Debtor" at bounding box center [296, 223] width 220 height 12
drag, startPoint x: 415, startPoint y: 229, endPoint x: 186, endPoint y: 217, distance: 229.3
click at [186, 217] on tbody "/s/ E. Orum Young III Signature of Attorney for Debtor(s) Date: 08/19/2025 /s/ …" at bounding box center [329, 211] width 286 height 36
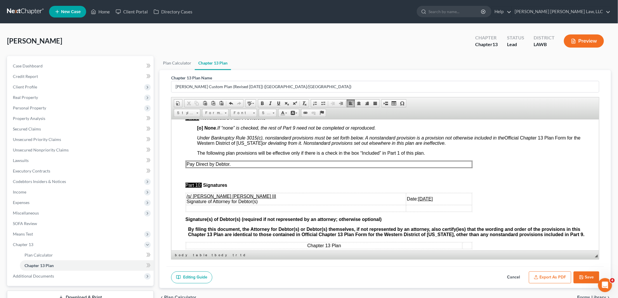
click at [580, 276] on icon "button" at bounding box center [581, 277] width 5 height 5
select select "1"
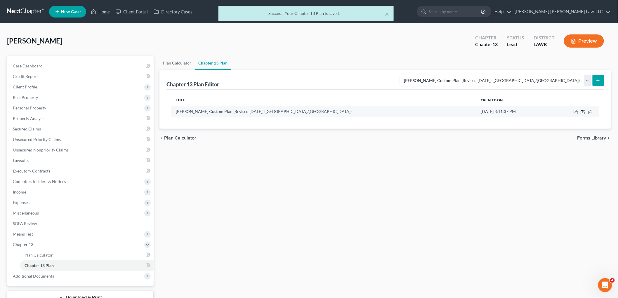
click at [583, 113] on icon "button" at bounding box center [583, 112] width 5 height 5
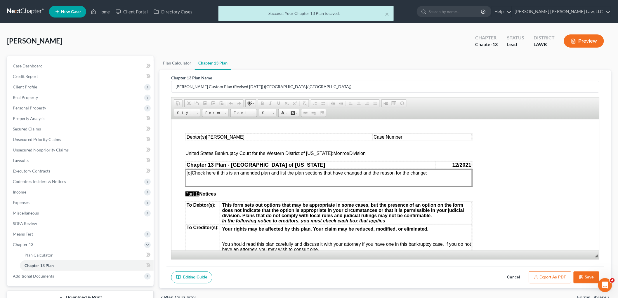
scroll to position [0, 0]
click at [547, 277] on button "Export as PDF" at bounding box center [550, 278] width 42 height 12
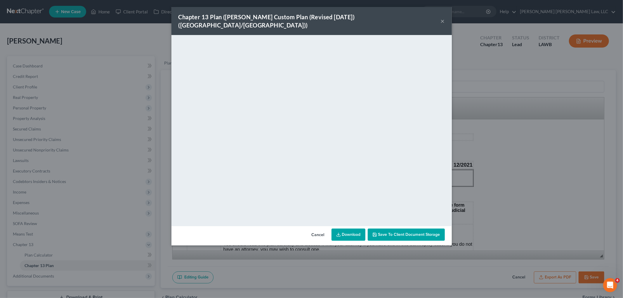
click at [442, 18] on button "×" at bounding box center [443, 21] width 4 height 7
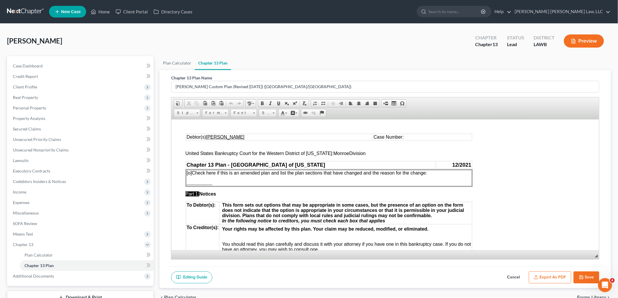
click at [580, 279] on icon "button" at bounding box center [581, 277] width 5 height 5
select select "1"
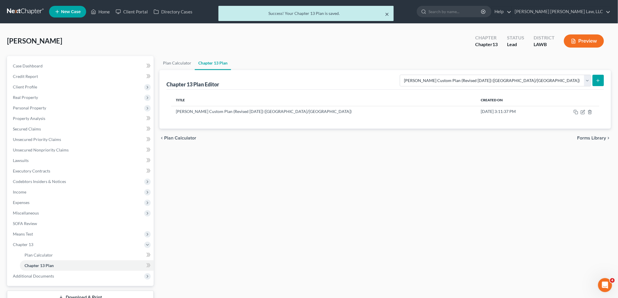
click at [387, 15] on button "×" at bounding box center [387, 14] width 4 height 7
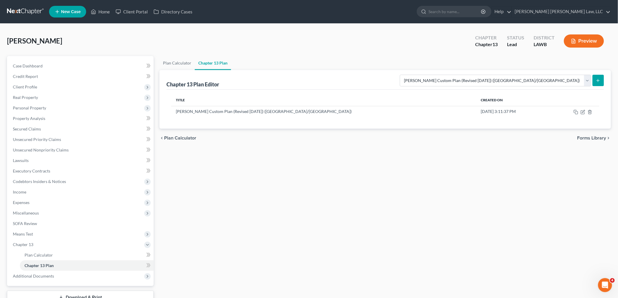
click at [18, 8] on link at bounding box center [25, 11] width 37 height 11
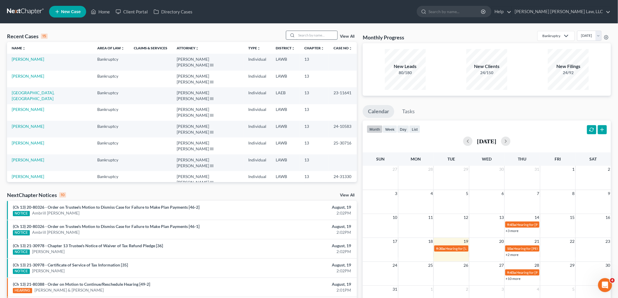
click at [305, 33] on input "search" at bounding box center [316, 35] width 41 height 8
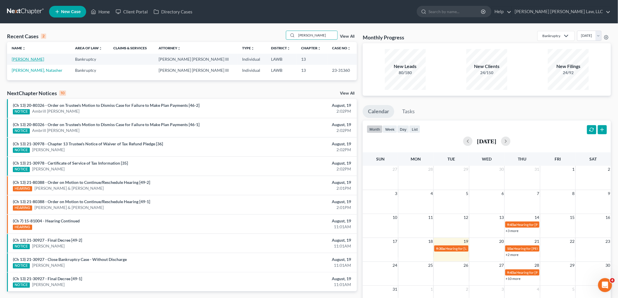
type input "[PERSON_NAME]"
click at [17, 60] on link "[PERSON_NAME]" at bounding box center [28, 59] width 32 height 5
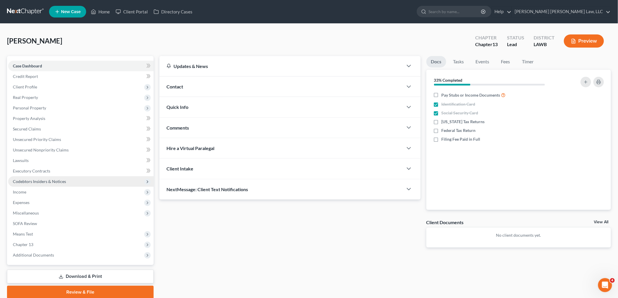
click at [43, 181] on span "Codebtors Insiders & Notices" at bounding box center [39, 181] width 53 height 5
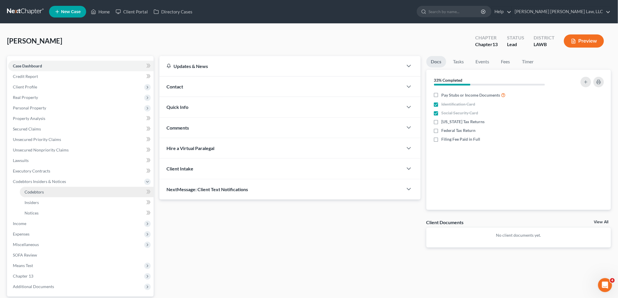
click at [41, 190] on span "Codebtors" at bounding box center [34, 192] width 19 height 5
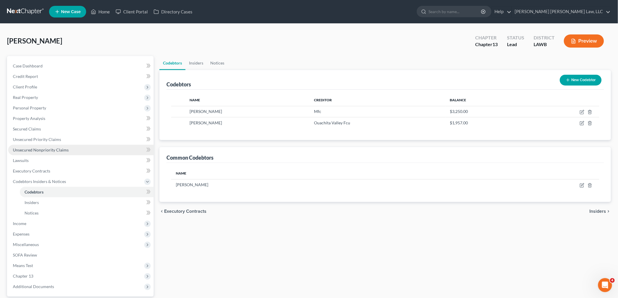
click at [25, 150] on span "Unsecured Nonpriority Claims" at bounding box center [41, 150] width 56 height 5
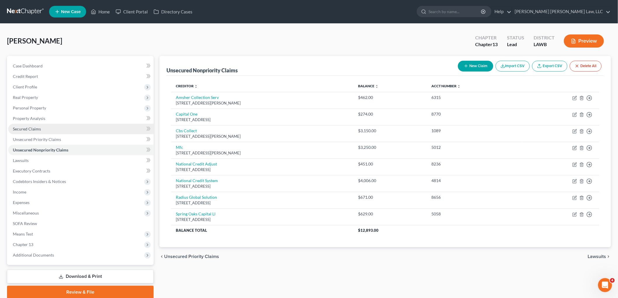
click at [48, 130] on link "Secured Claims" at bounding box center [80, 129] width 145 height 11
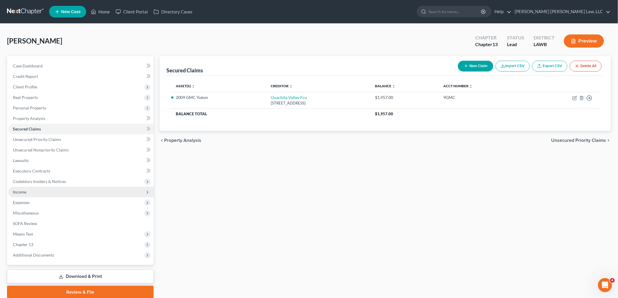
click at [39, 192] on span "Income" at bounding box center [80, 192] width 145 height 11
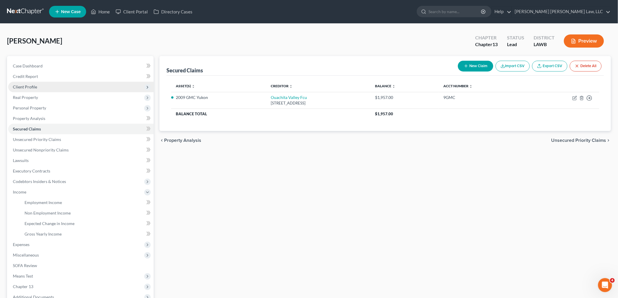
click at [25, 87] on span "Client Profile" at bounding box center [25, 86] width 24 height 5
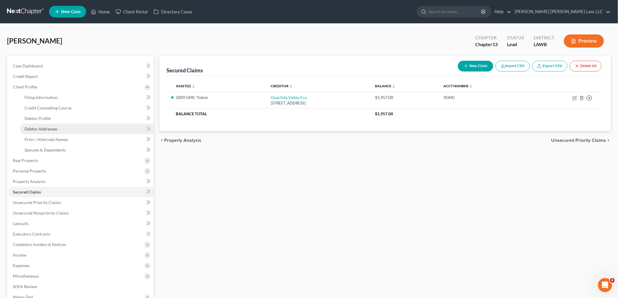
click at [39, 128] on span "Debtor Addresses" at bounding box center [41, 128] width 33 height 5
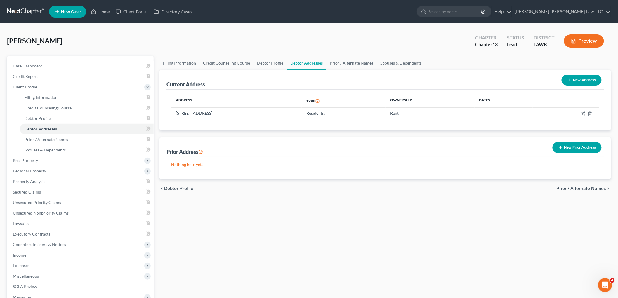
click at [578, 145] on button "New Prior Address" at bounding box center [577, 147] width 49 height 11
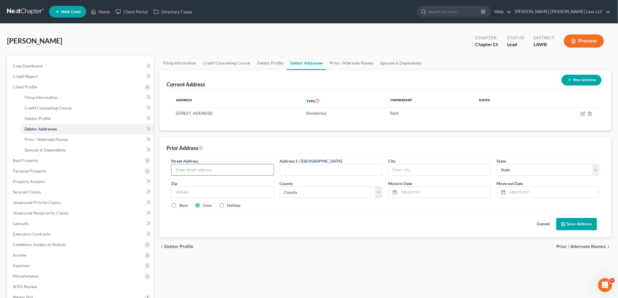
click at [215, 170] on input "text" at bounding box center [222, 169] width 102 height 11
type input "[STREET_ADDRESS][PERSON_NAME]"
type input "71203"
type input "Monroe"
select select "19"
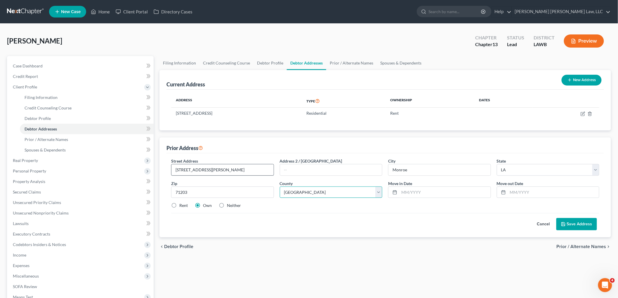
select select "36"
click at [227, 204] on label "Neither" at bounding box center [234, 206] width 14 height 6
click at [229, 204] on input "Neither" at bounding box center [231, 205] width 4 height 4
radio input "true"
click at [413, 191] on input "text" at bounding box center [444, 192] width 91 height 11
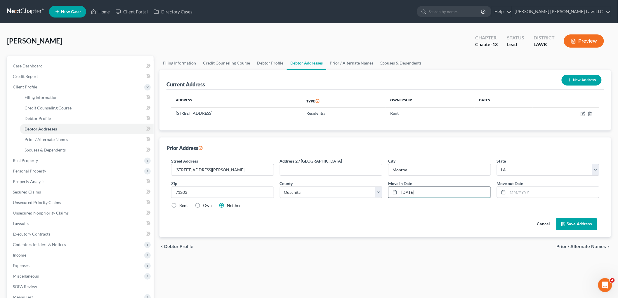
type input "[DATE]"
click at [566, 224] on icon at bounding box center [563, 224] width 5 height 5
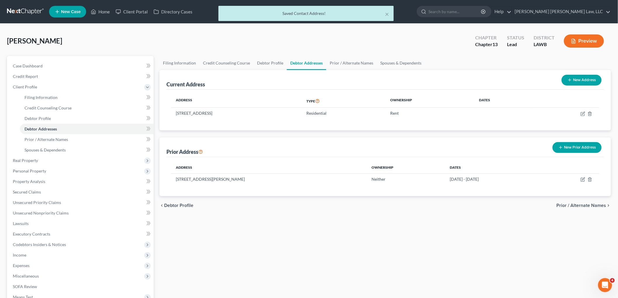
click at [586, 148] on button "New Prior Address" at bounding box center [577, 147] width 49 height 11
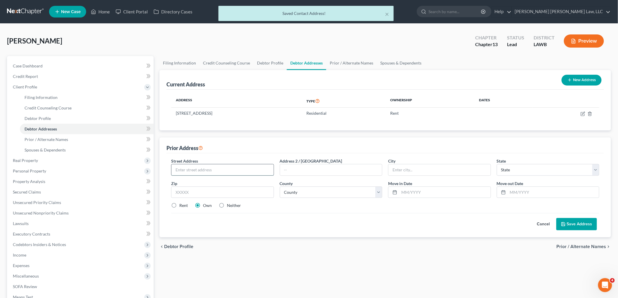
click at [225, 171] on input "text" at bounding box center [222, 169] width 102 height 11
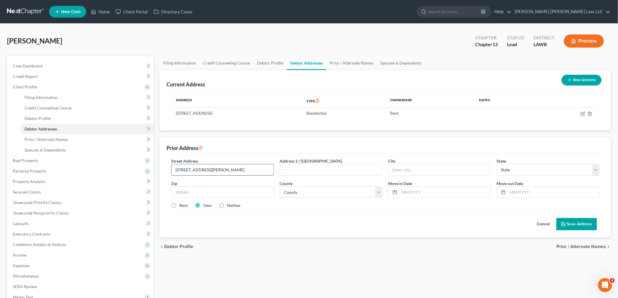
type input "[STREET_ADDRESS][PERSON_NAME]"
type input "71203"
type input "Monroe"
select select "19"
click at [227, 206] on label "Neither" at bounding box center [234, 206] width 14 height 6
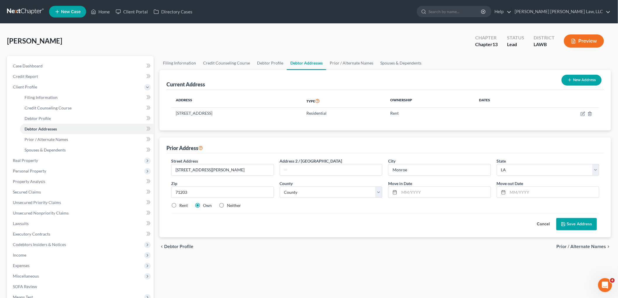
click at [229, 206] on input "Neither" at bounding box center [231, 205] width 4 height 4
radio input "true"
click at [313, 194] on select "County Acadia [PERSON_NAME] [DATE] Assumption Avoyelles [GEOGRAPHIC_DATA] Bienv…" at bounding box center [331, 193] width 103 height 12
select select "36"
click at [280, 187] on select "County Acadia [PERSON_NAME] [DATE] Assumption Avoyelles [GEOGRAPHIC_DATA] Bienv…" at bounding box center [331, 193] width 103 height 12
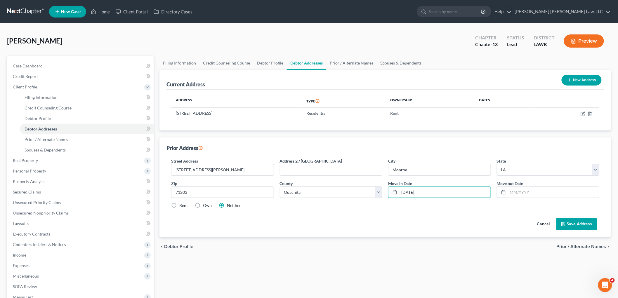
type input "[DATE]"
click at [572, 221] on button "Save Address" at bounding box center [576, 224] width 41 height 12
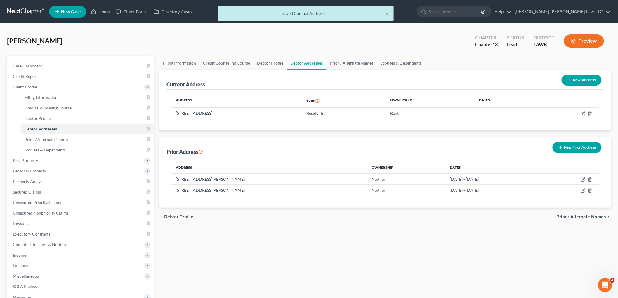
click at [590, 147] on button "New Prior Address" at bounding box center [577, 147] width 49 height 11
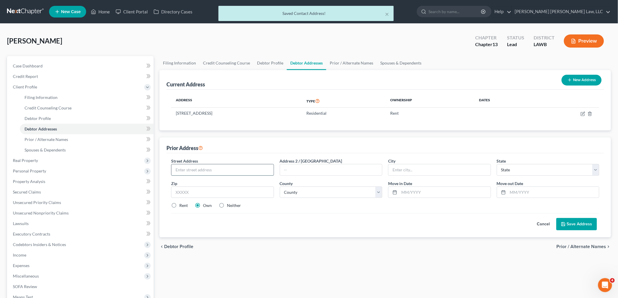
click at [261, 167] on input "text" at bounding box center [222, 169] width 102 height 11
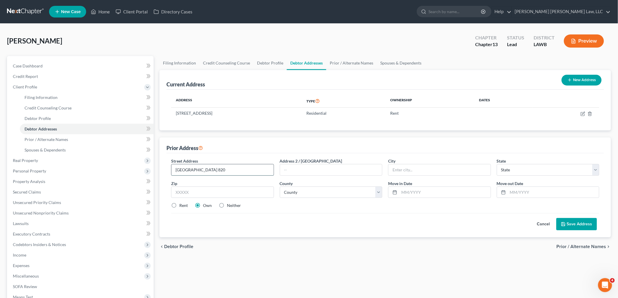
type input "[GEOGRAPHIC_DATA] 820"
click at [257, 187] on input "text" at bounding box center [222, 193] width 103 height 12
type input "76119"
type input "[GEOGRAPHIC_DATA]"
select select "45"
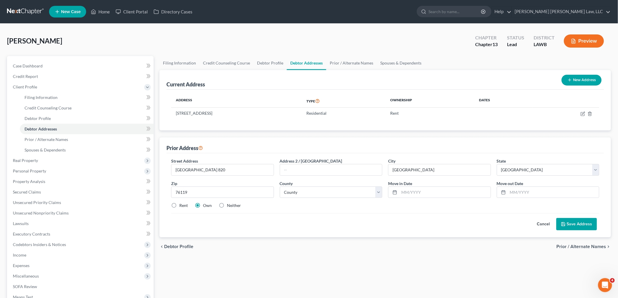
click at [227, 205] on label "Neither" at bounding box center [234, 206] width 14 height 6
click at [229, 205] on input "Neither" at bounding box center [231, 205] width 4 height 4
radio input "true"
click at [318, 196] on select "County [GEOGRAPHIC_DATA] [GEOGRAPHIC_DATA] [GEOGRAPHIC_DATA] [GEOGRAPHIC_DATA] …" at bounding box center [331, 193] width 103 height 12
select select "219"
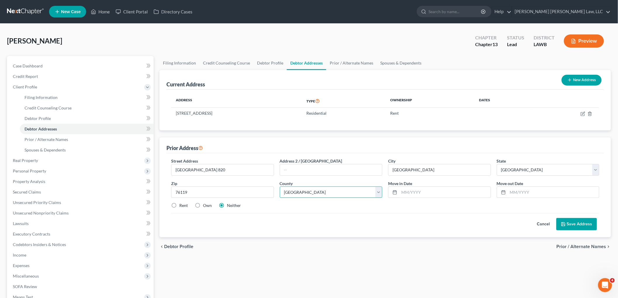
click at [280, 187] on select "County [GEOGRAPHIC_DATA] [GEOGRAPHIC_DATA] [GEOGRAPHIC_DATA] [GEOGRAPHIC_DATA] …" at bounding box center [331, 193] width 103 height 12
type input "[DATE]"
click at [564, 222] on icon at bounding box center [563, 224] width 5 height 5
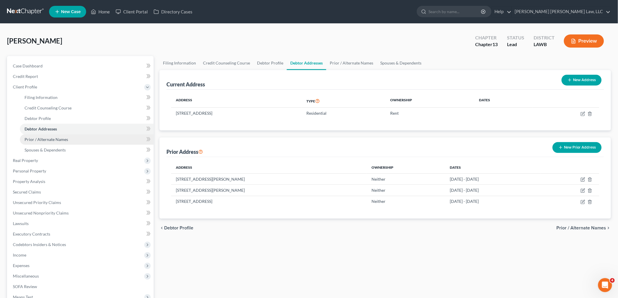
click at [52, 143] on link "Prior / Alternate Names" at bounding box center [87, 139] width 134 height 11
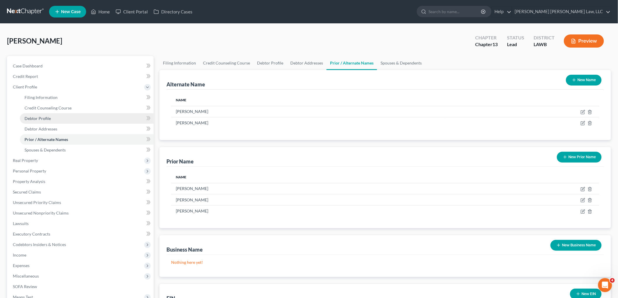
click at [50, 115] on link "Debtor Profile" at bounding box center [87, 118] width 134 height 11
select select "1"
select select "5"
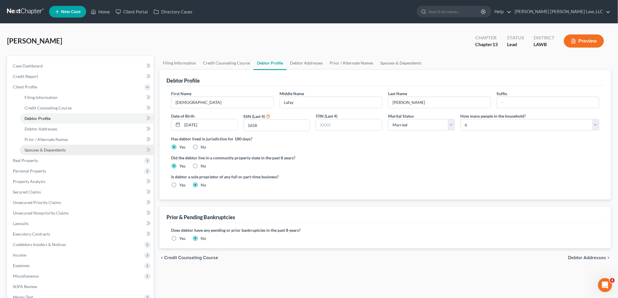
click at [56, 148] on span "Spouses & Dependents" at bounding box center [45, 150] width 41 height 5
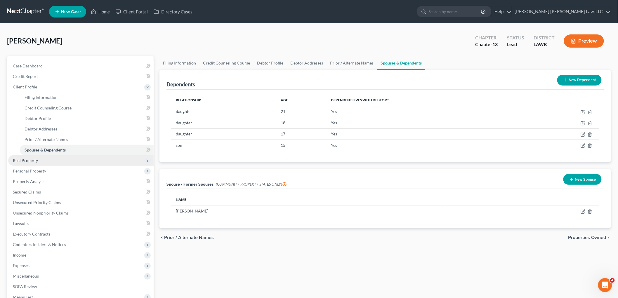
click at [42, 161] on span "Real Property" at bounding box center [80, 160] width 145 height 11
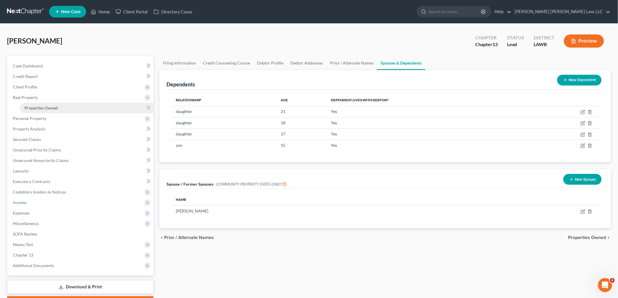
click at [60, 106] on link "Properties Owned" at bounding box center [87, 108] width 134 height 11
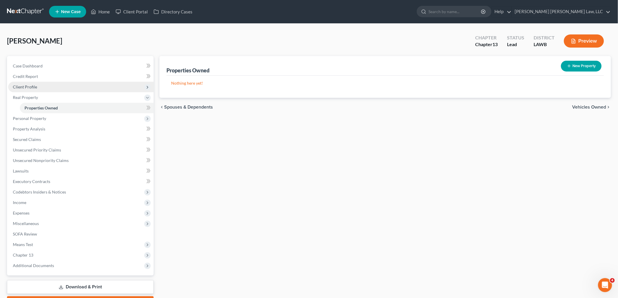
click at [45, 86] on span "Client Profile" at bounding box center [80, 87] width 145 height 11
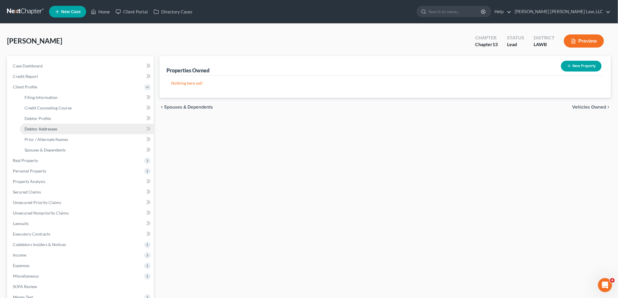
click at [48, 129] on span "Debtor Addresses" at bounding box center [41, 128] width 33 height 5
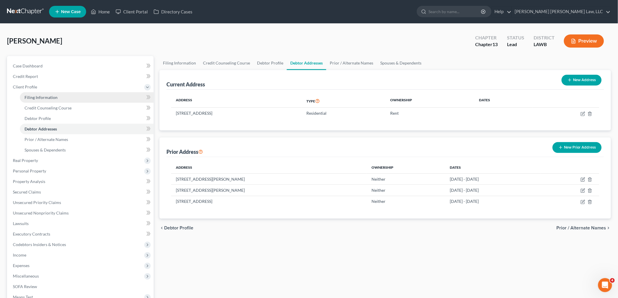
click at [36, 98] on span "Filing Information" at bounding box center [41, 97] width 33 height 5
select select "1"
select select "0"
select select "3"
select select "19"
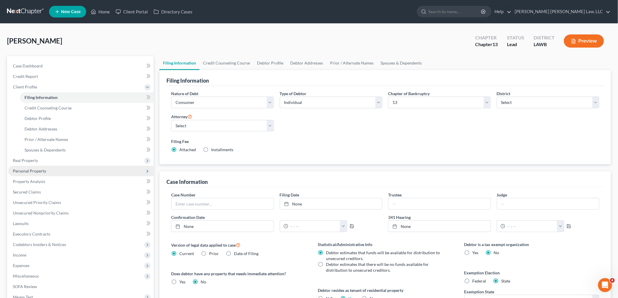
click at [43, 169] on span "Personal Property" at bounding box center [29, 171] width 33 height 5
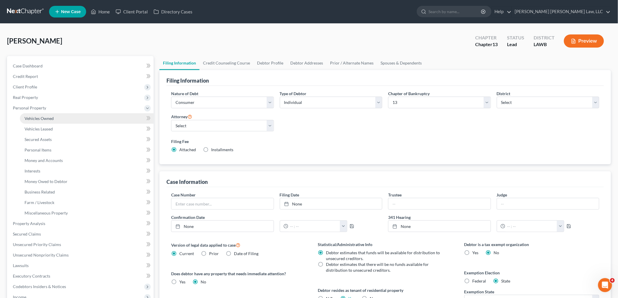
click at [58, 115] on link "Vehicles Owned" at bounding box center [87, 118] width 134 height 11
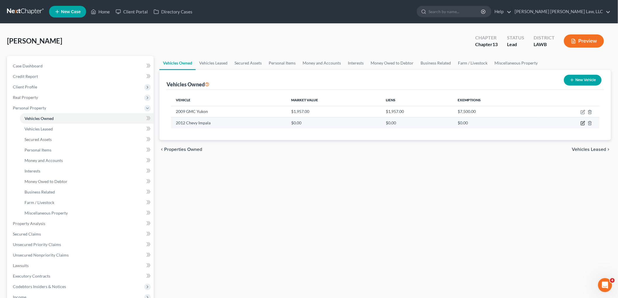
click at [583, 124] on icon "button" at bounding box center [583, 123] width 5 height 5
select select "0"
select select "14"
select select "0"
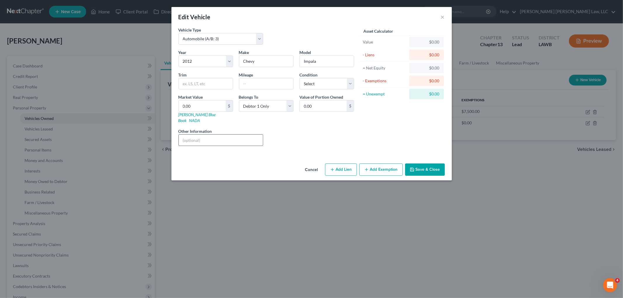
click at [226, 138] on input "text" at bounding box center [221, 140] width 84 height 11
drag, startPoint x: 237, startPoint y: 133, endPoint x: 221, endPoint y: 135, distance: 15.8
click at [221, 135] on input "Liquidation Value = $1200.00 - $350.00 (sales cost) = $850.00" at bounding box center [221, 140] width 84 height 11
type input "Liquidation Value = $2,000.00- $400.00 (sales cost) = $1,600.00 - $800.00 (othe…"
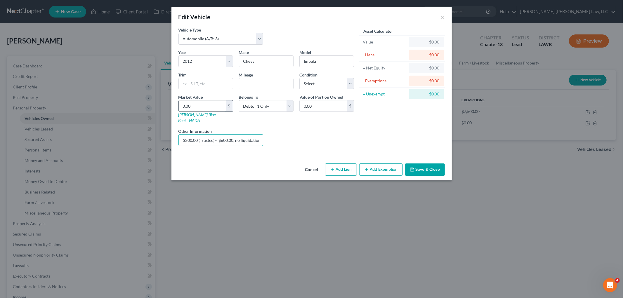
click at [202, 103] on input "0.00" at bounding box center [202, 105] width 47 height 11
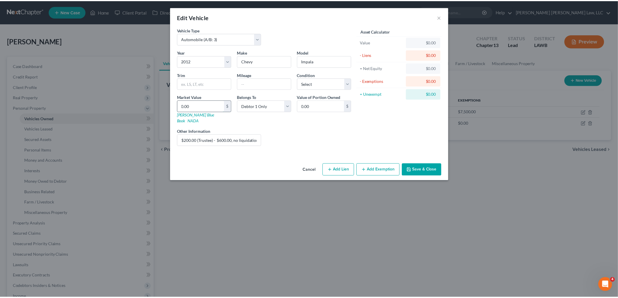
scroll to position [0, 0]
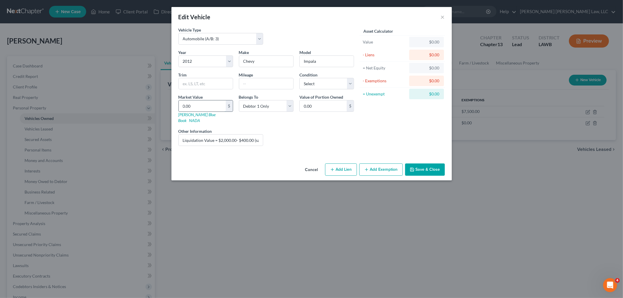
type input "2"
type input "2.00"
type input "20"
type input "20.00"
type input "200"
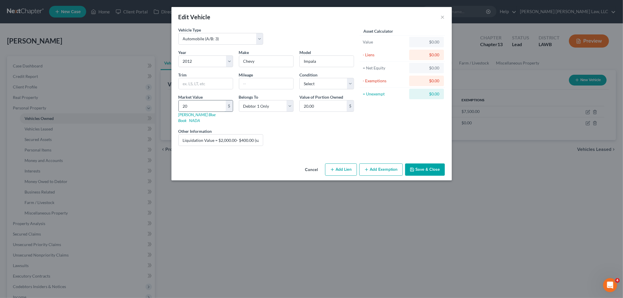
type input "200.00"
type input "2000"
type input "2,000.00"
click at [316, 83] on select "Select Excellent Very Good Good Fair Poor" at bounding box center [326, 84] width 55 height 12
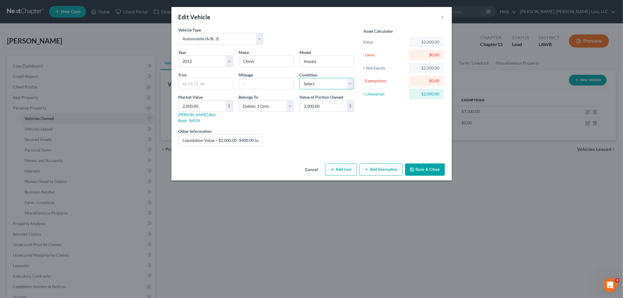
select select "4"
click at [299, 78] on select "Select Excellent Very Good Good Fair Poor" at bounding box center [326, 84] width 55 height 12
click at [363, 130] on div "Asset Calculator Value $2,000.00 - Liens $0.00 = Net Equity $2,000.00 - Exempti…" at bounding box center [402, 89] width 91 height 124
click at [418, 165] on button "Save & Close" at bounding box center [425, 170] width 40 height 12
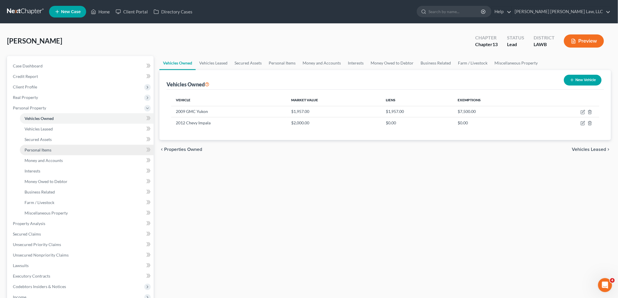
click at [53, 151] on link "Personal Items" at bounding box center [87, 150] width 134 height 11
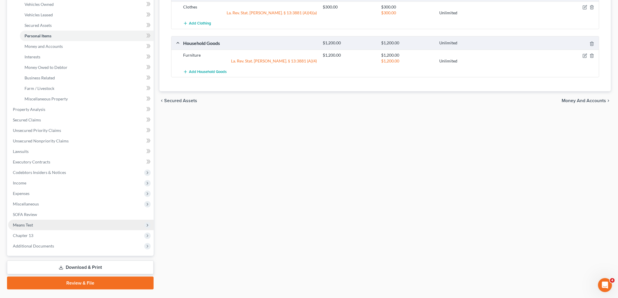
scroll to position [127, 0]
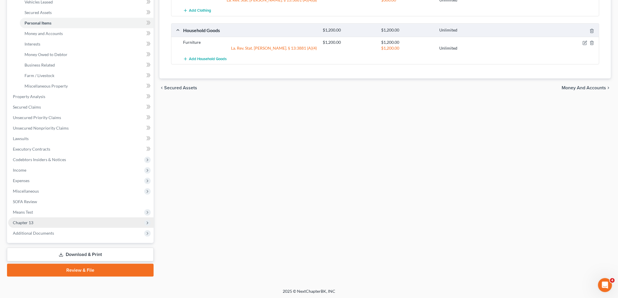
click at [30, 222] on span "Chapter 13" at bounding box center [23, 222] width 20 height 5
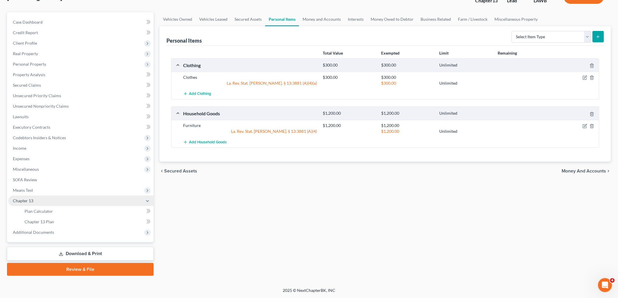
scroll to position [43, 0]
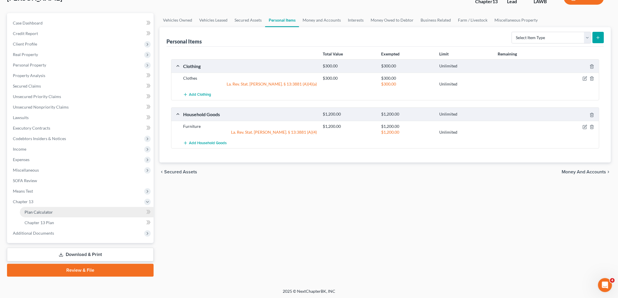
click at [53, 211] on link "Plan Calculator" at bounding box center [87, 212] width 134 height 11
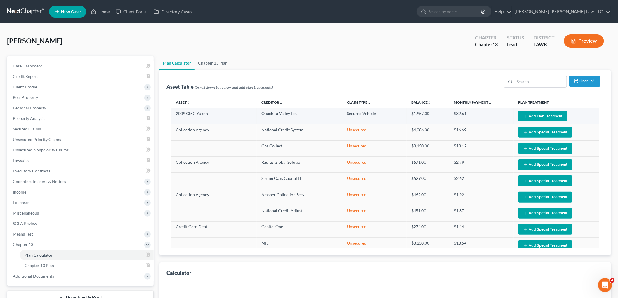
select select "59"
click at [539, 114] on button "Add Plan Treatment" at bounding box center [543, 116] width 49 height 11
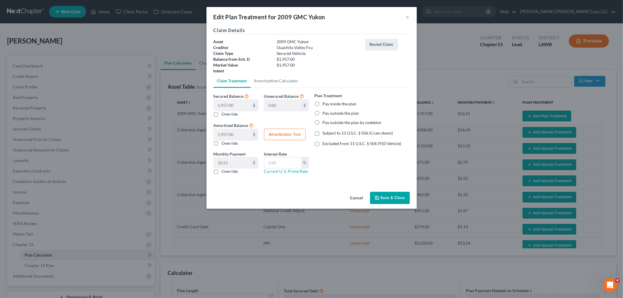
click at [323, 103] on label "Pay inside the plan" at bounding box center [340, 104] width 34 height 6
click at [325, 103] on input "Pay inside the plan" at bounding box center [327, 103] width 4 height 4
radio input "true"
drag, startPoint x: 317, startPoint y: 134, endPoint x: 313, endPoint y: 135, distance: 3.9
click at [323, 134] on label "Subject to 11 U.S.C. § 506 (Cram down)" at bounding box center [358, 133] width 70 height 6
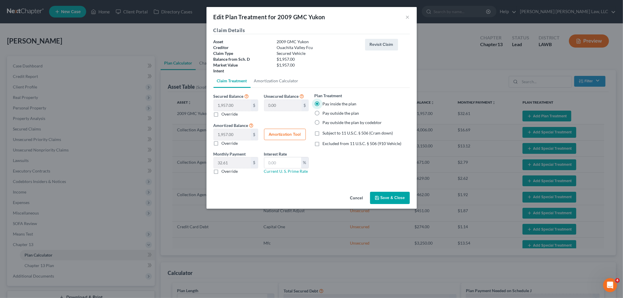
click at [325, 134] on input "Subject to 11 U.S.C. § 506 (Cram down)" at bounding box center [327, 132] width 4 height 4
checkbox input "true"
click at [222, 173] on label "Override" at bounding box center [230, 172] width 16 height 6
click at [224, 172] on input "Override" at bounding box center [226, 171] width 4 height 4
checkbox input "true"
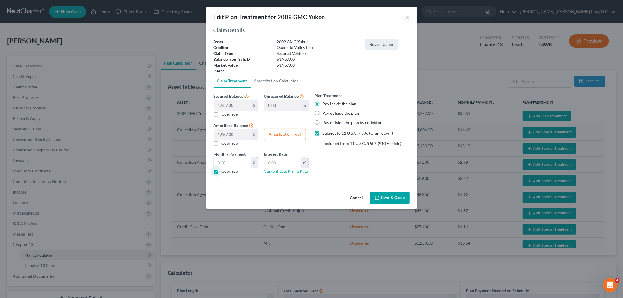
click at [233, 164] on input "text" at bounding box center [232, 162] width 37 height 11
type input "62.69"
type input "9.5"
click at [384, 200] on button "Save & Close" at bounding box center [390, 198] width 40 height 12
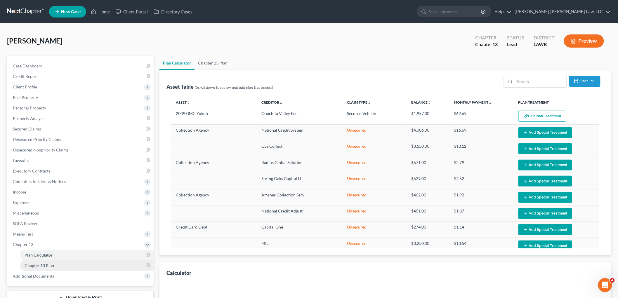
click at [51, 267] on span "Chapter 13 Plan" at bounding box center [40, 265] width 30 height 5
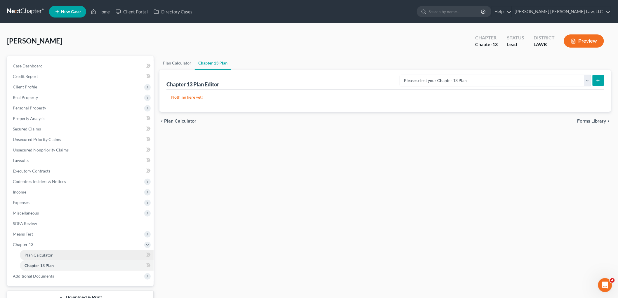
click at [30, 253] on span "Plan Calculator" at bounding box center [39, 255] width 28 height 5
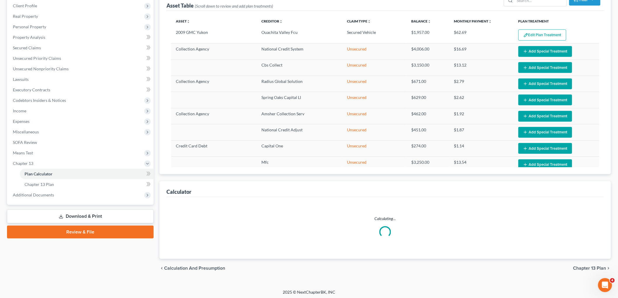
scroll to position [83, 0]
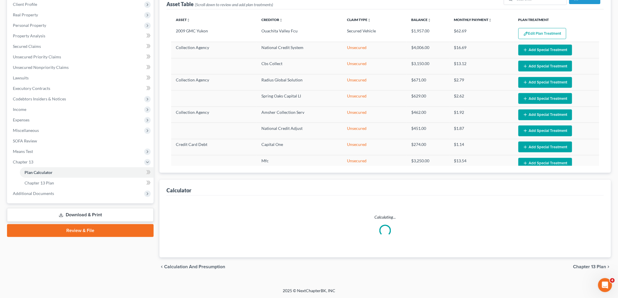
select select "59"
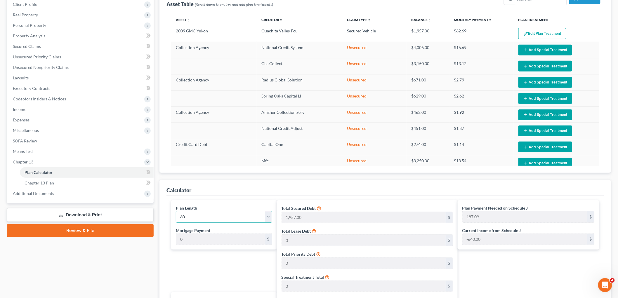
click at [207, 219] on select "1 2 3 4 5 6 7 8 9 10 11 12 13 14 15 16 17 18 19 20 21 22 23 24 25 26 27 28 29 3…" at bounding box center [224, 217] width 96 height 12
select select "35"
click at [176, 211] on select "1 2 3 4 5 6 7 8 9 10 11 12 13 14 15 16 17 18 19 20 21 22 23 24 25 26 27 28 29 3…" at bounding box center [224, 217] width 96 height 12
type input "311.82"
select select "35"
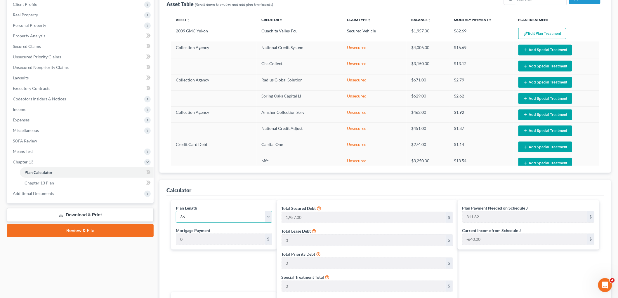
type input "311.82"
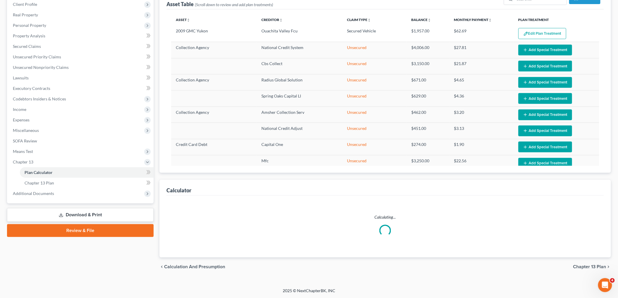
click at [208, 275] on ui-view "Plan Calculator Chapter 13 Plan Asset Table (Scroll down to review and add plan…" at bounding box center [385, 124] width 452 height 303
select select "35"
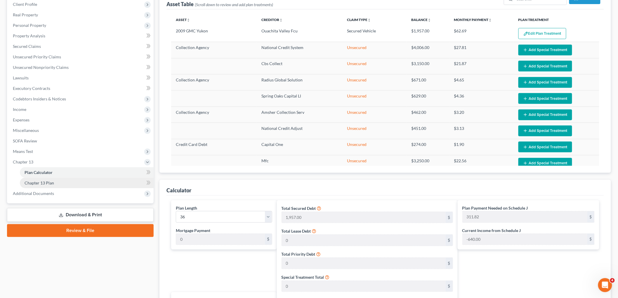
click at [83, 184] on link "Chapter 13 Plan" at bounding box center [87, 183] width 134 height 11
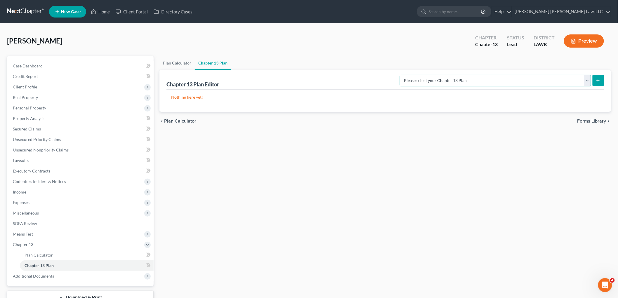
click at [578, 82] on select "Please select your Chapter 13 Plan E. Orum Custom Plan (Revised 12/1/2021) E. O…" at bounding box center [495, 81] width 191 height 12
select select "1"
click at [462, 75] on select "Please select your Chapter 13 Plan E. Orum Custom Plan (Revised 12/1/2021) E. O…" at bounding box center [495, 81] width 191 height 12
click at [598, 82] on icon "submit" at bounding box center [598, 80] width 5 height 5
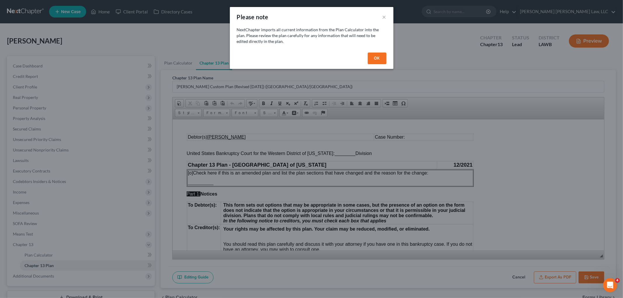
click at [382, 56] on button "OK" at bounding box center [377, 59] width 19 height 12
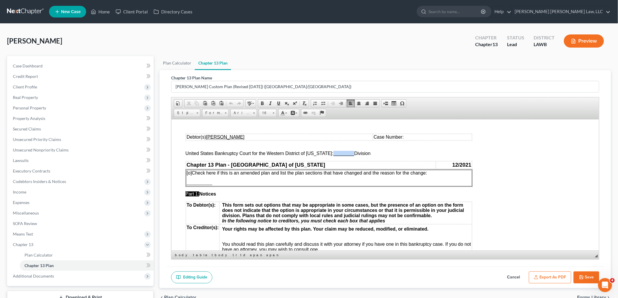
drag, startPoint x: 350, startPoint y: 154, endPoint x: 329, endPoint y: 150, distance: 20.7
click at [329, 151] on span "United States Bankruptcy Court for the Western District of Louisiana: ________ …" at bounding box center [277, 153] width 185 height 5
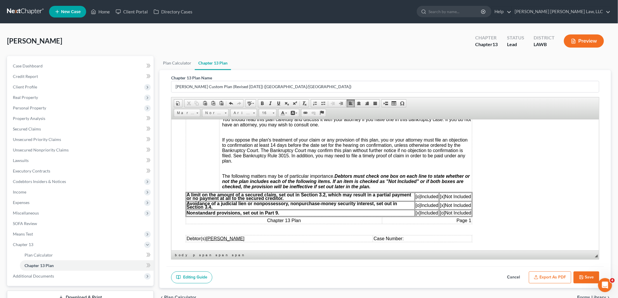
scroll to position [130, 0]
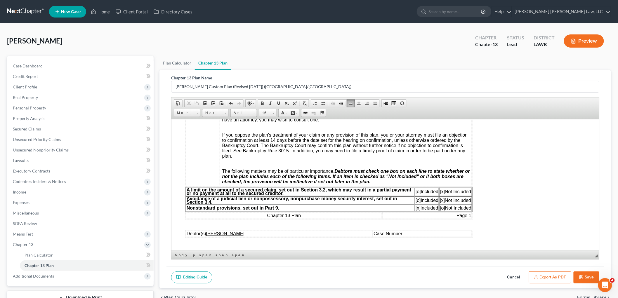
click at [416, 192] on span "[o]" at bounding box center [417, 191] width 5 height 5
click at [441, 193] on span "[x]" at bounding box center [442, 191] width 5 height 5
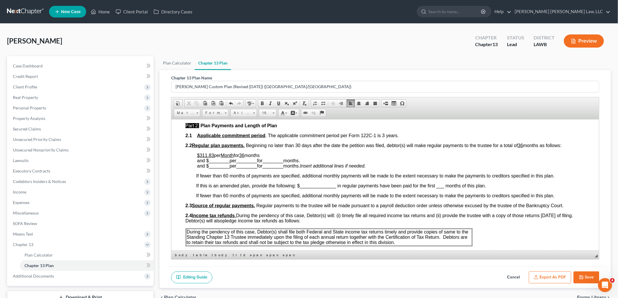
scroll to position [259, 0]
drag, startPoint x: 212, startPoint y: 155, endPoint x: 201, endPoint y: 154, distance: 10.8
click at [201, 154] on u "$311.83" at bounding box center [205, 154] width 17 height 5
drag, startPoint x: 213, startPoint y: 154, endPoint x: 200, endPoint y: 153, distance: 13.5
click at [200, 153] on p "$311.83 per Month for 36 months and $ ________ per ________ for ________ months…" at bounding box center [391, 160] width 388 height 16
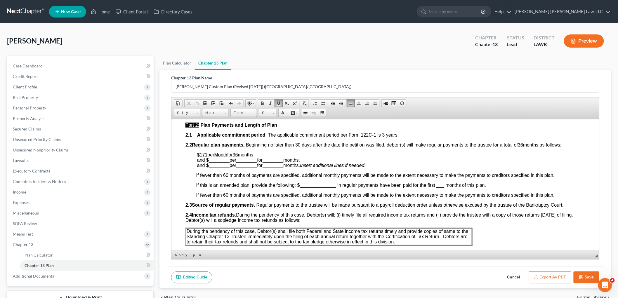
click at [207, 153] on span "per" at bounding box center [210, 154] width 7 height 5
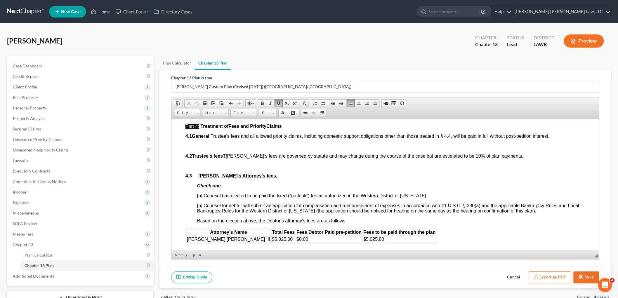
scroll to position [941, 0]
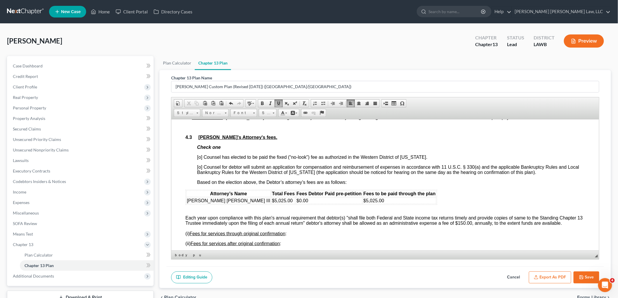
click at [200, 159] on span "[o] Counsel has elected to be paid the fixed (“no-look”) fee as authorized in t…" at bounding box center [312, 157] width 230 height 5
drag, startPoint x: 245, startPoint y: 205, endPoint x: 228, endPoint y: 205, distance: 16.9
click at [272, 203] on span "$5,025.00" at bounding box center [282, 200] width 21 height 5
drag, startPoint x: 339, startPoint y: 206, endPoint x: 319, endPoint y: 204, distance: 19.4
click at [363, 204] on td "$5,025.00" at bounding box center [399, 200] width 73 height 6
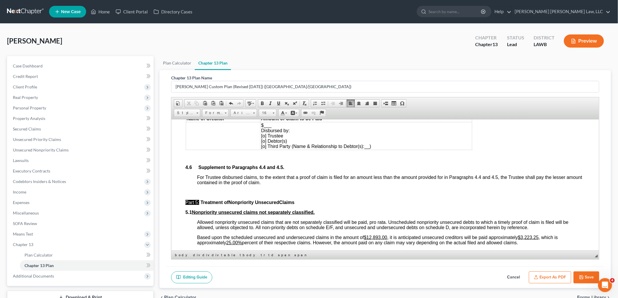
scroll to position [1298, 0]
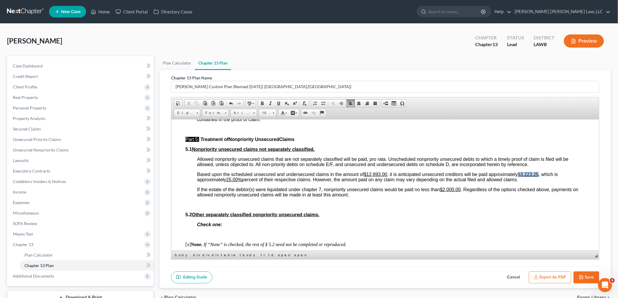
drag, startPoint x: 541, startPoint y: 180, endPoint x: 523, endPoint y: 178, distance: 18.5
click at [523, 178] on span "Based upon the scheduled unsecured and undersecured claims in the amount of $12…" at bounding box center [377, 177] width 361 height 10
drag, startPoint x: 241, startPoint y: 185, endPoint x: 226, endPoint y: 185, distance: 14.6
click at [228, 182] on u "25.00%" at bounding box center [234, 179] width 16 height 5
drag, startPoint x: 461, startPoint y: 194, endPoint x: 443, endPoint y: 194, distance: 17.8
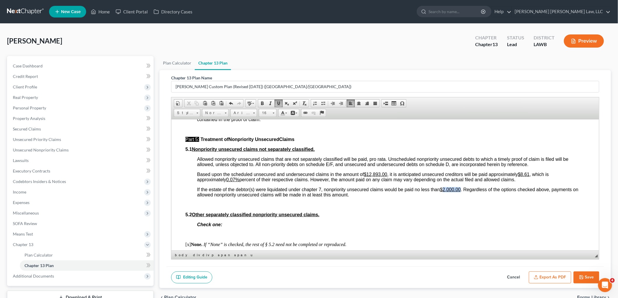
click at [443, 192] on u "$2,000.00" at bounding box center [450, 189] width 21 height 5
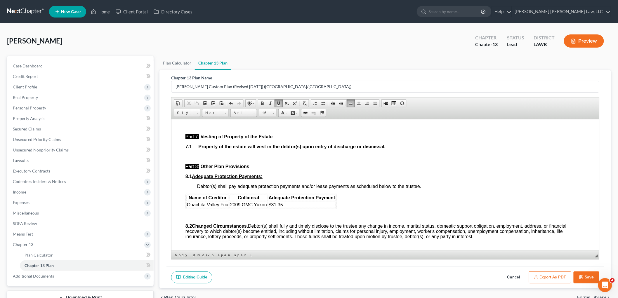
scroll to position [1525, 0]
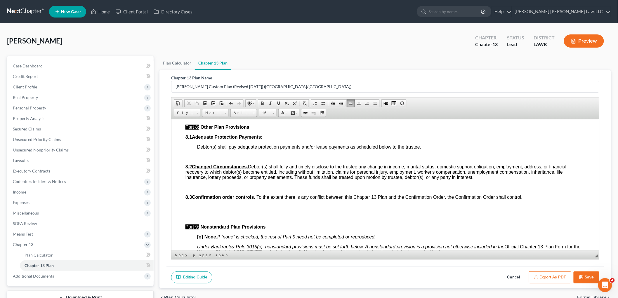
scroll to position [1623, 0]
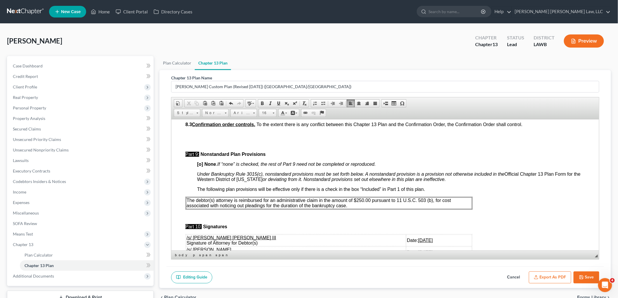
click at [356, 208] on span "The debtor(s) attorney is reimbursed for an administrative claim in the amount …" at bounding box center [318, 203] width 264 height 10
drag, startPoint x: 353, startPoint y: 213, endPoint x: 185, endPoint y: 206, distance: 167.2
click at [186, 206] on td "The debtor(s) attorney is reimbursed for an administrative claim in the amount …" at bounding box center [329, 203] width 286 height 12
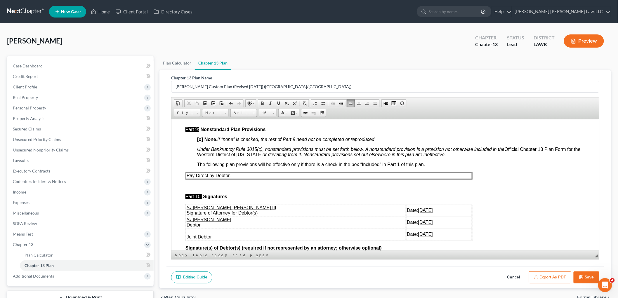
scroll to position [1688, 0]
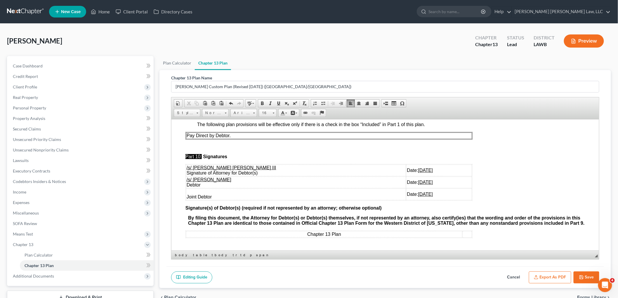
drag, startPoint x: 415, startPoint y: 201, endPoint x: 185, endPoint y: 186, distance: 230.7
click at [186, 186] on tbody "/s/ E. Orum Young III Signature of Attorney for Debtor(s) Date: 08/19/2025 /s/ …" at bounding box center [329, 182] width 286 height 36
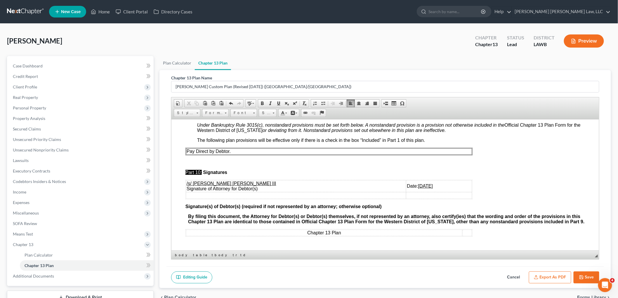
click at [591, 276] on button "Save" at bounding box center [587, 278] width 26 height 12
select select "1"
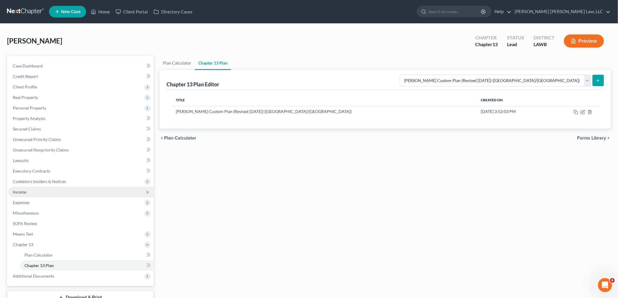
click at [45, 195] on span "Income" at bounding box center [80, 192] width 145 height 11
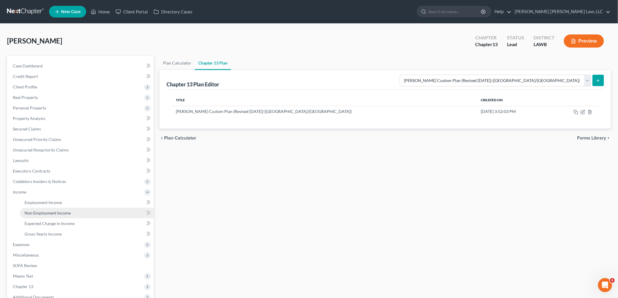
click at [43, 212] on span "Non Employment Income" at bounding box center [48, 213] width 46 height 5
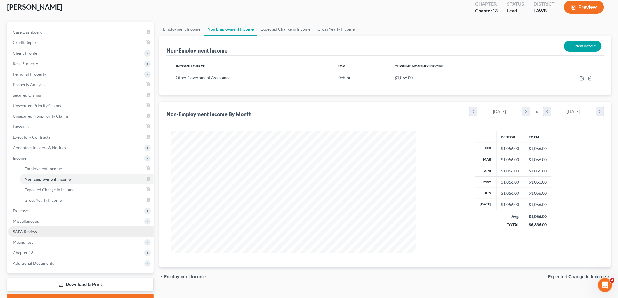
scroll to position [64, 0]
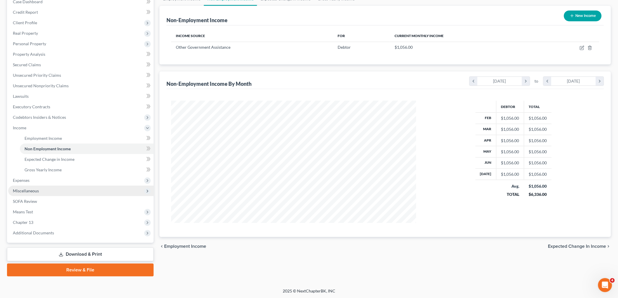
click at [54, 188] on span "Miscellaneous" at bounding box center [80, 191] width 145 height 11
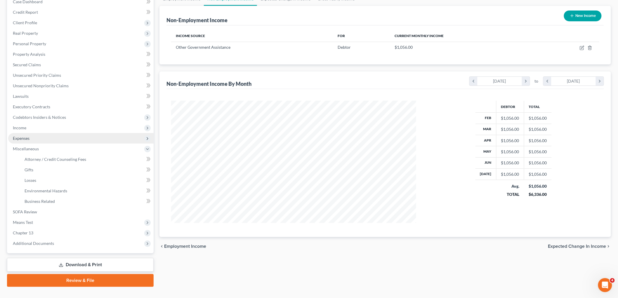
click at [32, 136] on span "Expenses" at bounding box center [80, 138] width 145 height 11
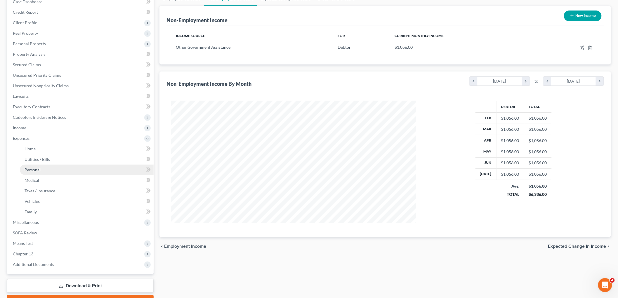
click at [37, 172] on link "Personal" at bounding box center [87, 170] width 134 height 11
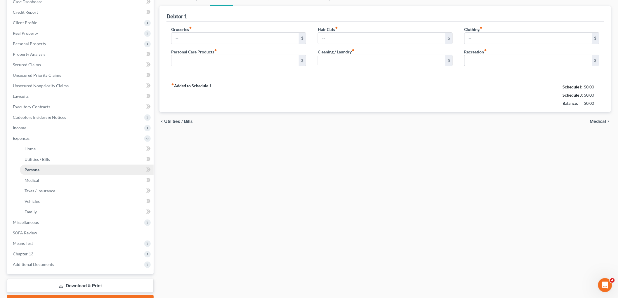
scroll to position [17, 0]
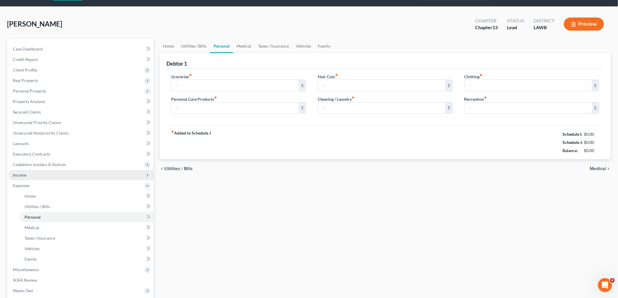
type input "1,056.00"
type input "60.00"
type input "0.00"
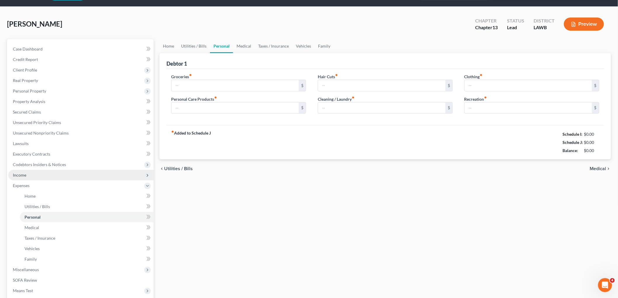
type input "0.00"
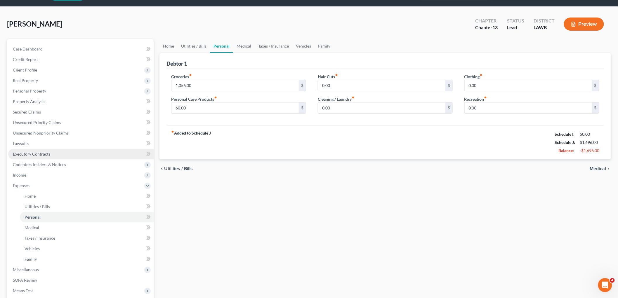
scroll to position [0, 0]
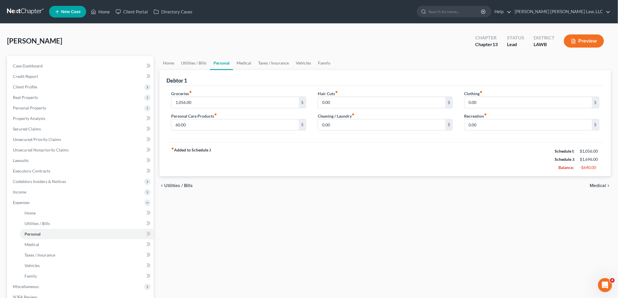
click at [18, 10] on link at bounding box center [25, 11] width 37 height 11
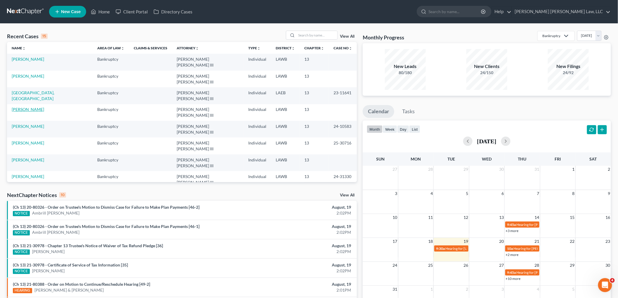
click at [22, 107] on link "[PERSON_NAME]" at bounding box center [28, 109] width 32 height 5
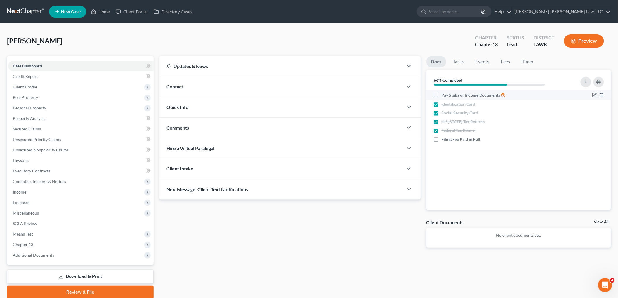
click at [442, 95] on label "Pay Stubs or Income Documents" at bounding box center [474, 95] width 64 height 7
click at [444, 95] on input "Pay Stubs or Income Documents" at bounding box center [446, 94] width 4 height 4
checkbox input "true"
click at [442, 139] on label "Filing Fee Paid in Full" at bounding box center [461, 139] width 39 height 6
click at [444, 139] on input "Filing Fee Paid in Full" at bounding box center [446, 138] width 4 height 4
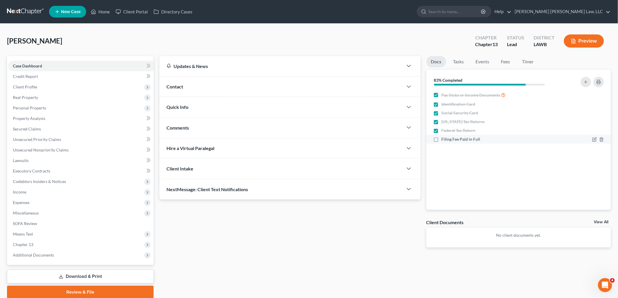
checkbox input "true"
click at [52, 86] on span "Client Profile" at bounding box center [80, 87] width 145 height 11
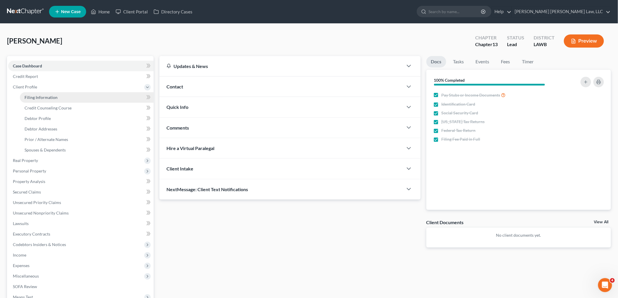
click at [56, 96] on span "Filing Information" at bounding box center [41, 97] width 33 height 5
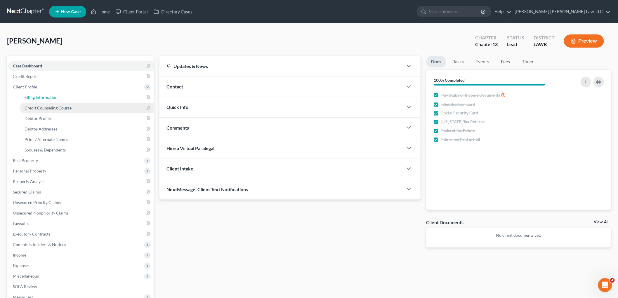
select select "1"
select select "0"
select select "3"
select select "19"
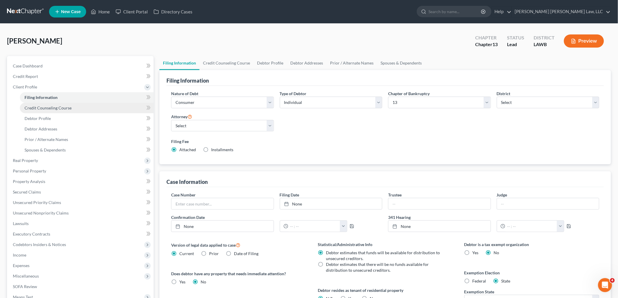
click at [60, 107] on span "Credit Counseling Course" at bounding box center [48, 107] width 47 height 5
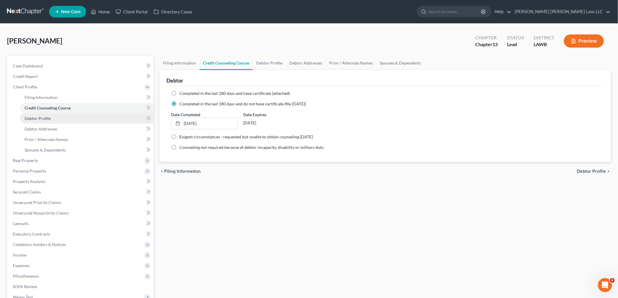
click at [58, 118] on link "Debtor Profile" at bounding box center [87, 118] width 134 height 11
select select "1"
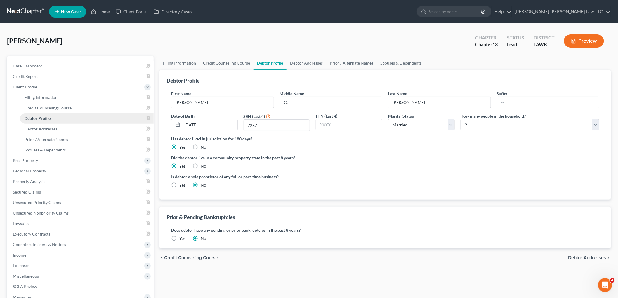
radio input "true"
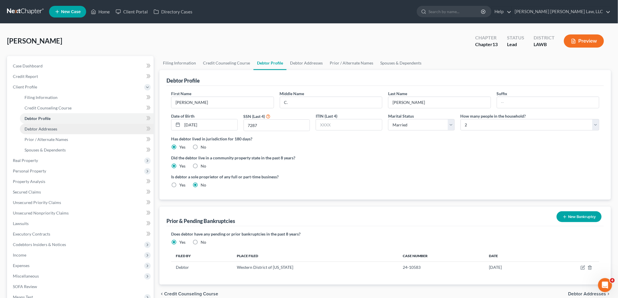
click at [66, 130] on link "Debtor Addresses" at bounding box center [87, 129] width 134 height 11
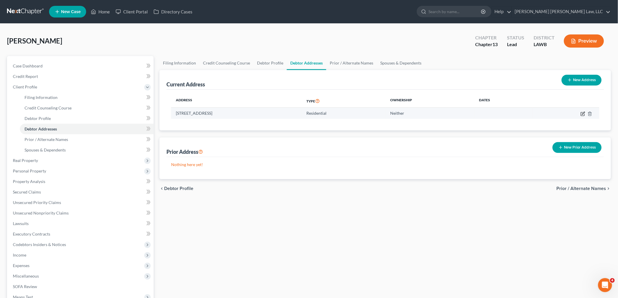
click at [583, 113] on icon "button" at bounding box center [583, 113] width 3 height 3
select select "19"
select select "0"
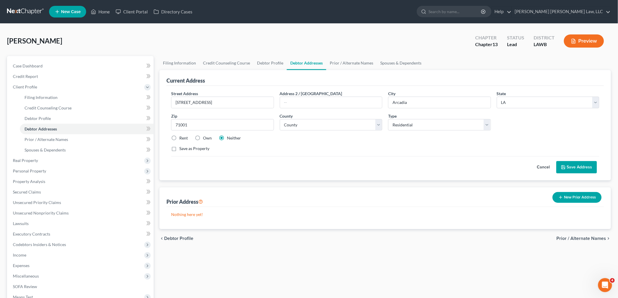
click at [566, 163] on button "Save Address" at bounding box center [576, 167] width 41 height 12
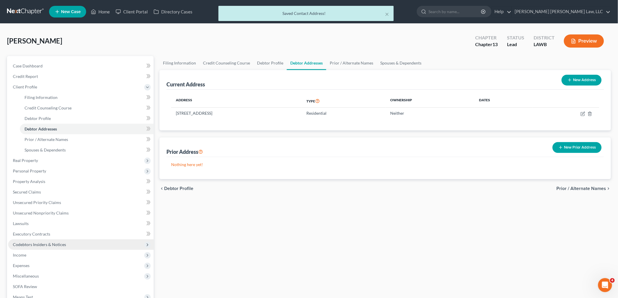
click at [48, 245] on span "Codebtors Insiders & Notices" at bounding box center [39, 244] width 53 height 5
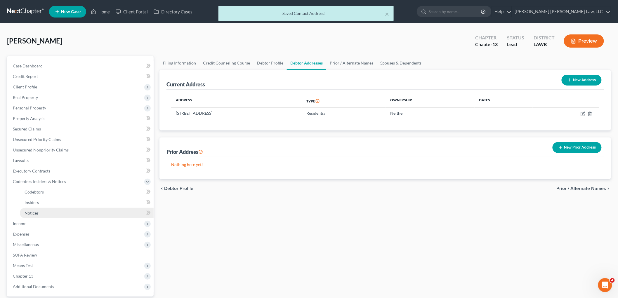
click at [42, 214] on link "Notices" at bounding box center [87, 213] width 134 height 11
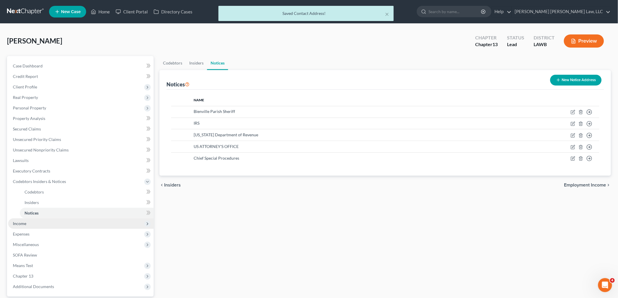
click at [34, 226] on span "Income" at bounding box center [80, 224] width 145 height 11
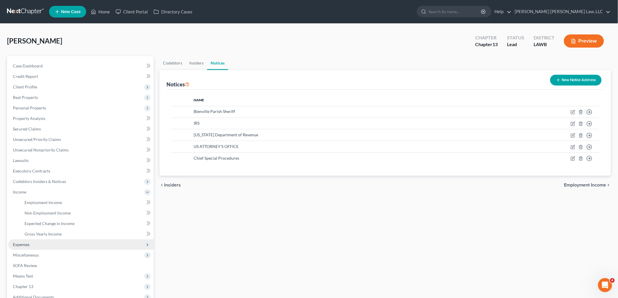
click at [32, 242] on span "Expenses" at bounding box center [80, 245] width 145 height 11
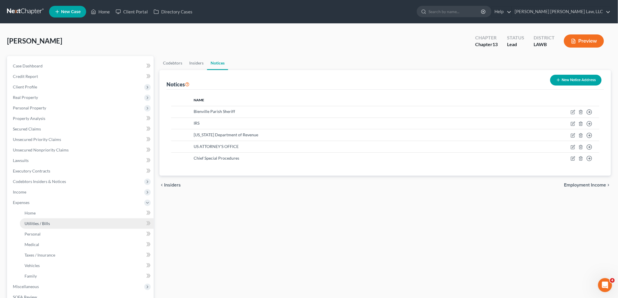
click at [44, 224] on span "Utilities / Bills" at bounding box center [37, 223] width 25 height 5
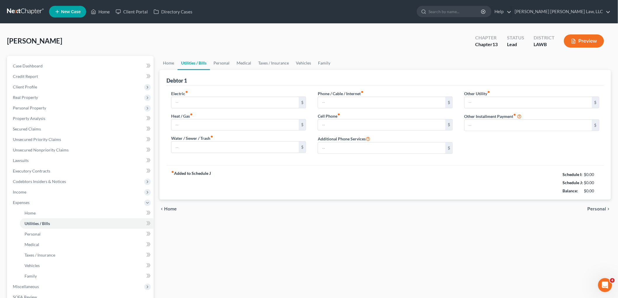
type input "150.06"
type input "195.00"
type input "35.00"
type input "96.00"
type input "220.58"
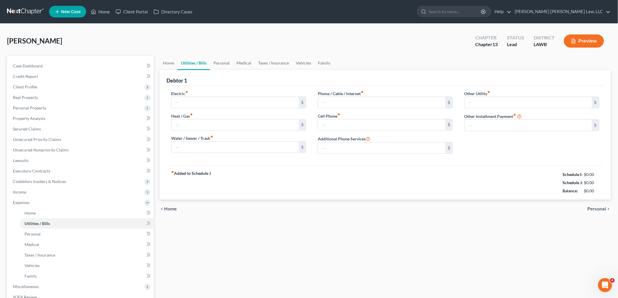
type input "0.00"
click at [41, 86] on span "Client Profile" at bounding box center [80, 87] width 145 height 11
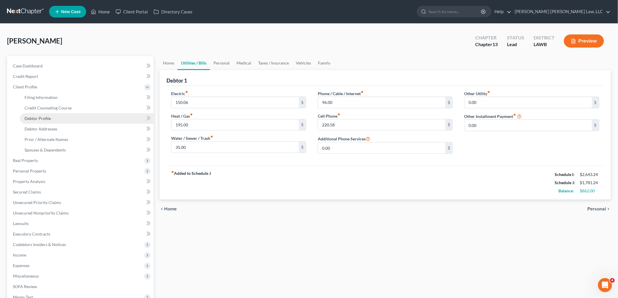
click at [40, 122] on link "Debtor Profile" at bounding box center [87, 118] width 134 height 11
select select "1"
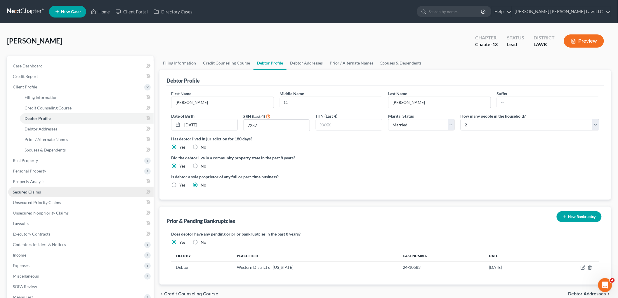
click at [34, 190] on span "Secured Claims" at bounding box center [27, 192] width 28 height 5
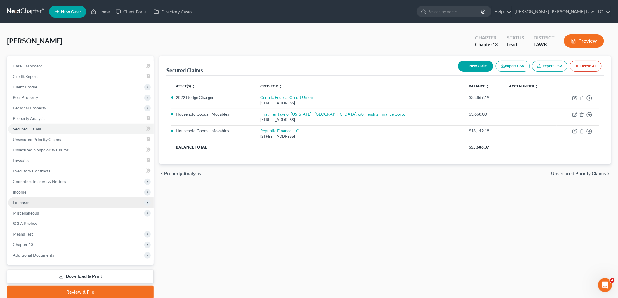
click at [51, 197] on span "Expenses" at bounding box center [80, 202] width 145 height 11
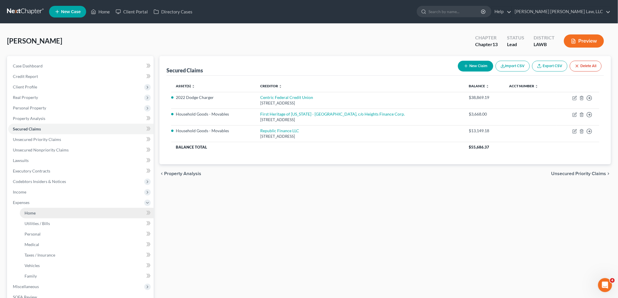
click at [39, 211] on link "Home" at bounding box center [87, 213] width 134 height 11
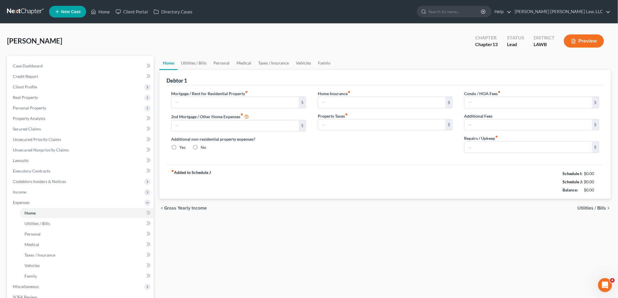
type input "0.00"
radio input "true"
type input "0.00"
type input "50.00"
type input "0.00"
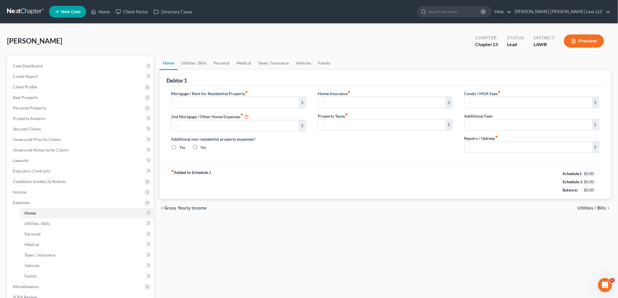
type input "0.00"
click at [26, 190] on span "Income" at bounding box center [19, 192] width 13 height 5
click at [34, 214] on span "Non Employment Income" at bounding box center [48, 213] width 46 height 5
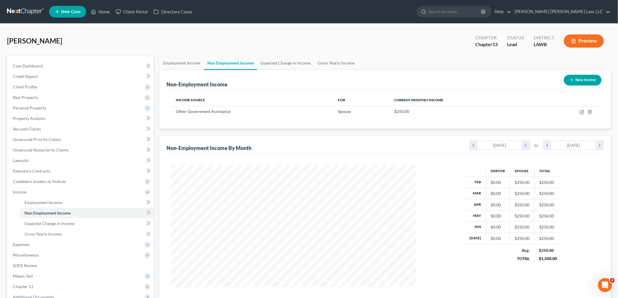
scroll to position [122, 256]
click at [28, 243] on span "Expenses" at bounding box center [21, 244] width 17 height 5
click at [36, 215] on link "Home" at bounding box center [87, 213] width 134 height 11
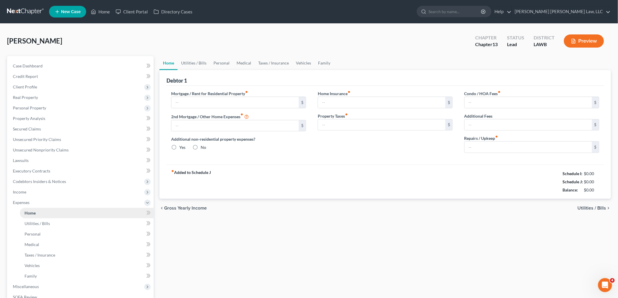
type input "0.00"
radio input "true"
type input "0.00"
type input "50.00"
type input "0.00"
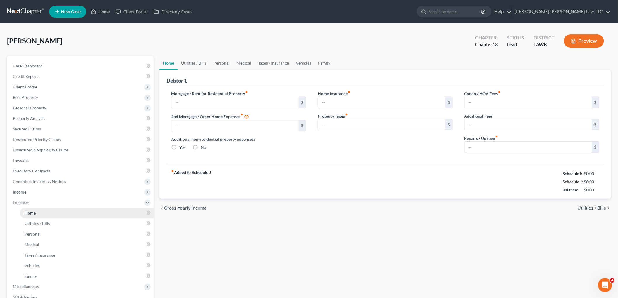
type input "0.00"
click at [194, 61] on link "Utilities / Bills" at bounding box center [194, 63] width 32 height 14
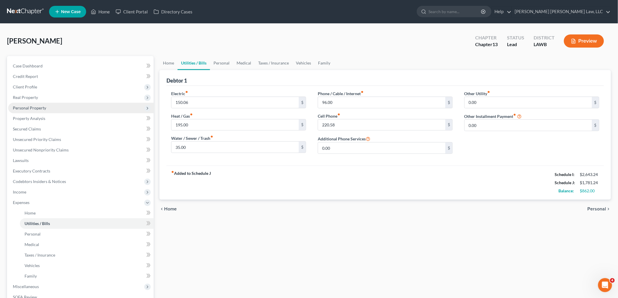
click at [44, 106] on span "Personal Property" at bounding box center [29, 107] width 33 height 5
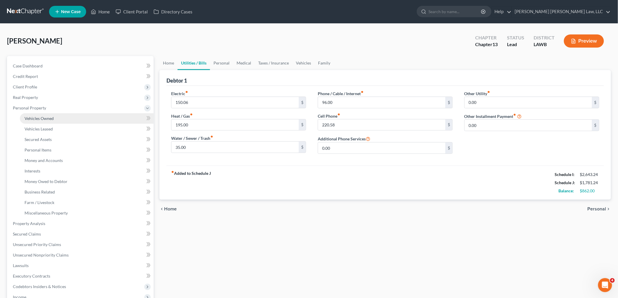
click at [42, 117] on span "Vehicles Owned" at bounding box center [39, 118] width 29 height 5
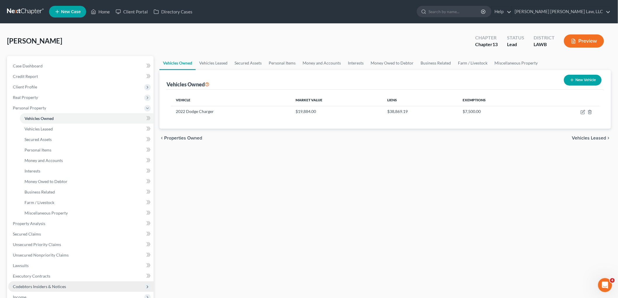
scroll to position [127, 0]
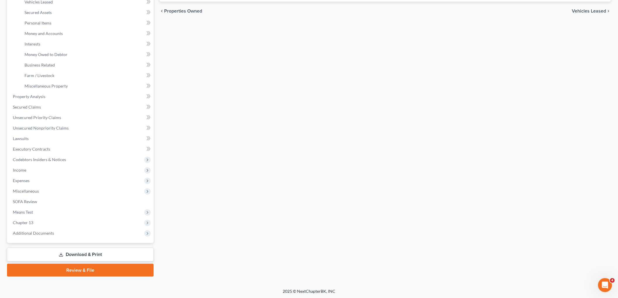
click at [26, 180] on span "Expenses" at bounding box center [21, 180] width 17 height 5
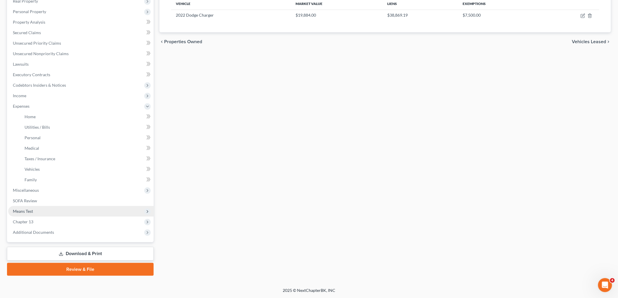
scroll to position [96, 0]
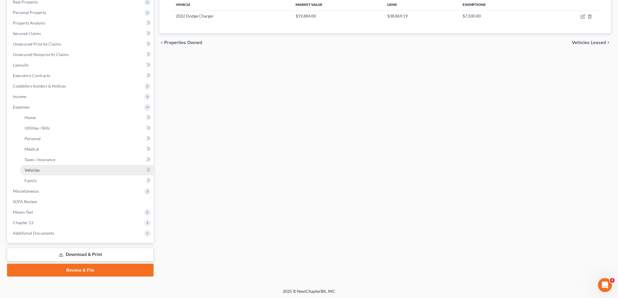
click at [39, 168] on link "Vehicles" at bounding box center [87, 170] width 134 height 11
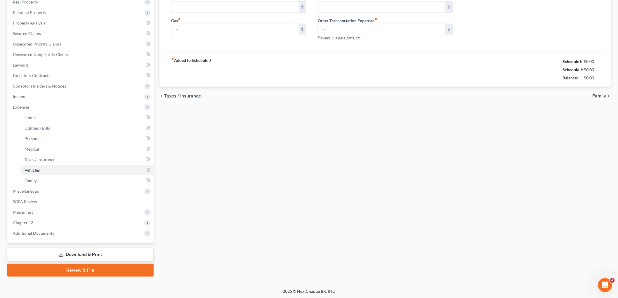
scroll to position [34, 0]
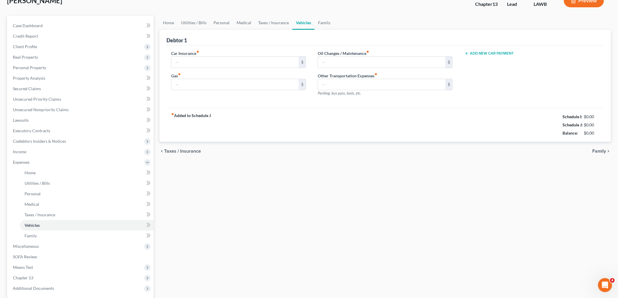
type input "470.60"
type input "140.00"
type input "19.00"
type input "0.00"
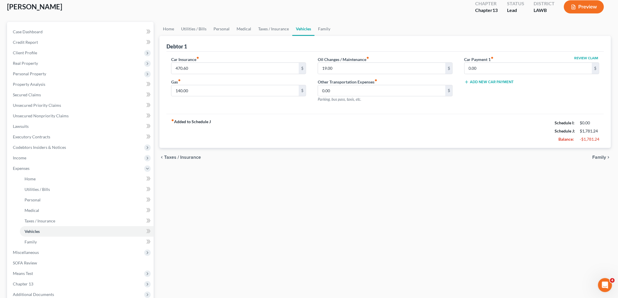
scroll to position [0, 0]
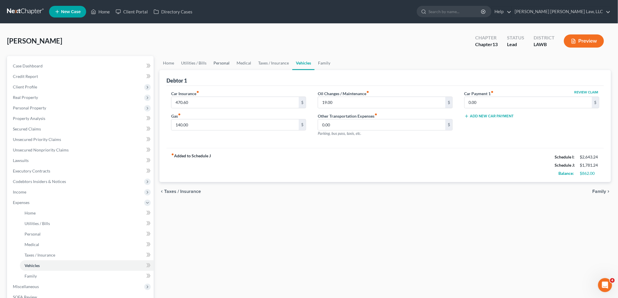
drag, startPoint x: 215, startPoint y: 61, endPoint x: 213, endPoint y: 68, distance: 7.8
click at [215, 61] on link "Personal" at bounding box center [221, 63] width 23 height 14
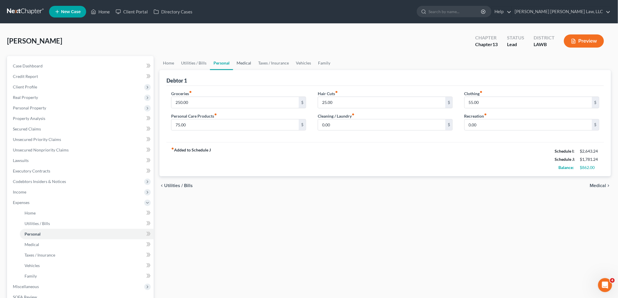
click at [241, 58] on link "Medical" at bounding box center [244, 63] width 22 height 14
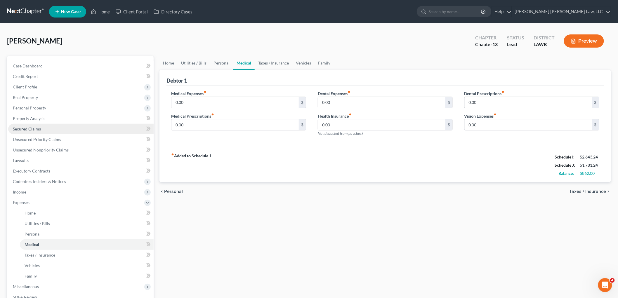
click at [38, 129] on span "Secured Claims" at bounding box center [27, 128] width 28 height 5
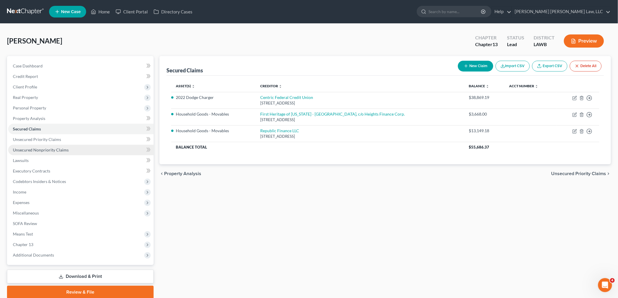
click at [56, 148] on span "Unsecured Nonpriority Claims" at bounding box center [41, 150] width 56 height 5
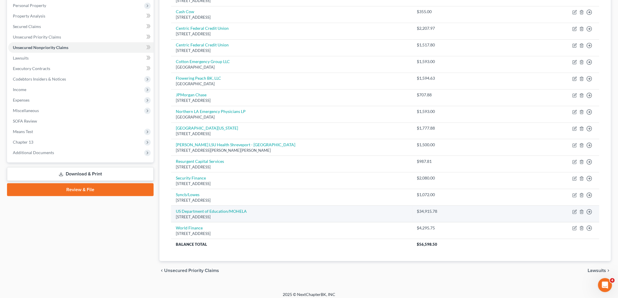
scroll to position [107, 0]
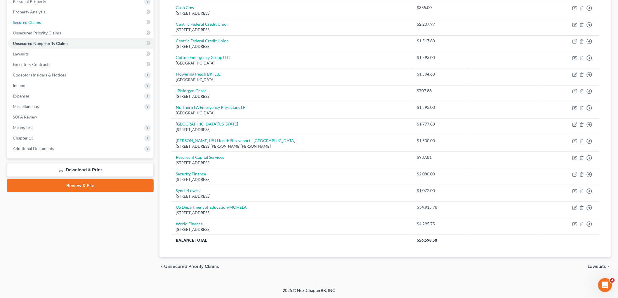
drag, startPoint x: 41, startPoint y: 22, endPoint x: 33, endPoint y: 32, distance: 12.5
click at [41, 22] on link "Secured Claims" at bounding box center [80, 22] width 145 height 11
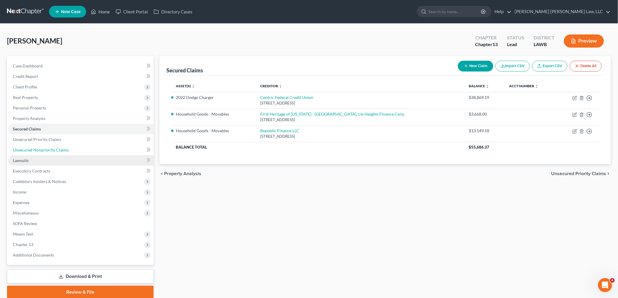
drag, startPoint x: 63, startPoint y: 152, endPoint x: 9, endPoint y: 163, distance: 54.9
click at [63, 152] on span "Unsecured Nonpriority Claims" at bounding box center [41, 150] width 56 height 5
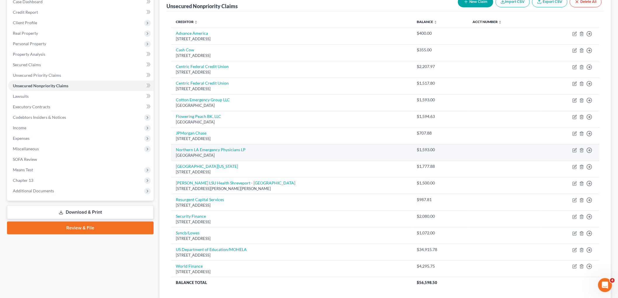
scroll to position [65, 0]
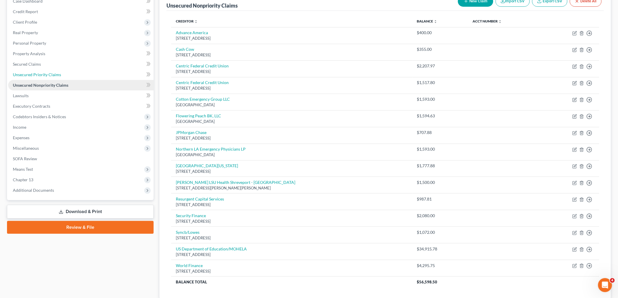
drag, startPoint x: 40, startPoint y: 75, endPoint x: 12, endPoint y: 89, distance: 31.4
click at [40, 75] on span "Unsecured Priority Claims" at bounding box center [37, 74] width 48 height 5
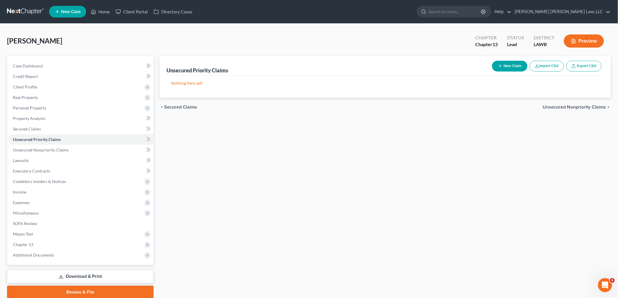
click at [28, 11] on link at bounding box center [25, 11] width 37 height 11
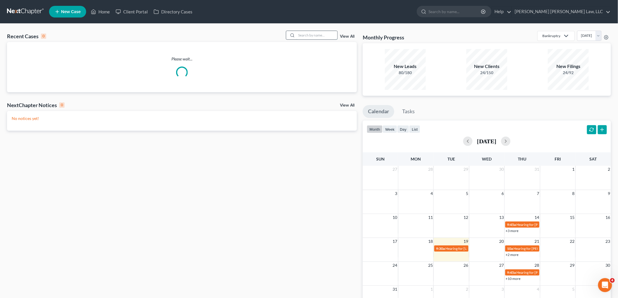
click at [310, 34] on input "search" at bounding box center [316, 35] width 41 height 8
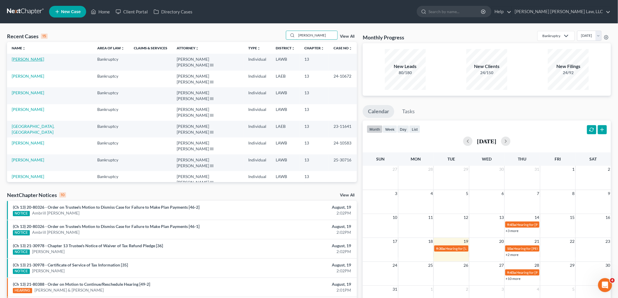
type input "[PERSON_NAME]"
click at [25, 58] on link "[PERSON_NAME]" at bounding box center [28, 59] width 32 height 5
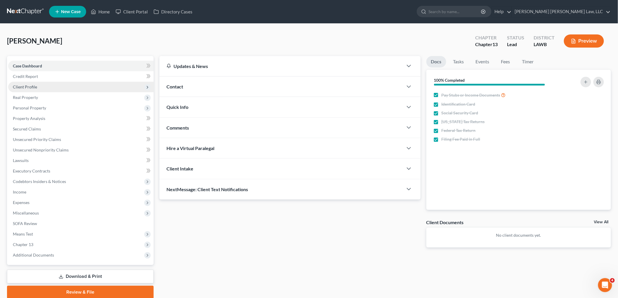
click at [46, 85] on span "Client Profile" at bounding box center [80, 87] width 145 height 11
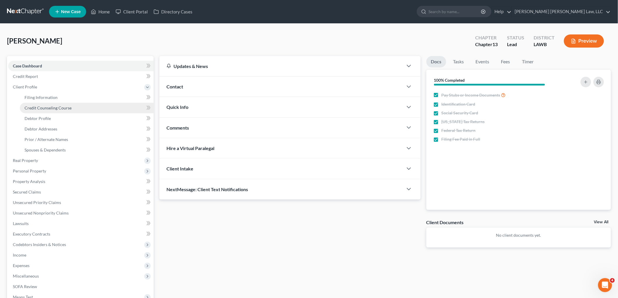
click at [49, 107] on span "Credit Counseling Course" at bounding box center [48, 107] width 47 height 5
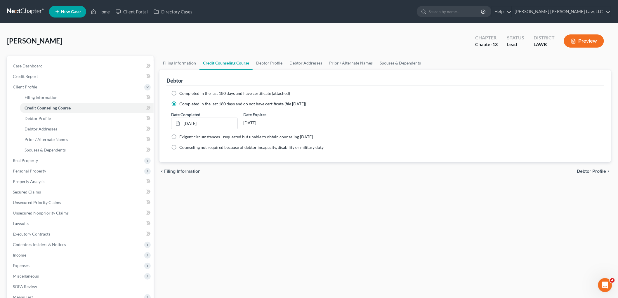
drag, startPoint x: 21, startPoint y: 18, endPoint x: 34, endPoint y: 18, distance: 13.1
click at [21, 18] on nav "Home New Case Client Portal Directory Cases [PERSON_NAME] [PERSON_NAME] Law, LL…" at bounding box center [309, 11] width 618 height 23
click at [30, 10] on link at bounding box center [25, 11] width 37 height 11
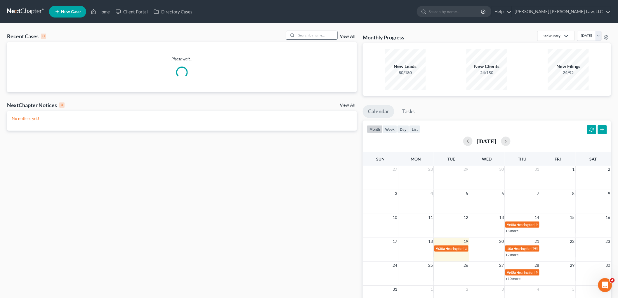
click at [313, 36] on input "search" at bounding box center [316, 35] width 41 height 8
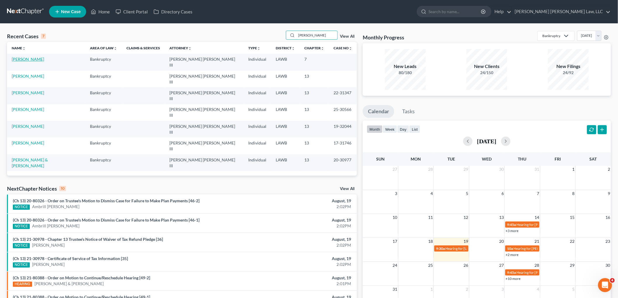
type input "[PERSON_NAME]"
click at [25, 60] on link "[PERSON_NAME]" at bounding box center [28, 59] width 32 height 5
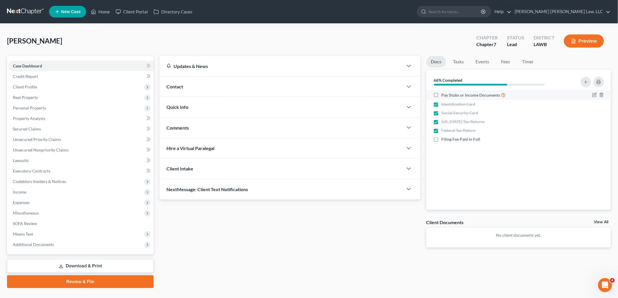
click at [442, 94] on label "Pay Stubs or Income Documents" at bounding box center [474, 95] width 64 height 7
click at [444, 94] on input "Pay Stubs or Income Documents" at bounding box center [446, 94] width 4 height 4
checkbox input "true"
click at [59, 191] on span "Income" at bounding box center [80, 192] width 145 height 11
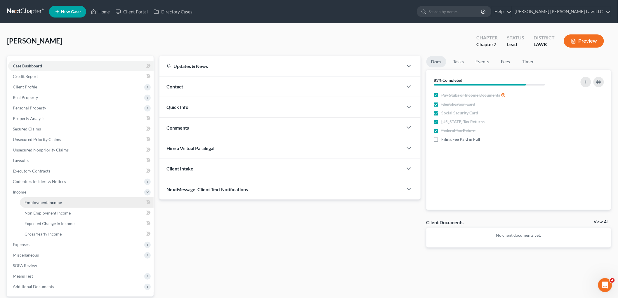
click at [54, 199] on link "Employment Income" at bounding box center [87, 202] width 134 height 11
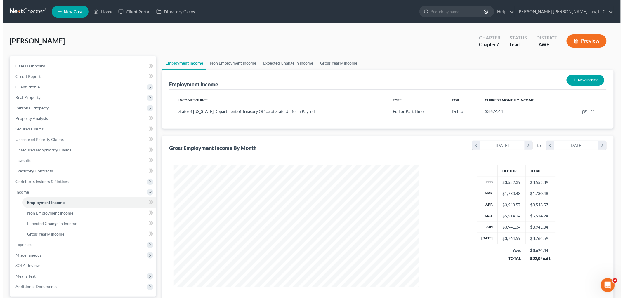
scroll to position [122, 256]
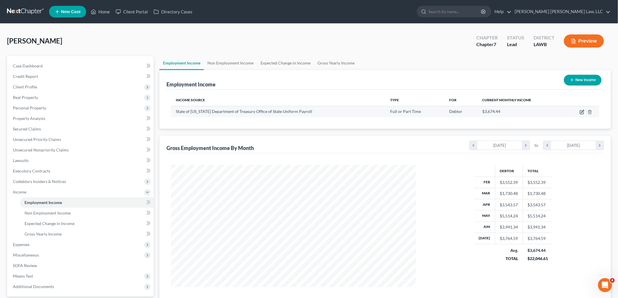
click at [580, 110] on icon "button" at bounding box center [582, 112] width 5 height 5
select select "0"
select select "19"
select select "2"
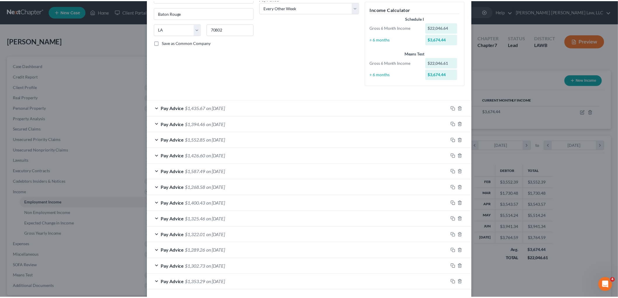
scroll to position [122, 0]
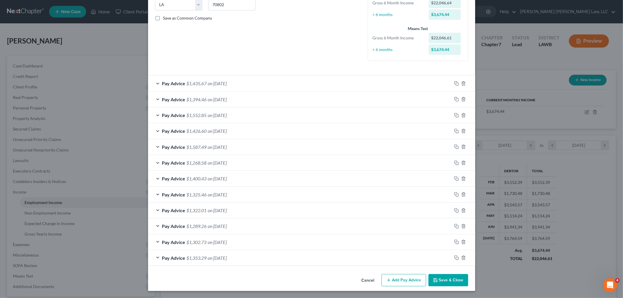
click at [366, 281] on button "Cancel" at bounding box center [368, 281] width 22 height 12
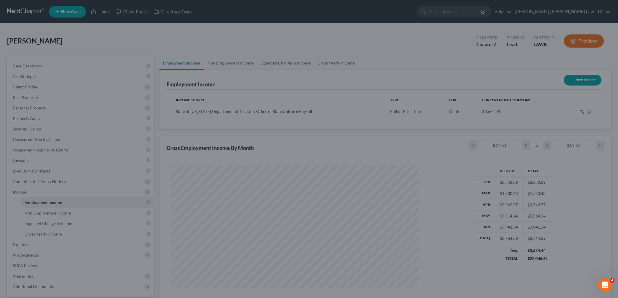
scroll to position [291995, 291860]
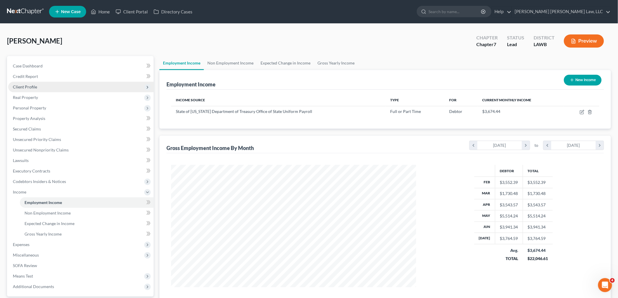
click at [36, 85] on span "Client Profile" at bounding box center [25, 86] width 24 height 5
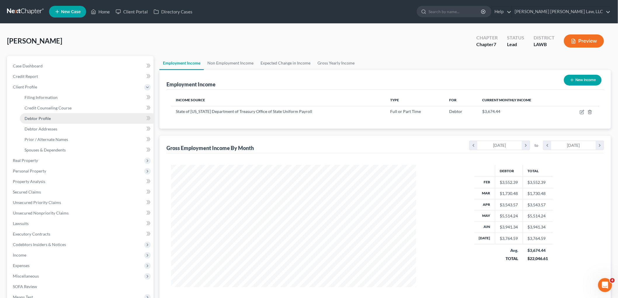
click at [37, 116] on span "Debtor Profile" at bounding box center [38, 118] width 26 height 5
select select "0"
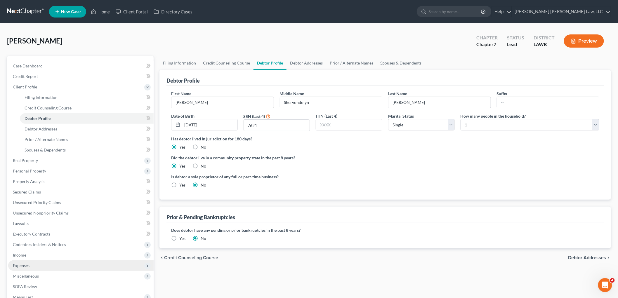
click at [25, 265] on span "Expenses" at bounding box center [21, 265] width 17 height 5
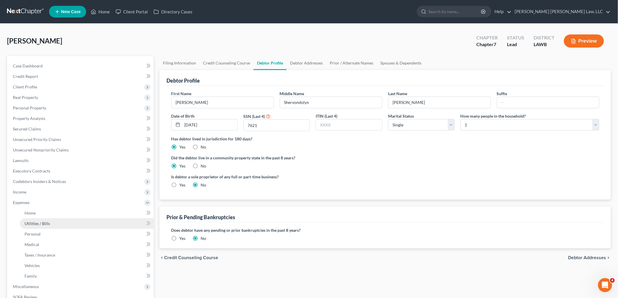
click at [40, 227] on link "Utilities / Bills" at bounding box center [87, 224] width 134 height 11
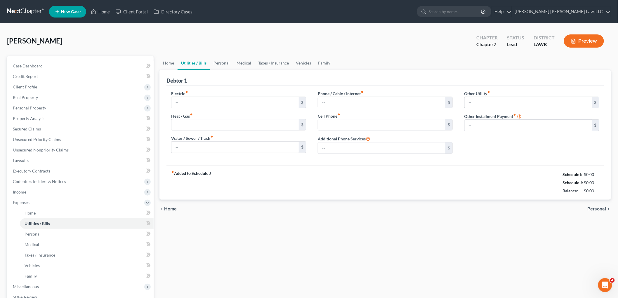
type input "150.48"
type input "40.00"
type input "35.00"
type input "108.00"
type input "320.00"
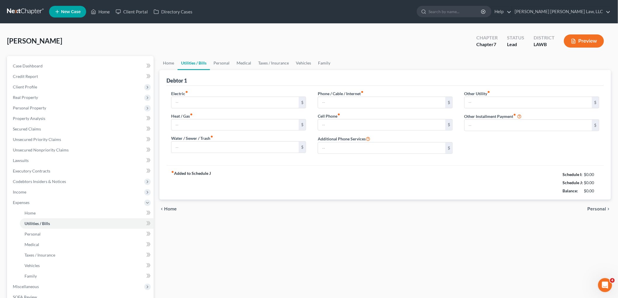
type input "0.00"
click at [34, 192] on span "Income" at bounding box center [80, 192] width 145 height 11
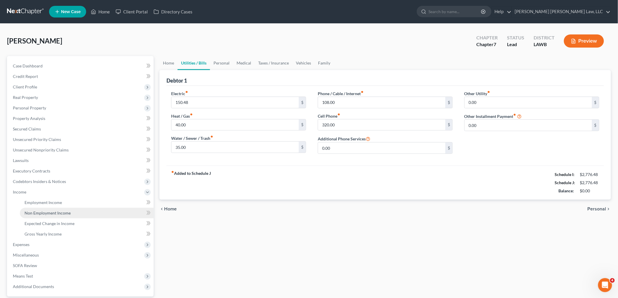
click at [36, 212] on span "Non Employment Income" at bounding box center [48, 213] width 46 height 5
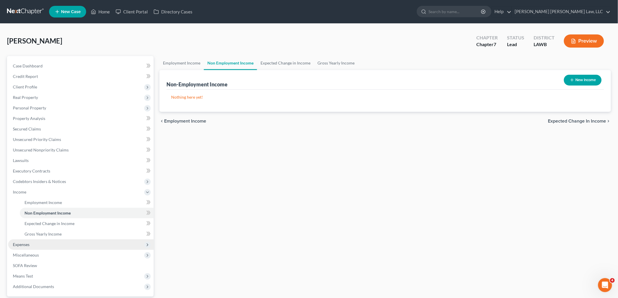
click at [37, 245] on span "Expenses" at bounding box center [80, 245] width 145 height 11
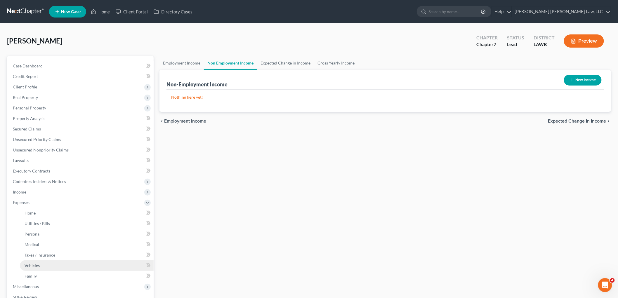
click at [37, 263] on span "Vehicles" at bounding box center [32, 265] width 15 height 5
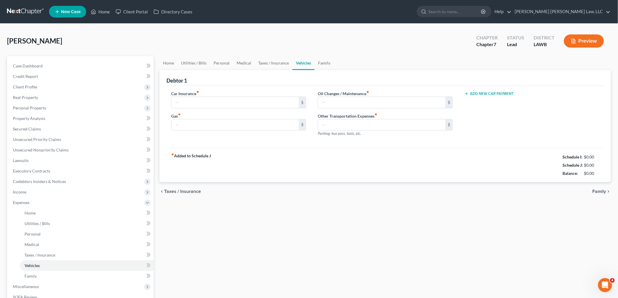
type input "140.00"
type input "120.00"
type input "27.00"
type input "0.00"
drag, startPoint x: 42, startPoint y: 105, endPoint x: 43, endPoint y: 108, distance: 3.3
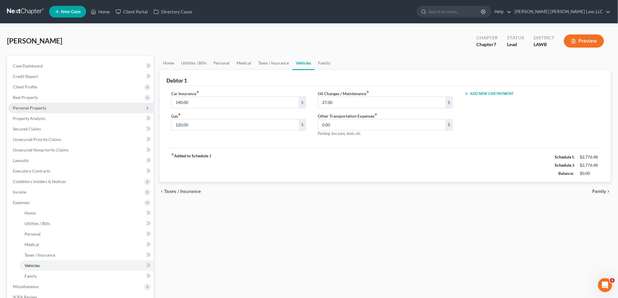
click at [42, 105] on span "Personal Property" at bounding box center [29, 107] width 33 height 5
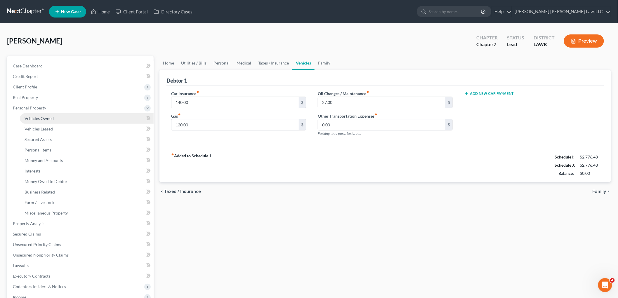
click at [43, 116] on span "Vehicles Owned" at bounding box center [39, 118] width 29 height 5
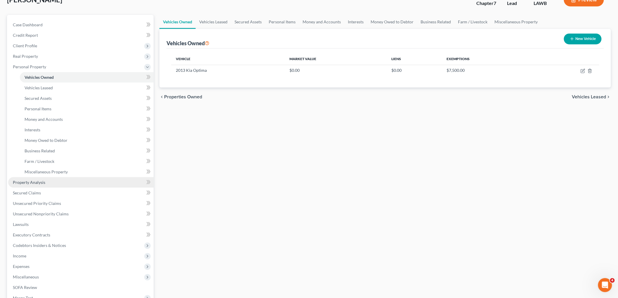
scroll to position [117, 0]
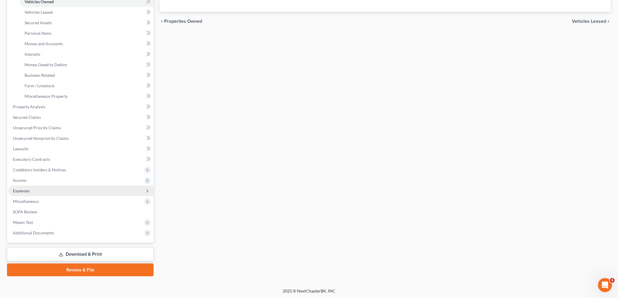
click at [40, 190] on span "Expenses" at bounding box center [80, 191] width 145 height 11
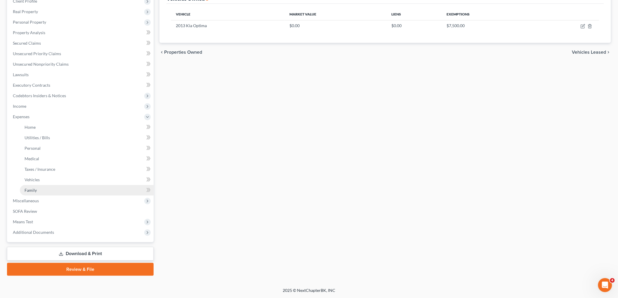
scroll to position [85, 0]
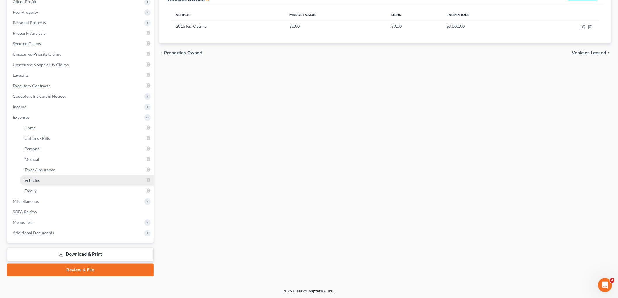
click at [43, 178] on link "Vehicles" at bounding box center [87, 180] width 134 height 11
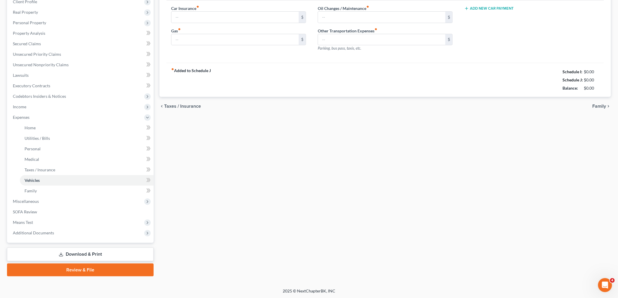
scroll to position [12, 0]
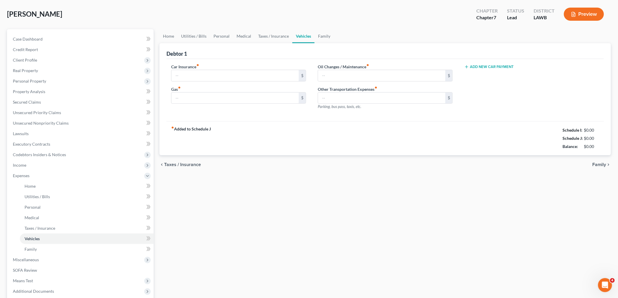
type input "140.00"
type input "120.00"
type input "27.00"
type input "0.00"
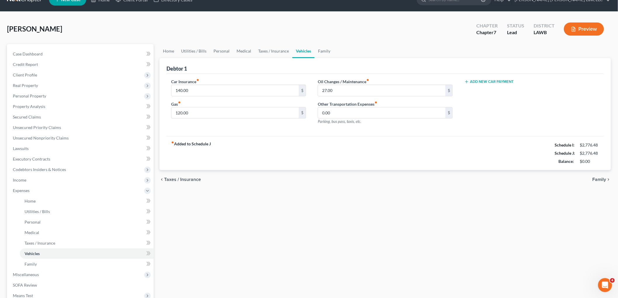
scroll to position [0, 0]
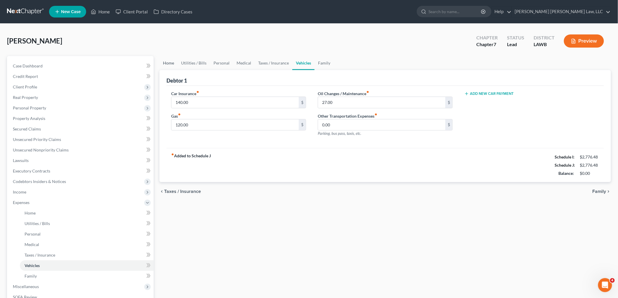
click at [164, 63] on link "Home" at bounding box center [168, 63] width 18 height 14
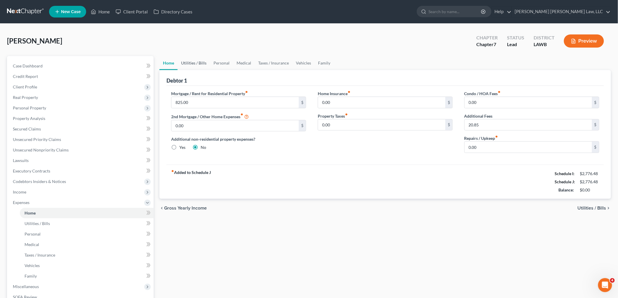
click at [193, 60] on link "Utilities / Bills" at bounding box center [194, 63] width 32 height 14
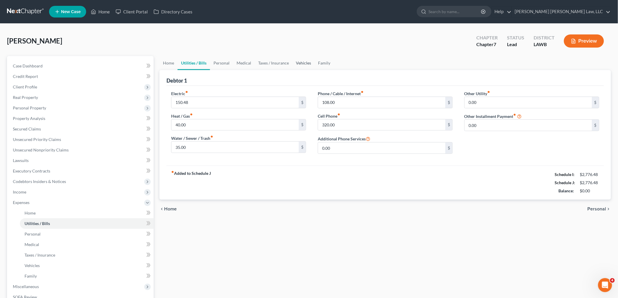
click at [302, 61] on link "Vehicles" at bounding box center [303, 63] width 22 height 14
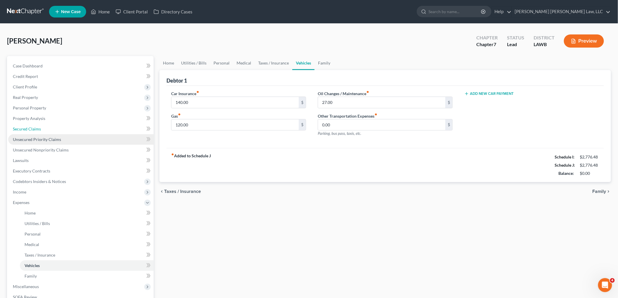
drag, startPoint x: 42, startPoint y: 129, endPoint x: 11, endPoint y: 141, distance: 33.6
click at [42, 129] on link "Secured Claims" at bounding box center [80, 129] width 145 height 11
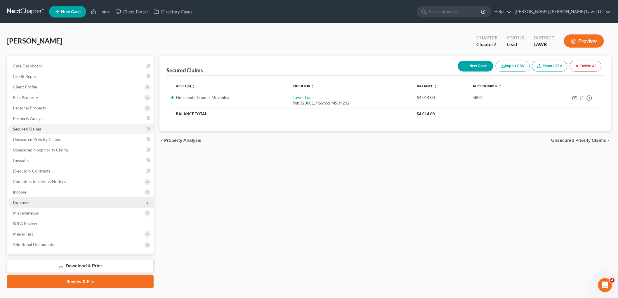
click at [29, 205] on span "Expenses" at bounding box center [80, 202] width 145 height 11
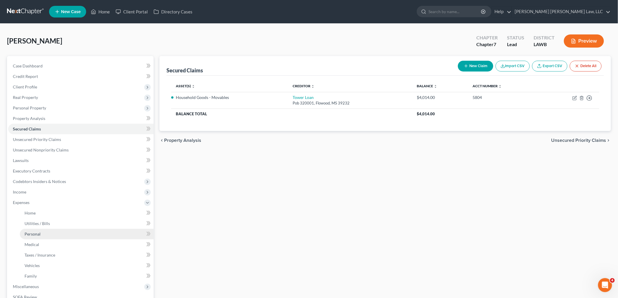
click at [32, 234] on span "Personal" at bounding box center [33, 234] width 16 height 5
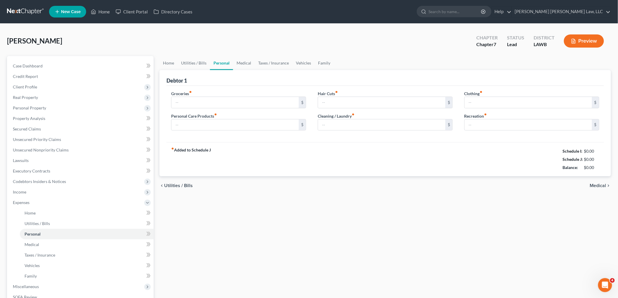
type input "400.00"
type input "154.00"
type input "0.00"
type input "93.00"
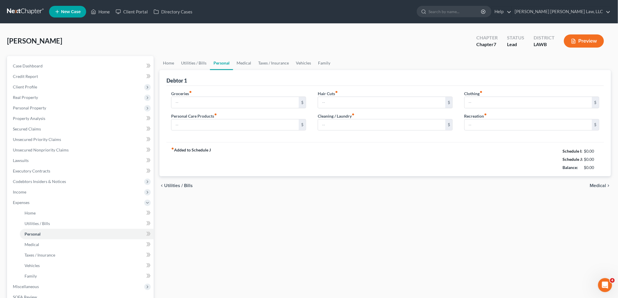
type input "0.00"
drag, startPoint x: 242, startPoint y: 65, endPoint x: 122, endPoint y: 103, distance: 126.9
click at [242, 65] on link "Medical" at bounding box center [244, 63] width 22 height 14
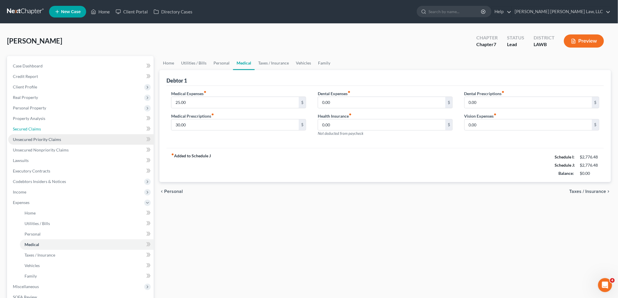
click at [34, 127] on span "Secured Claims" at bounding box center [27, 128] width 28 height 5
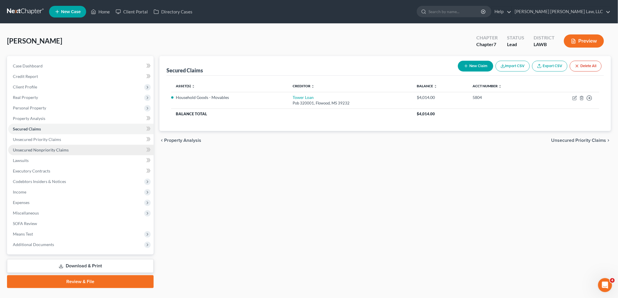
click at [38, 148] on span "Unsecured Nonpriority Claims" at bounding box center [41, 150] width 56 height 5
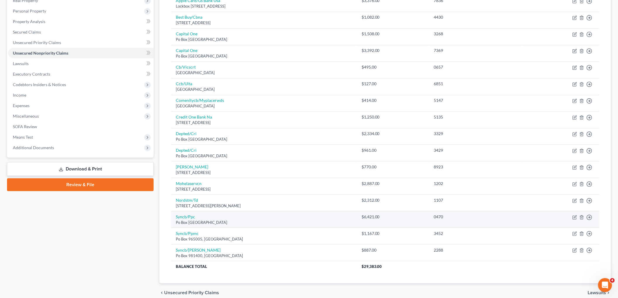
scroll to position [124, 0]
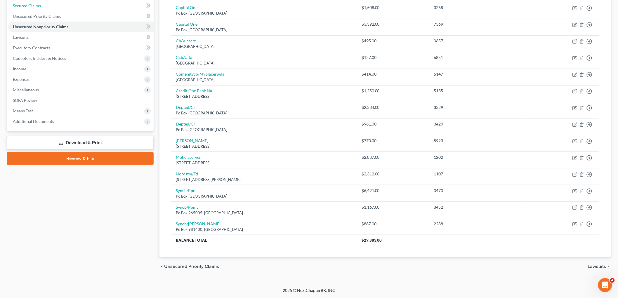
drag, startPoint x: 62, startPoint y: 4, endPoint x: 12, endPoint y: 63, distance: 77.3
click at [62, 4] on link "Secured Claims" at bounding box center [80, 6] width 145 height 11
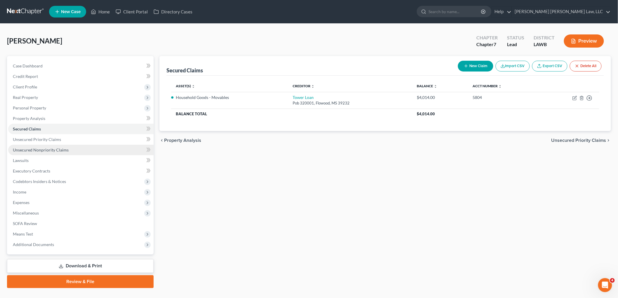
click at [60, 146] on link "Unsecured Nonpriority Claims" at bounding box center [80, 150] width 145 height 11
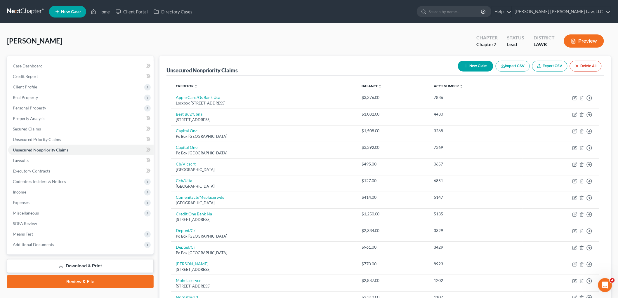
click at [18, 10] on link at bounding box center [25, 11] width 37 height 11
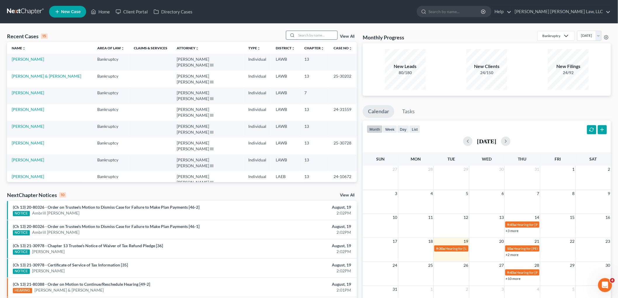
click at [326, 37] on input "search" at bounding box center [316, 35] width 41 height 8
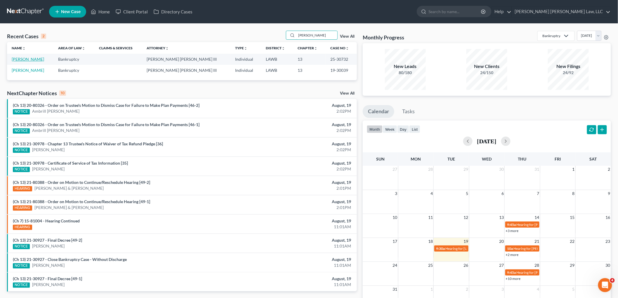
type input "[PERSON_NAME]"
click at [26, 59] on link "[PERSON_NAME]" at bounding box center [28, 59] width 32 height 5
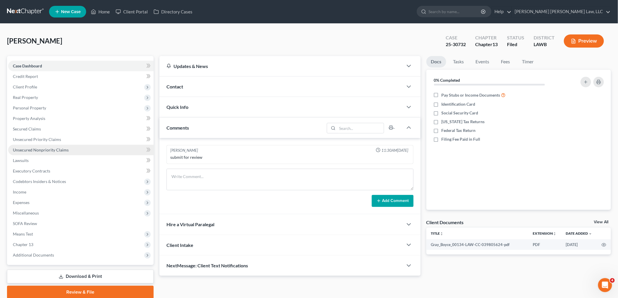
click at [60, 151] on span "Unsecured Nonpriority Claims" at bounding box center [41, 150] width 56 height 5
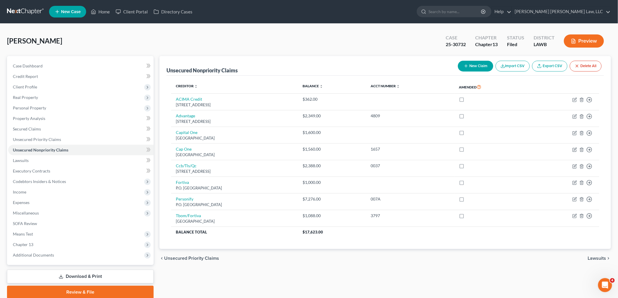
click at [464, 65] on icon "button" at bounding box center [466, 66] width 5 height 5
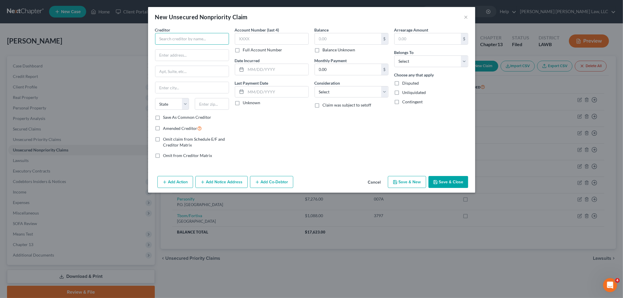
click at [179, 37] on input "text" at bounding box center [192, 39] width 74 height 12
type input "Advance Financial"
click at [192, 54] on div "[STREET_ADDRESS]" at bounding box center [190, 54] width 61 height 5
type input "[STREET_ADDRESS]"
type input "[GEOGRAPHIC_DATA]"
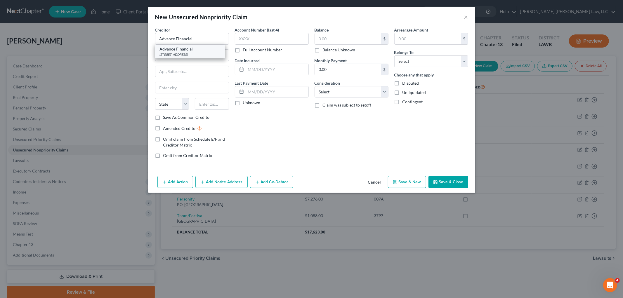
select select "44"
type input "37204"
click at [344, 41] on input "text" at bounding box center [348, 38] width 66 height 11
type input "500.00"
click at [424, 62] on select "Select Debtor 1 Only Debtor 2 Only Debtor 1 And Debtor 2 Only At Least One Of T…" at bounding box center [431, 62] width 74 height 12
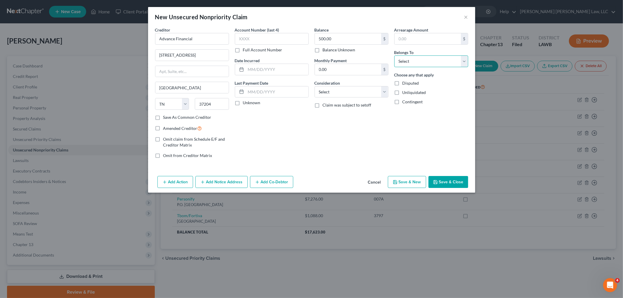
select select "0"
click at [394, 56] on select "Select Debtor 1 Only Debtor 2 Only Debtor 1 And Debtor 2 Only At Least One Of T…" at bounding box center [431, 62] width 74 height 12
click at [358, 93] on select "Select Cable / Satellite Services Collection Agency Credit Card Debt Debt Couns…" at bounding box center [352, 92] width 74 height 12
select select "10"
click at [315, 86] on select "Select Cable / Satellite Services Collection Agency Credit Card Debt Debt Couns…" at bounding box center [352, 92] width 74 height 12
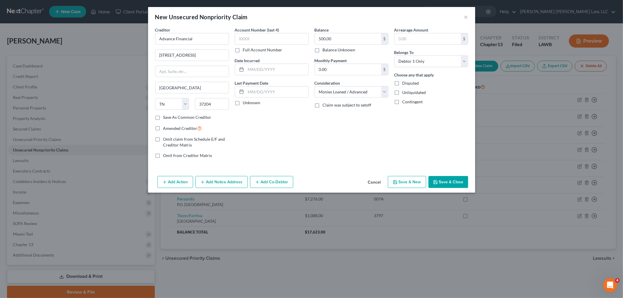
click at [349, 148] on div "Balance 500.00 $ Balance Unknown Balance Undetermined 500.00 $ Balance Unknown …" at bounding box center [352, 95] width 80 height 136
click at [442, 182] on button "Save & Close" at bounding box center [449, 182] width 40 height 12
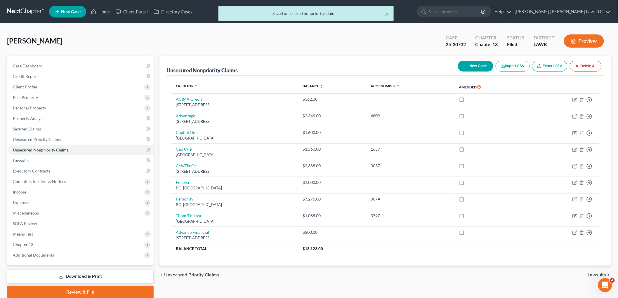
click at [79, 277] on link "Download & Print" at bounding box center [80, 277] width 147 height 14
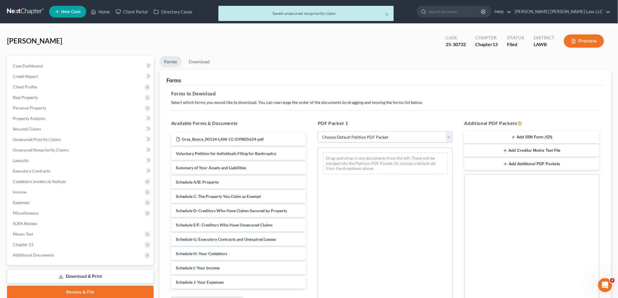
click at [341, 134] on select "Choose Default Petition PDF Packet Complete Bankruptcy Petition (all forms and …" at bounding box center [385, 137] width 135 height 12
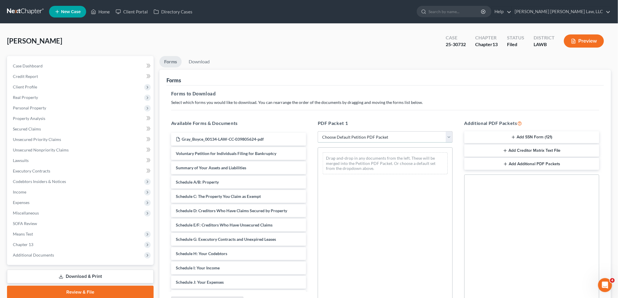
select select "2"
click at [318, 131] on select "Choose Default Petition PDF Packet Complete Bankruptcy Petition (all forms and …" at bounding box center [385, 137] width 135 height 12
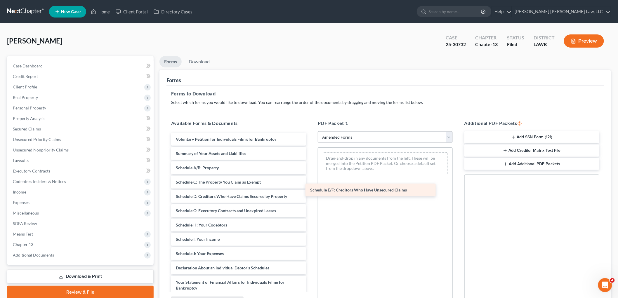
drag, startPoint x: 195, startPoint y: 210, endPoint x: 344, endPoint y: 187, distance: 151.1
click at [311, 187] on div "Schedule E/F: Creditors Who Have Unsecured Claims Voluntary Petition for Indivi…" at bounding box center [239, 252] width 144 height 239
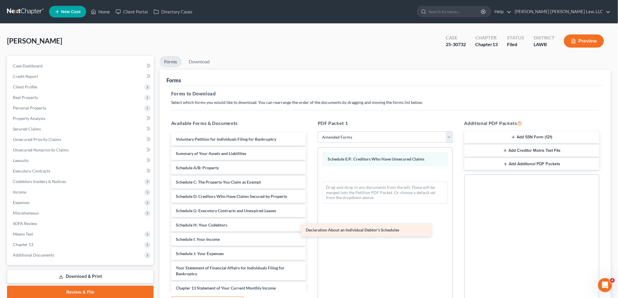
drag, startPoint x: 210, startPoint y: 268, endPoint x: 341, endPoint y: 230, distance: 136.1
click at [311, 230] on div "Declaration About an Individual Debtor's Schedules Voluntary Petition for Indiv…" at bounding box center [239, 245] width 144 height 225
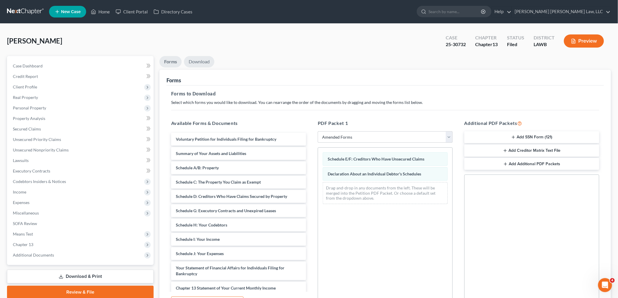
click at [205, 58] on link "Download" at bounding box center [199, 61] width 30 height 11
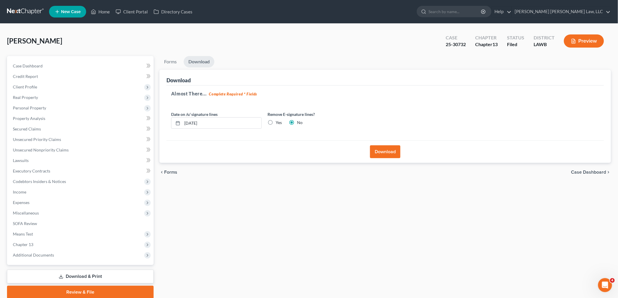
click at [377, 154] on button "Download" at bounding box center [385, 151] width 30 height 13
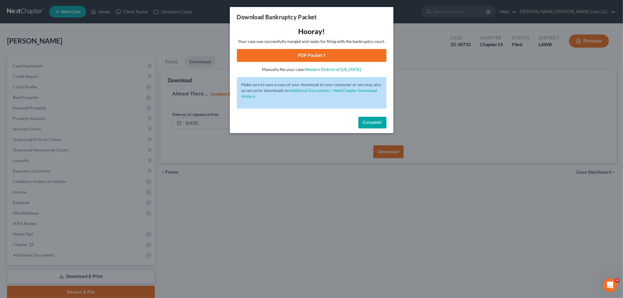
click at [256, 53] on link "PDF Packet 1" at bounding box center [312, 55] width 150 height 13
click at [367, 122] on span "Complete!" at bounding box center [372, 122] width 19 height 5
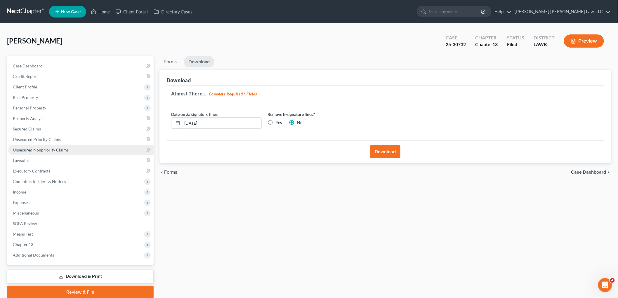
click at [53, 149] on span "Unsecured Nonpriority Claims" at bounding box center [41, 150] width 56 height 5
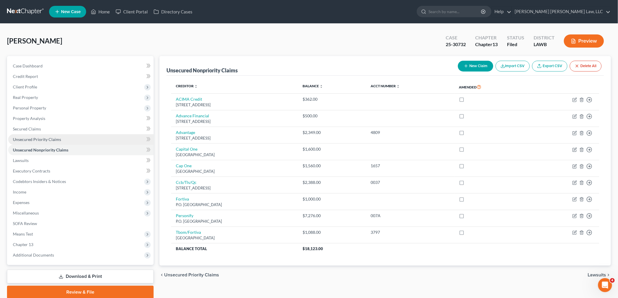
click at [37, 141] on span "Unsecured Priority Claims" at bounding box center [37, 139] width 48 height 5
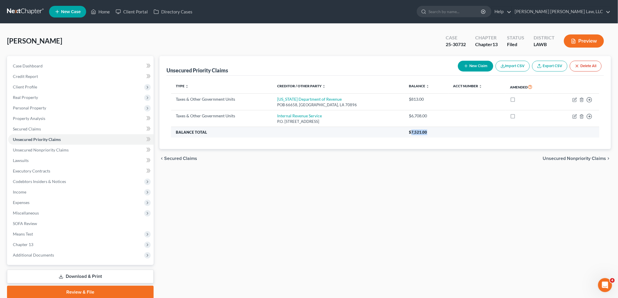
drag, startPoint x: 418, startPoint y: 133, endPoint x: 399, endPoint y: 132, distance: 19.3
click at [405, 132] on th "$7,521.00" at bounding box center [502, 132] width 195 height 11
copy span "7,521.00"
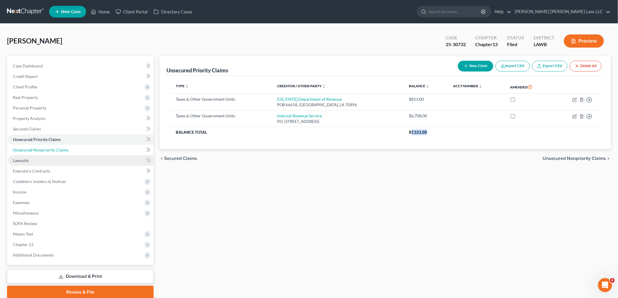
drag, startPoint x: 57, startPoint y: 148, endPoint x: 105, endPoint y: 156, distance: 49.0
click at [57, 148] on span "Unsecured Nonpriority Claims" at bounding box center [41, 150] width 56 height 5
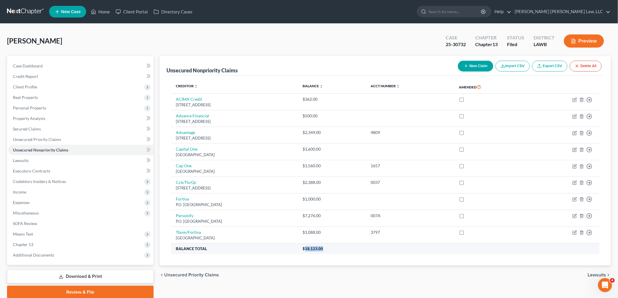
drag, startPoint x: 365, startPoint y: 249, endPoint x: 345, endPoint y: 250, distance: 20.2
click at [345, 250] on th "$18,123.00" at bounding box center [448, 249] width 301 height 11
copy span "18,123.00"
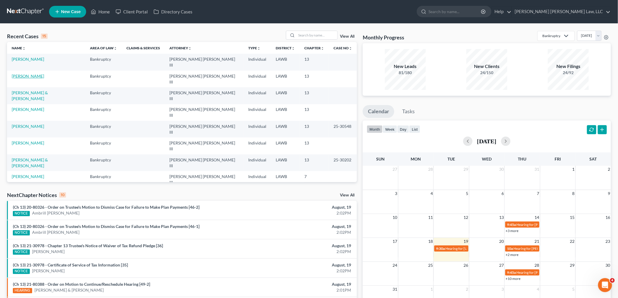
click at [27, 74] on link "[PERSON_NAME]" at bounding box center [28, 76] width 32 height 5
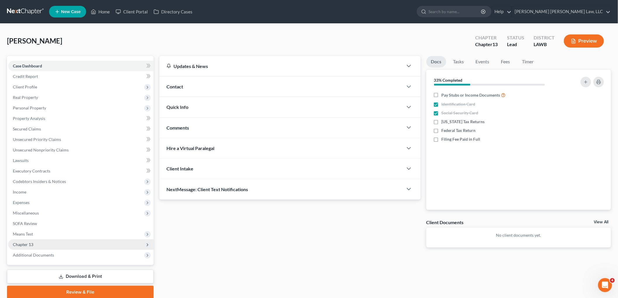
click at [42, 243] on span "Chapter 13" at bounding box center [80, 245] width 145 height 11
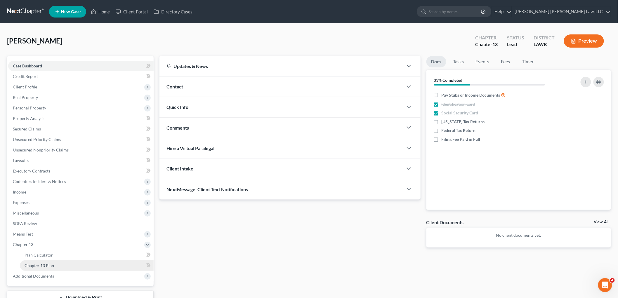
click at [41, 261] on link "Chapter 13 Plan" at bounding box center [87, 266] width 134 height 11
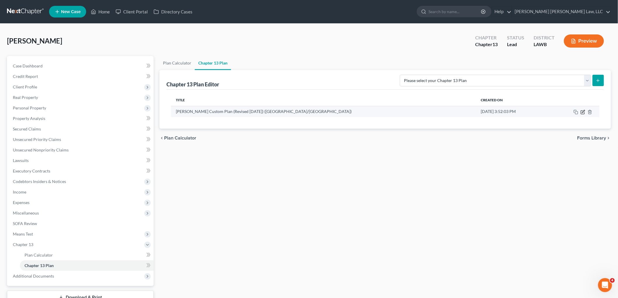
click at [583, 112] on icon "button" at bounding box center [583, 111] width 3 height 3
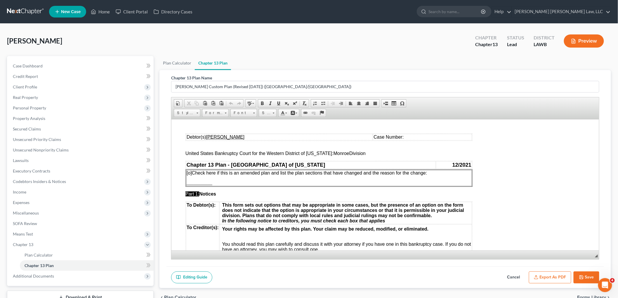
click at [533, 275] on button "Export as PDF" at bounding box center [550, 278] width 42 height 12
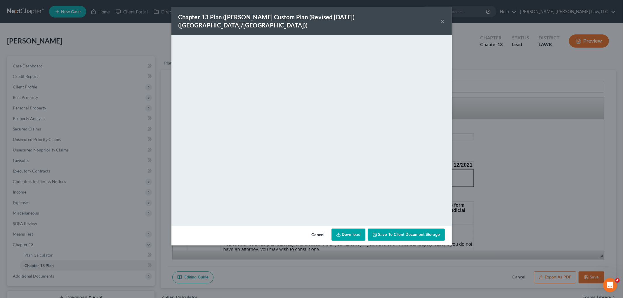
click at [442, 18] on button "×" at bounding box center [443, 21] width 4 height 7
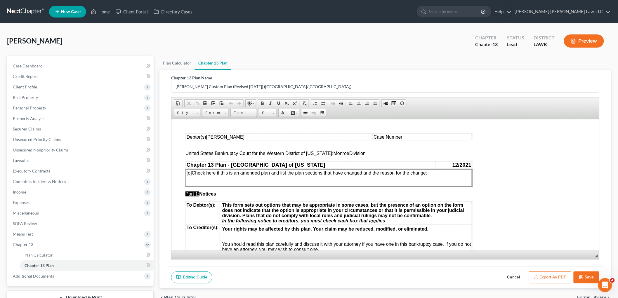
click at [588, 273] on button "Save" at bounding box center [587, 278] width 26 height 12
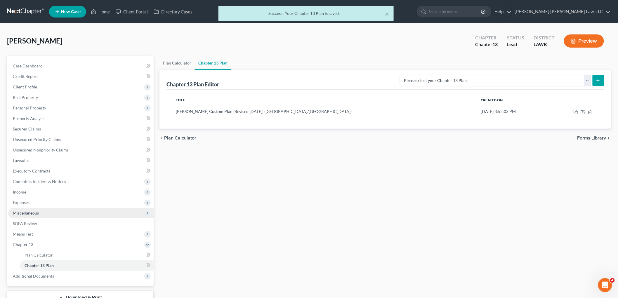
click at [40, 212] on span "Miscellaneous" at bounding box center [80, 213] width 145 height 11
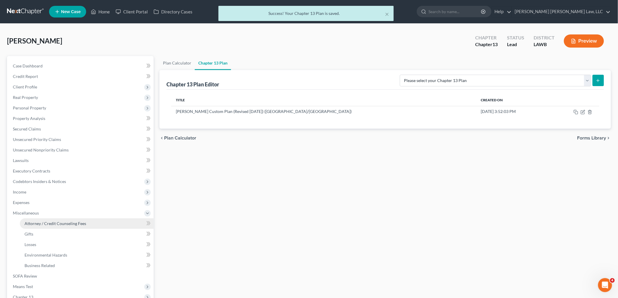
click at [45, 221] on span "Attorney / Credit Counseling Fees" at bounding box center [56, 223] width 62 height 5
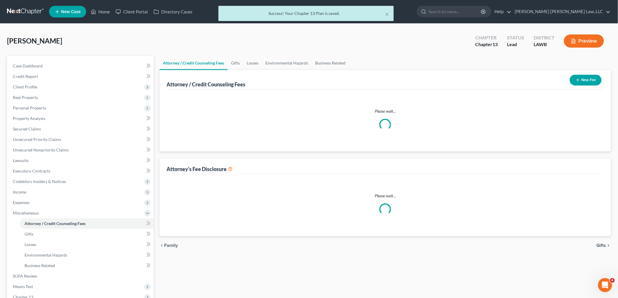
select select "1"
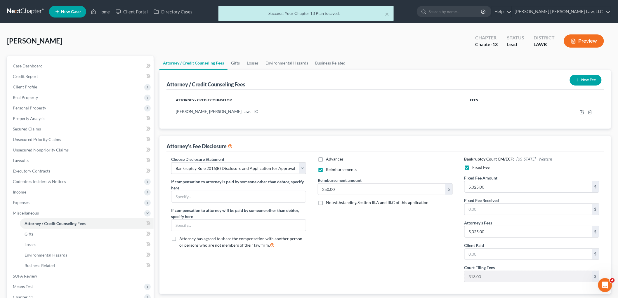
click at [326, 170] on label "Reimbursements" at bounding box center [341, 170] width 31 height 6
click at [328, 170] on input "Reimbursements" at bounding box center [330, 169] width 4 height 4
checkbox input "false"
click at [480, 189] on input "5,025.00" at bounding box center [528, 186] width 127 height 11
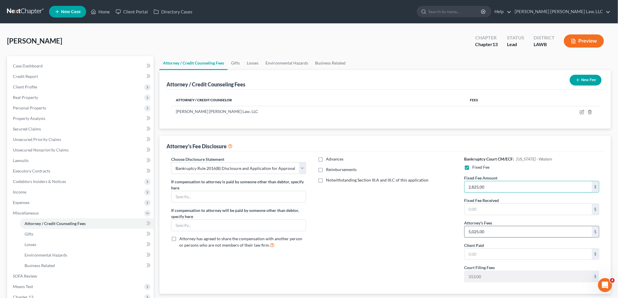
type input "2,825.00"
click at [482, 232] on input "5,025.00" at bounding box center [528, 231] width 127 height 11
type input "2,825.00"
click at [30, 11] on link at bounding box center [25, 11] width 37 height 11
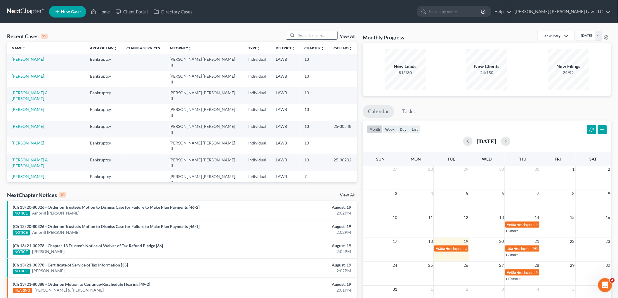
click at [326, 36] on input "search" at bounding box center [316, 35] width 41 height 8
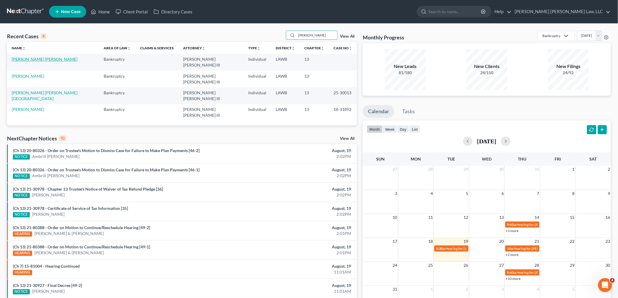
type input "[PERSON_NAME]"
click at [35, 59] on link "[PERSON_NAME] [PERSON_NAME]" at bounding box center [45, 59] width 66 height 5
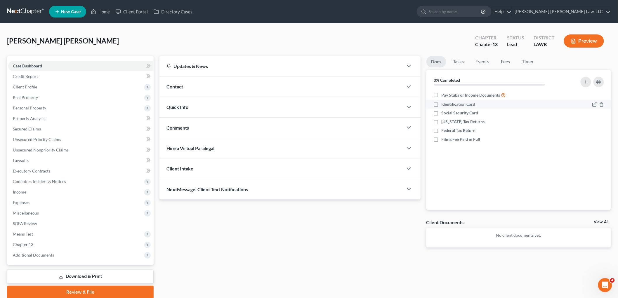
click at [442, 105] on label "Identification Card" at bounding box center [459, 104] width 34 height 6
click at [444, 105] on input "Identification Card" at bounding box center [446, 103] width 4 height 4
checkbox input "true"
click at [442, 115] on label "Social Security Card" at bounding box center [460, 113] width 37 height 6
click at [444, 114] on input "Social Security Card" at bounding box center [446, 112] width 4 height 4
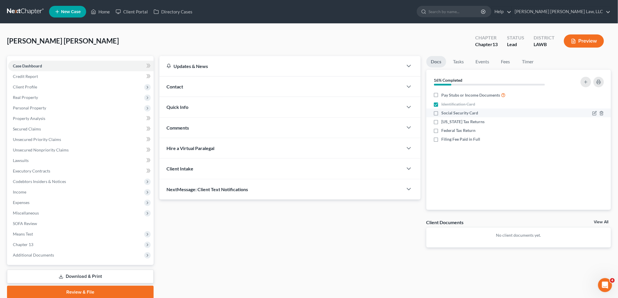
checkbox input "true"
click at [41, 87] on span "Client Profile" at bounding box center [80, 87] width 145 height 11
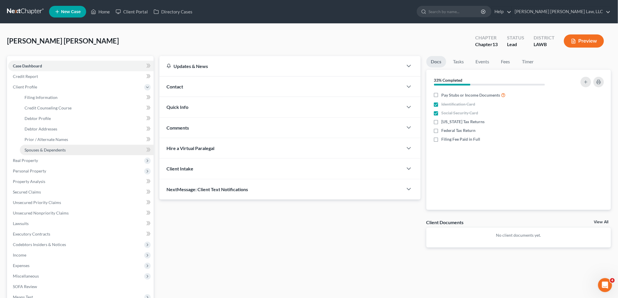
click at [37, 149] on span "Spouses & Dependents" at bounding box center [45, 150] width 41 height 5
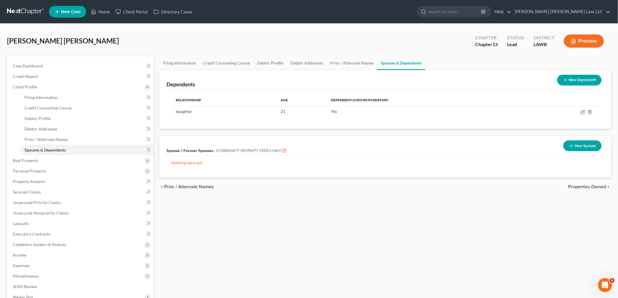
click at [565, 147] on button "New Spouse" at bounding box center [582, 146] width 38 height 11
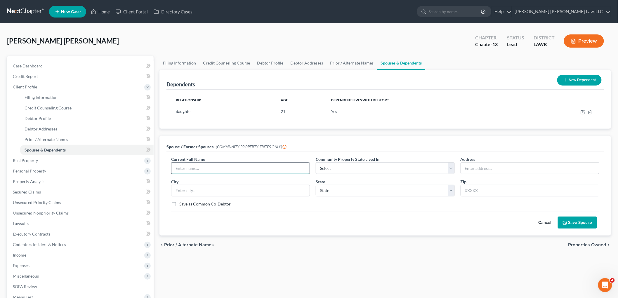
click at [262, 167] on input "text" at bounding box center [240, 168] width 138 height 11
type input "T'Era [PERSON_NAME]"
select select "4"
type input "102"
drag, startPoint x: 223, startPoint y: 167, endPoint x: 460, endPoint y: 165, distance: 237.2
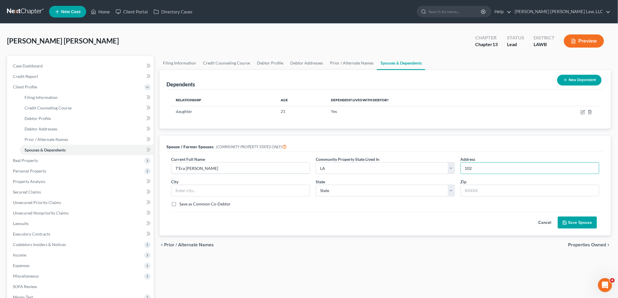
click at [223, 167] on input "T'Era Bursey" at bounding box center [240, 168] width 138 height 11
type input "T'Era Bursey"
click at [481, 170] on input "102" at bounding box center [530, 168] width 138 height 11
type input "[STREET_ADDRESS]"
type input "71203"
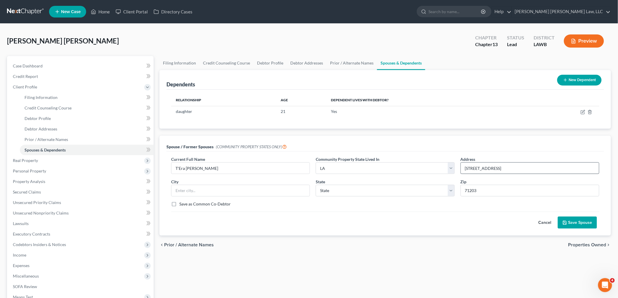
type input "Monroe"
select select "19"
click at [572, 222] on button "Save Spouse" at bounding box center [577, 223] width 39 height 12
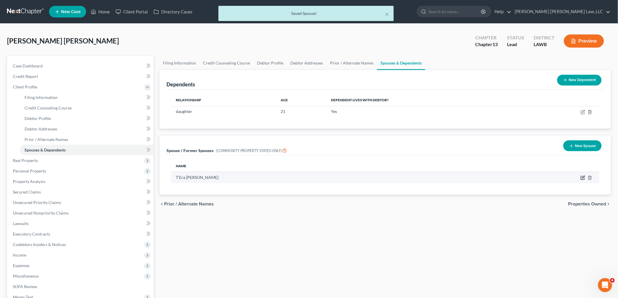
click at [581, 177] on icon "button" at bounding box center [583, 178] width 5 height 5
select select "4"
select select "19"
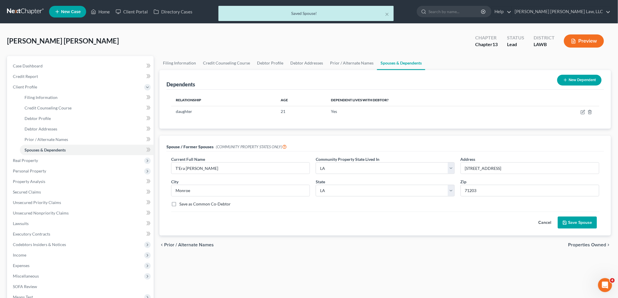
click at [580, 225] on button "Save Spouse" at bounding box center [577, 223] width 39 height 12
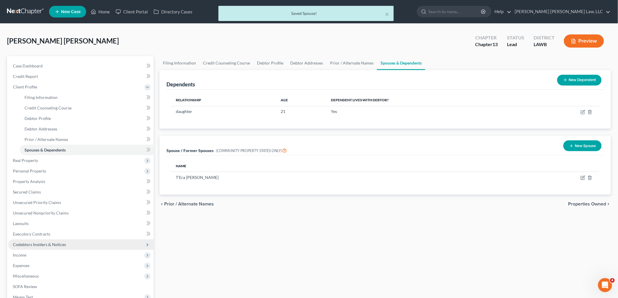
click at [35, 242] on span "Codebtors Insiders & Notices" at bounding box center [39, 244] width 53 height 5
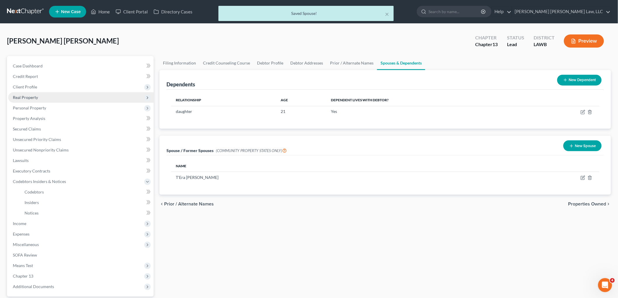
click at [27, 95] on span "Real Property" at bounding box center [25, 97] width 25 height 5
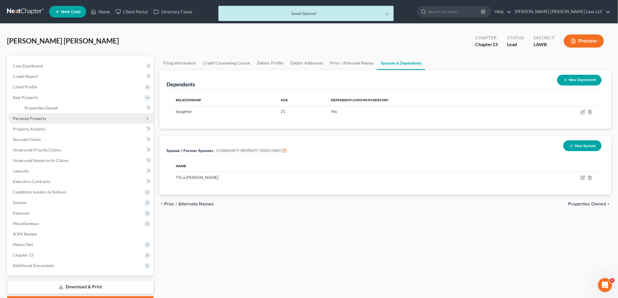
click at [35, 118] on span "Personal Property" at bounding box center [29, 118] width 33 height 5
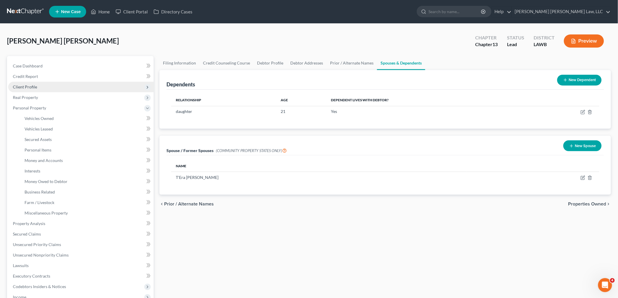
click at [30, 90] on span "Client Profile" at bounding box center [80, 87] width 145 height 11
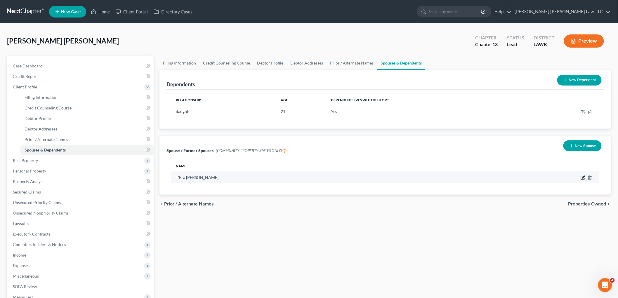
click at [585, 178] on icon "button" at bounding box center [583, 178] width 5 height 5
select select "4"
select select "19"
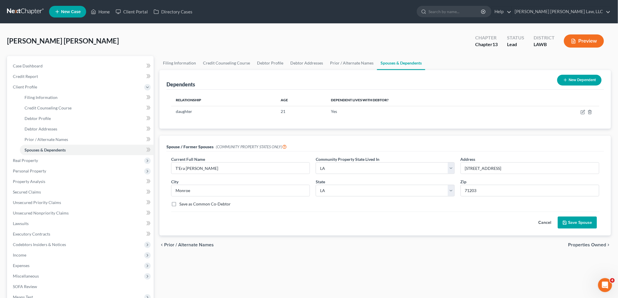
click at [179, 205] on label "Save as Common Co-Debtor" at bounding box center [204, 204] width 51 height 6
click at [182, 205] on input "Save as Common Co-Debtor" at bounding box center [184, 203] width 4 height 4
checkbox input "true"
click at [574, 221] on button "Save Spouse" at bounding box center [577, 223] width 39 height 12
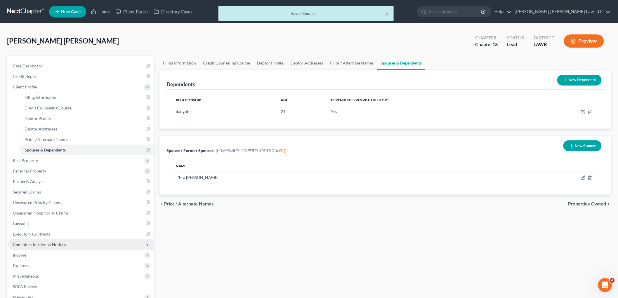
click at [56, 243] on span "Codebtors Insiders & Notices" at bounding box center [39, 244] width 53 height 5
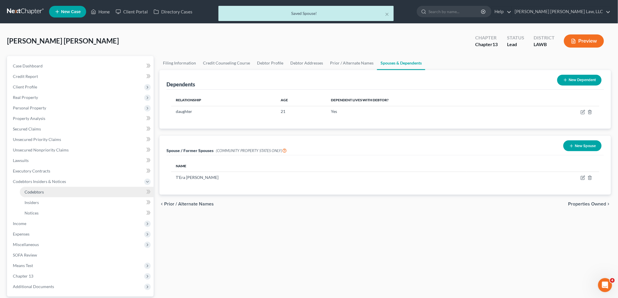
click at [50, 190] on link "Codebtors" at bounding box center [87, 192] width 134 height 11
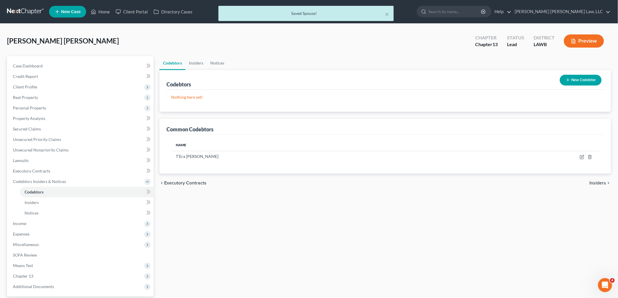
click at [582, 84] on button "New Codebtor" at bounding box center [581, 80] width 42 height 11
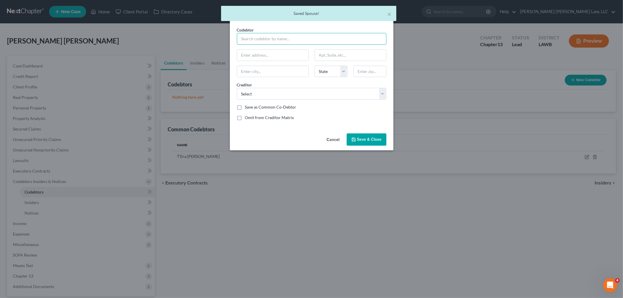
click at [265, 39] on input "text" at bounding box center [312, 39] width 150 height 12
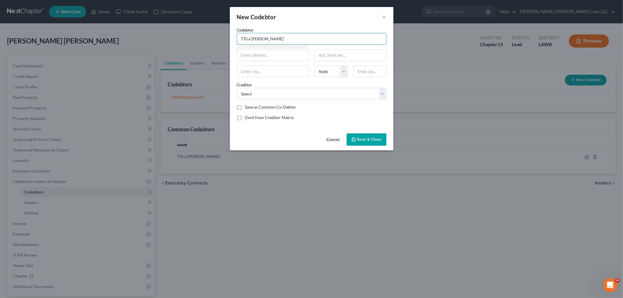
type input "T'Era Bursey"
type input "102 Curve Drive"
type input "71203"
type input "Monroe"
select select "19"
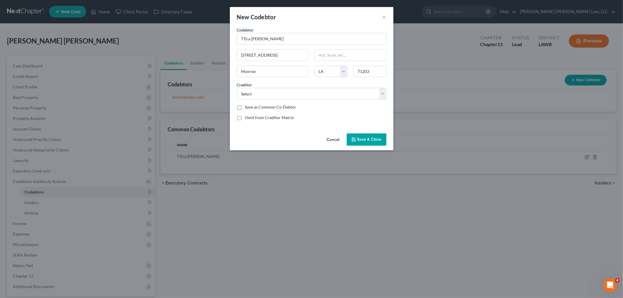
click at [283, 132] on div "Cancel Save & Close" at bounding box center [312, 140] width 164 height 19
click at [310, 95] on select "Select United Auto Credit Co Onemain Dept Of Education/Neln Dept Of Education/N…" at bounding box center [312, 94] width 150 height 12
select select "0"
click at [237, 88] on select "Select United Auto Credit Co Onemain Dept Of Education/Neln Dept Of Education/N…" at bounding box center [312, 94] width 150 height 12
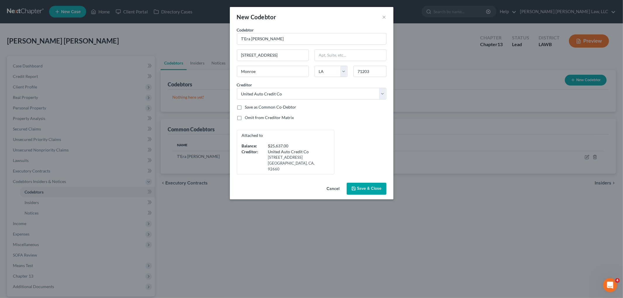
click at [357, 183] on button "Save & Close" at bounding box center [367, 189] width 40 height 12
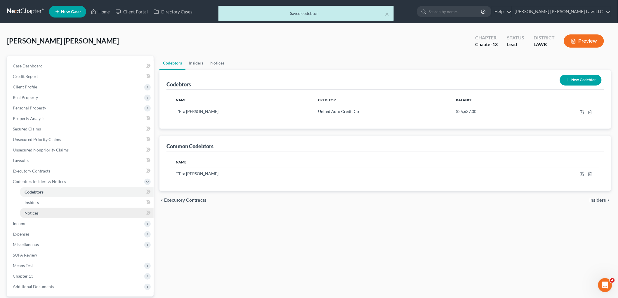
click at [65, 215] on link "Notices" at bounding box center [87, 213] width 134 height 11
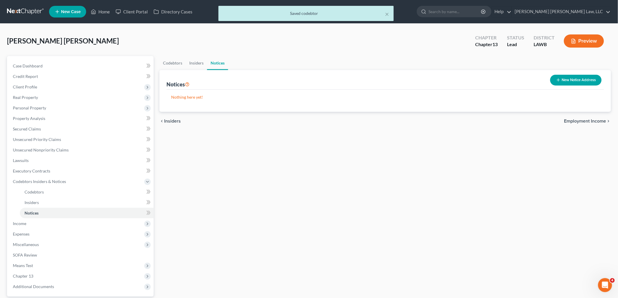
click at [566, 81] on button "New Notice Address" at bounding box center [575, 80] width 51 height 11
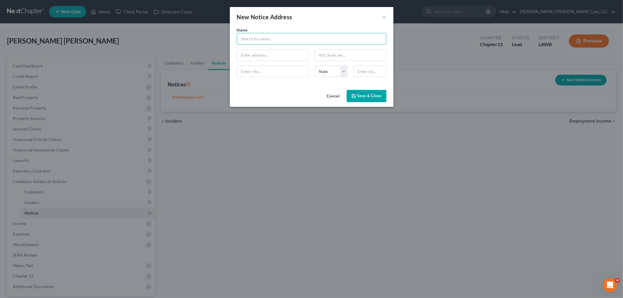
click at [287, 42] on input "text" at bounding box center [312, 39] width 150 height 12
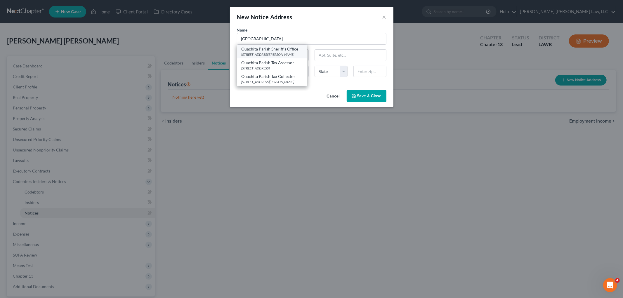
click at [287, 50] on div "Ouachita Parish Sheriff's Office" at bounding box center [272, 49] width 61 height 6
type input "Ouachita Parish Sheriff's Office"
type input "400 St. John Street"
type input "Suite 301"
type input "Monroe"
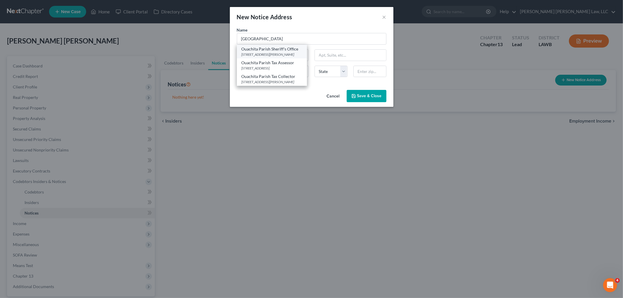
select select "19"
type input "71201"
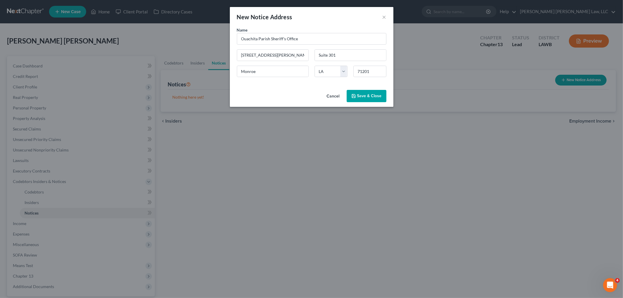
click at [355, 95] on icon "button" at bounding box center [353, 96] width 5 height 5
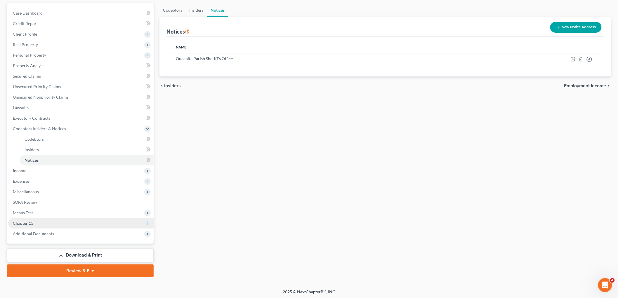
scroll to position [53, 0]
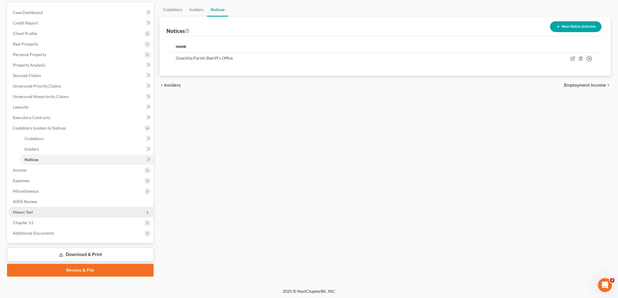
click at [32, 210] on span "Means Test" at bounding box center [23, 212] width 20 height 5
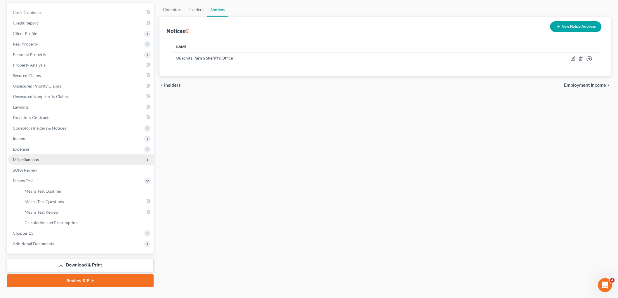
click at [42, 157] on span "Miscellaneous" at bounding box center [80, 160] width 145 height 11
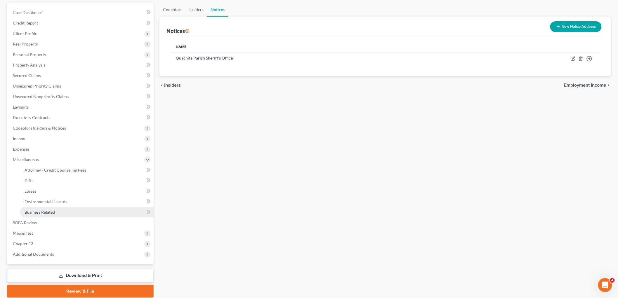
click at [37, 212] on span "Business Related" at bounding box center [40, 212] width 30 height 5
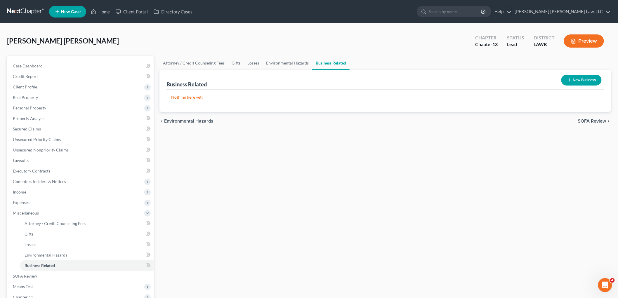
click at [581, 79] on button "New Business" at bounding box center [581, 80] width 40 height 11
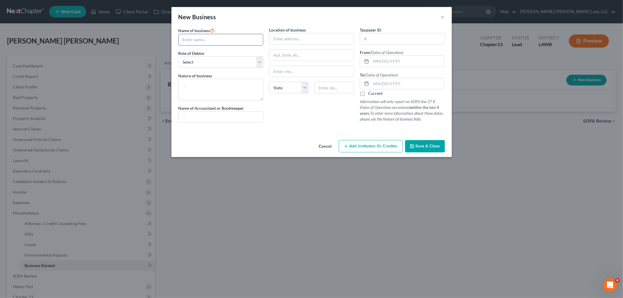
click at [215, 38] on input "text" at bounding box center [221, 39] width 84 height 11
type input "Ced Woodwork LLC"
click at [200, 64] on select "Select A member of a limited liability company (LLC) or limited liability partn…" at bounding box center [220, 62] width 85 height 12
select select "sole_proprietor"
click at [178, 56] on select "Select A member of a limited liability company (LLC) or limited liability partn…" at bounding box center [220, 62] width 85 height 12
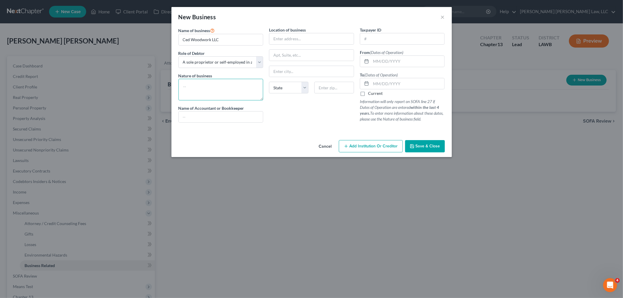
click at [221, 89] on textarea at bounding box center [220, 90] width 85 height 22
type textarea "wood-worker"
click at [306, 40] on input "text" at bounding box center [311, 38] width 84 height 11
type input "102 Curve Drive"
type input "71203"
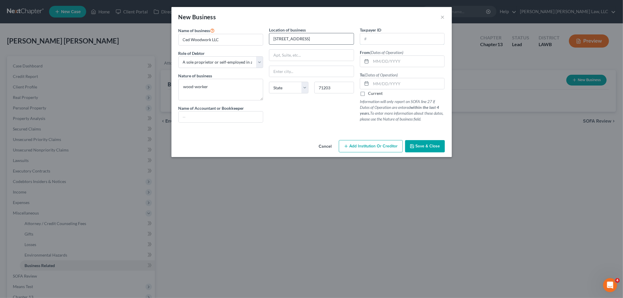
type input "Monroe"
select select "19"
click at [392, 60] on input "text" at bounding box center [408, 61] width 74 height 11
click at [417, 151] on button "Save & Close" at bounding box center [425, 146] width 40 height 12
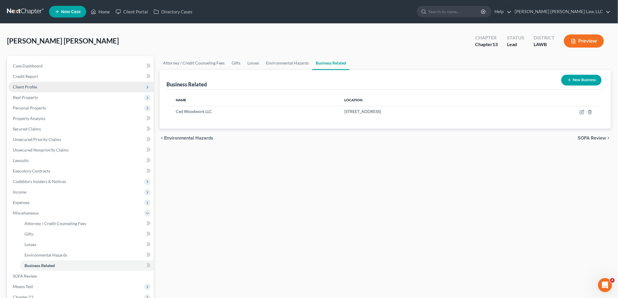
click at [31, 83] on span "Client Profile" at bounding box center [80, 87] width 145 height 11
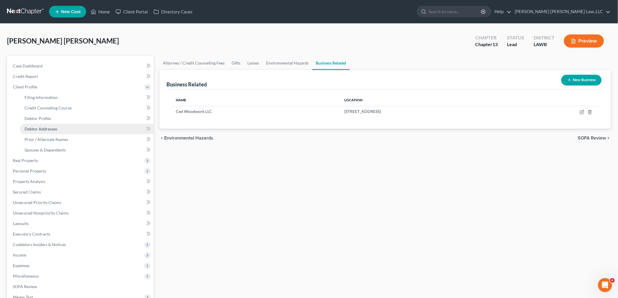
click at [46, 126] on span "Debtor Addresses" at bounding box center [41, 128] width 33 height 5
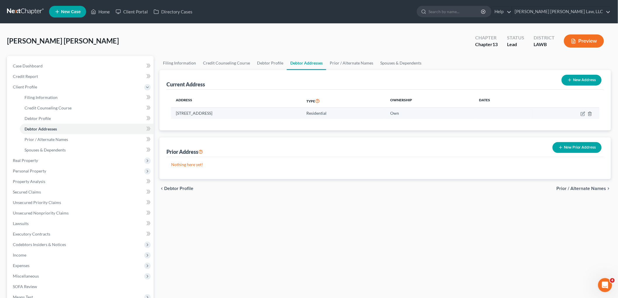
drag, startPoint x: 241, startPoint y: 113, endPoint x: 176, endPoint y: 113, distance: 65.4
click at [176, 113] on td "102 Curve Drive, Monroe, LA 71203" at bounding box center [236, 113] width 131 height 11
copy td "102 Curve Drive, Monroe, LA 71203"
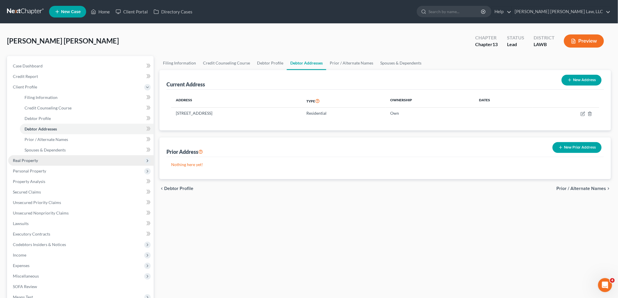
click at [38, 161] on span "Real Property" at bounding box center [80, 160] width 145 height 11
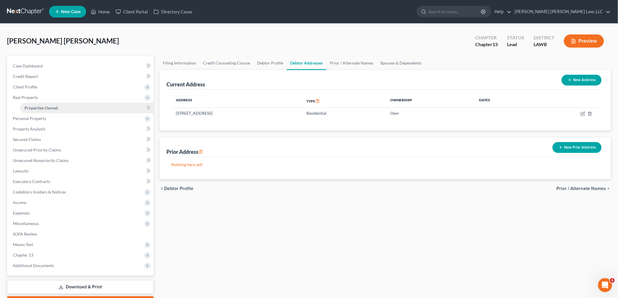
click at [50, 105] on link "Properties Owned" at bounding box center [87, 108] width 134 height 11
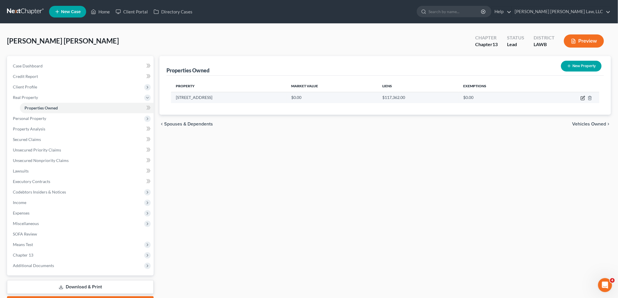
click at [582, 98] on icon "button" at bounding box center [583, 98] width 5 height 5
select select "19"
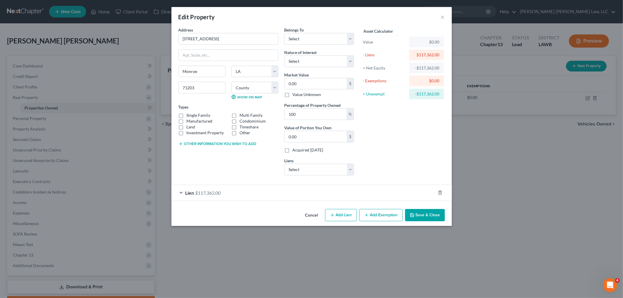
click at [187, 115] on label "Single Family" at bounding box center [199, 115] width 24 height 6
click at [189, 115] on input "Single Family" at bounding box center [191, 114] width 4 height 4
checkbox input "true"
click at [187, 128] on label "Land" at bounding box center [191, 127] width 9 height 6
click at [189, 128] on input "Land" at bounding box center [191, 126] width 4 height 4
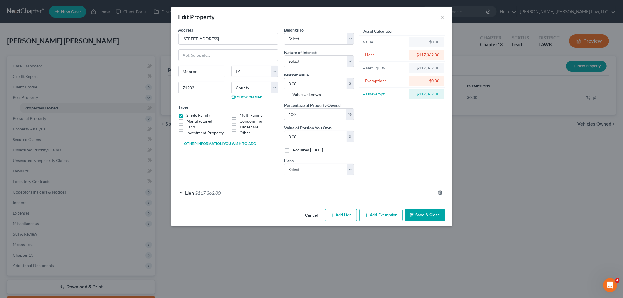
checkbox input "true"
click at [303, 39] on select "Select Debtor 1 Only Debtor 2 Only Debtor 1 And Debtor 2 Only At Least One Of T…" at bounding box center [319, 39] width 70 height 12
select select "4"
click at [284, 33] on select "Select Debtor 1 Only Debtor 2 Only Debtor 1 And Debtor 2 Only At Least One Of T…" at bounding box center [319, 39] width 70 height 12
click at [300, 84] on input "0.00" at bounding box center [316, 83] width 62 height 11
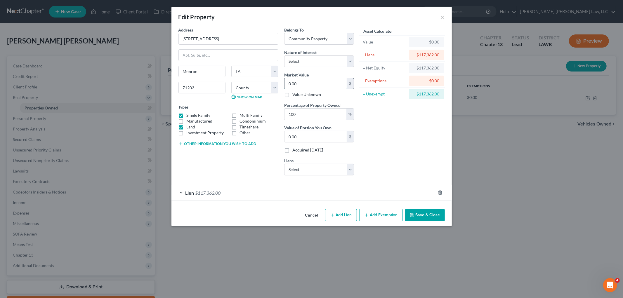
type input "1"
type input "1.00"
type input "18"
type input "18.00"
type input "189"
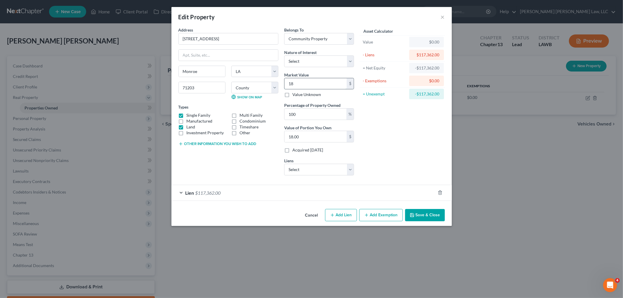
type input "189.00"
type input "1893"
type input "1,893.00"
type input "1,8930"
type input "18,930.00"
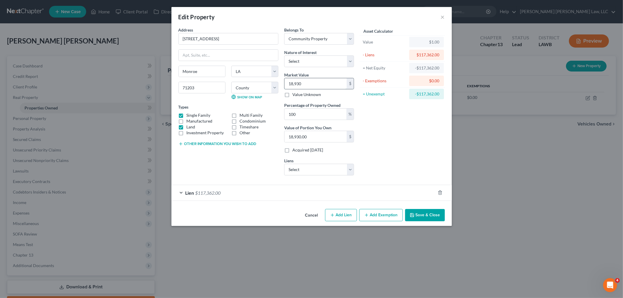
type input "18,9300"
type input "189,300.00"
click at [370, 212] on button "Add Exemption" at bounding box center [381, 215] width 44 height 12
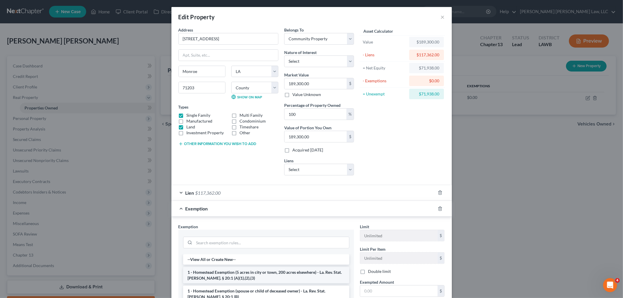
click at [218, 274] on li "1 - Homestead Exemption (5 acres in city or town, 200 acres elsewhere) - La. Re…" at bounding box center [266, 275] width 166 height 16
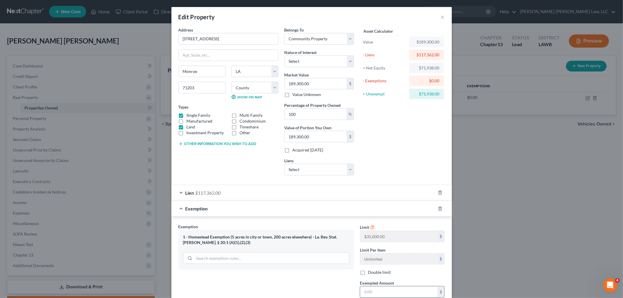
click at [393, 290] on input "text" at bounding box center [398, 292] width 77 height 11
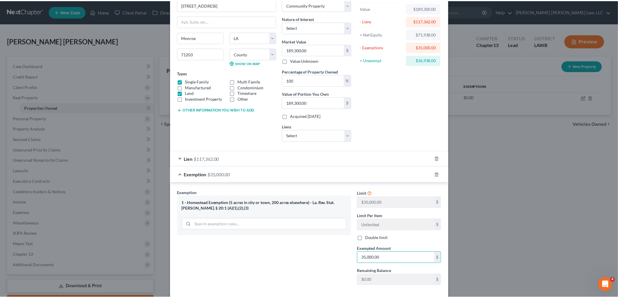
scroll to position [64, 0]
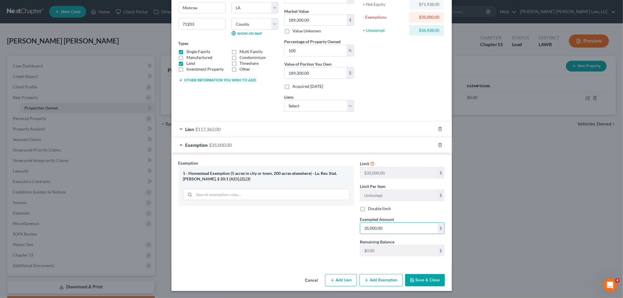
type input "35,000.00"
click at [424, 279] on button "Save & Close" at bounding box center [425, 280] width 40 height 12
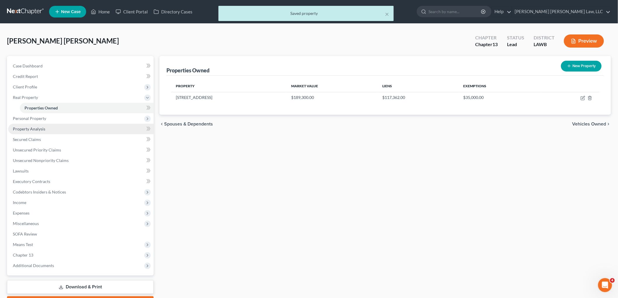
click at [42, 125] on link "Property Analysis" at bounding box center [80, 129] width 145 height 11
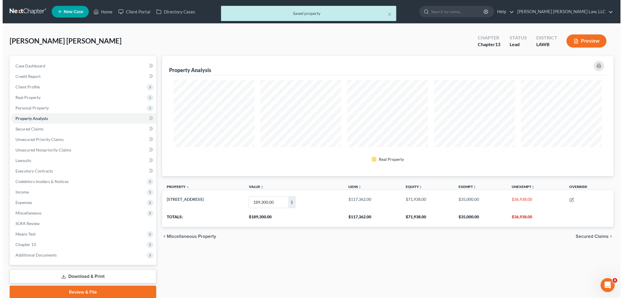
scroll to position [120, 452]
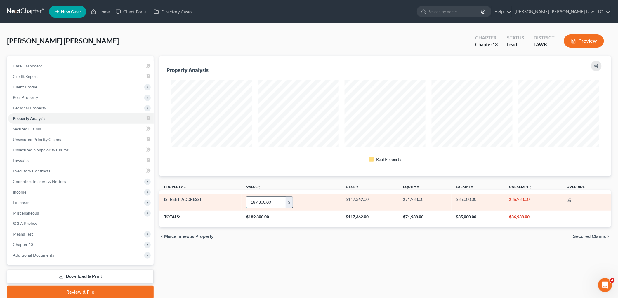
click at [249, 197] on input "189,300.00" at bounding box center [266, 202] width 39 height 11
type input "1"
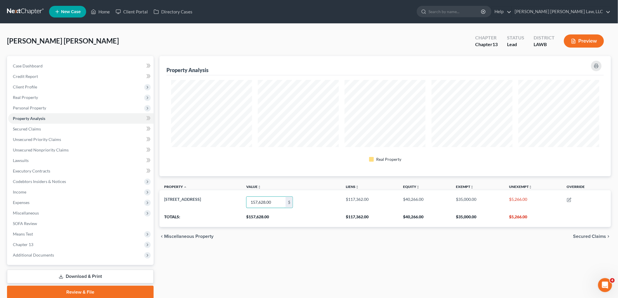
type input "157,628.00"
click at [260, 249] on div "Property Analysis Real Property Property unfold_more expand_more expand_less Va…" at bounding box center [385, 177] width 457 height 243
click at [38, 108] on span "Personal Property" at bounding box center [29, 107] width 33 height 5
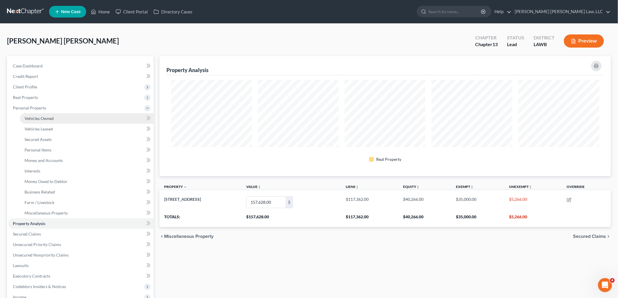
click at [45, 117] on span "Vehicles Owned" at bounding box center [39, 118] width 29 height 5
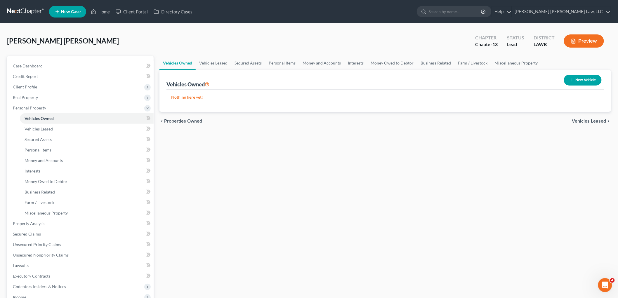
click at [591, 80] on button "New Vehicle" at bounding box center [583, 80] width 38 height 11
select select "0"
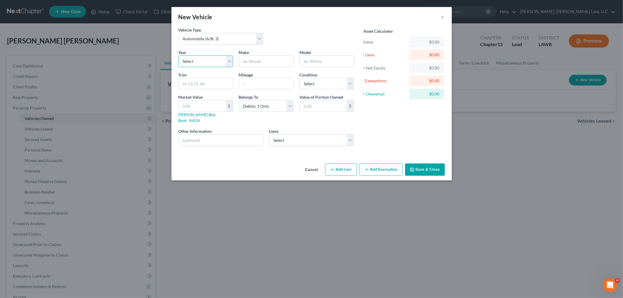
drag, startPoint x: 205, startPoint y: 60, endPoint x: 203, endPoint y: 67, distance: 6.4
click at [205, 60] on select "Select 2026 2025 2024 2023 2022 2021 2020 2019 2018 2017 2016 2015 2014 2013 20…" at bounding box center [205, 62] width 55 height 12
select select "12"
click at [178, 56] on select "Select 2026 2025 2024 2023 2022 2021 2020 2019 2018 2017 2016 2015 2014 2013 20…" at bounding box center [205, 62] width 55 height 12
click at [223, 39] on select "Select Automobile (A/B: 3) Truck (A/B: 3) Trailer (A/B: 4) Watercraft (A/B: 4) …" at bounding box center [220, 39] width 85 height 12
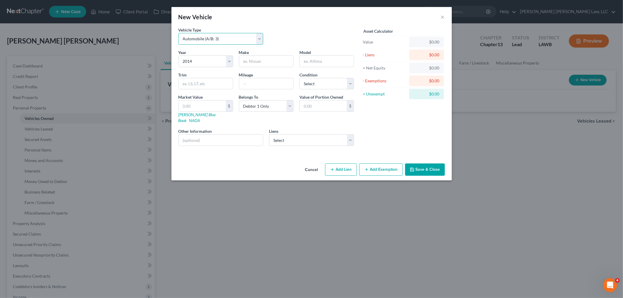
select select "1"
click at [178, 33] on select "Select Automobile (A/B: 3) Truck (A/B: 3) Trailer (A/B: 4) Watercraft (A/B: 4) …" at bounding box center [220, 39] width 85 height 12
drag, startPoint x: 252, startPoint y: 61, endPoint x: 249, endPoint y: 58, distance: 3.9
click at [252, 61] on input "text" at bounding box center [266, 61] width 54 height 11
type input "GMC"
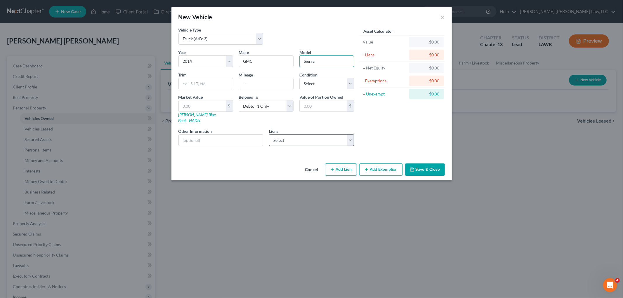
type input "Sierra"
click at [282, 136] on select "Select United Auto Credit Co - $25,637.00 Onemain - $6,147.00" at bounding box center [311, 140] width 85 height 12
select select "0"
click at [269, 134] on select "Select United Auto Credit Co - $25,637.00 Onemain - $6,147.00" at bounding box center [311, 140] width 85 height 12
select select
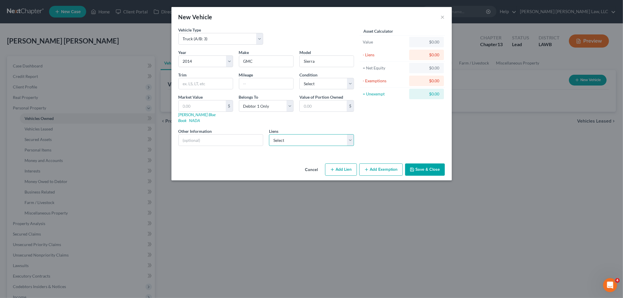
select select "4"
select select "0"
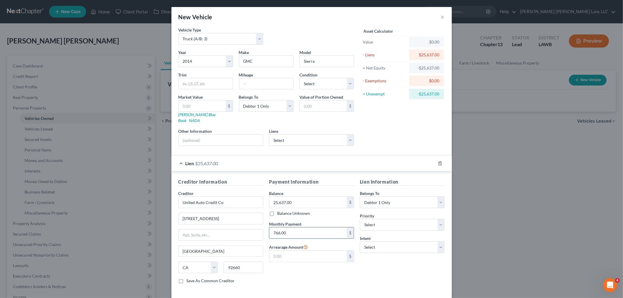
click at [296, 228] on input "766.00" at bounding box center [307, 233] width 77 height 11
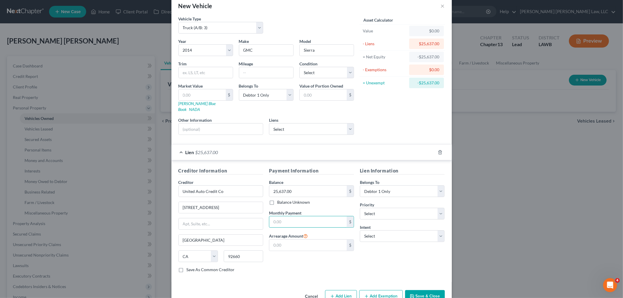
scroll to position [22, 0]
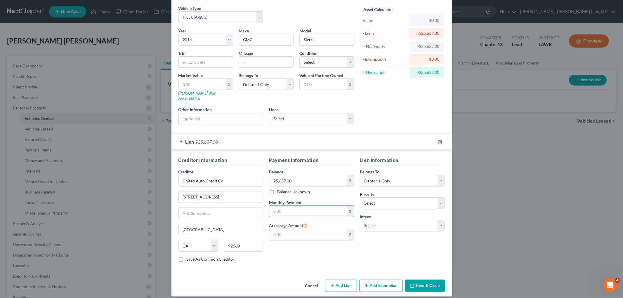
click at [384, 280] on button "Add Exemption" at bounding box center [381, 286] width 44 height 12
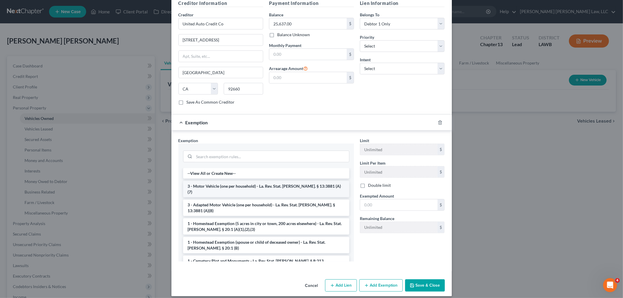
click at [247, 181] on li "3 - Motor Vehicle (one per household) - La. Rev. Stat. Ann. § 13:3881 (A)(7)" at bounding box center [266, 189] width 166 height 16
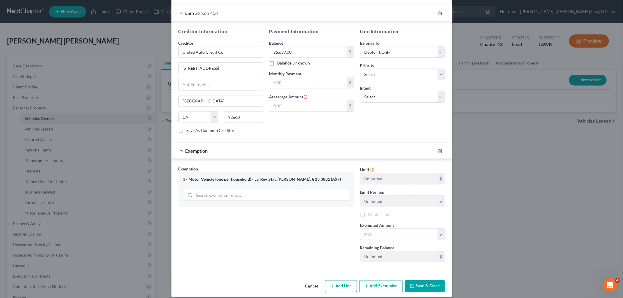
scroll to position [151, 0]
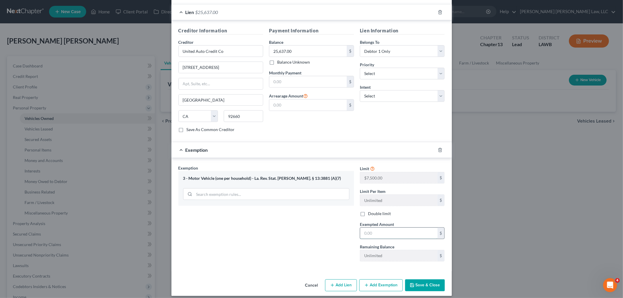
click at [385, 229] on input "text" at bounding box center [398, 233] width 77 height 11
type input "7,500.00"
click at [412, 281] on button "Save & Close" at bounding box center [425, 286] width 40 height 12
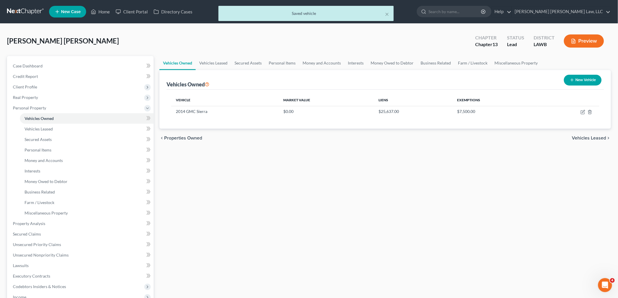
click at [584, 82] on button "New Vehicle" at bounding box center [583, 80] width 38 height 11
select select "0"
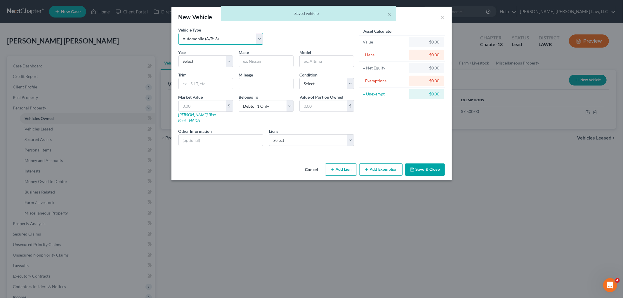
click at [219, 37] on select "Select Automobile (A/B: 3) Truck (A/B: 3) Trailer (A/B: 4) Watercraft (A/B: 4) …" at bounding box center [220, 39] width 85 height 12
select select "1"
click at [178, 33] on select "Select Automobile (A/B: 3) Truck (A/B: 3) Trailer (A/B: 4) Watercraft (A/B: 4) …" at bounding box center [220, 39] width 85 height 12
click at [202, 62] on select "Select 2026 2025 2024 2023 2022 2021 2020 2019 2018 2017 2016 2015 2014 2013 20…" at bounding box center [205, 62] width 55 height 12
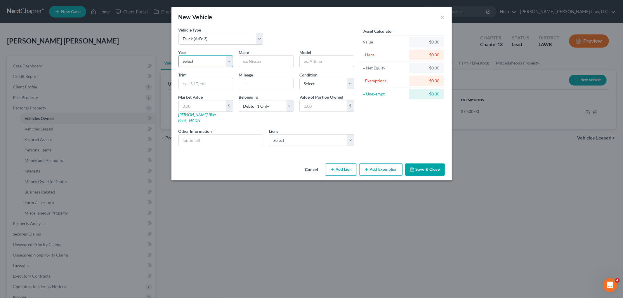
select select "26"
click at [178, 56] on select "Select 2026 2025 2024 2023 2022 2021 2020 2019 2018 2017 2016 2015 2014 2013 20…" at bounding box center [205, 62] width 55 height 12
click at [271, 61] on input "text" at bounding box center [266, 61] width 54 height 11
click at [274, 61] on input "Chev" at bounding box center [266, 61] width 54 height 11
type input "Chevy"
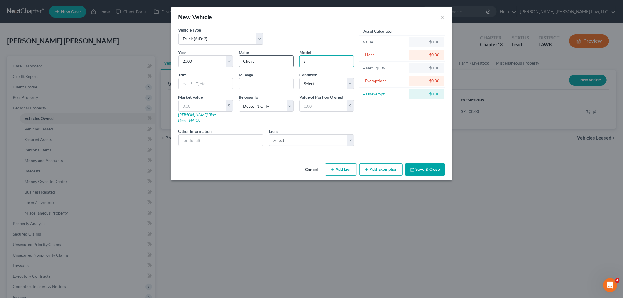
type input "s"
type input "Silverado"
drag, startPoint x: 402, startPoint y: 112, endPoint x: 389, endPoint y: 111, distance: 13.2
click at [402, 112] on div "Asset Calculator Value $0.00 - Liens $0.00 = Net Equity $0.00 - Exemptions $0.0…" at bounding box center [402, 89] width 91 height 124
click at [302, 135] on select "Select Onemain - $6,147.00" at bounding box center [311, 140] width 85 height 12
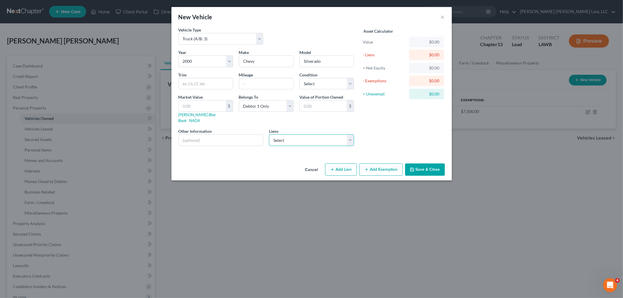
select select "15"
select select "0"
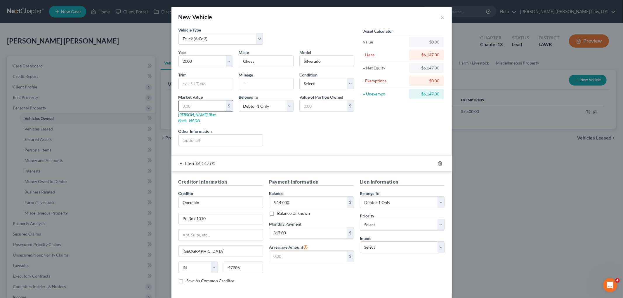
click at [199, 107] on input "text" at bounding box center [202, 105] width 47 height 11
type input "6"
type input "6.00"
type input "61"
type input "61.00"
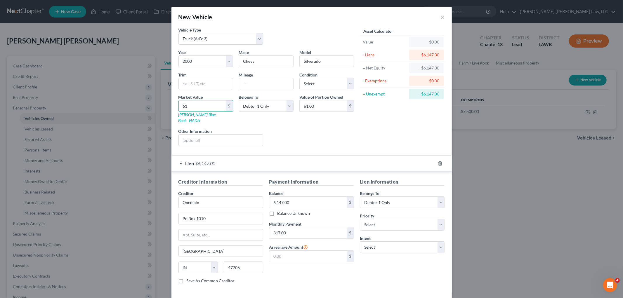
type input "614"
type input "614.00"
type input "6147"
type input "6,147.00"
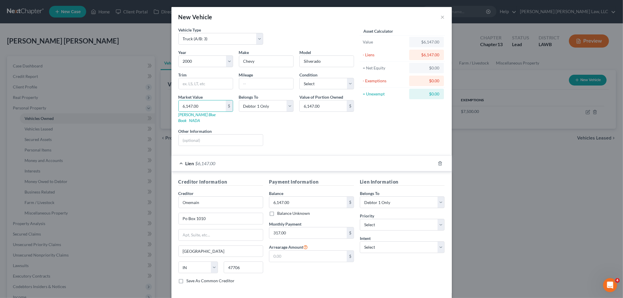
click at [311, 234] on div "Payment Information Balance 6,147.00 $ Balance Unknown Balance Undetermined 6,1…" at bounding box center [311, 233] width 91 height 110
click at [313, 228] on input "317.00" at bounding box center [307, 233] width 77 height 11
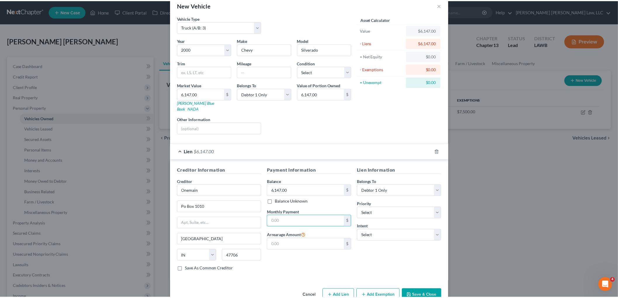
scroll to position [22, 0]
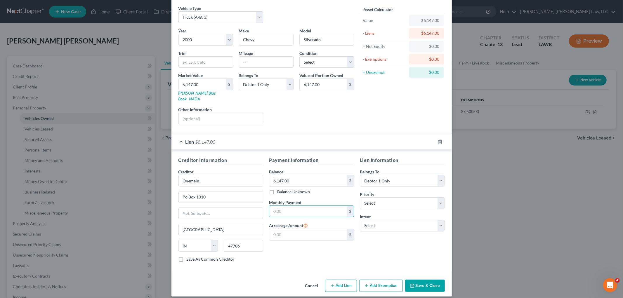
click at [421, 280] on button "Save & Close" at bounding box center [425, 286] width 40 height 12
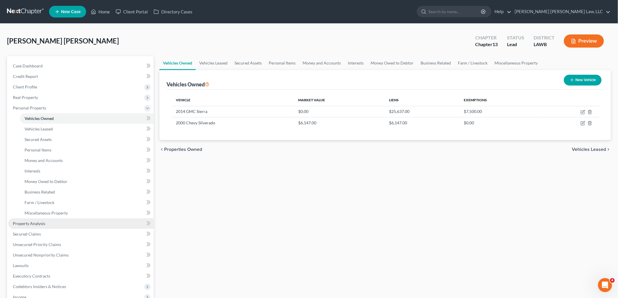
click at [50, 225] on link "Property Analysis" at bounding box center [80, 224] width 145 height 11
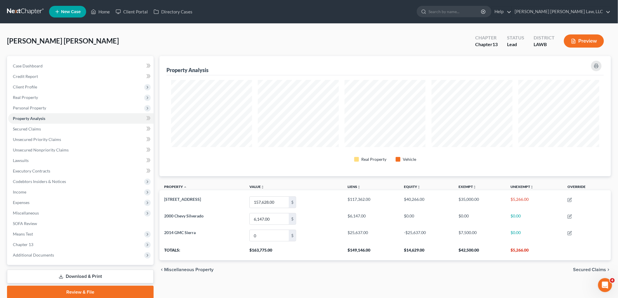
click at [29, 10] on link at bounding box center [25, 11] width 37 height 11
